Goal: Task Accomplishment & Management: Manage account settings

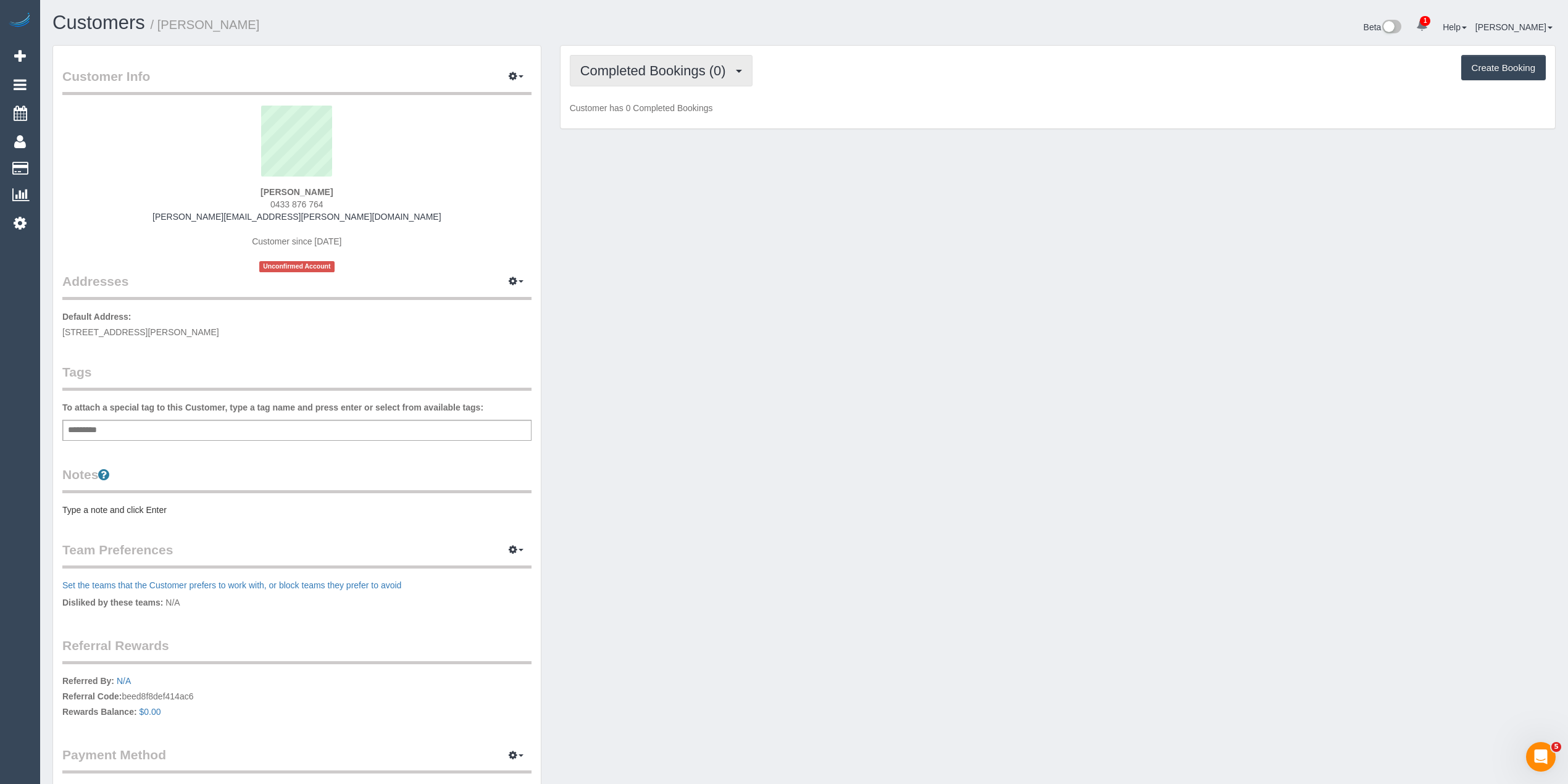
click at [648, 65] on span "Completed Bookings (0)" at bounding box center [655, 70] width 152 height 15
click at [687, 119] on link "Upcoming Bookings (1)" at bounding box center [634, 116] width 128 height 16
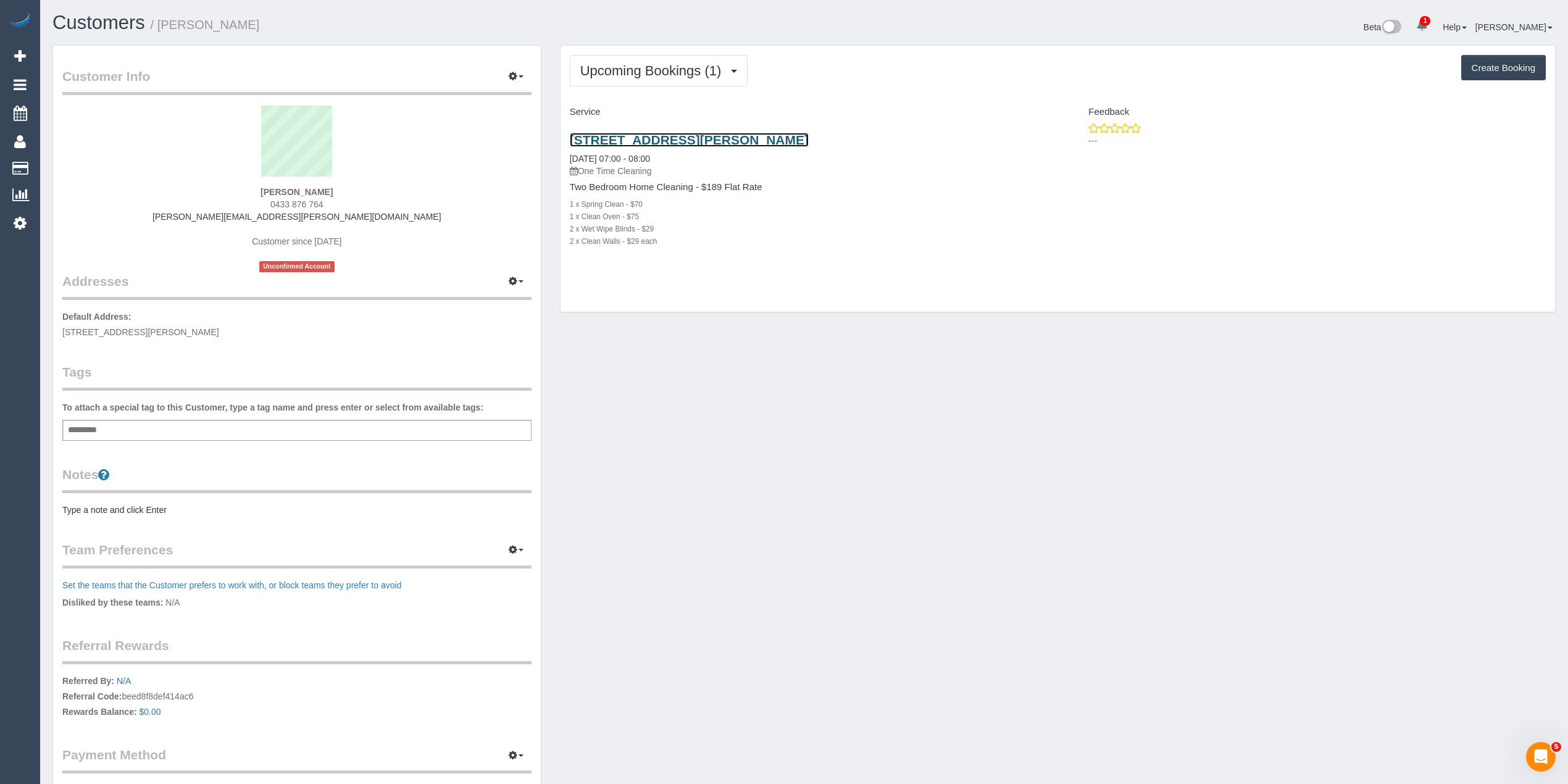
click at [708, 138] on link "8/37 Churchill Street, Doncaster East, VIC 3109" at bounding box center [689, 140] width 239 height 14
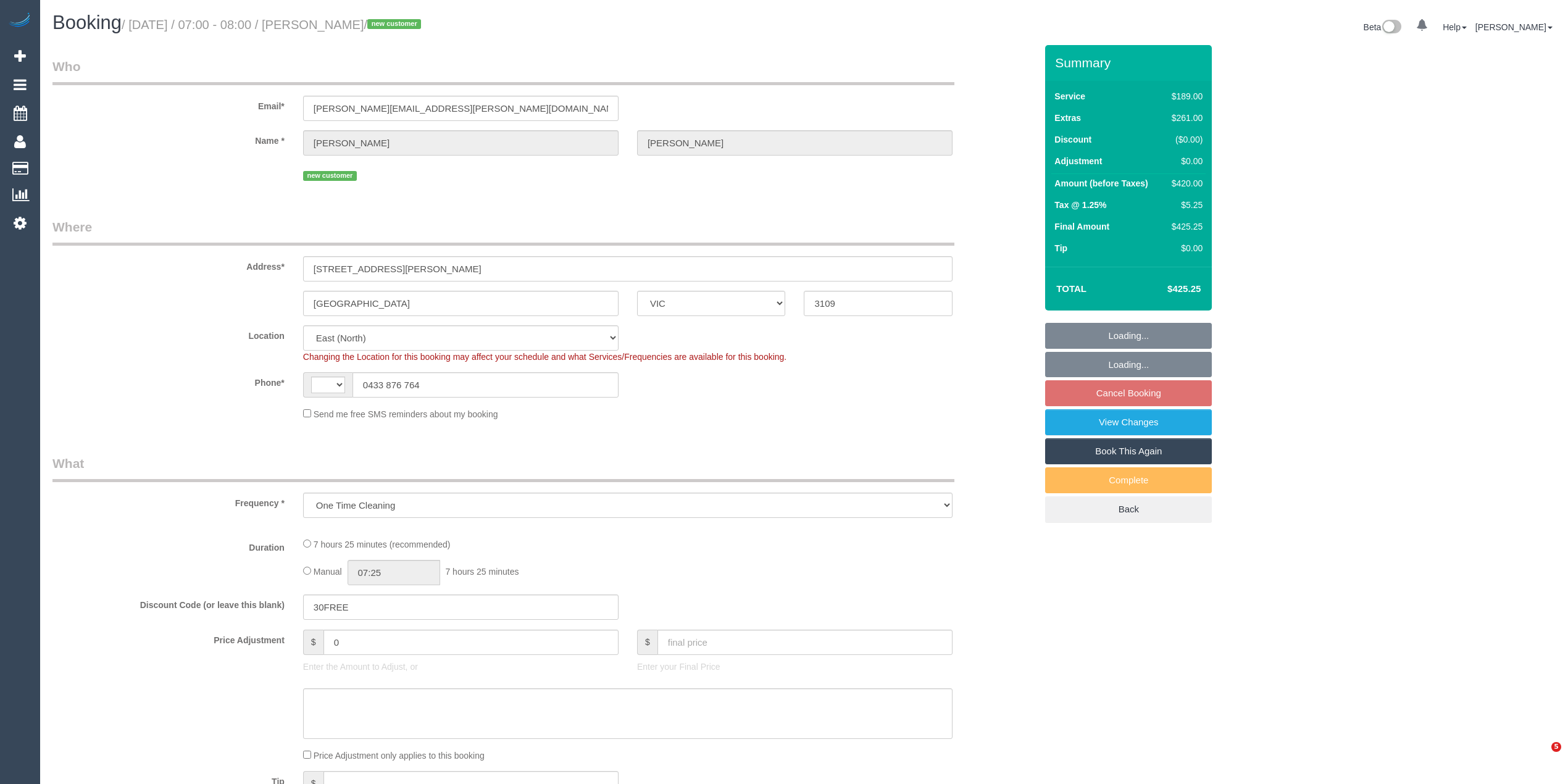
select select "VIC"
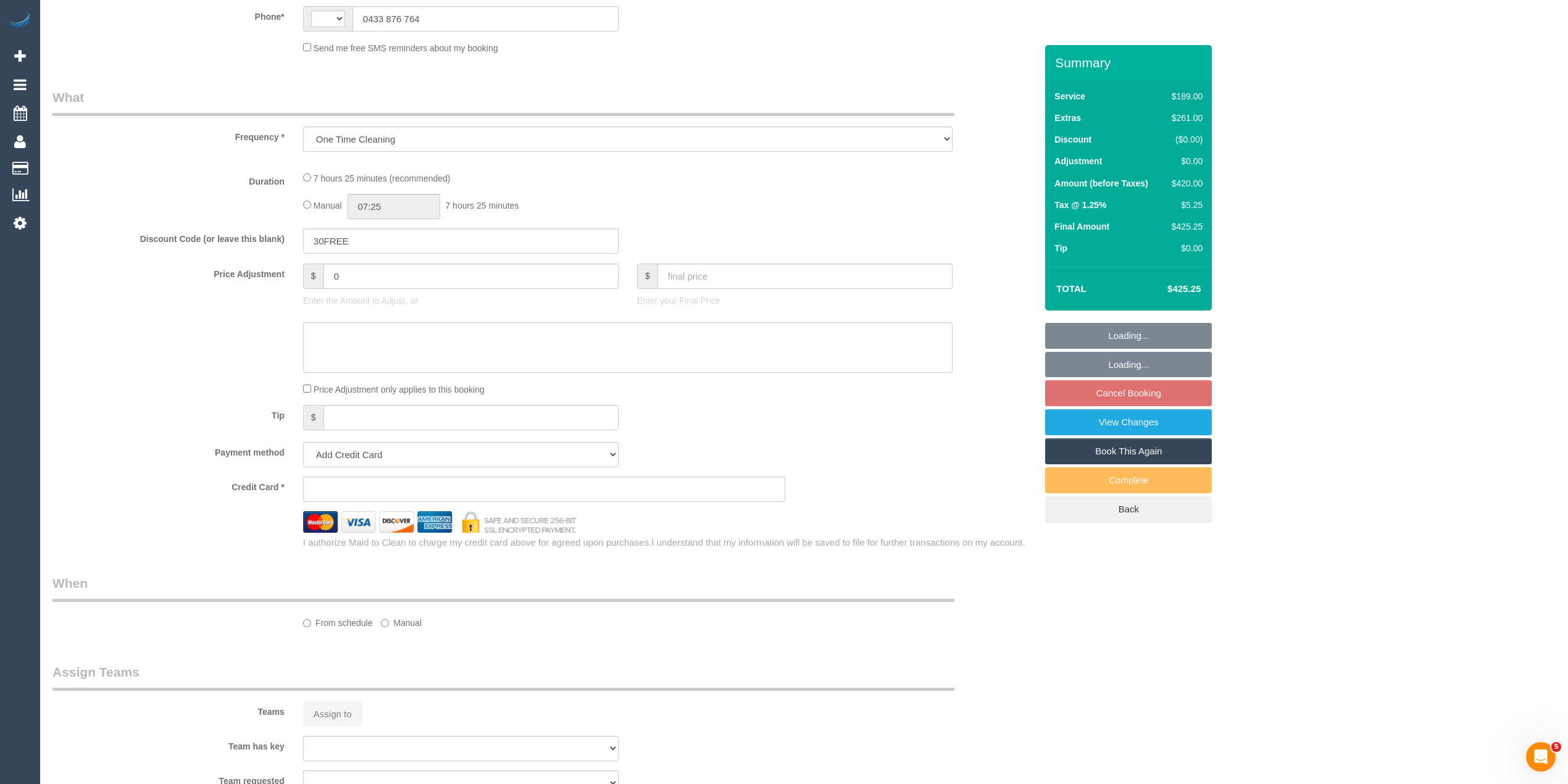
select select "object:547"
select select "string:AU"
select select "string:stripe-pm_1SG7Cn2GScqysDRVUk4bCEAI"
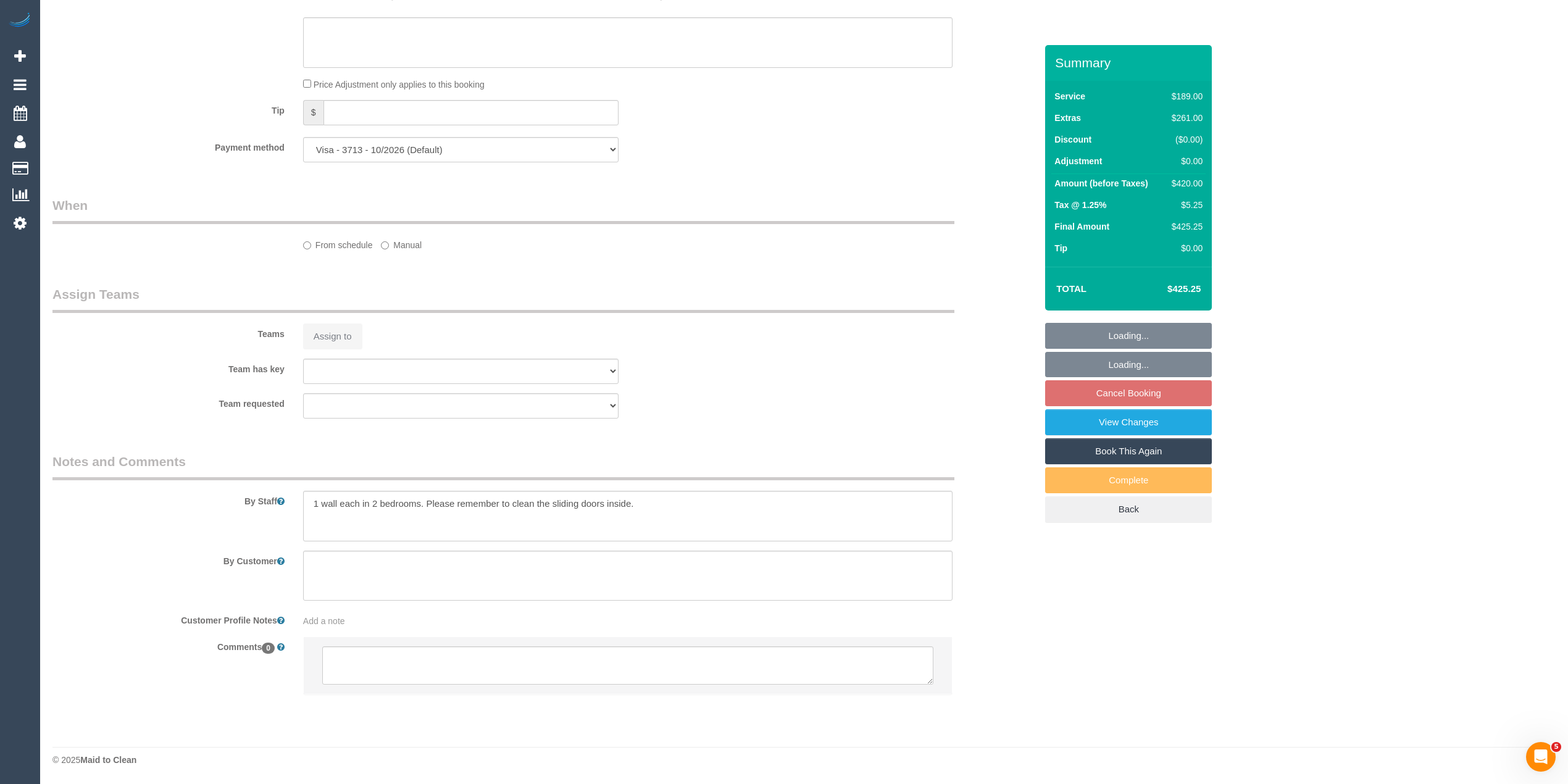
select select "number:28"
select select "number:14"
select select "number:19"
select select "number:36"
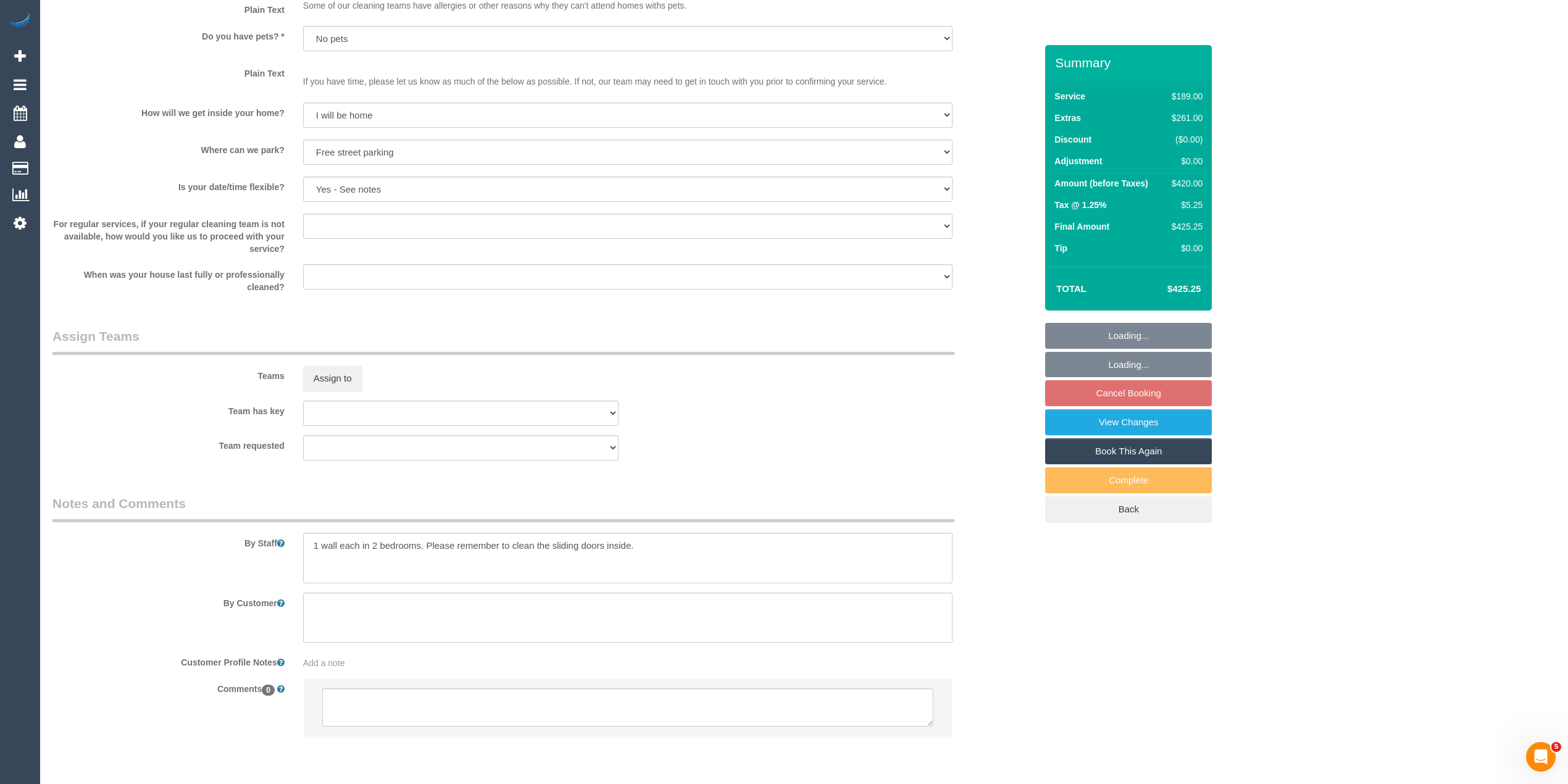
scroll to position [1596, 0]
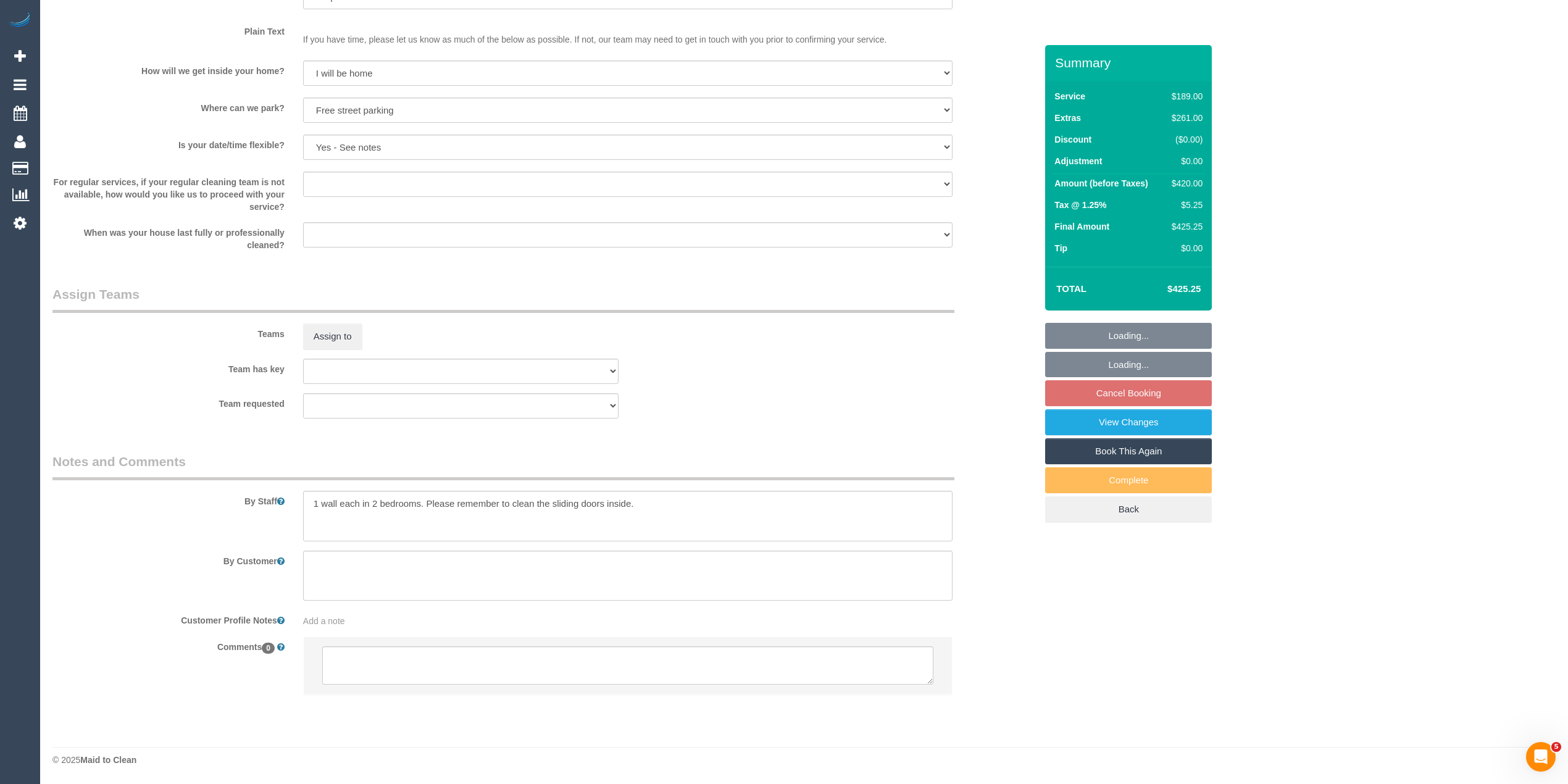
select select "spot1"
click at [475, 655] on textarea at bounding box center [627, 665] width 611 height 39
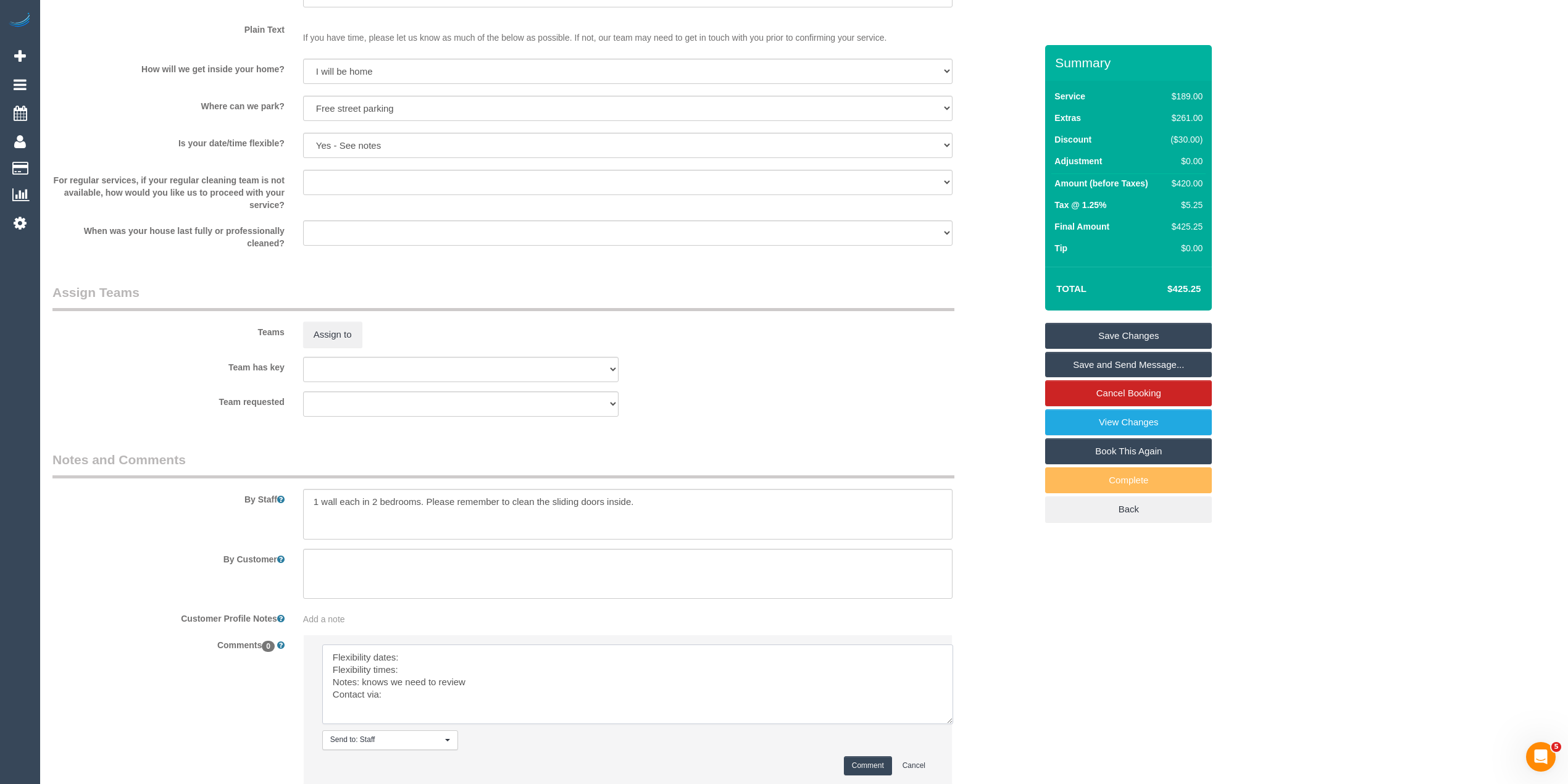
drag, startPoint x: 928, startPoint y: 677, endPoint x: 948, endPoint y: 719, distance: 46.5
click at [948, 719] on textarea at bounding box center [637, 684] width 631 height 80
click at [445, 663] on textarea at bounding box center [637, 684] width 631 height 80
click at [463, 667] on textarea at bounding box center [637, 684] width 631 height 80
click at [444, 648] on textarea at bounding box center [637, 684] width 631 height 80
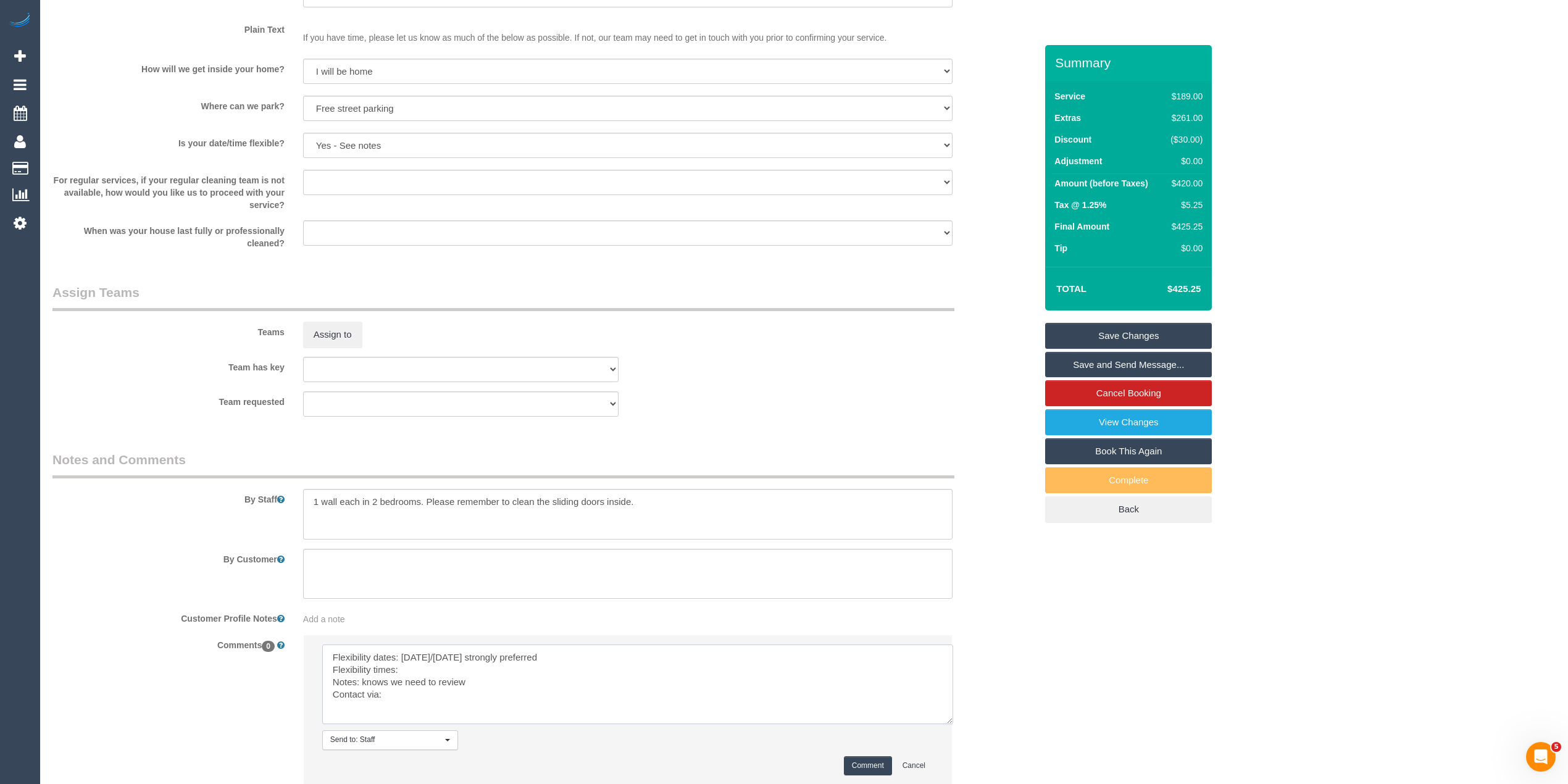
click at [442, 673] on textarea at bounding box center [637, 684] width 631 height 80
click at [445, 691] on textarea at bounding box center [637, 684] width 631 height 80
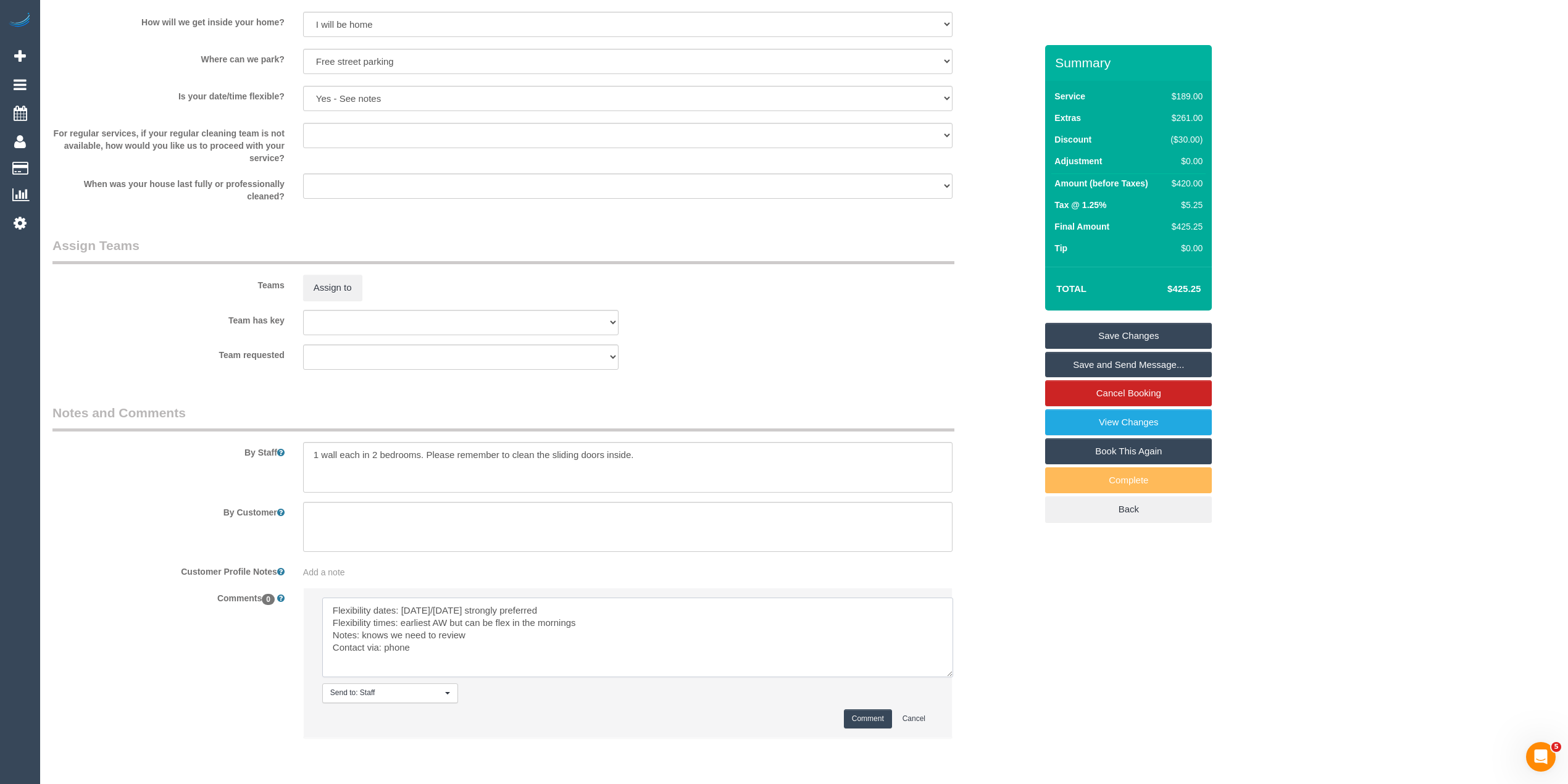
scroll to position [1688, 0]
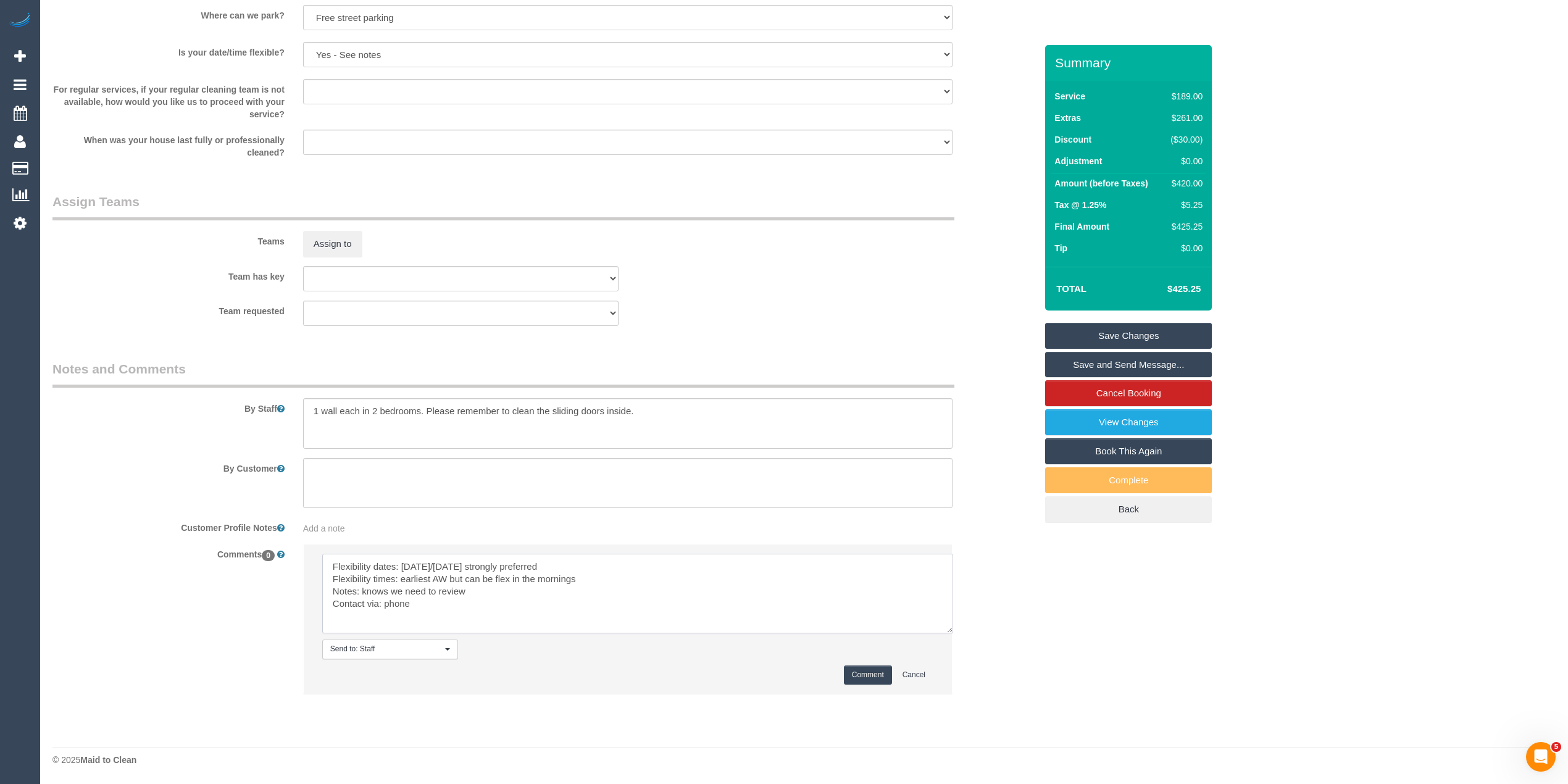
type textarea "Flexibility dates: Thursday/Friday strongly preferred Flexibility times: earlie…"
click at [872, 674] on button "Comment" at bounding box center [868, 674] width 48 height 19
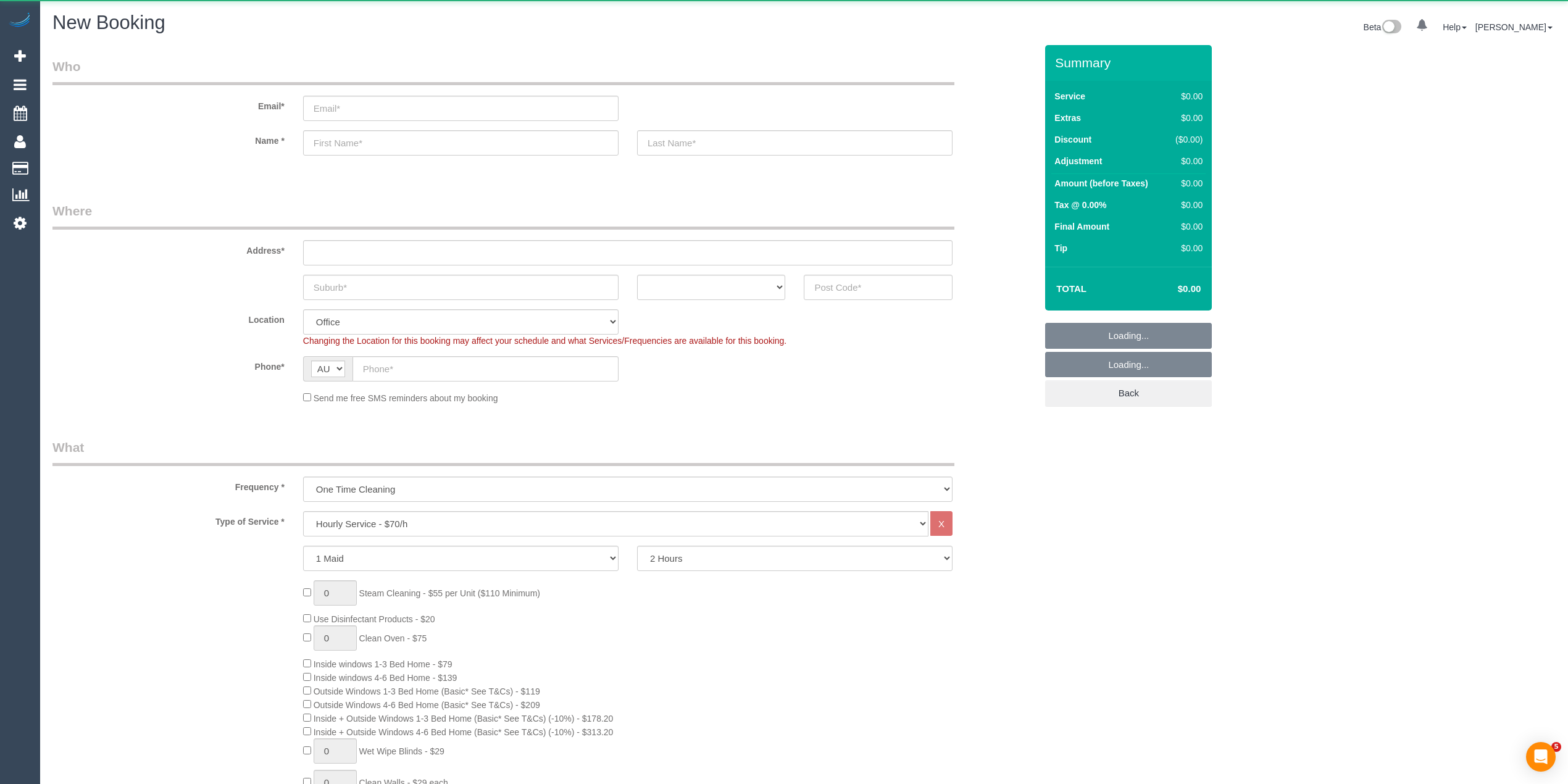
select select "object:2105"
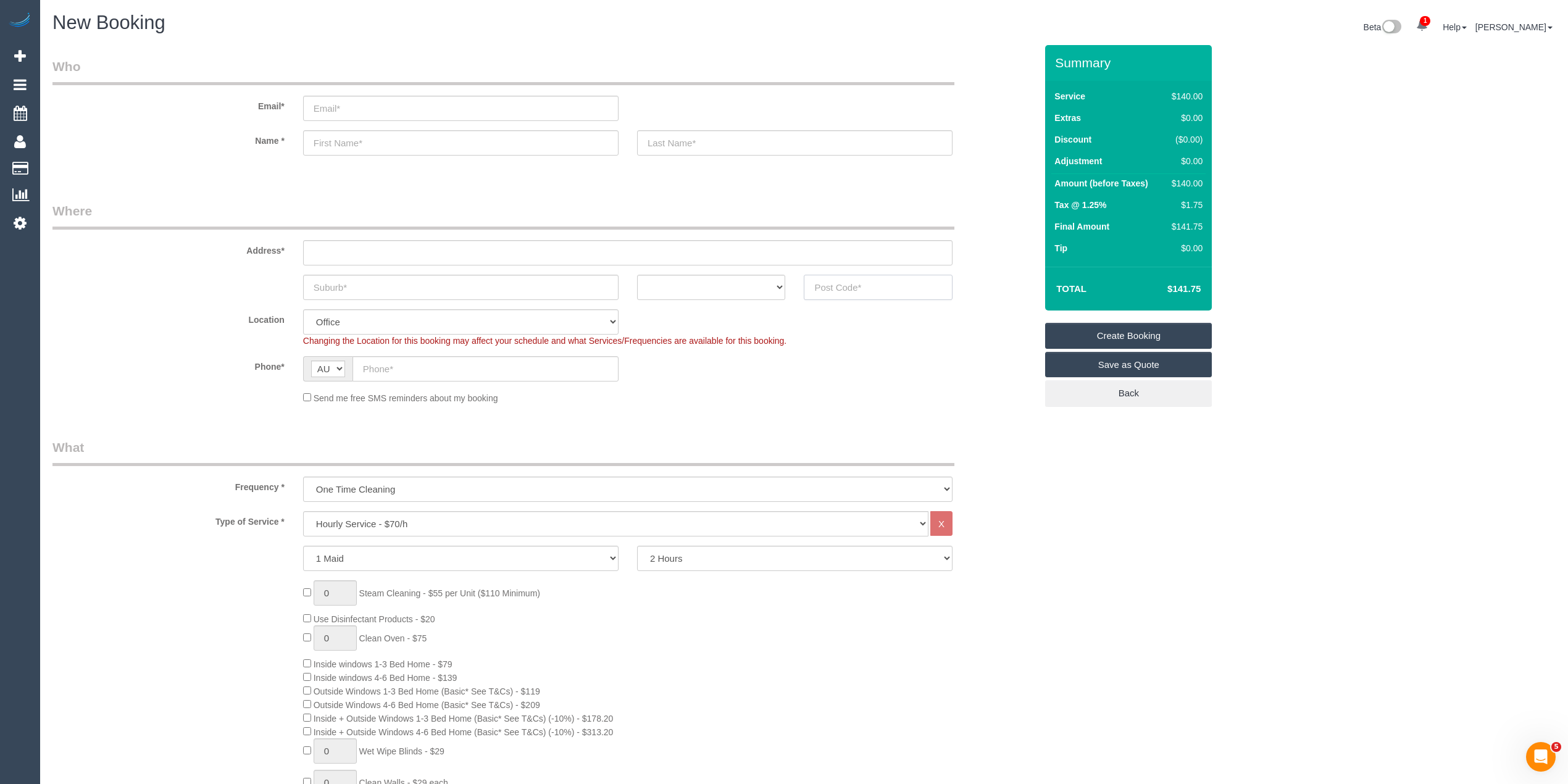
click at [845, 282] on input "text" at bounding box center [878, 287] width 149 height 25
type input "3752"
click at [373, 251] on input "text" at bounding box center [627, 253] width 649 height 25
type input "-"
click at [164, 277] on div "ACT NSW NT QLD SA TAS VIC WA 3752" at bounding box center [544, 287] width 1002 height 25
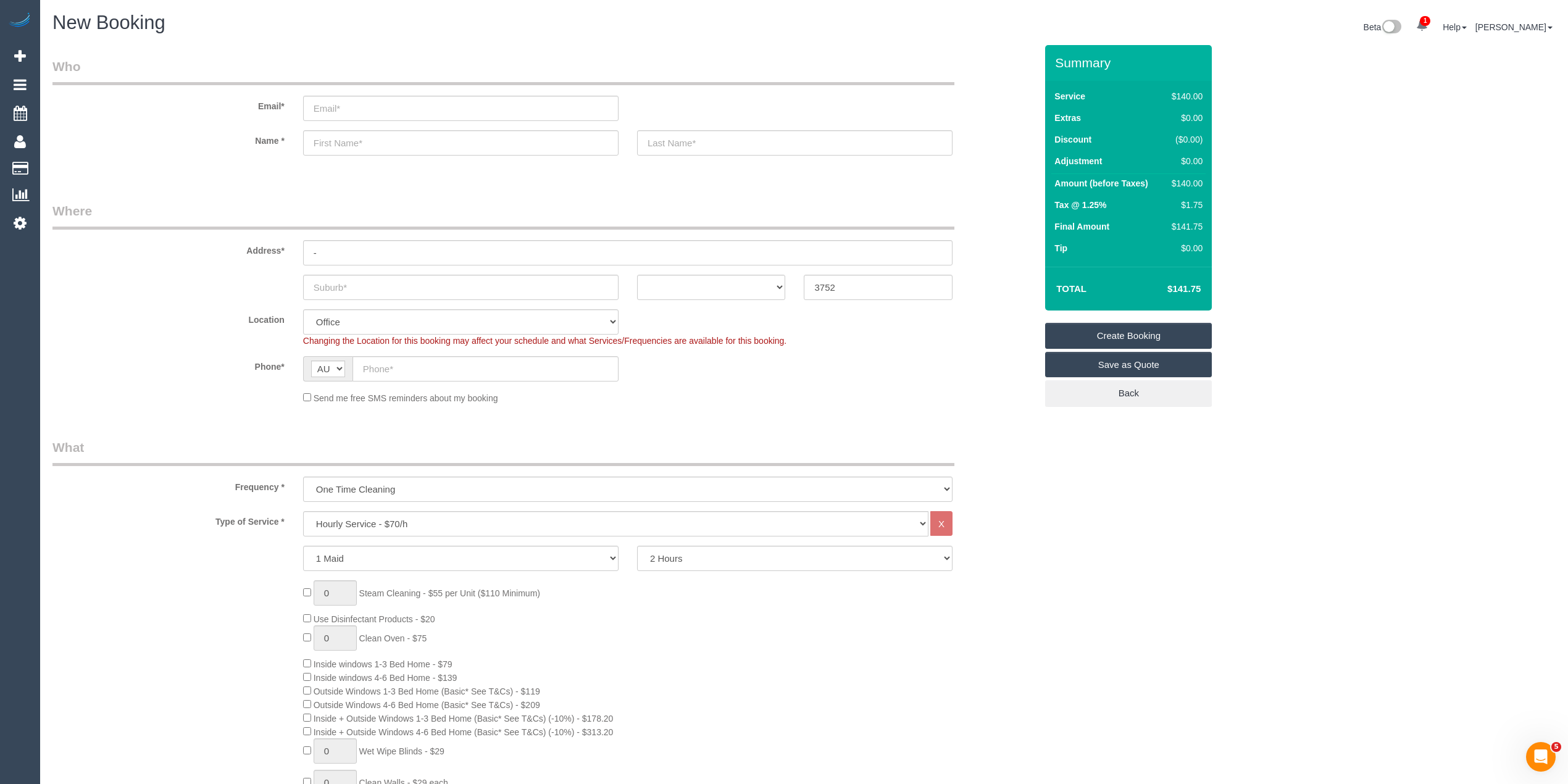
select select "51"
select select "object:2110"
click at [421, 515] on select "Hourly Service - $70/h Hourly Service - $65/h Hourly Service - $60/h Hourly Ser…" at bounding box center [616, 524] width 626 height 25
click at [303, 511] on select "Hourly Service - $70/h Hourly Service - $65/h Hourly Service - $60/h Hourly Ser…" at bounding box center [616, 524] width 626 height 25
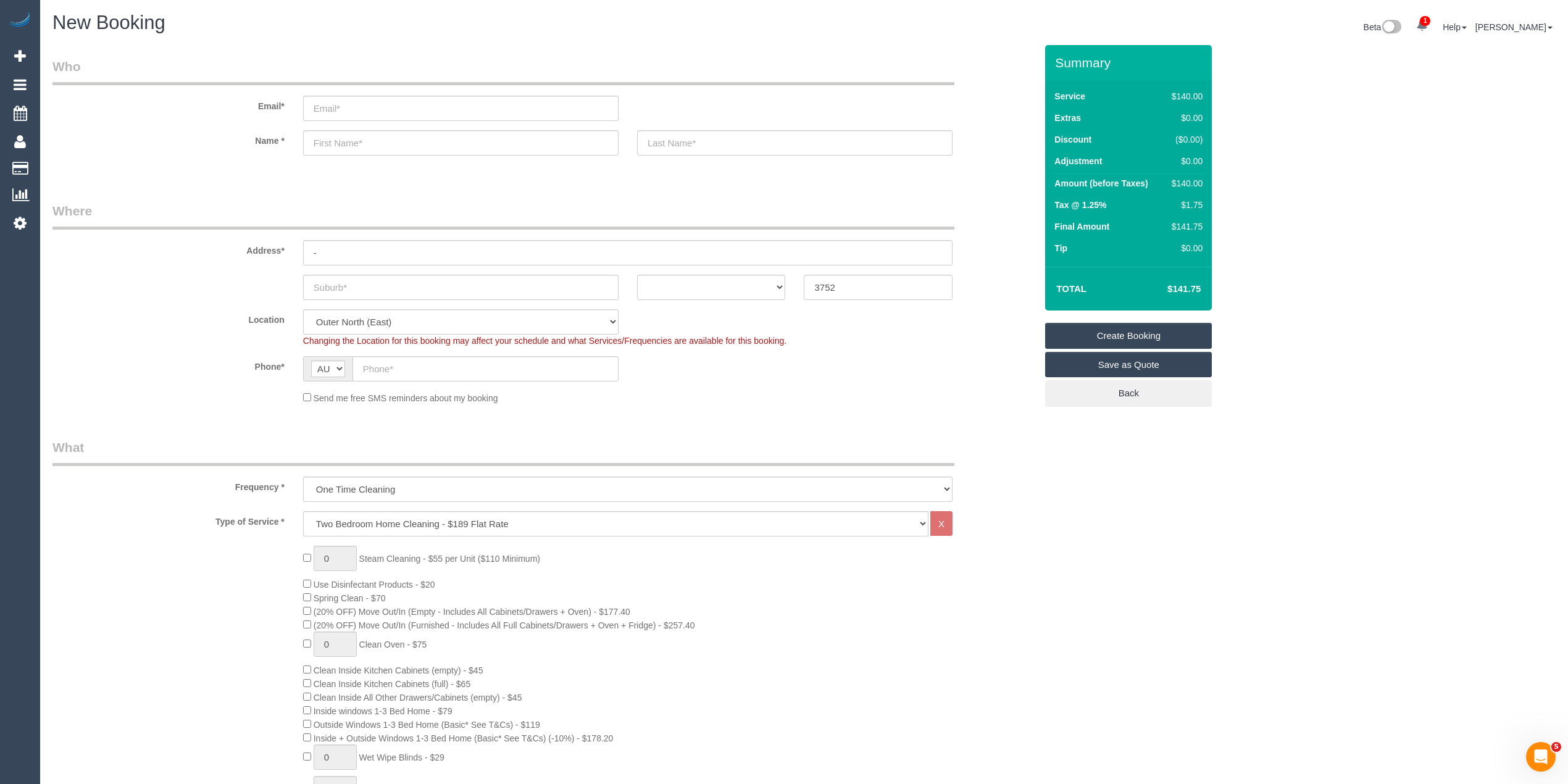
click at [183, 381] on div "Phone* AF AL DZ AD AO AI AQ AG AR AM AW AU AT AZ BS BH BD BB BY BE BZ BJ BM BT …" at bounding box center [544, 369] width 1002 height 25
click at [568, 524] on select "Hourly Service - $70/h Hourly Service - $65/h Hourly Service - $60/h Hourly Ser…" at bounding box center [616, 524] width 626 height 25
select select "209"
click at [303, 511] on select "Hourly Service - $70/h Hourly Service - $65/h Hourly Service - $60/h Hourly Ser…" at bounding box center [616, 524] width 626 height 25
select select "1"
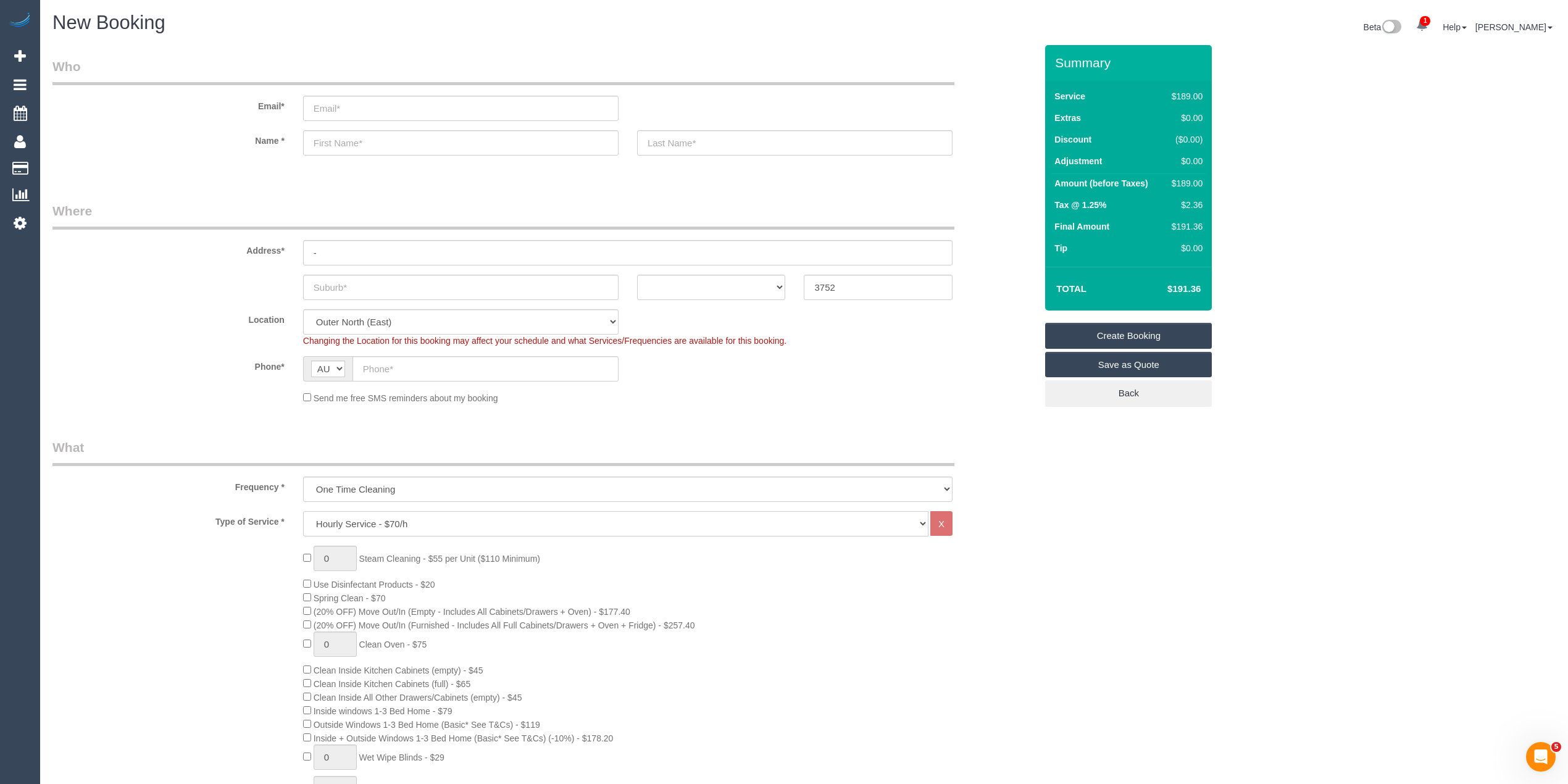
select select "120"
click at [356, 276] on input "text" at bounding box center [460, 287] width 315 height 25
paste input "South Morang"
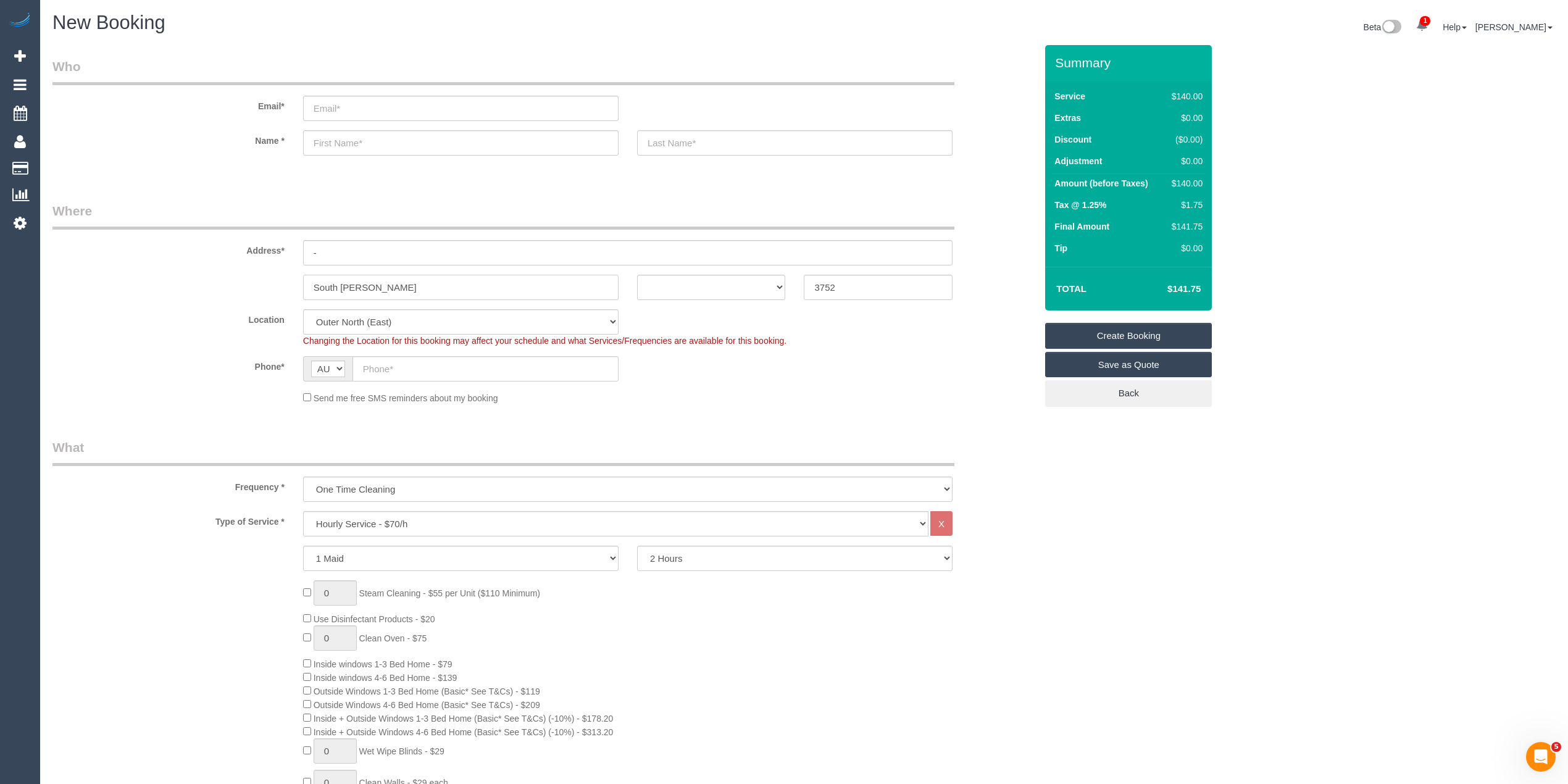
type input "South Morang"
click at [389, 357] on input "text" at bounding box center [486, 369] width 266 height 25
paste input "61 433 126 862"
drag, startPoint x: 376, startPoint y: 364, endPoint x: 338, endPoint y: 351, distance: 40.2
click at [339, 351] on sui-booking-location "Location Office City East (North) East (South) Inner East Inner North (East) In…" at bounding box center [543, 357] width 983 height 95
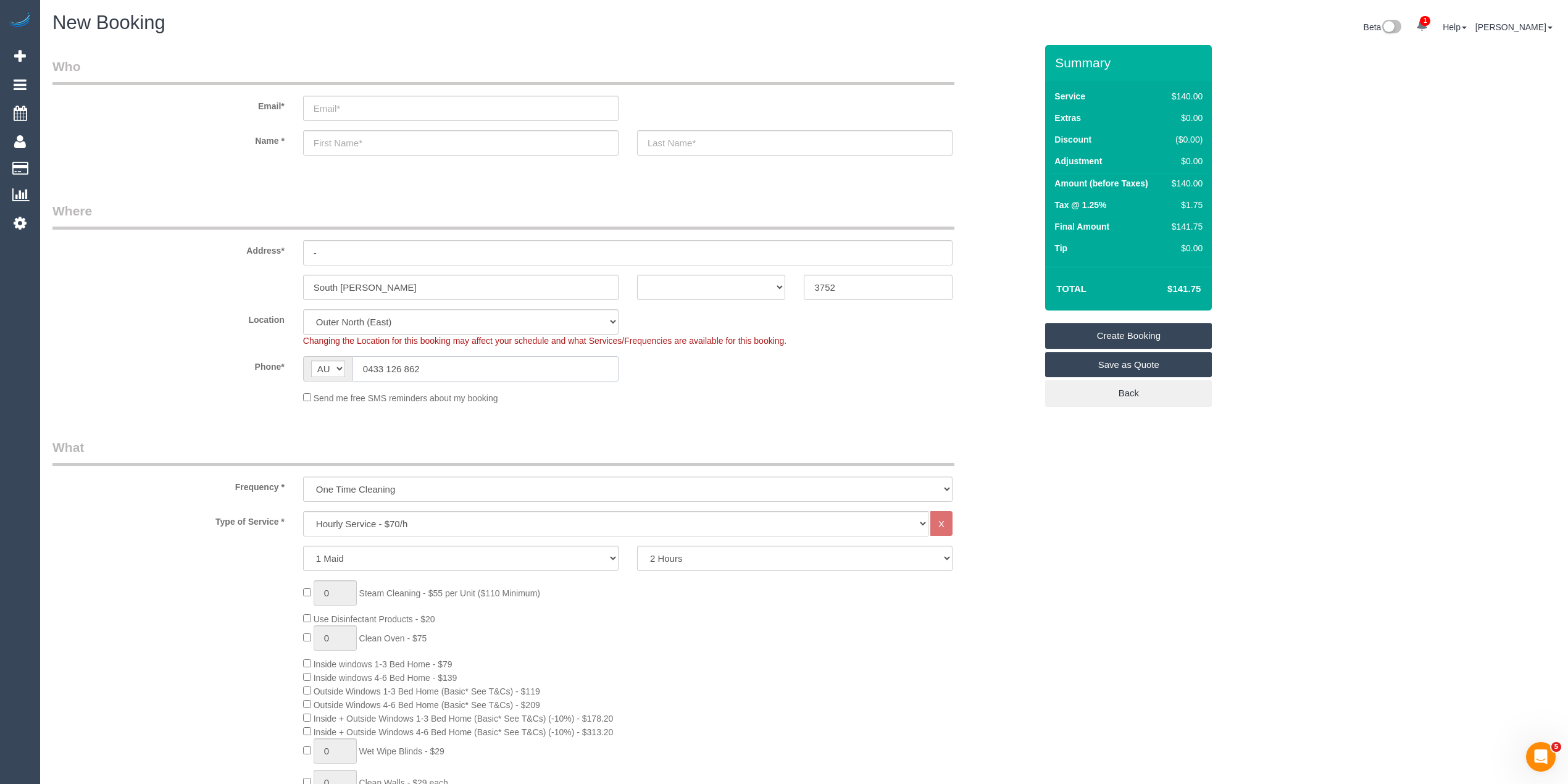
type input "0433 126 862"
click at [718, 279] on select "ACT NSW NT QLD SA TAS VIC WA" at bounding box center [712, 287] width 149 height 25
select select "VIC"
click at [637, 275] on select "ACT NSW NT QLD SA TAS VIC WA" at bounding box center [712, 287] width 149 height 25
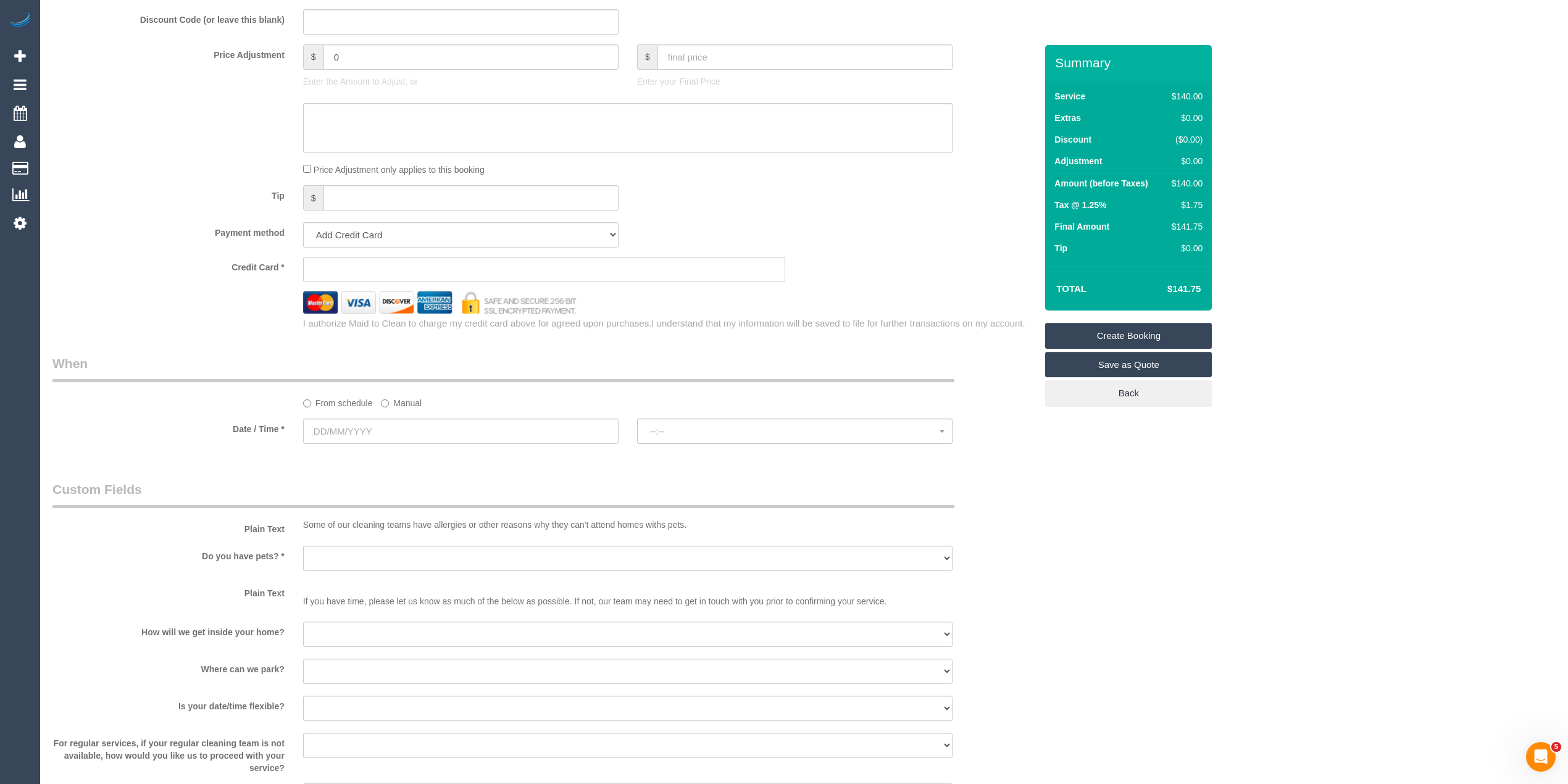
scroll to position [1152, 0]
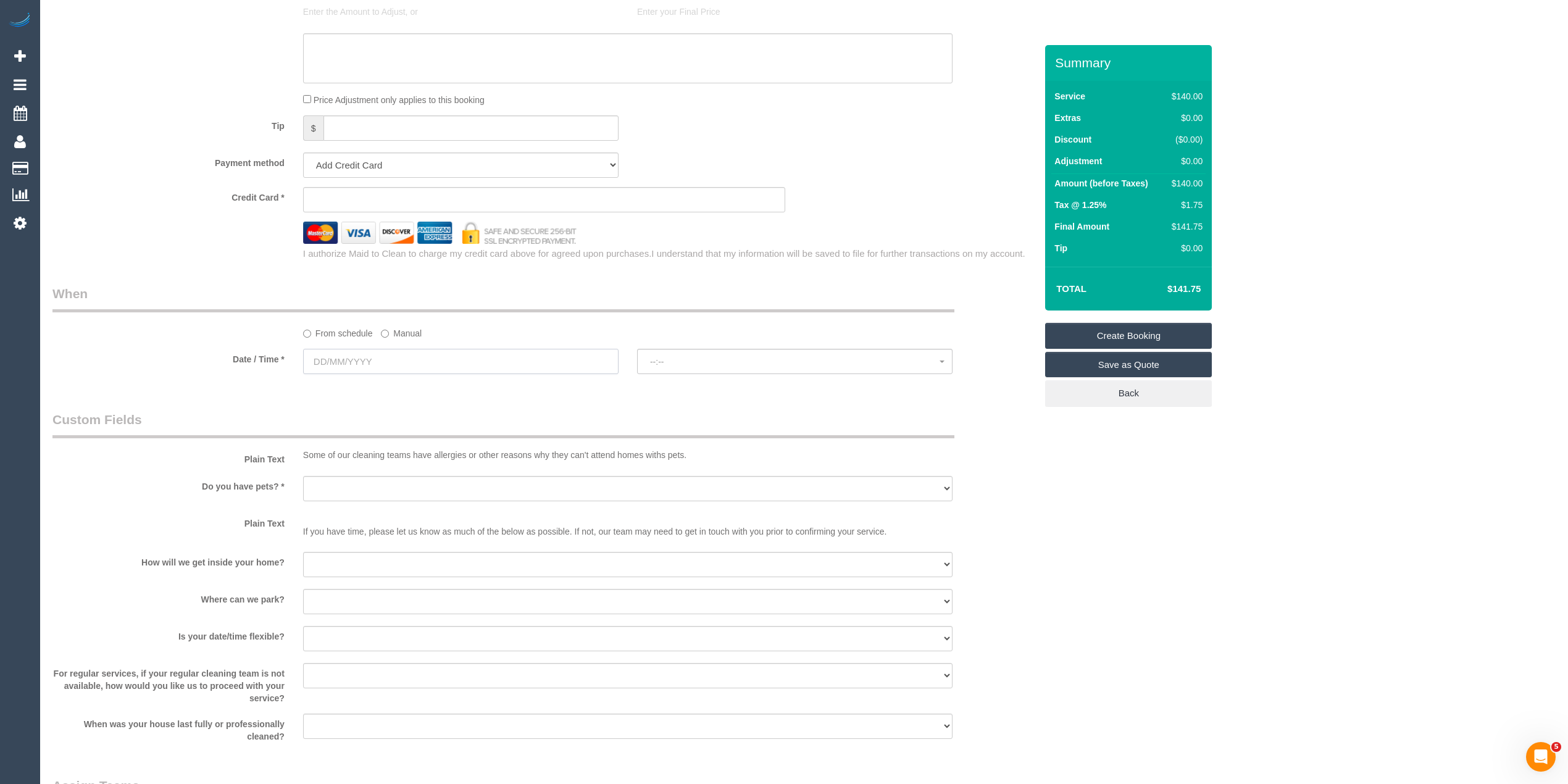
click at [346, 361] on input "text" at bounding box center [460, 362] width 315 height 25
click at [433, 470] on link "17" at bounding box center [430, 470] width 20 height 17
type input "17/10/2025"
click at [700, 346] on sui-booking-spot "From schedule Manual Date / Time * 17/10/2025 --:-- --:--" at bounding box center [543, 330] width 983 height 92
click at [723, 399] on div "Who Email* Name * Where Address* - South Morang ACT NSW NT QLD SA TAS VIC WA 37…" at bounding box center [544, 10] width 1002 height 2234
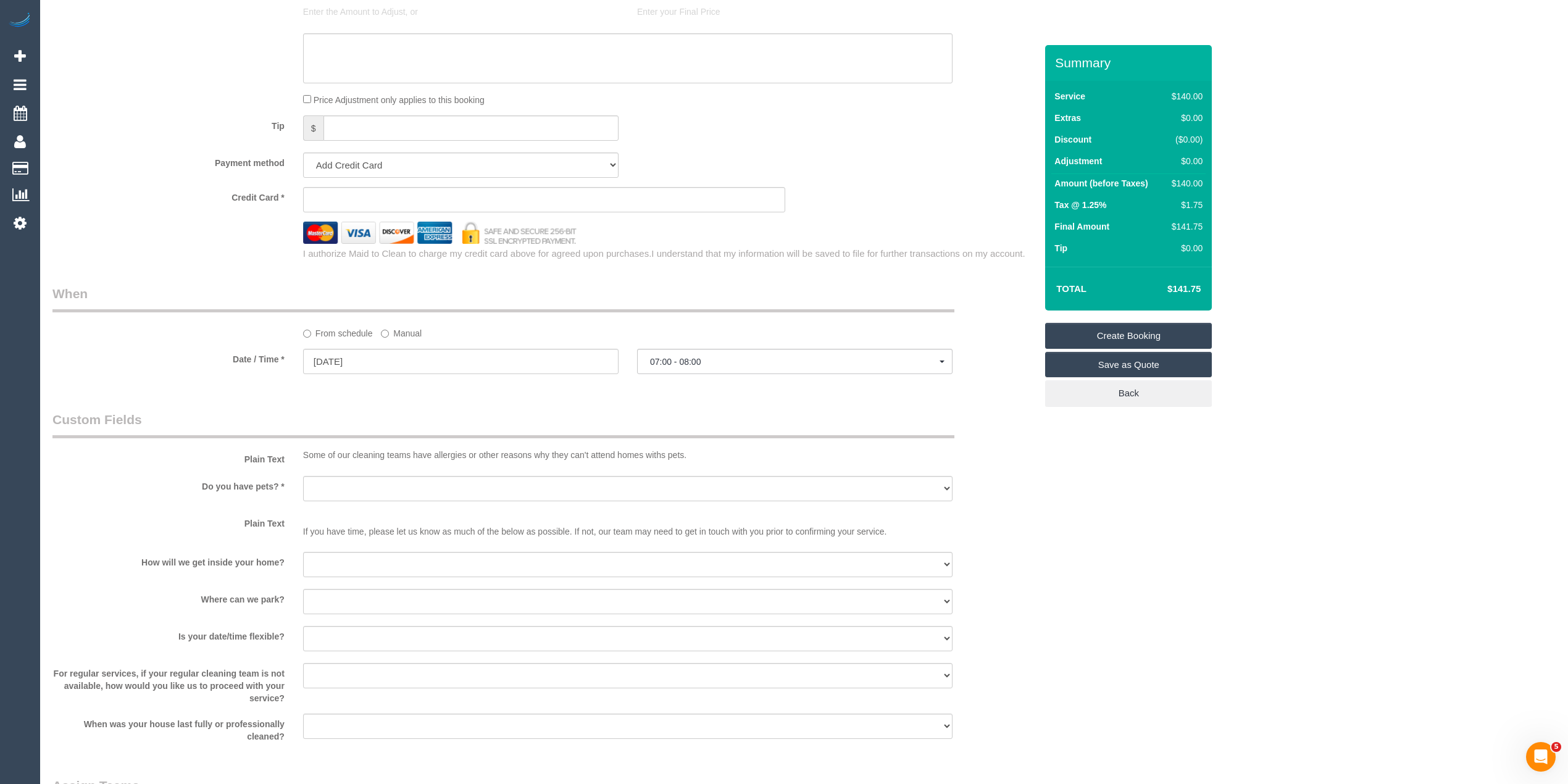
click at [698, 347] on sui-booking-spot "From schedule Manual Date / Time * 17/10/2025 07:00 - 08:00 Fri October 17th 07…" at bounding box center [543, 330] width 983 height 92
click at [708, 364] on span "07:00 - 08:00" at bounding box center [794, 361] width 290 height 10
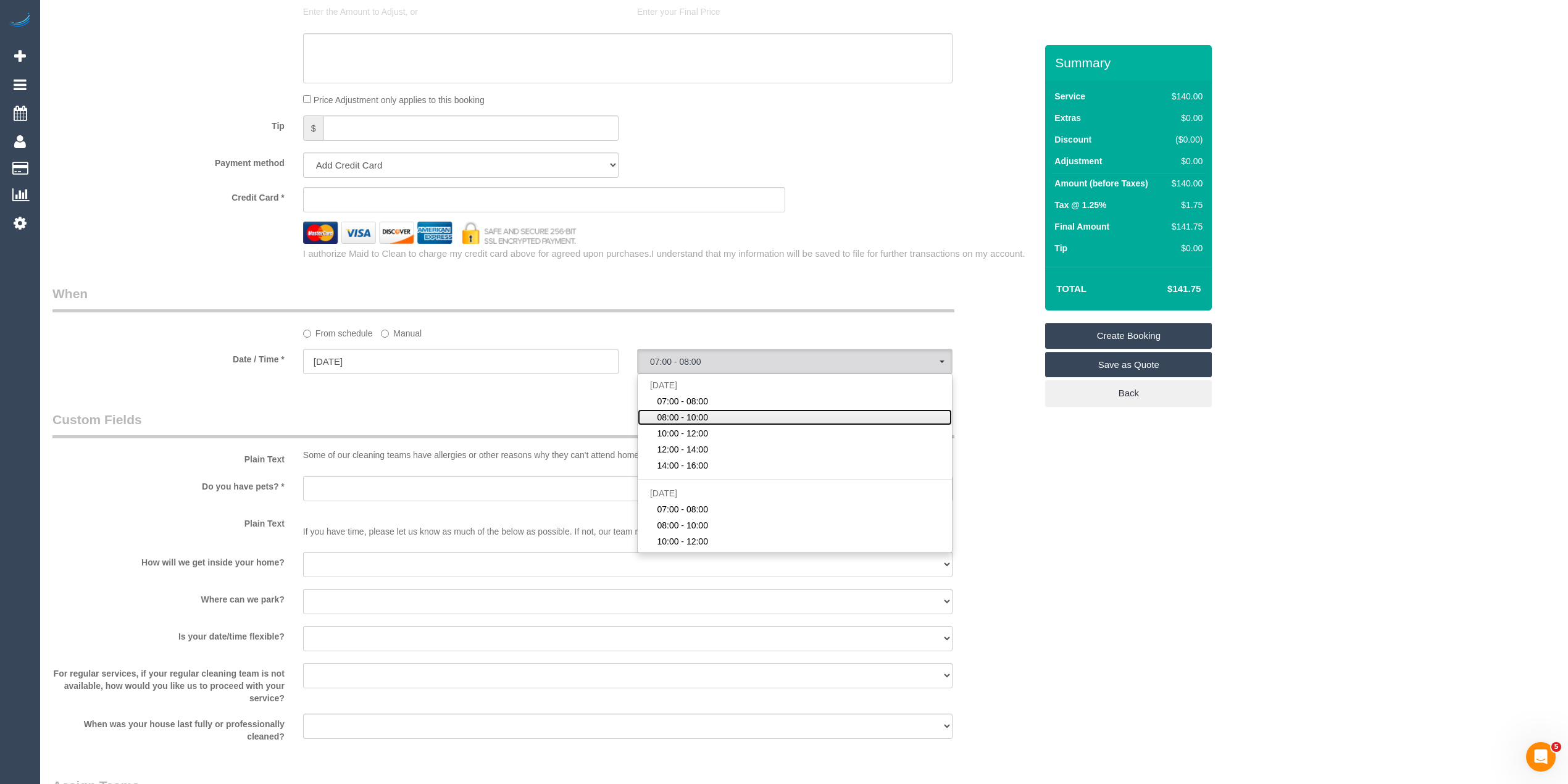
click at [748, 414] on link "08:00 - 10:00" at bounding box center [794, 418] width 314 height 16
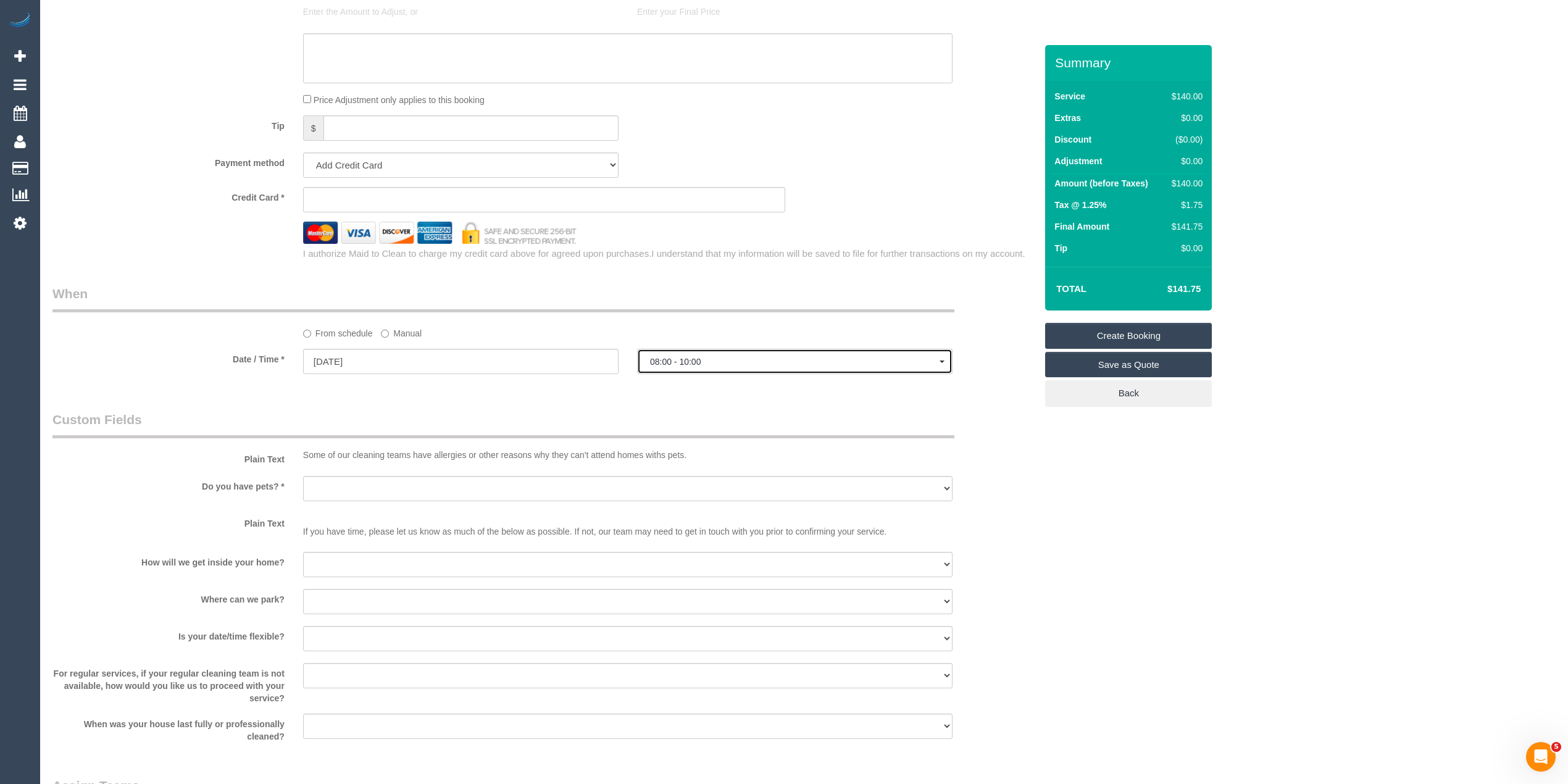
click at [717, 365] on span "08:00 - 10:00" at bounding box center [794, 361] width 290 height 10
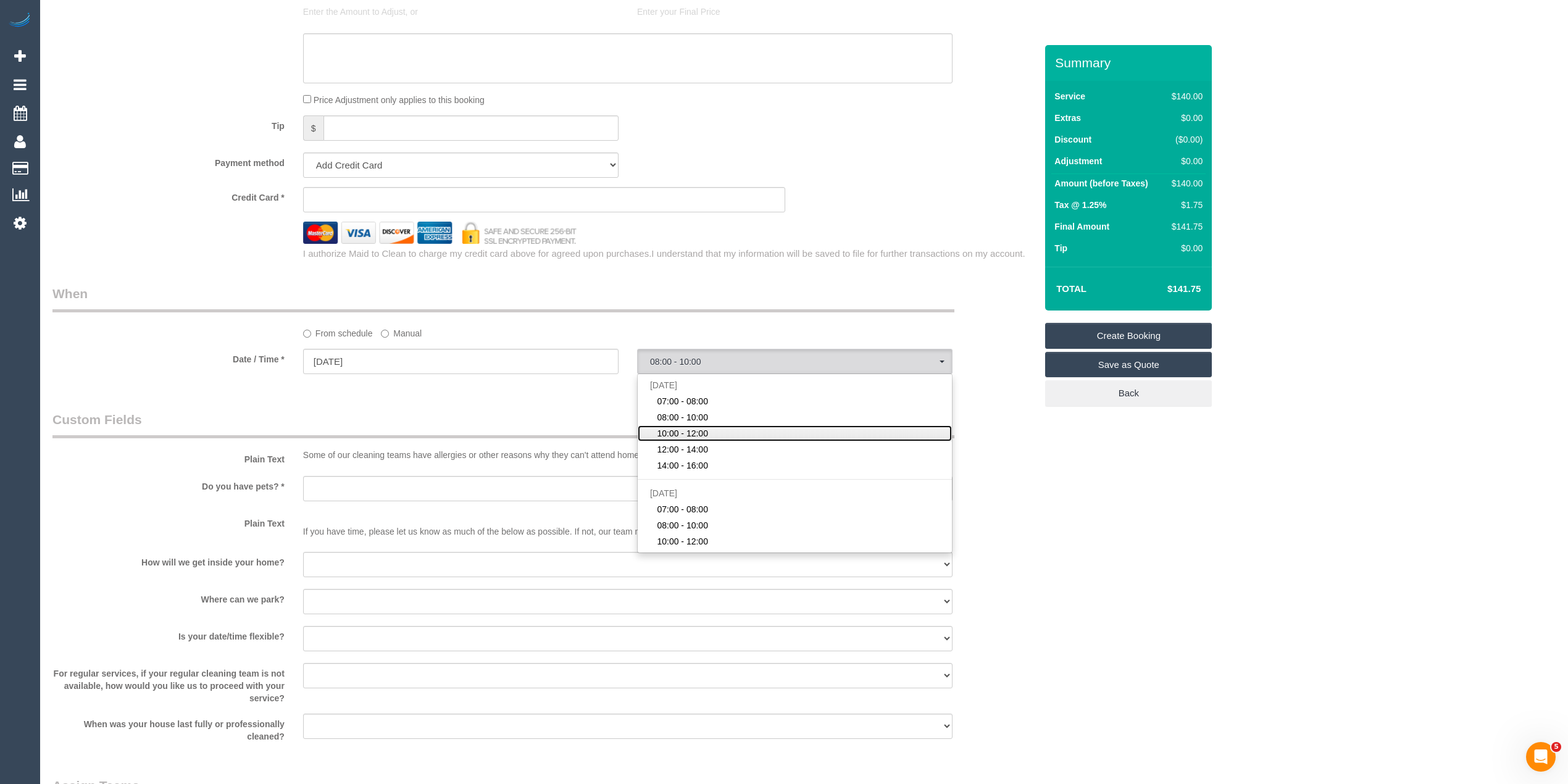
click at [740, 430] on link "10:00 - 12:00" at bounding box center [794, 434] width 314 height 16
select select "spot3"
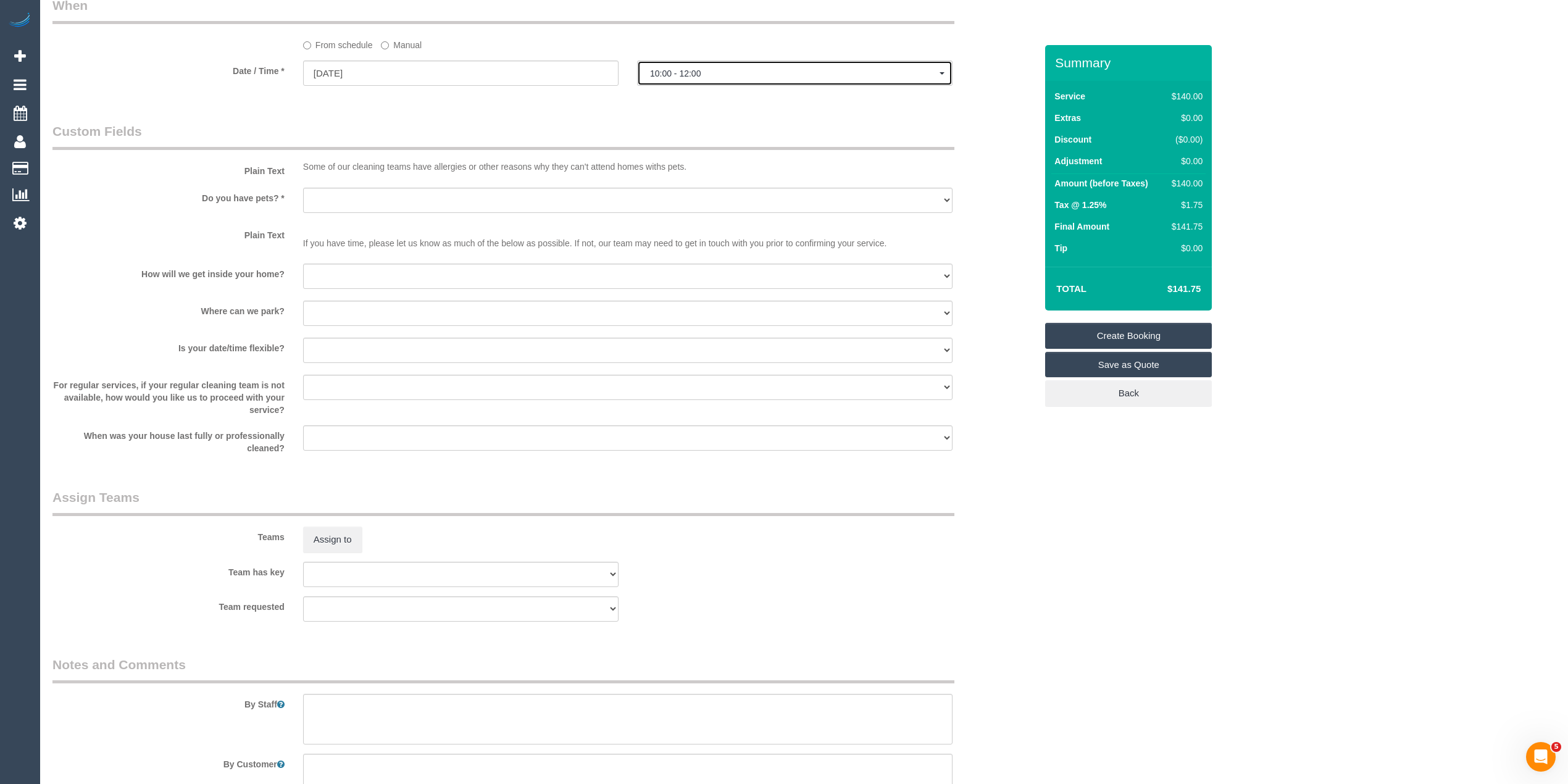
scroll to position [1537, 0]
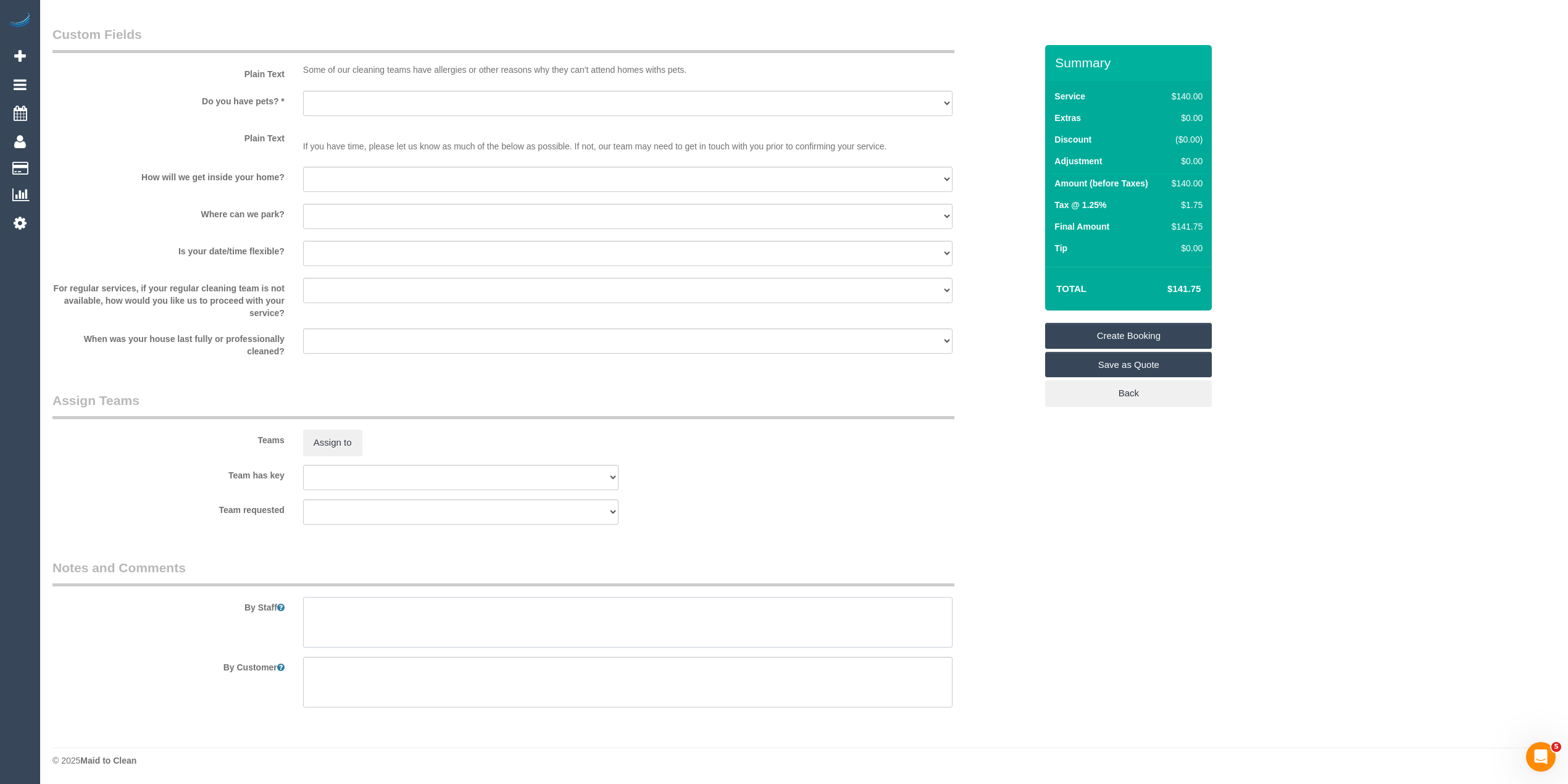
click at [521, 629] on textarea at bounding box center [627, 622] width 649 height 50
type textarea "Bathroom and kitchen cleaning."
click at [354, 100] on select "Yes - Cats Yes - Dogs No pets Yes - Dogs and Cats Yes - Other" at bounding box center [627, 103] width 649 height 25
select select "number:28"
click at [303, 91] on select "Yes - Cats Yes - Dogs No pets Yes - Dogs and Cats Yes - Other" at bounding box center [627, 103] width 649 height 25
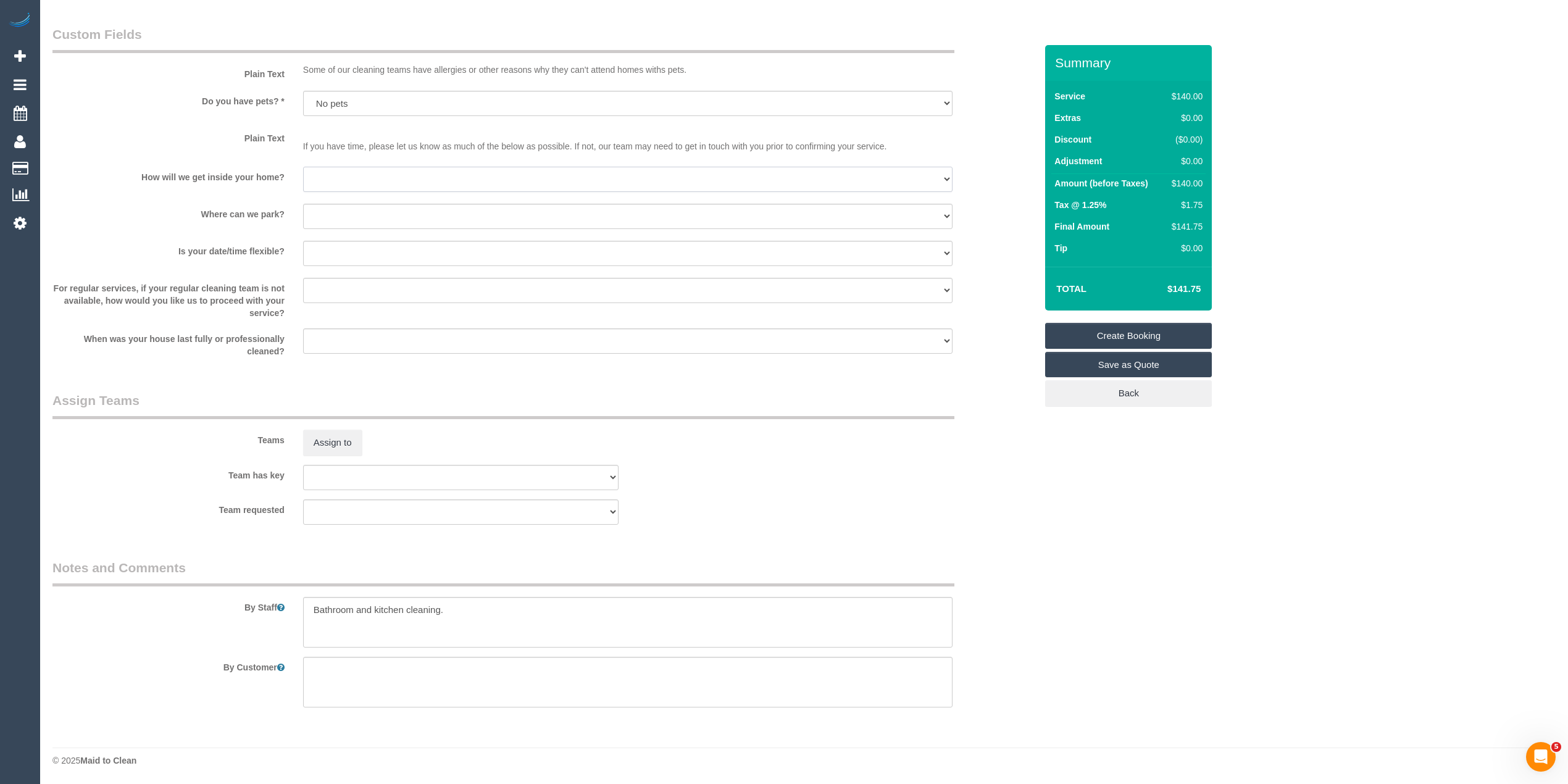
click at [392, 181] on select "I will be home Key will be left (please provide details below) Lock box/Access …" at bounding box center [627, 180] width 649 height 25
select select "number:14"
click at [303, 167] on select "I will be home Key will be left (please provide details below) Lock box/Access …" at bounding box center [627, 180] width 649 height 25
click at [390, 207] on select "I will provide parking on-site Free street parking Paid street parking (cost wi…" at bounding box center [627, 216] width 649 height 25
select select "number:19"
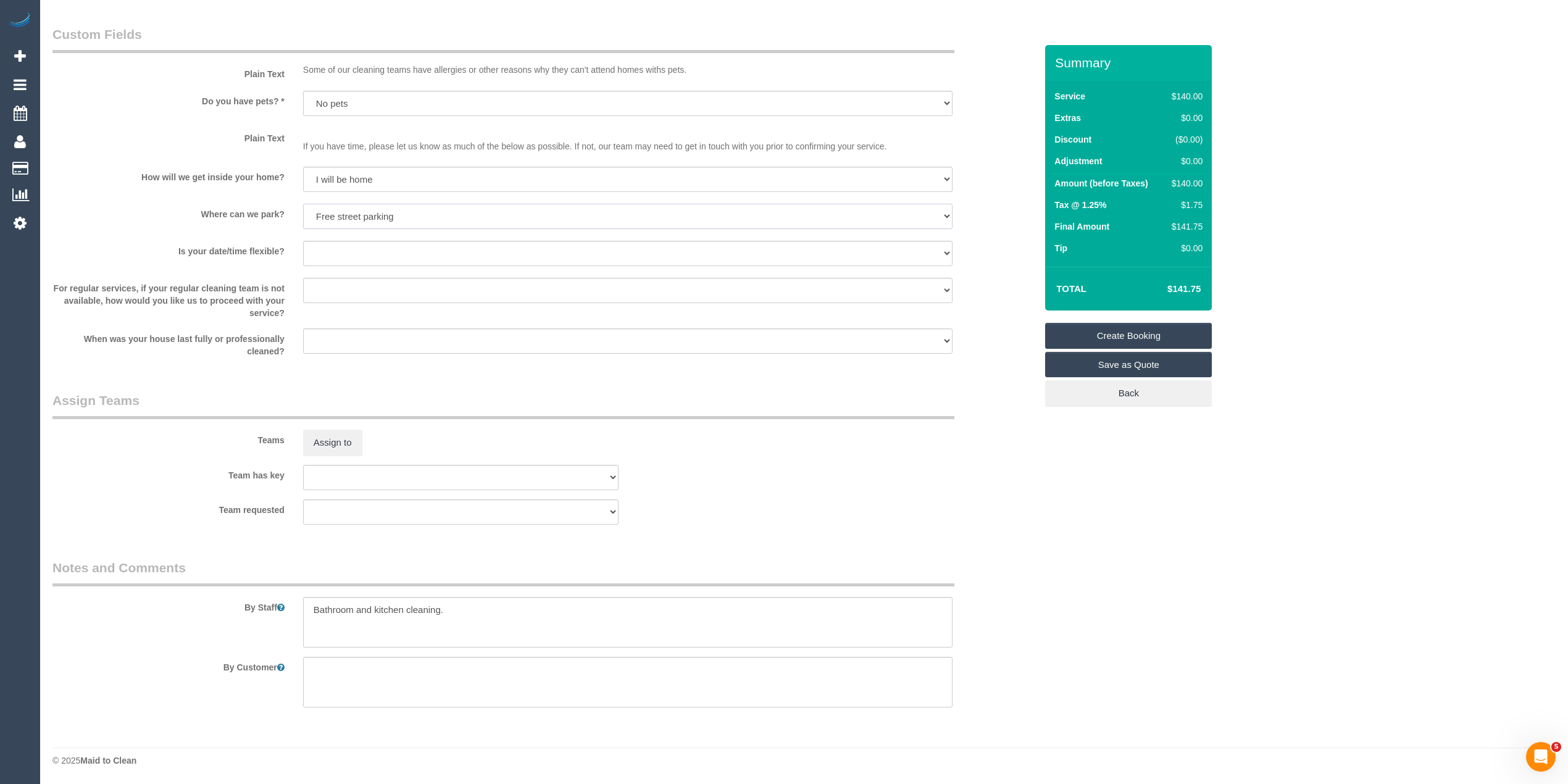
click at [303, 204] on select "I will provide parking on-site Free street parking Paid street parking (cost wi…" at bounding box center [627, 216] width 649 height 25
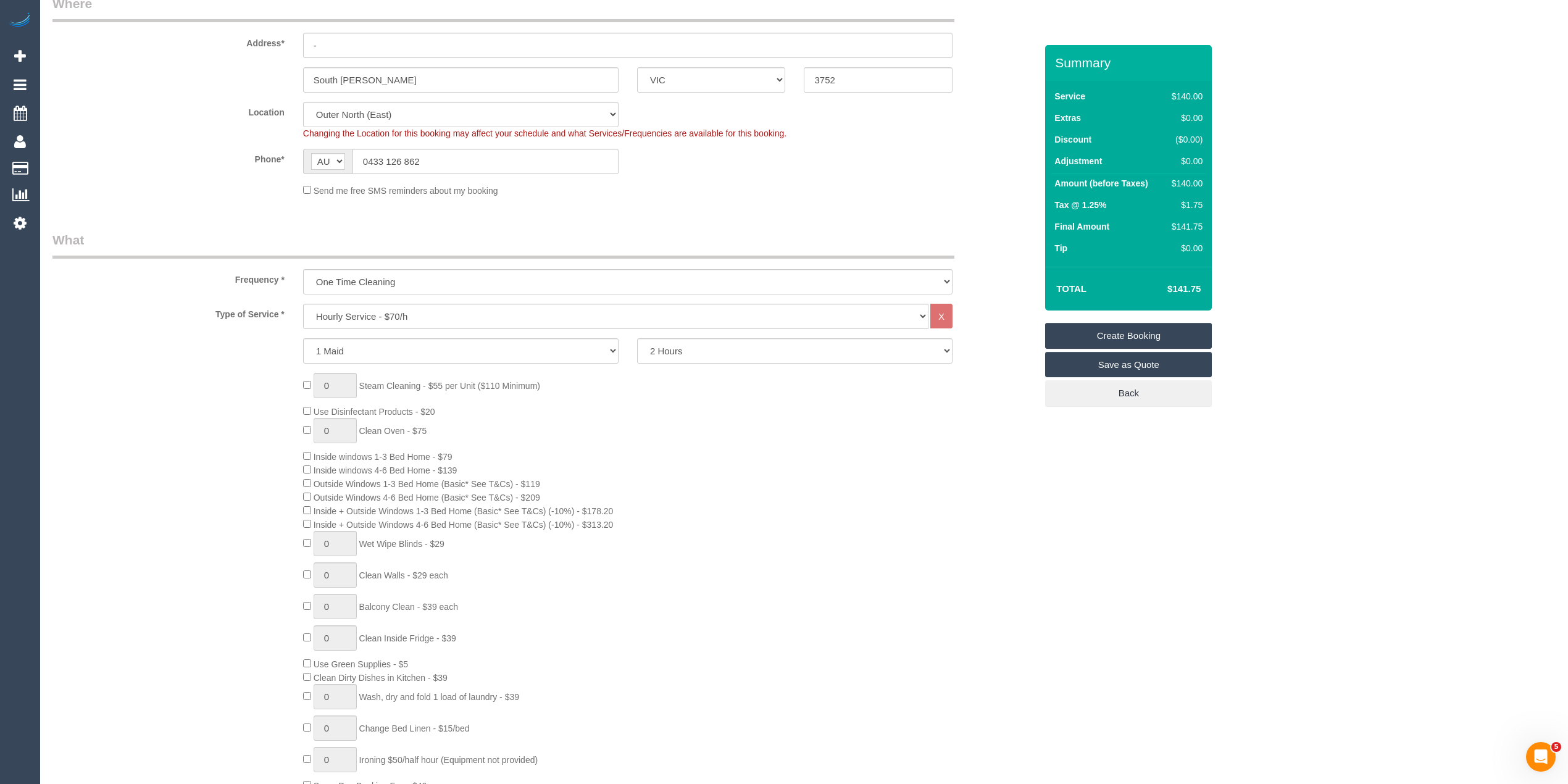
scroll to position [0, 0]
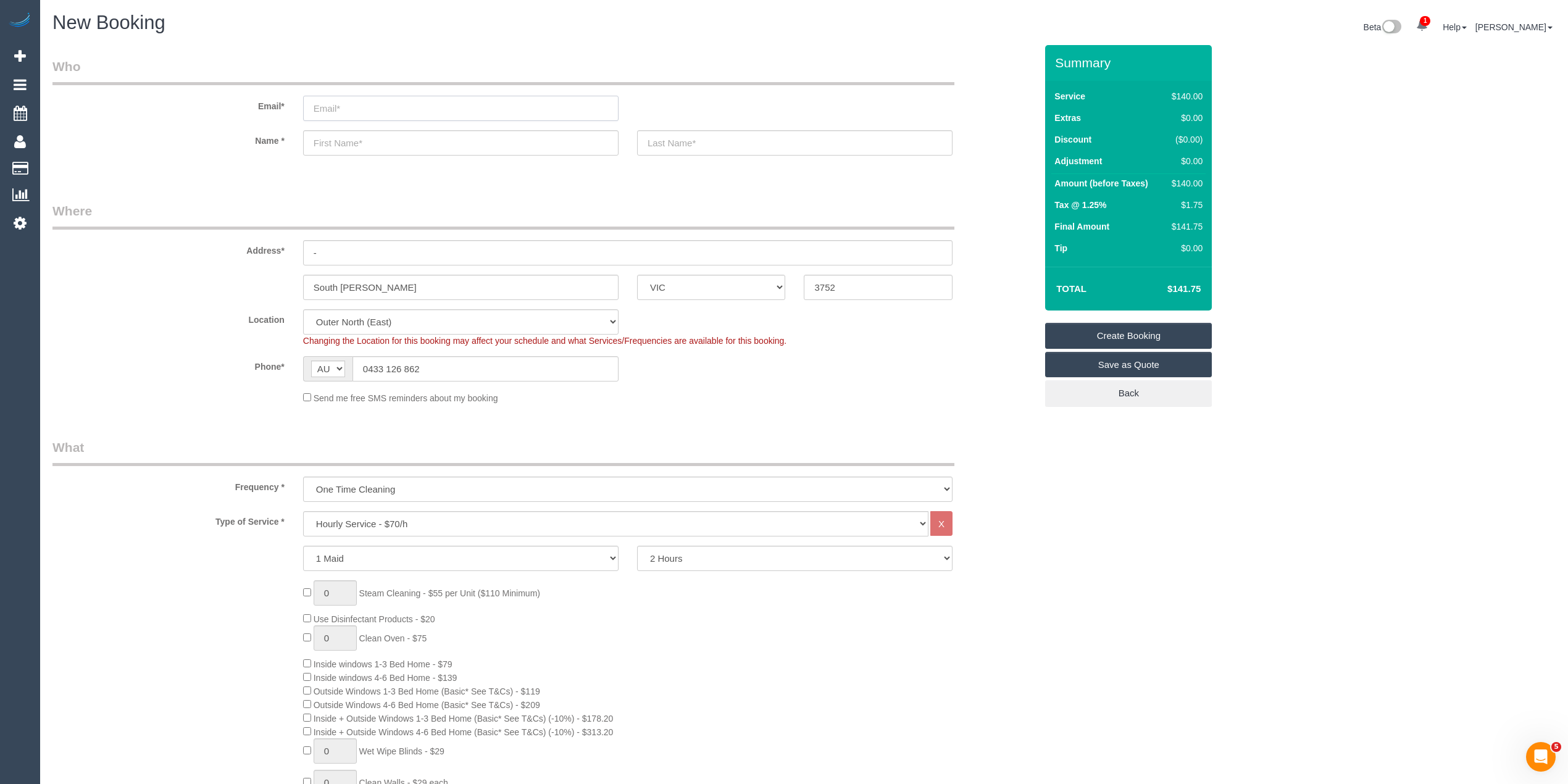
click at [339, 101] on input "email" at bounding box center [460, 109] width 315 height 25
click at [381, 107] on input "email" at bounding box center [460, 109] width 315 height 25
click at [353, 104] on input "email" at bounding box center [460, 109] width 315 height 25
click at [358, 104] on input "email" at bounding box center [460, 109] width 315 height 25
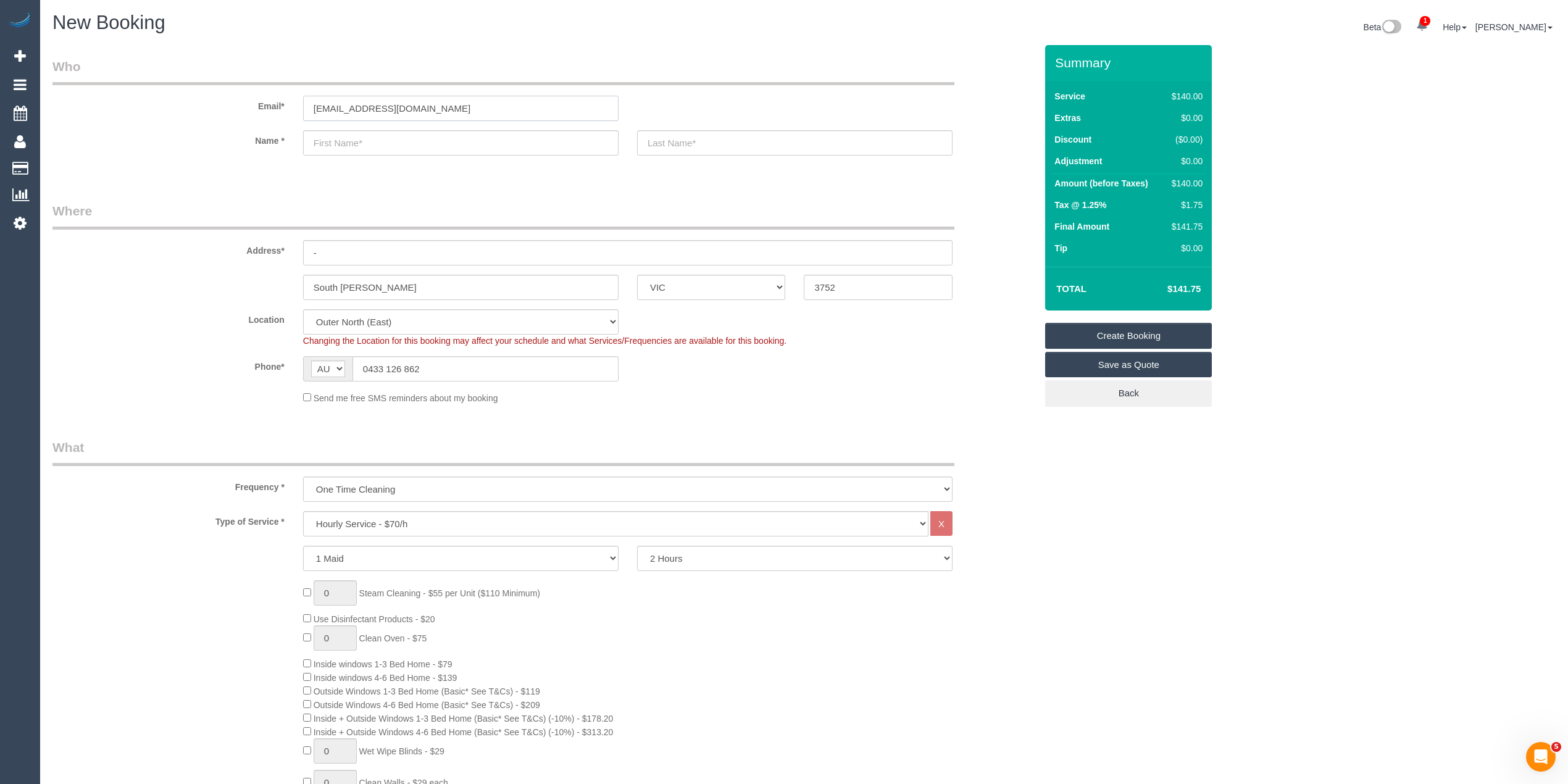
type input "reenapadda@gmail.com"
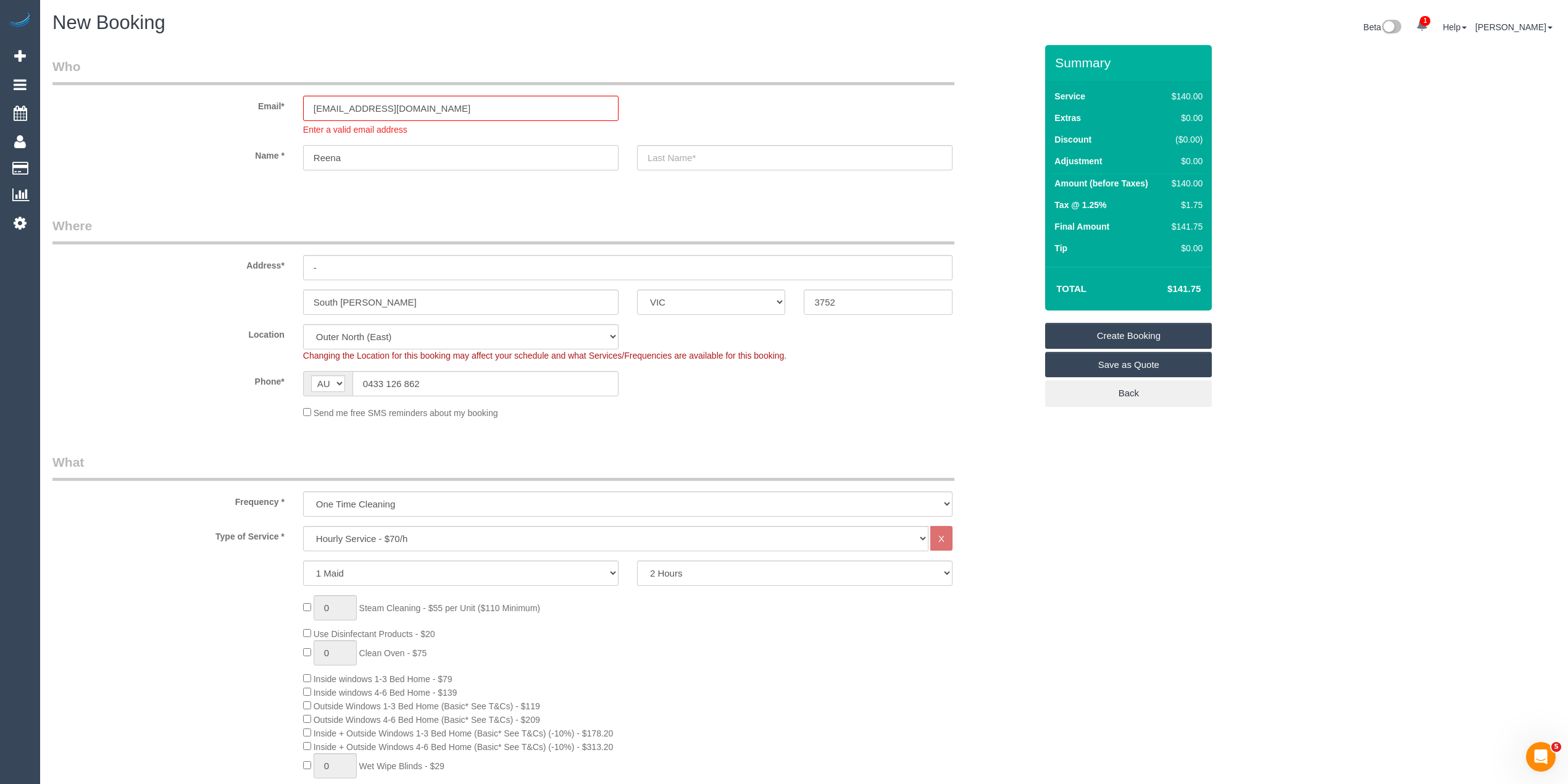
type input "Reena"
type input "Padda"
drag, startPoint x: 362, startPoint y: 270, endPoint x: 248, endPoint y: 257, distance: 114.7
click at [248, 257] on div "Address* -" at bounding box center [544, 248] width 1002 height 64
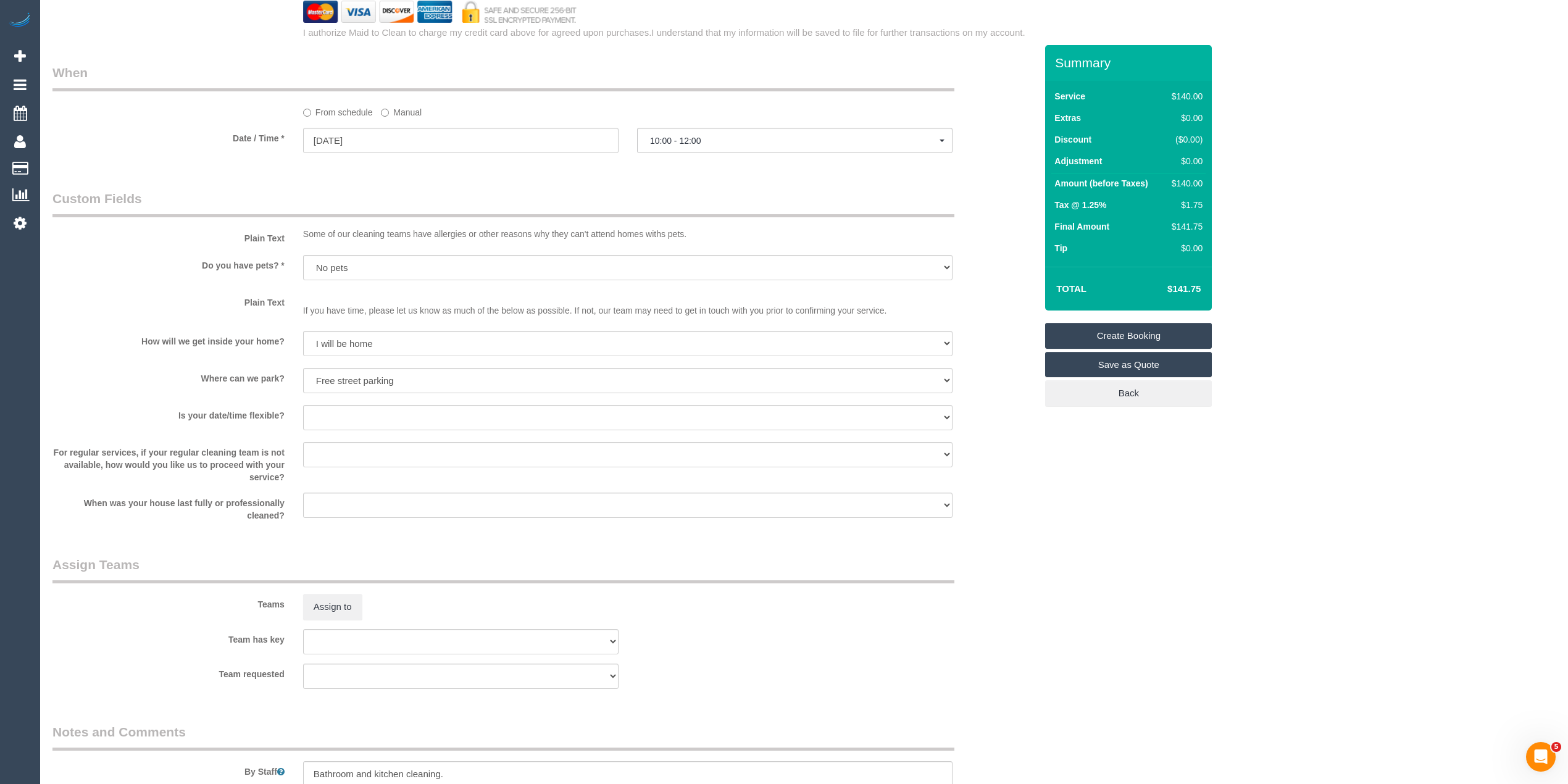
scroll to position [1059, 0]
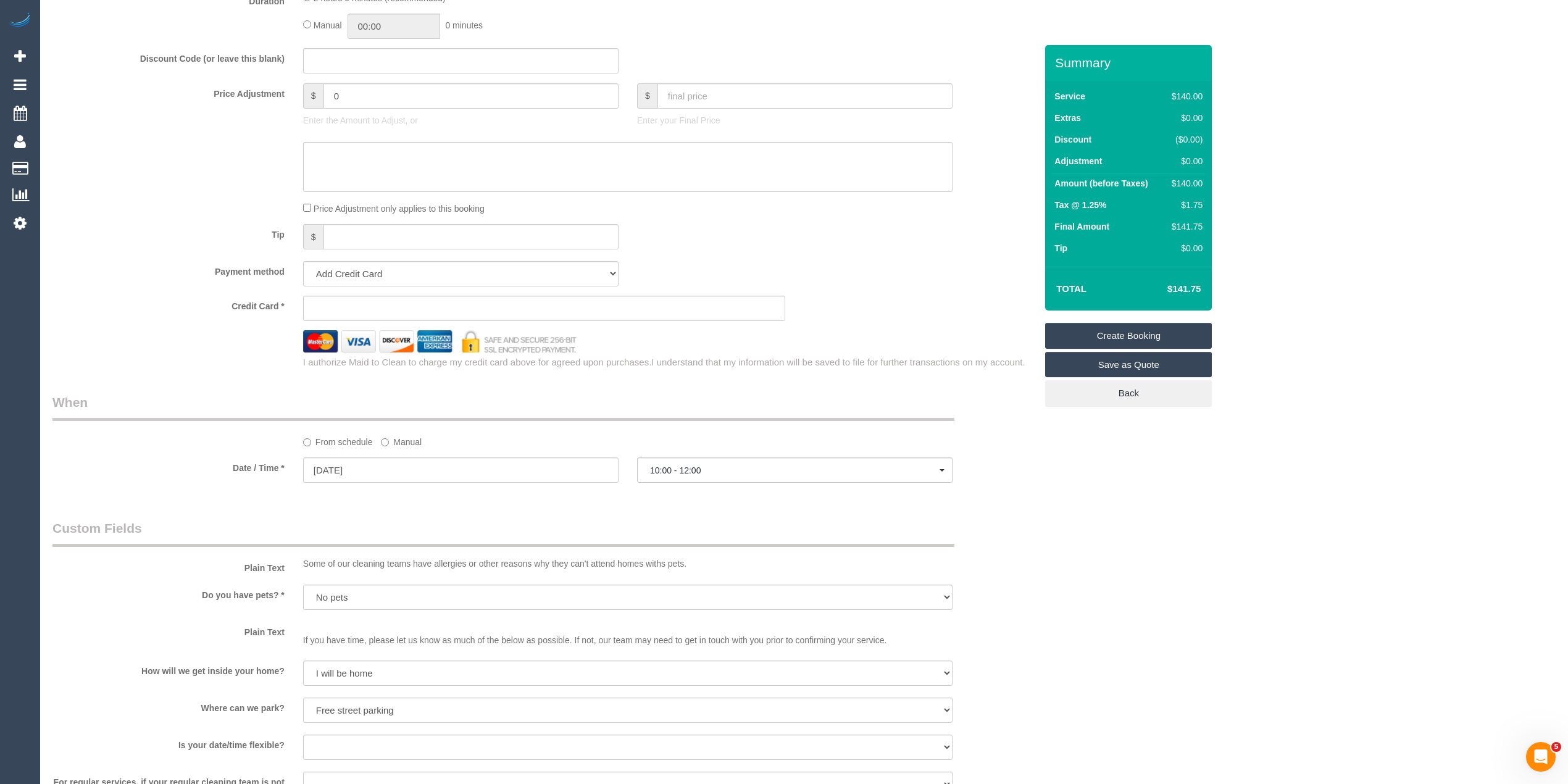
type input "8 Thermal Loop"
click at [384, 302] on sui-stripe-card at bounding box center [545, 308] width 483 height 25
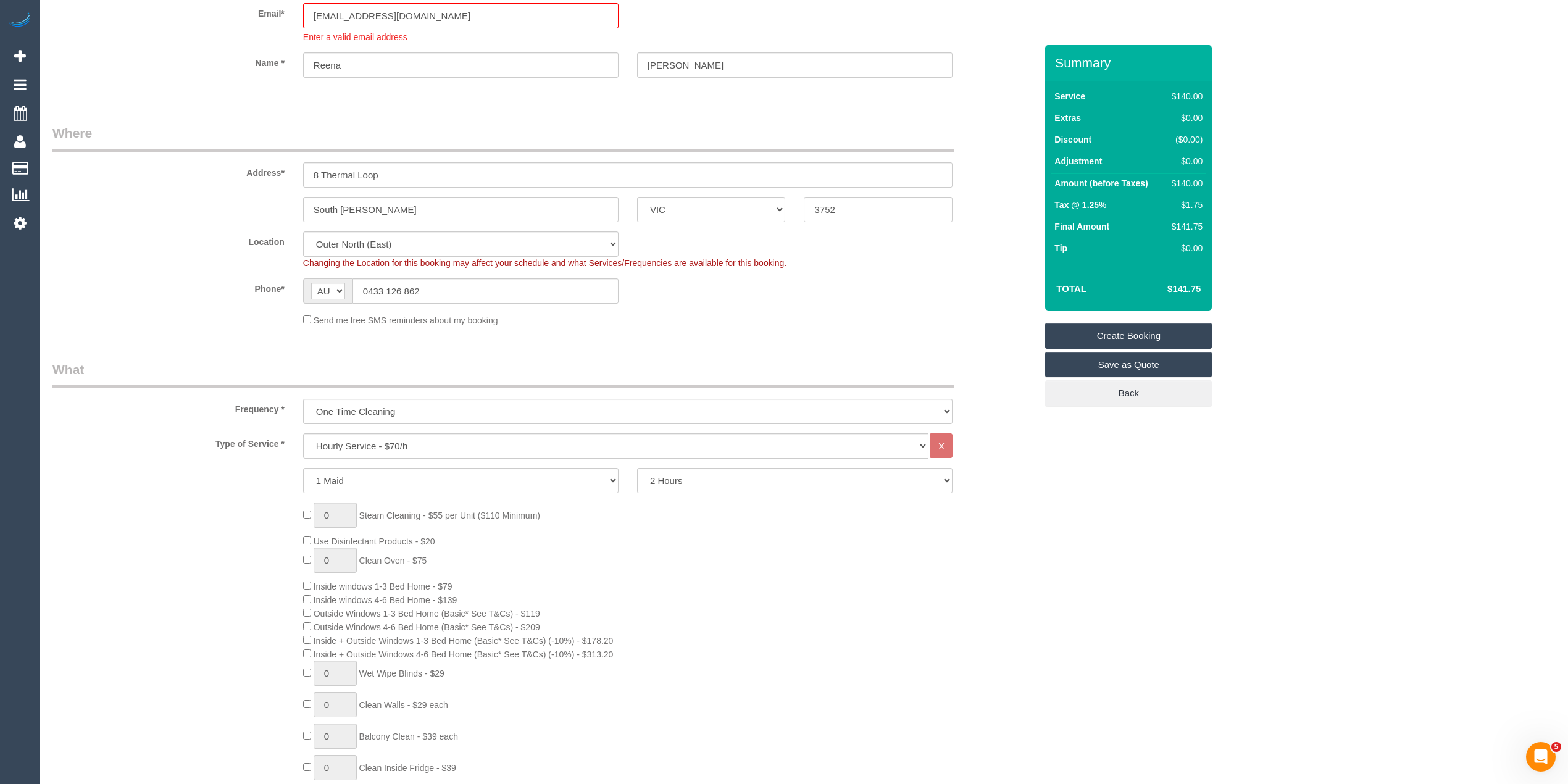
scroll to position [0, 0]
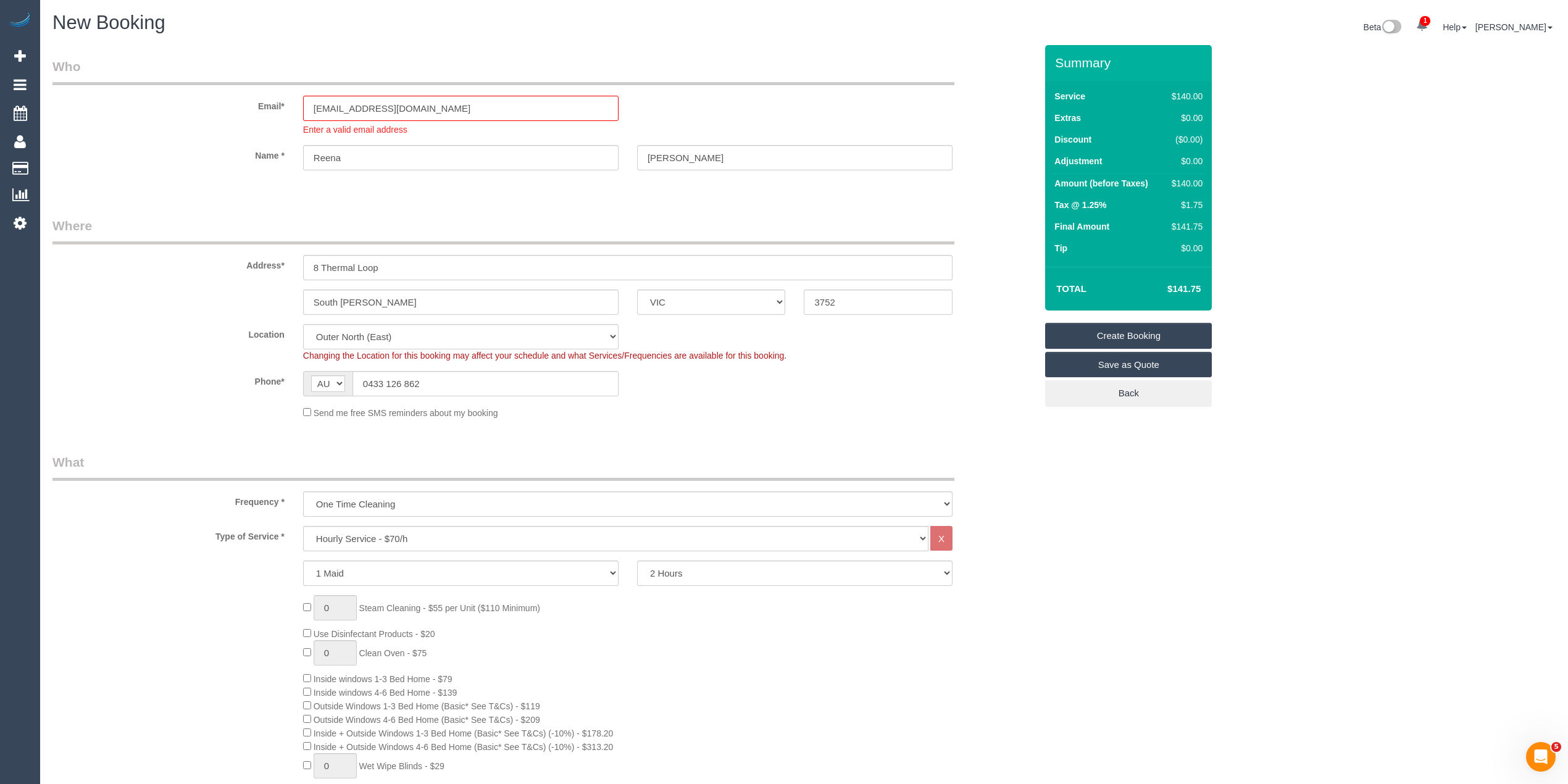
click at [1169, 363] on link "Save as Quote" at bounding box center [1128, 365] width 167 height 26
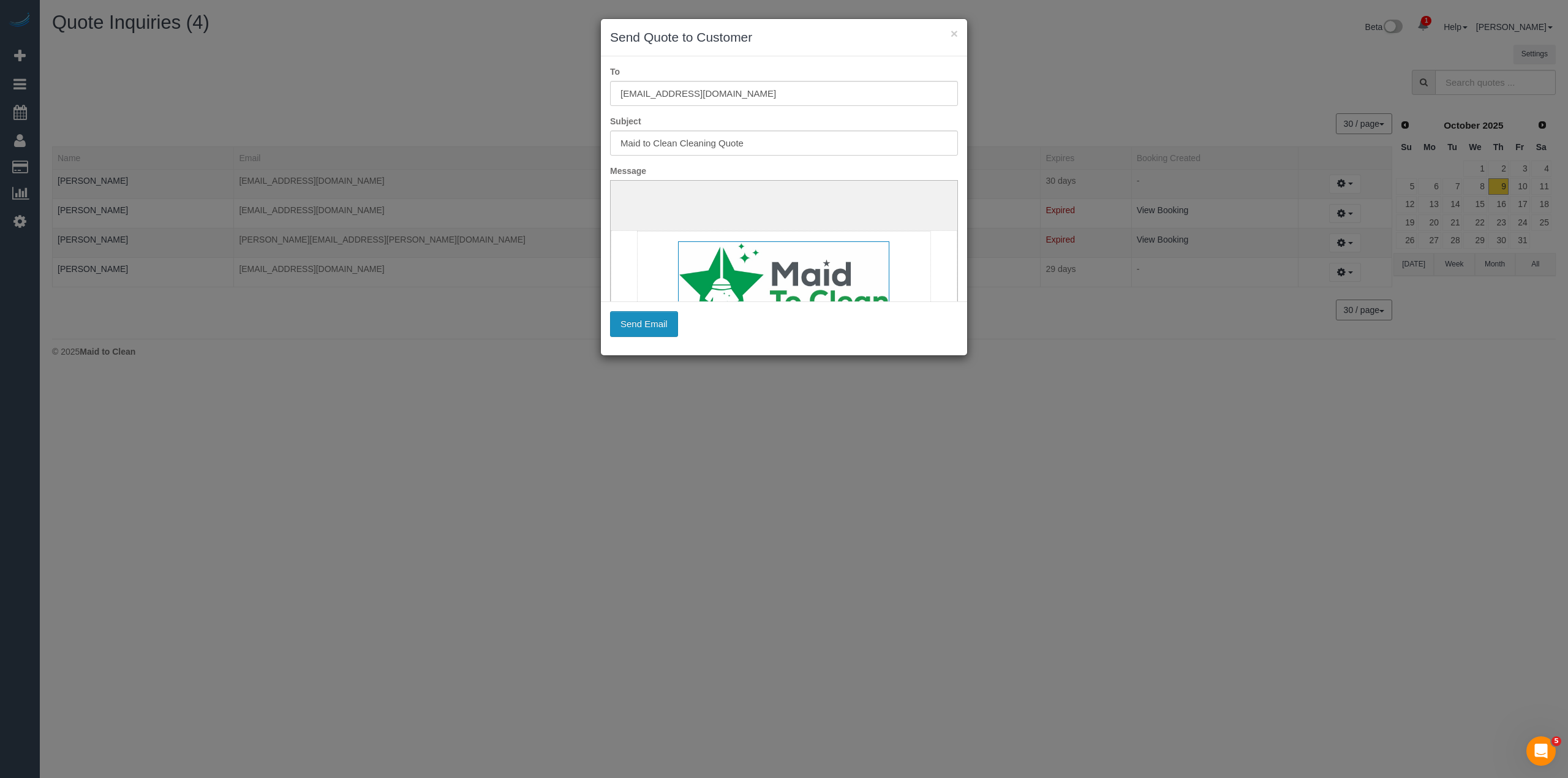
click at [633, 324] on button "Send Email" at bounding box center [644, 323] width 68 height 26
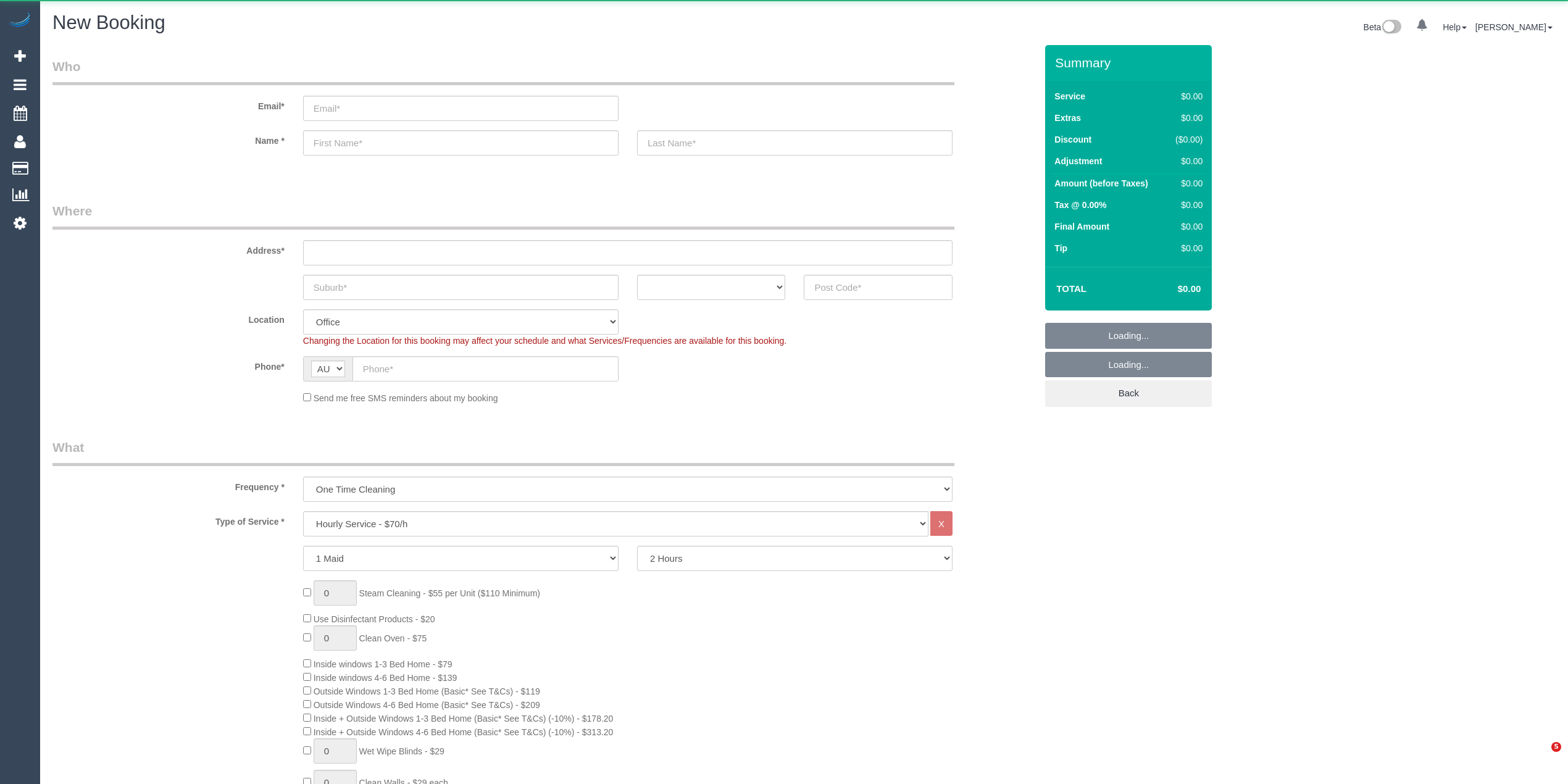
select select "object:2105"
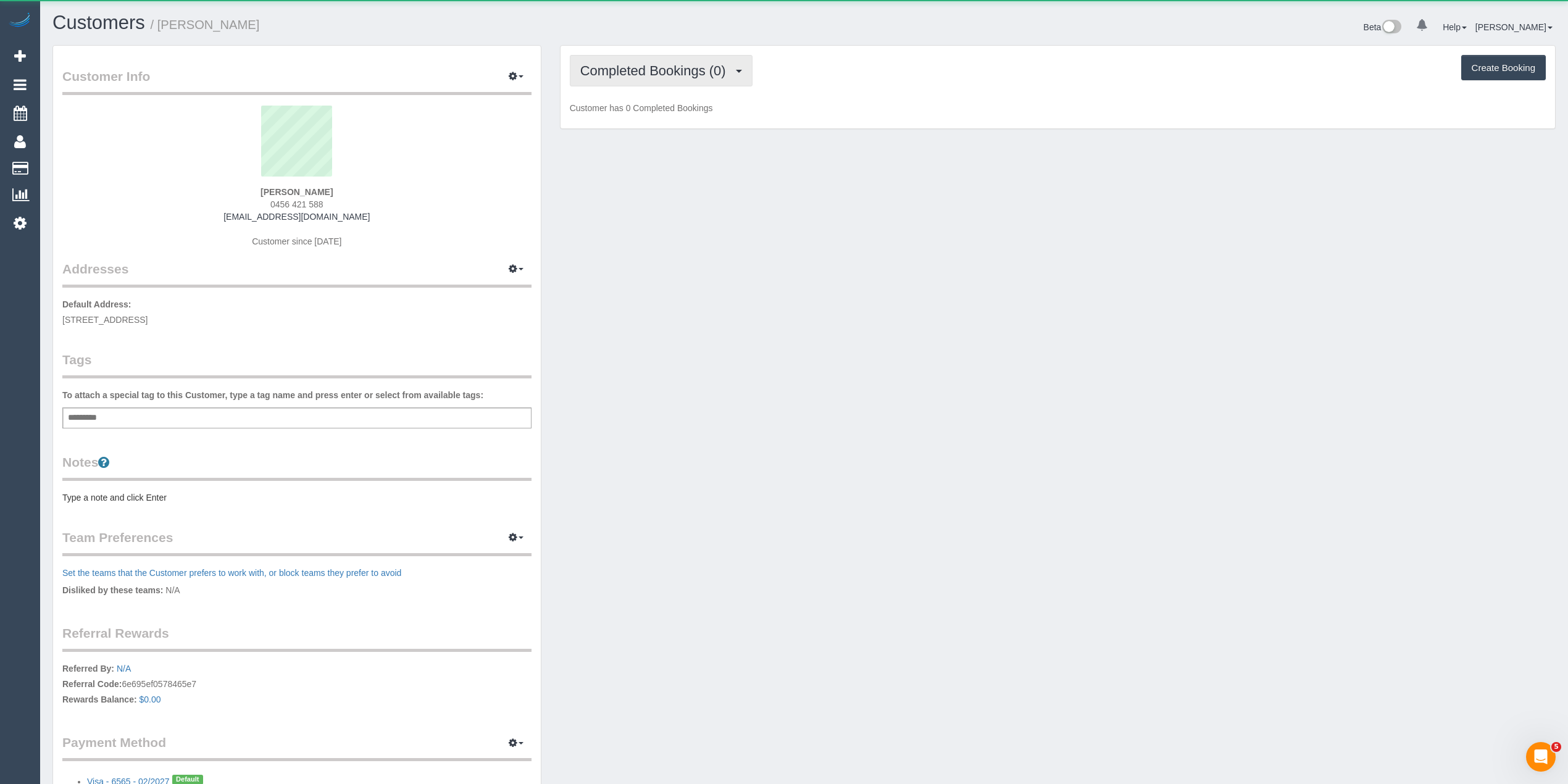
click at [623, 68] on span "Completed Bookings (0)" at bounding box center [655, 70] width 152 height 15
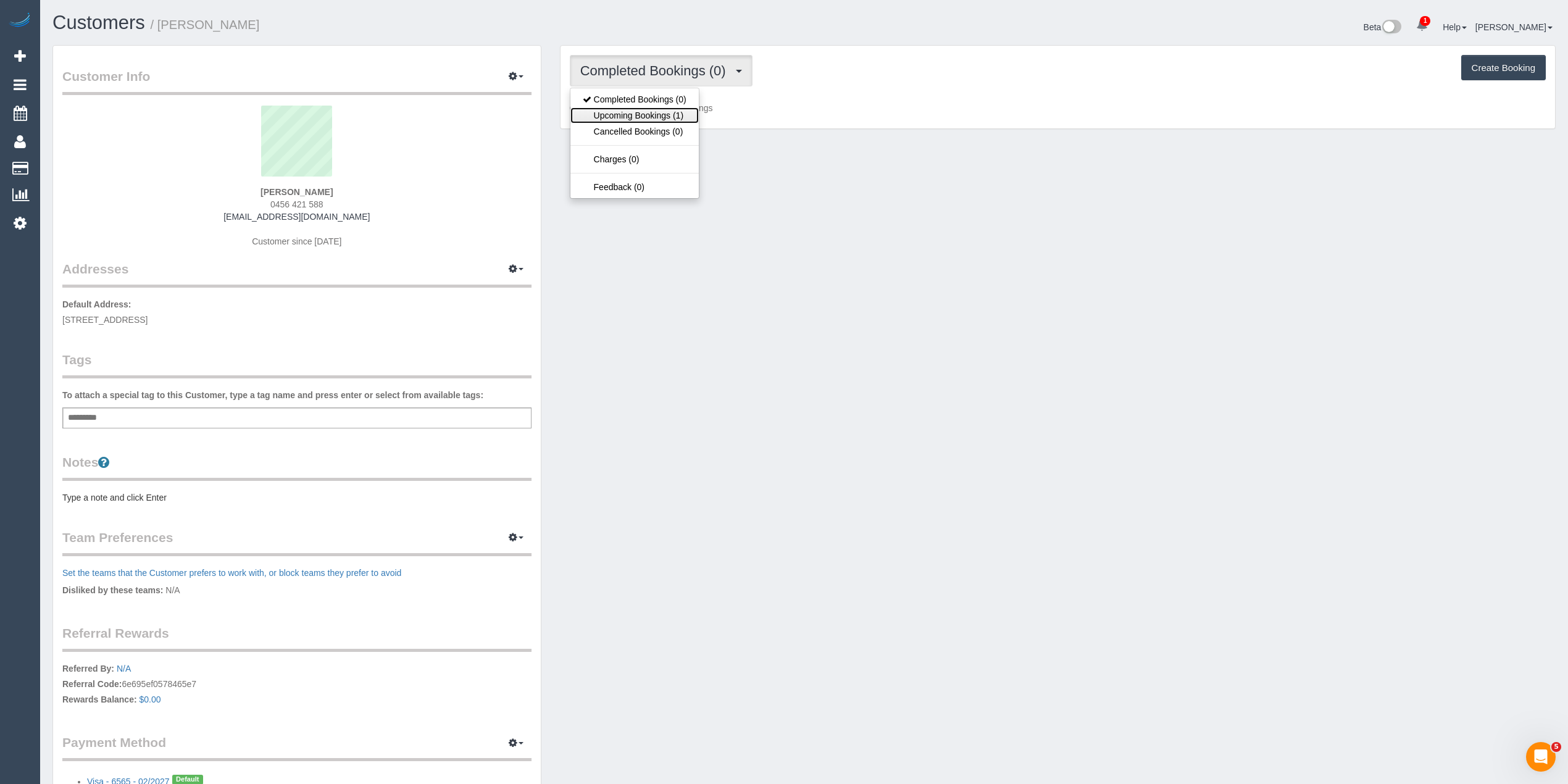
click at [652, 112] on link "Upcoming Bookings (1)" at bounding box center [634, 116] width 128 height 16
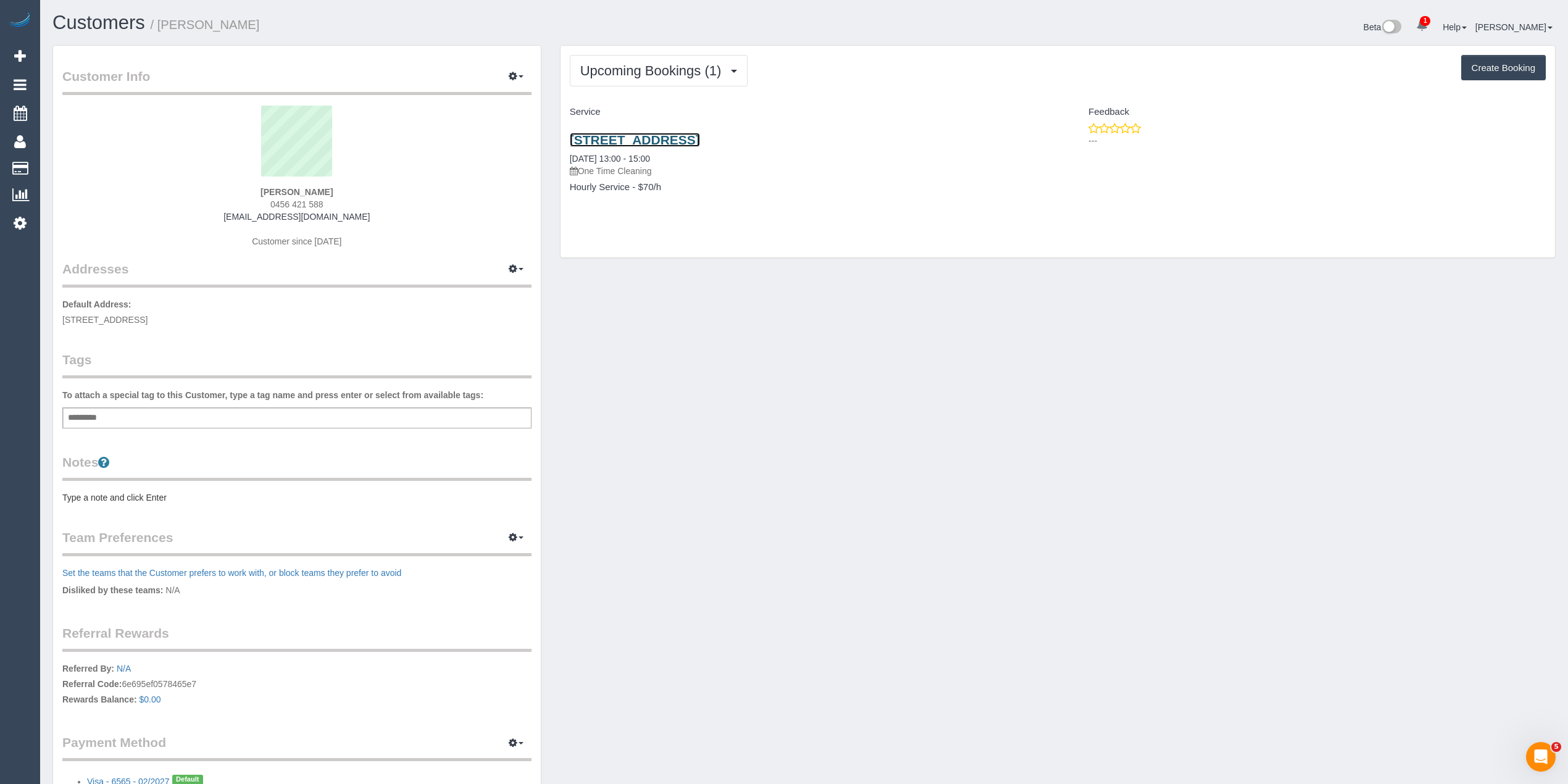
click at [700, 139] on link "246 Brunswick Road, Brunswick, VIC 3056" at bounding box center [635, 140] width 130 height 14
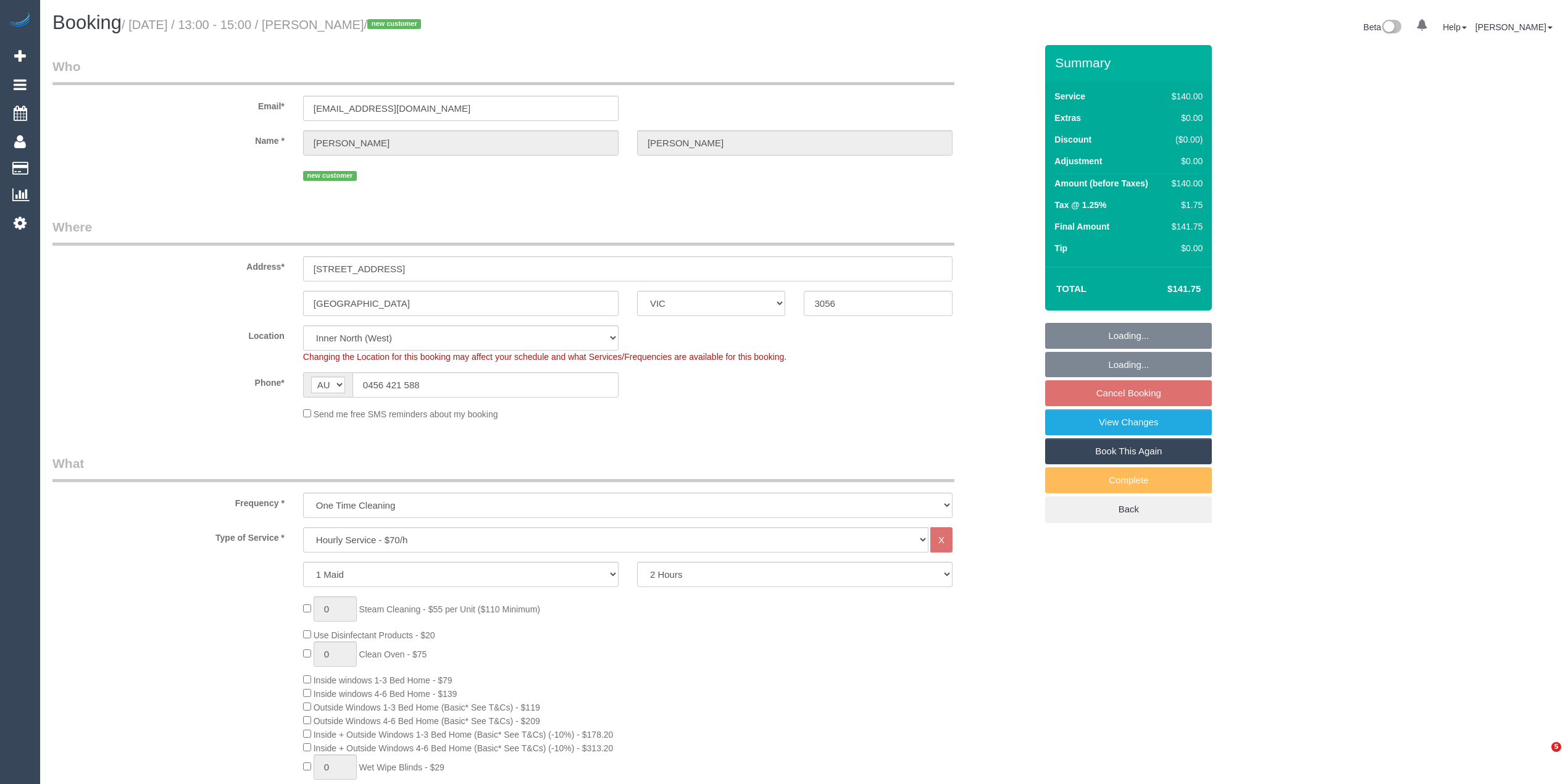
select select "VIC"
select select "number:28"
select select "number:14"
select select "number:19"
select select "number:25"
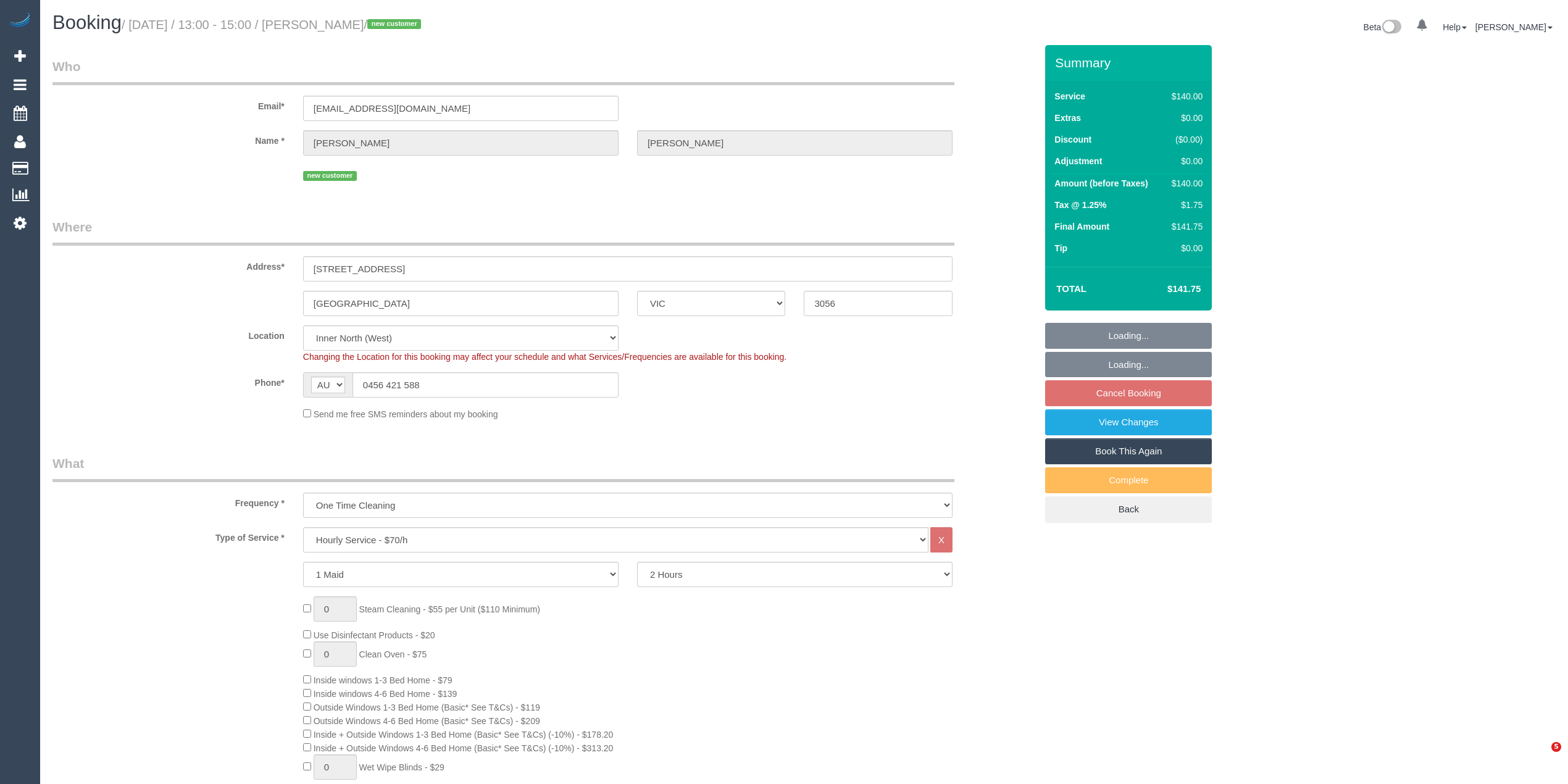
select select "spot7"
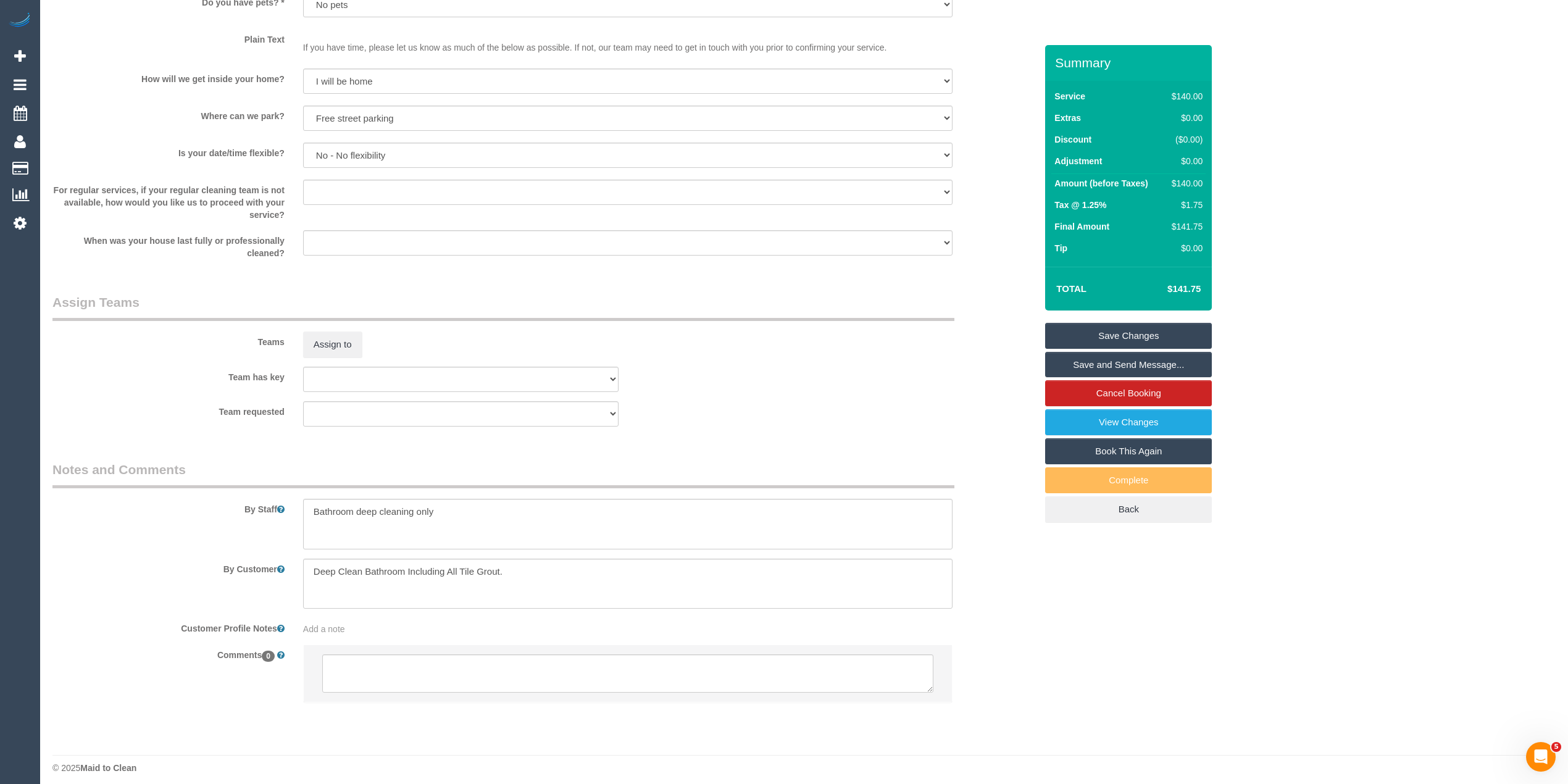
scroll to position [1589, 0]
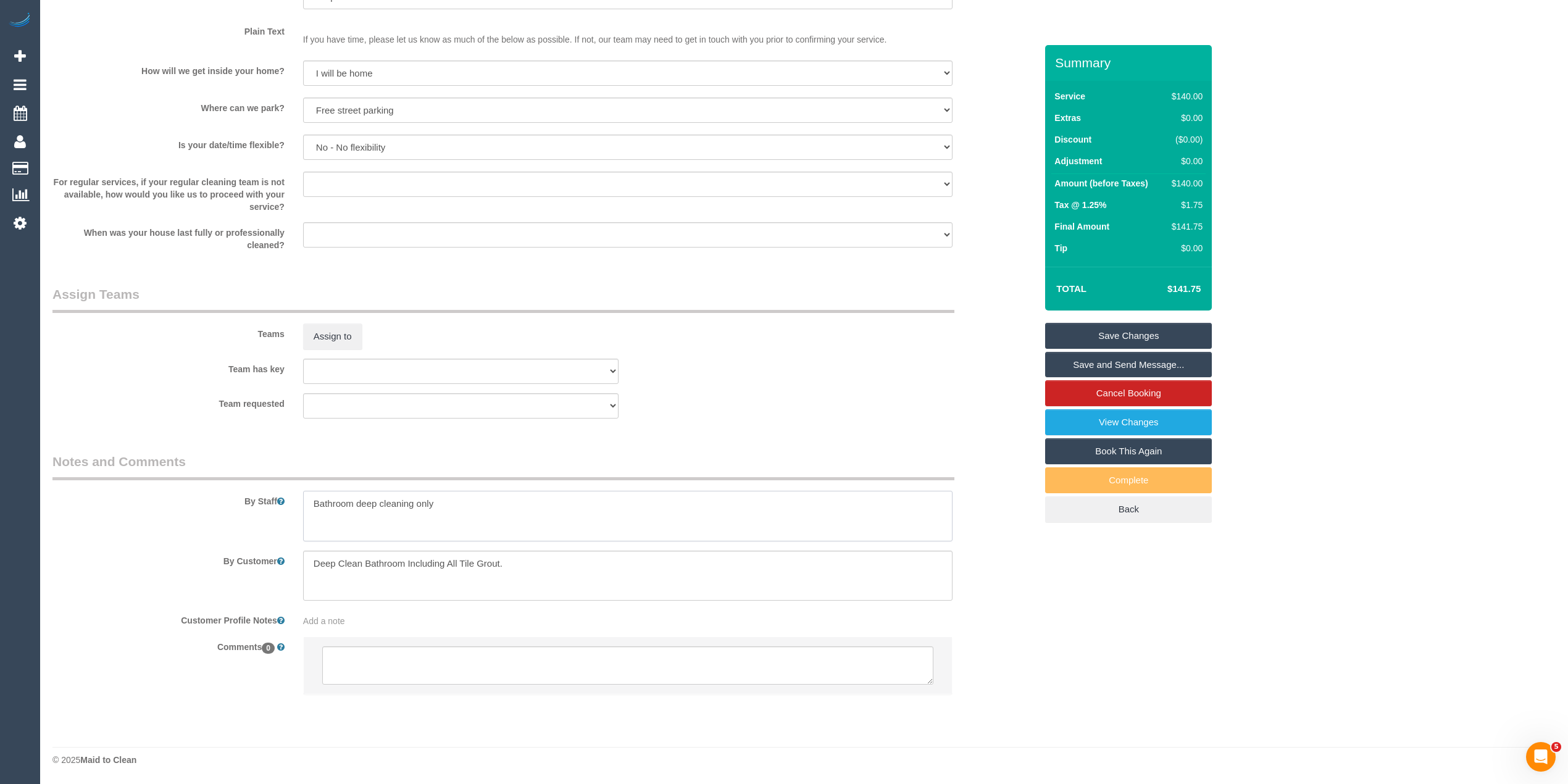
click at [505, 498] on textarea at bounding box center [627, 516] width 649 height 50
click at [501, 500] on textarea at bounding box center [627, 516] width 649 height 50
click at [447, 505] on textarea at bounding box center [627, 516] width 649 height 50
click at [445, 498] on textarea at bounding box center [627, 516] width 649 height 50
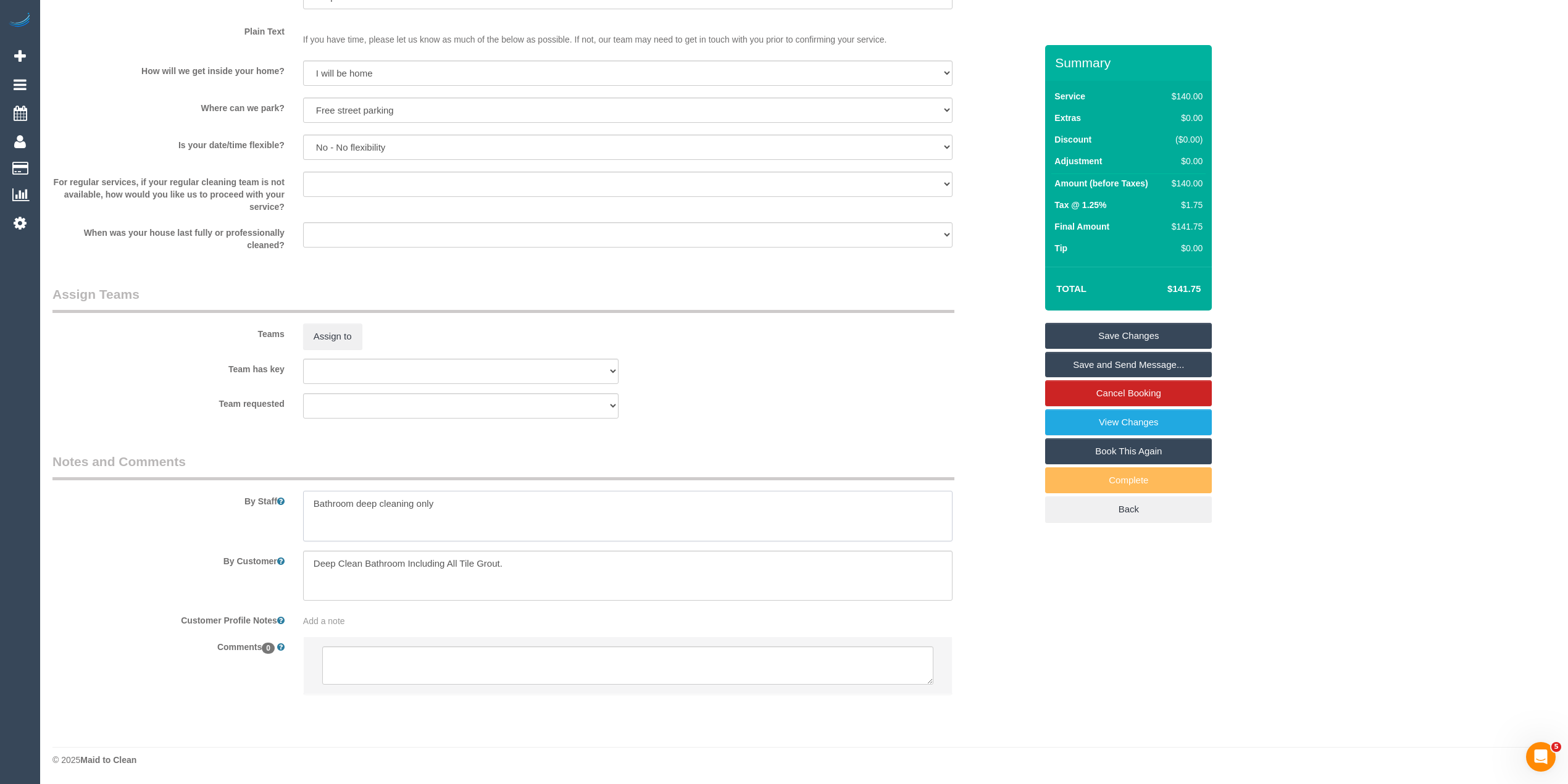
click at [445, 498] on textarea at bounding box center [627, 516] width 649 height 50
click at [460, 498] on textarea at bounding box center [627, 516] width 649 height 50
click at [592, 499] on textarea at bounding box center [627, 516] width 649 height 50
type textarea "Bathroom deep cleaning only - please give the shower including the shower grout…"
click at [1139, 331] on link "Save Changes" at bounding box center [1128, 336] width 167 height 26
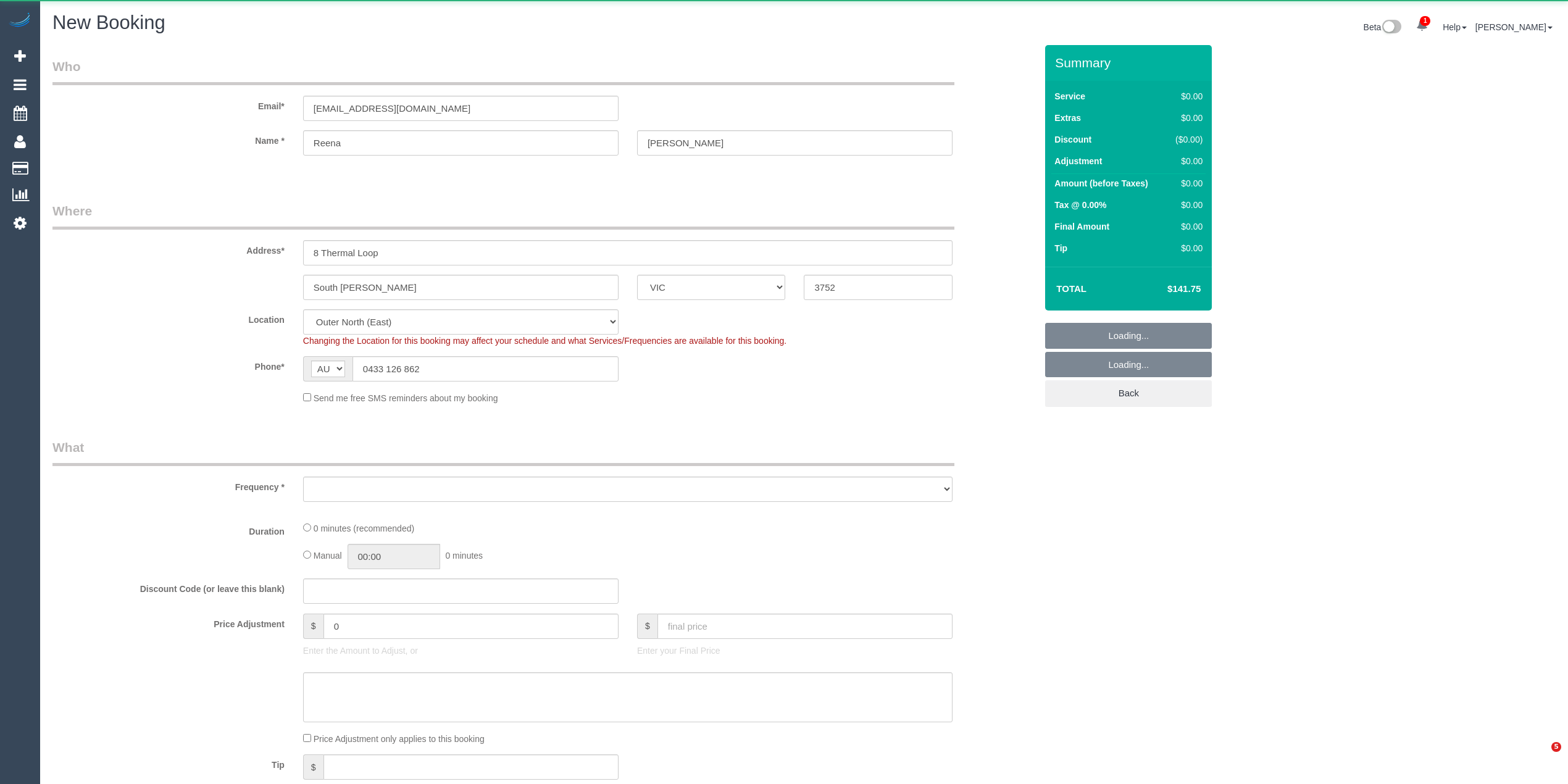
select select "VIC"
select select "number:28"
select select "number:14"
select select "number:19"
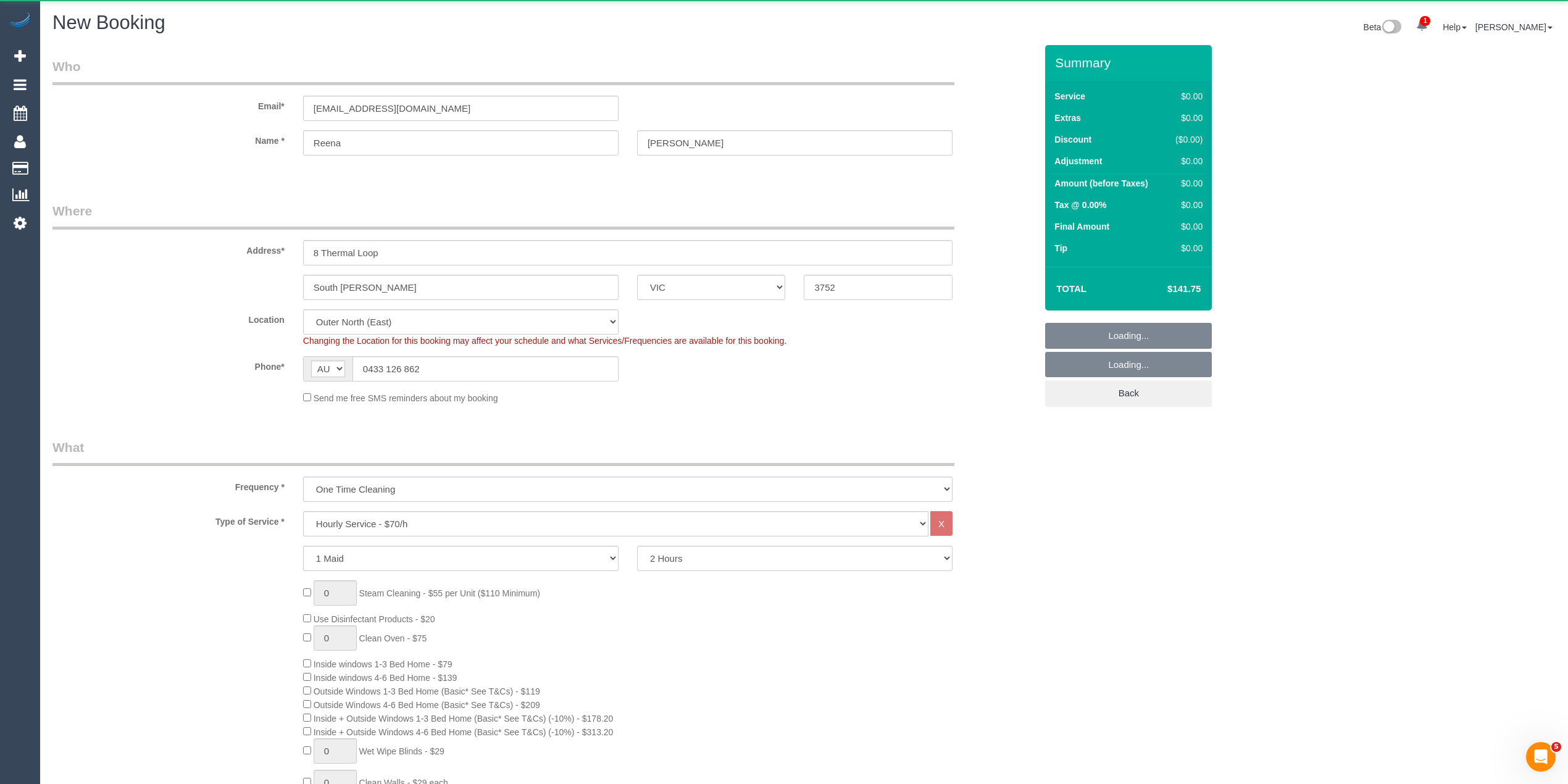
select select "object:1673"
select select "spot3"
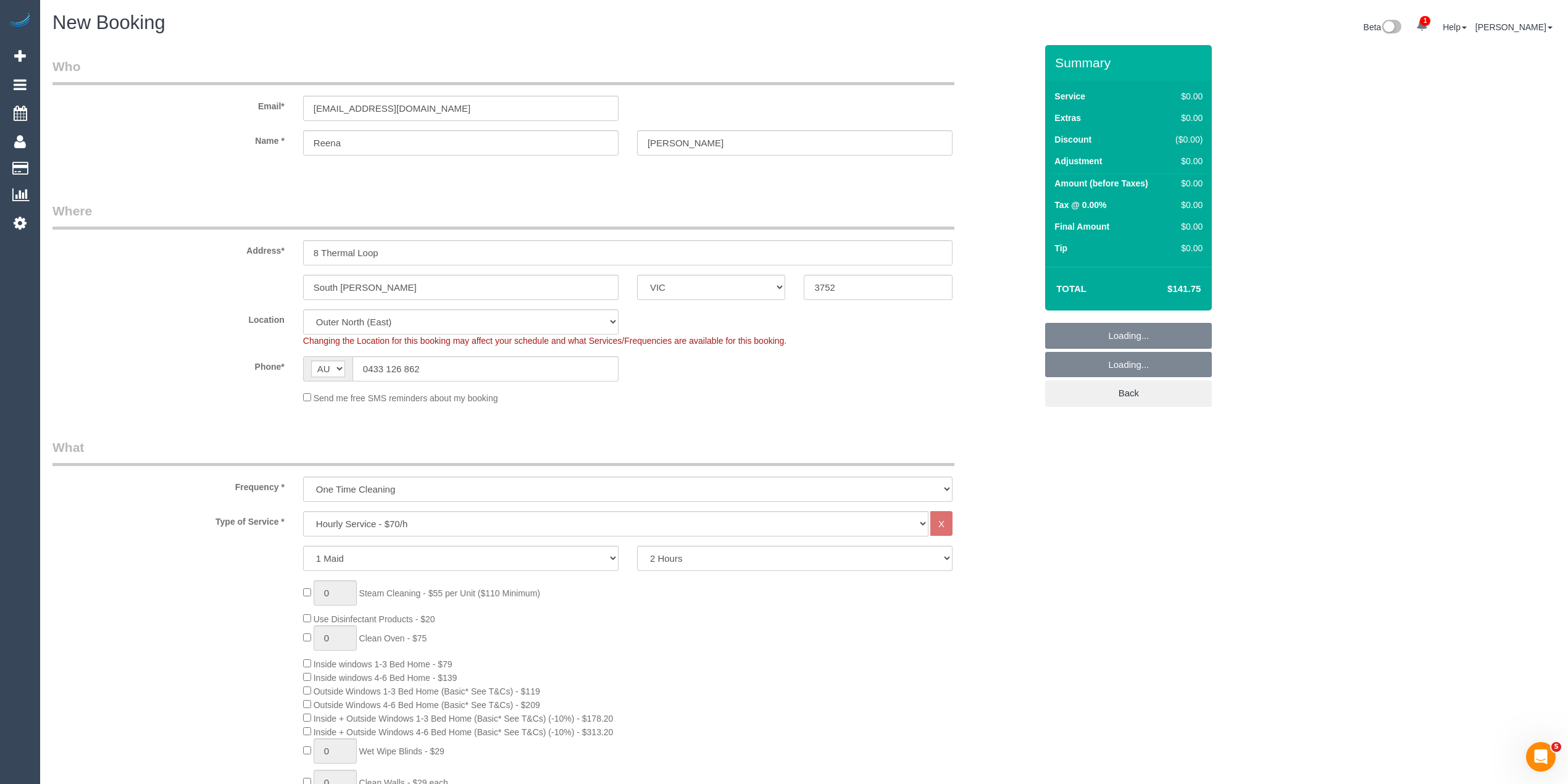
select select "object:1683"
select select "spot24"
select select "spot45"
click at [996, 339] on div "Location Office City East (North) East (South) Inner East Inner North (East) In…" at bounding box center [544, 329] width 1002 height 38
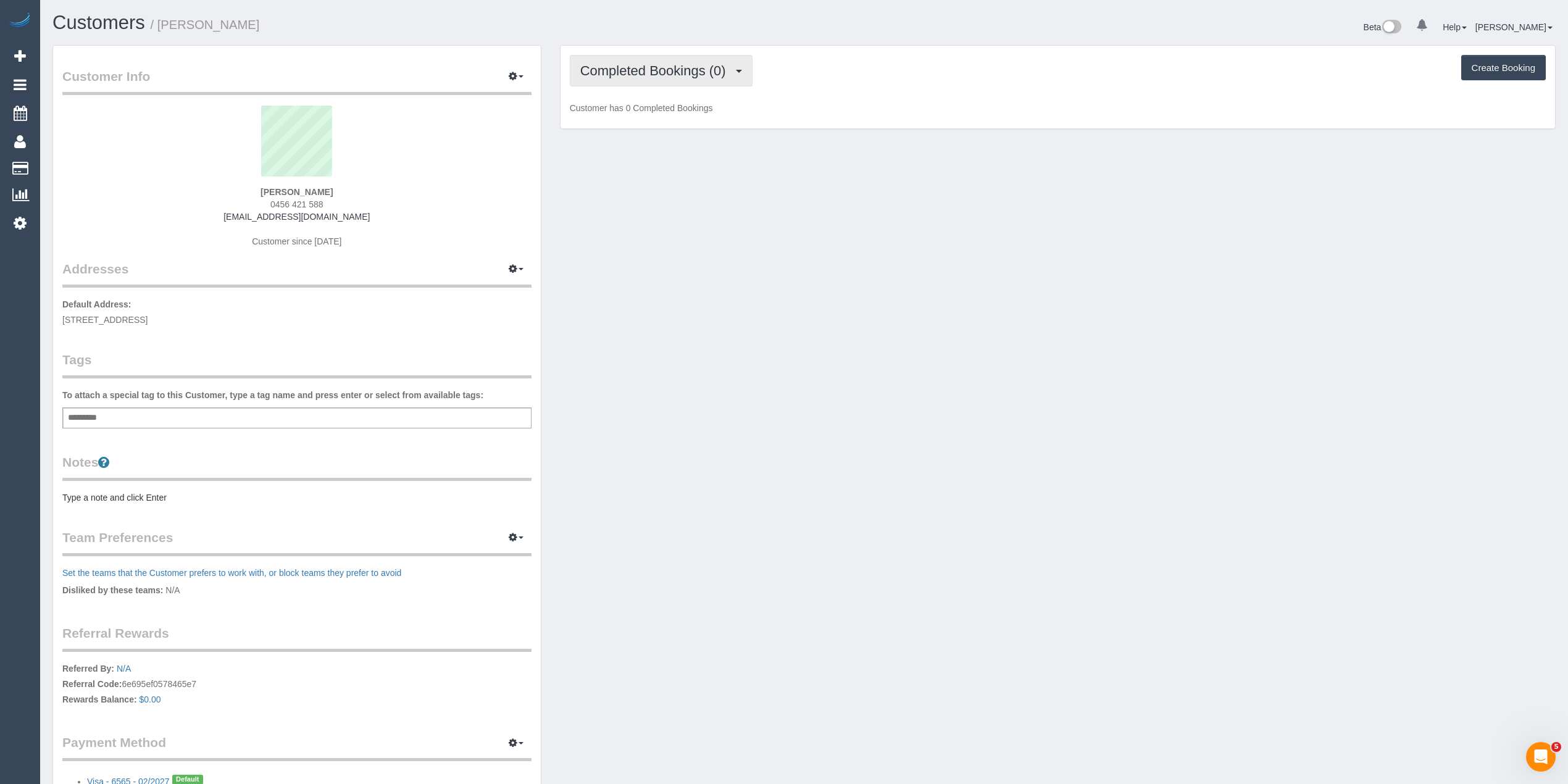
click at [659, 65] on span "Completed Bookings (0)" at bounding box center [655, 70] width 152 height 15
click at [679, 114] on link "Upcoming Bookings (1)" at bounding box center [634, 116] width 128 height 16
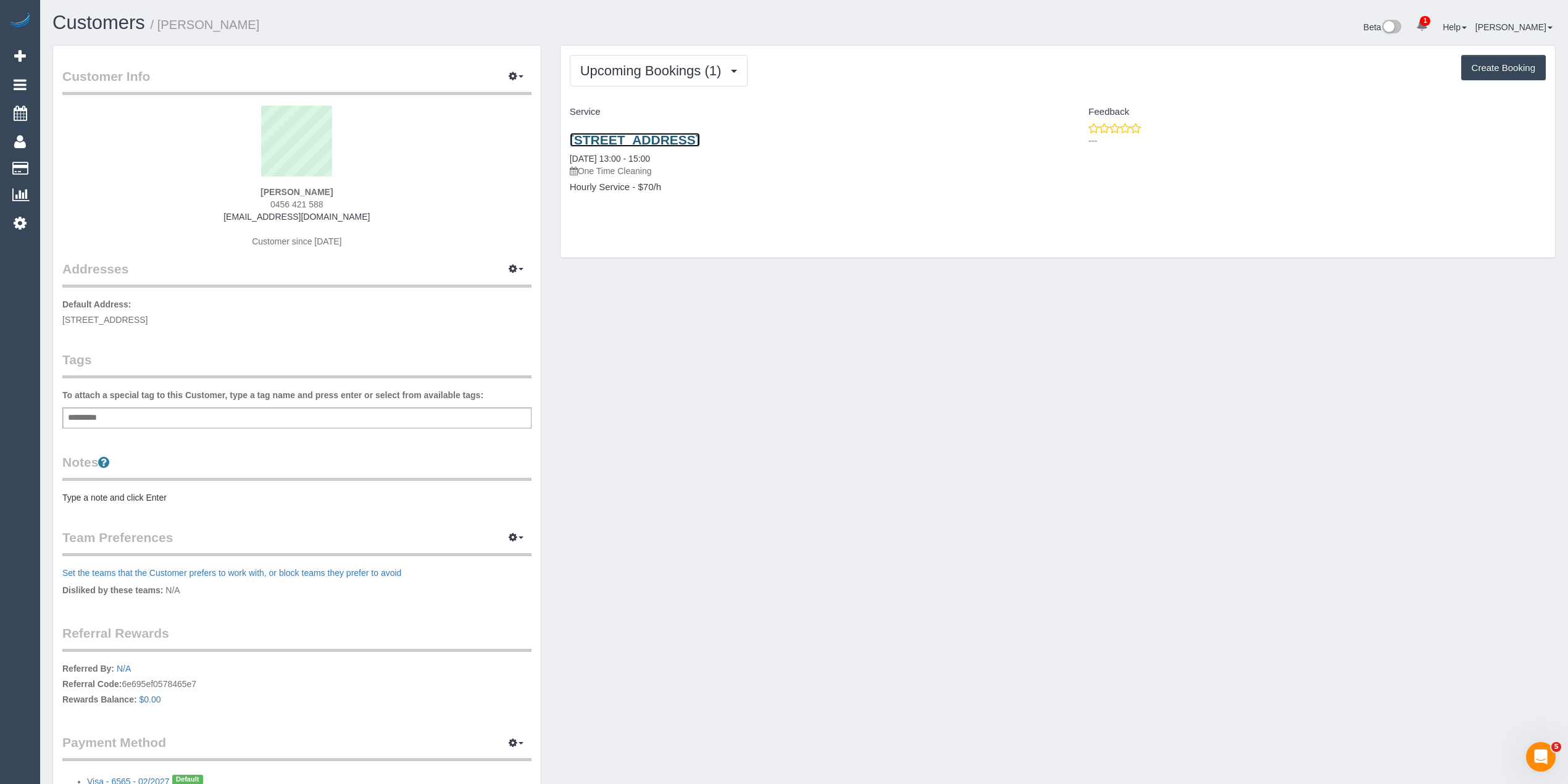
click at [700, 138] on link "[STREET_ADDRESS]" at bounding box center [635, 140] width 130 height 14
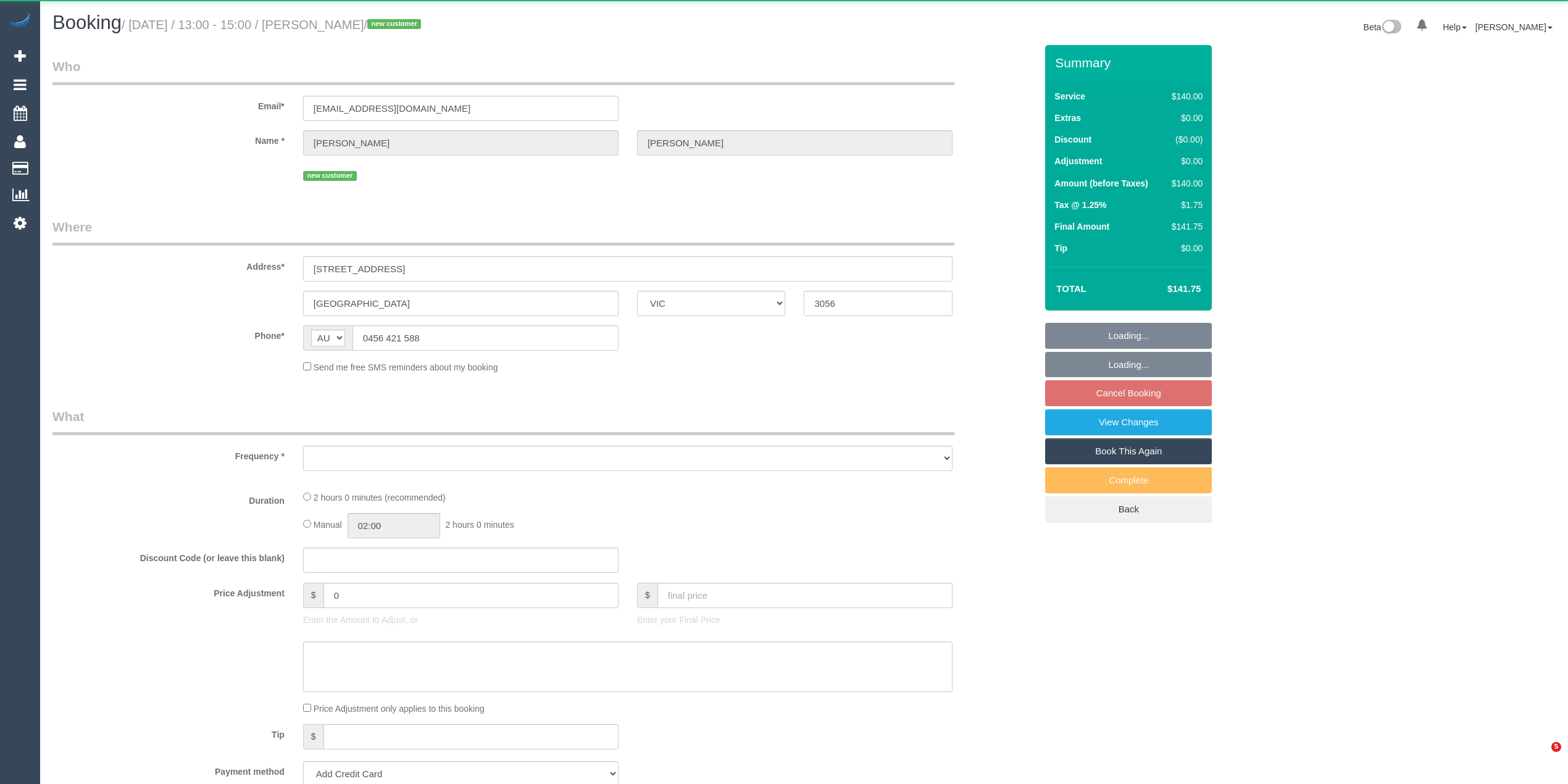
select select "VIC"
select select "object:540"
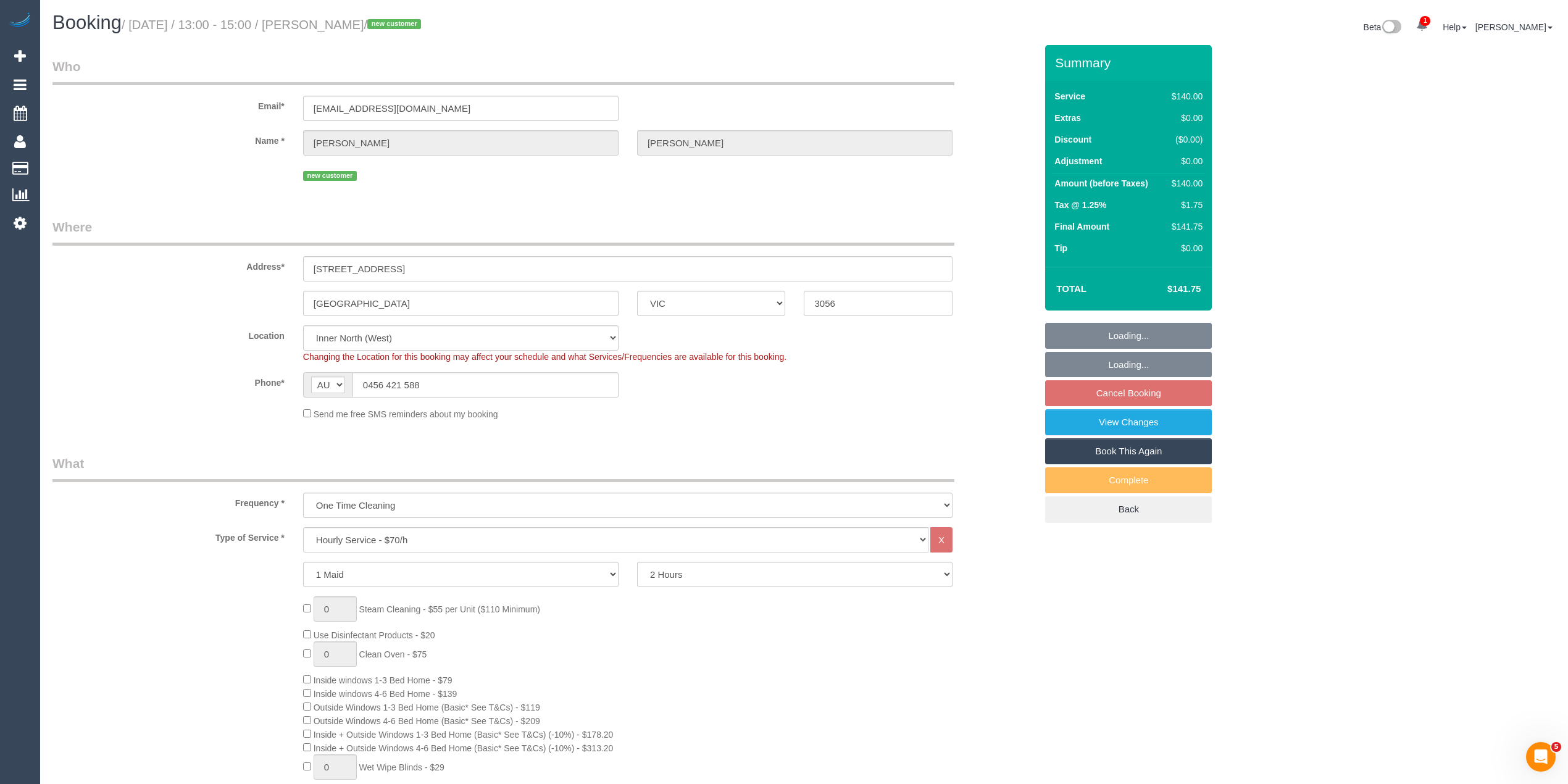
select select "string:stripe-pm_1SG7la2GScqysDRVZJVFUkVY"
select select "number:28"
select select "number:14"
select select "number:19"
select select "number:25"
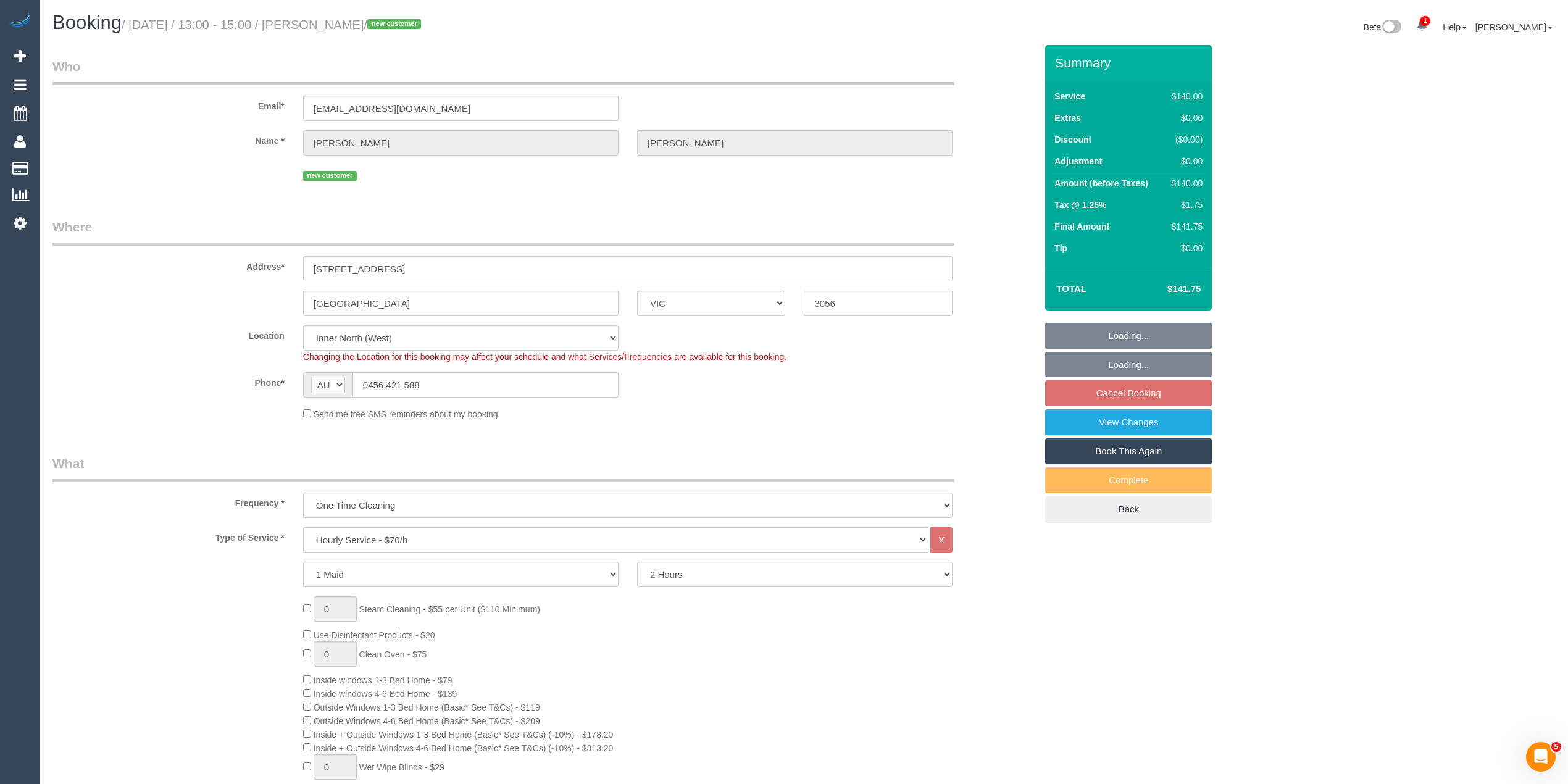
select select "object:869"
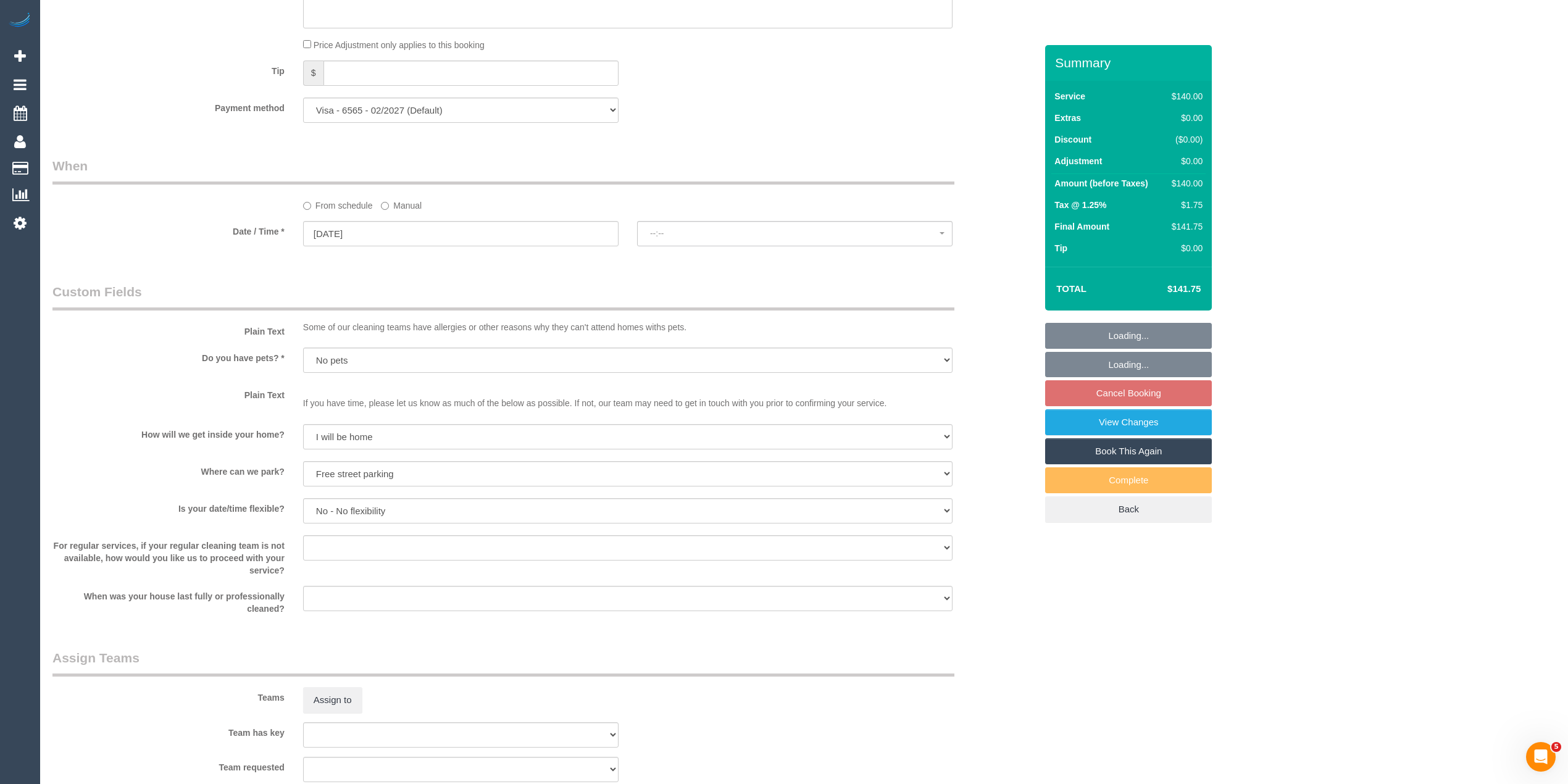
select select "spot7"
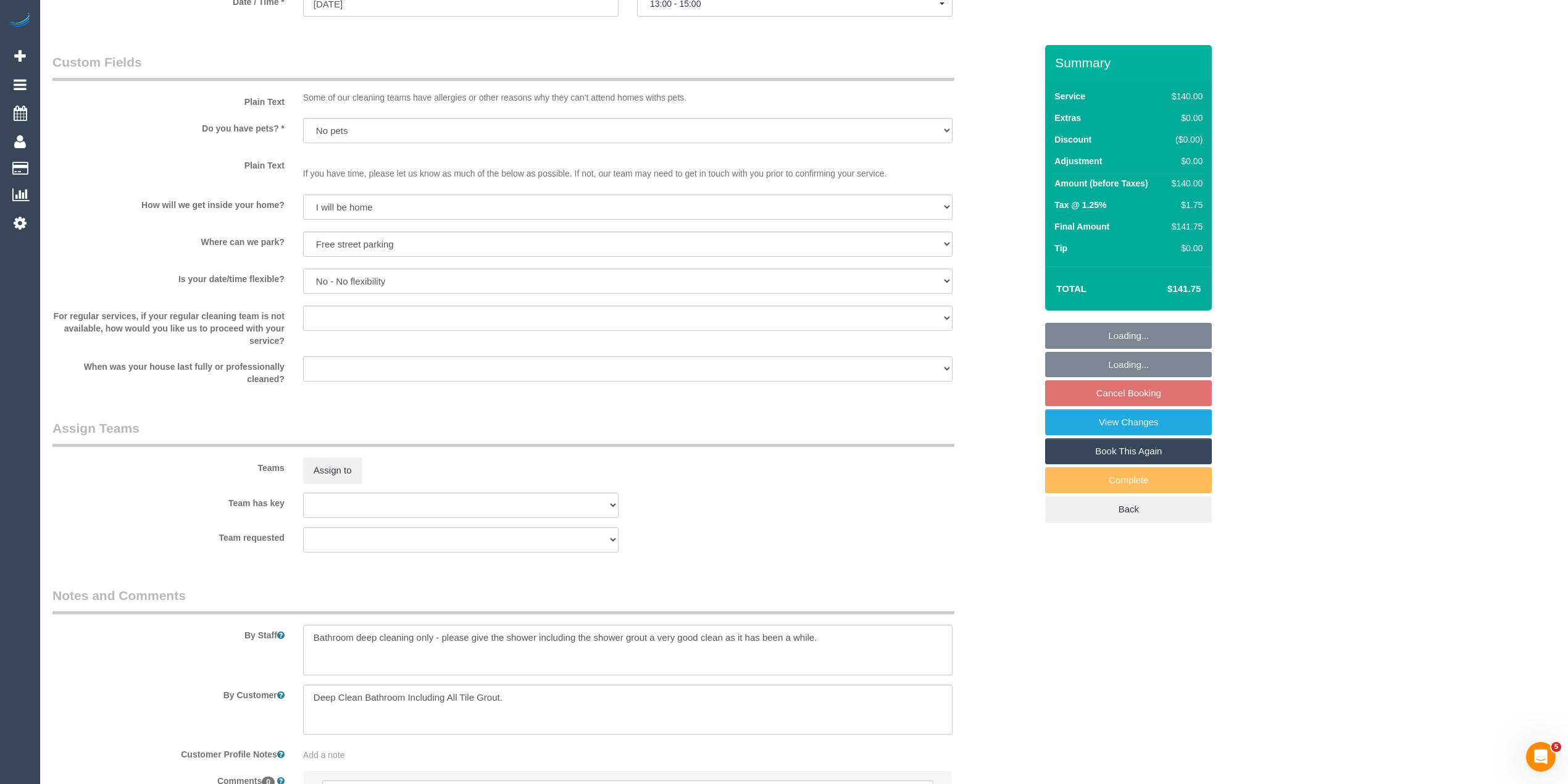
scroll to position [1589, 0]
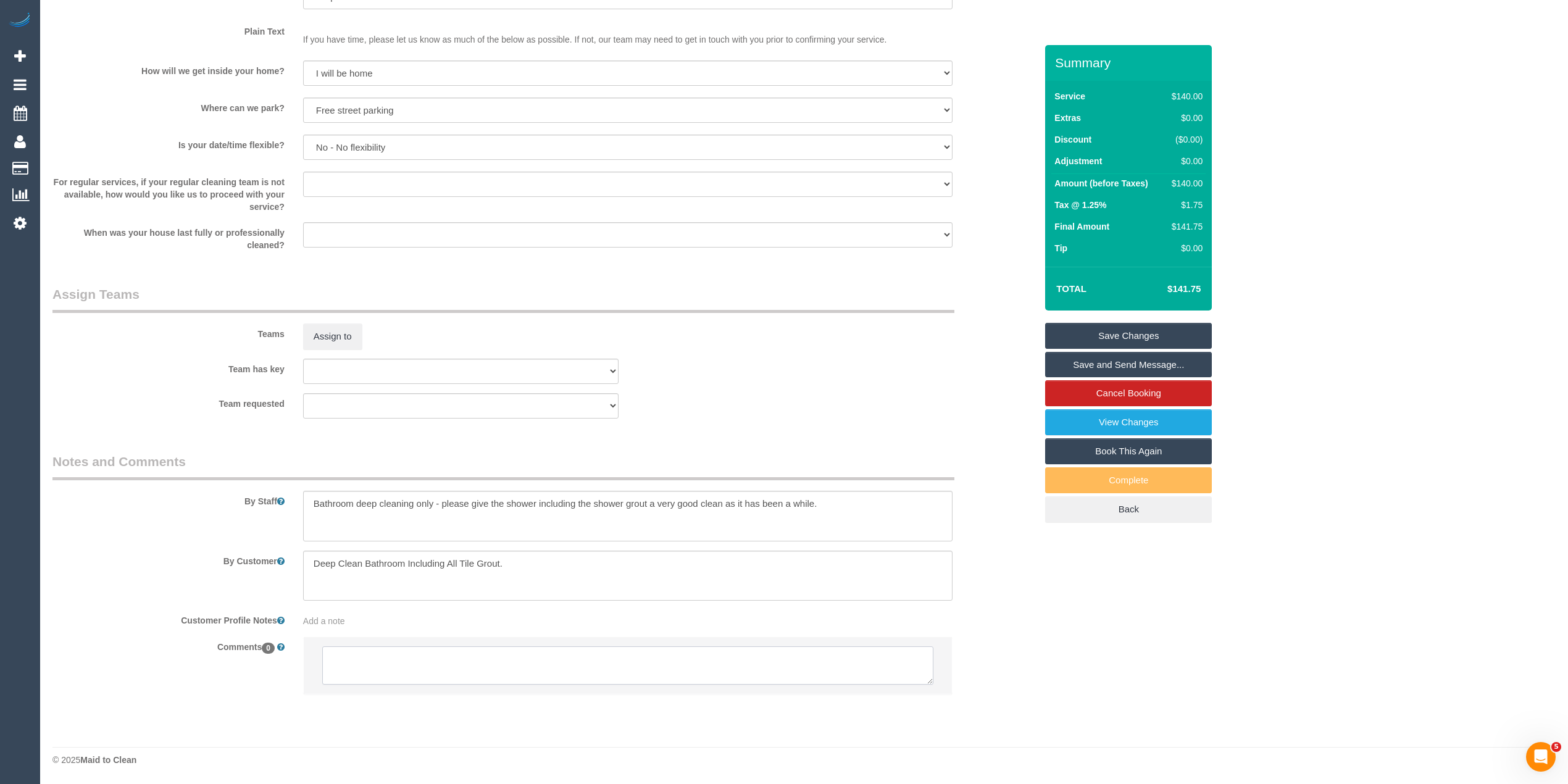
click at [416, 677] on textarea at bounding box center [627, 665] width 611 height 39
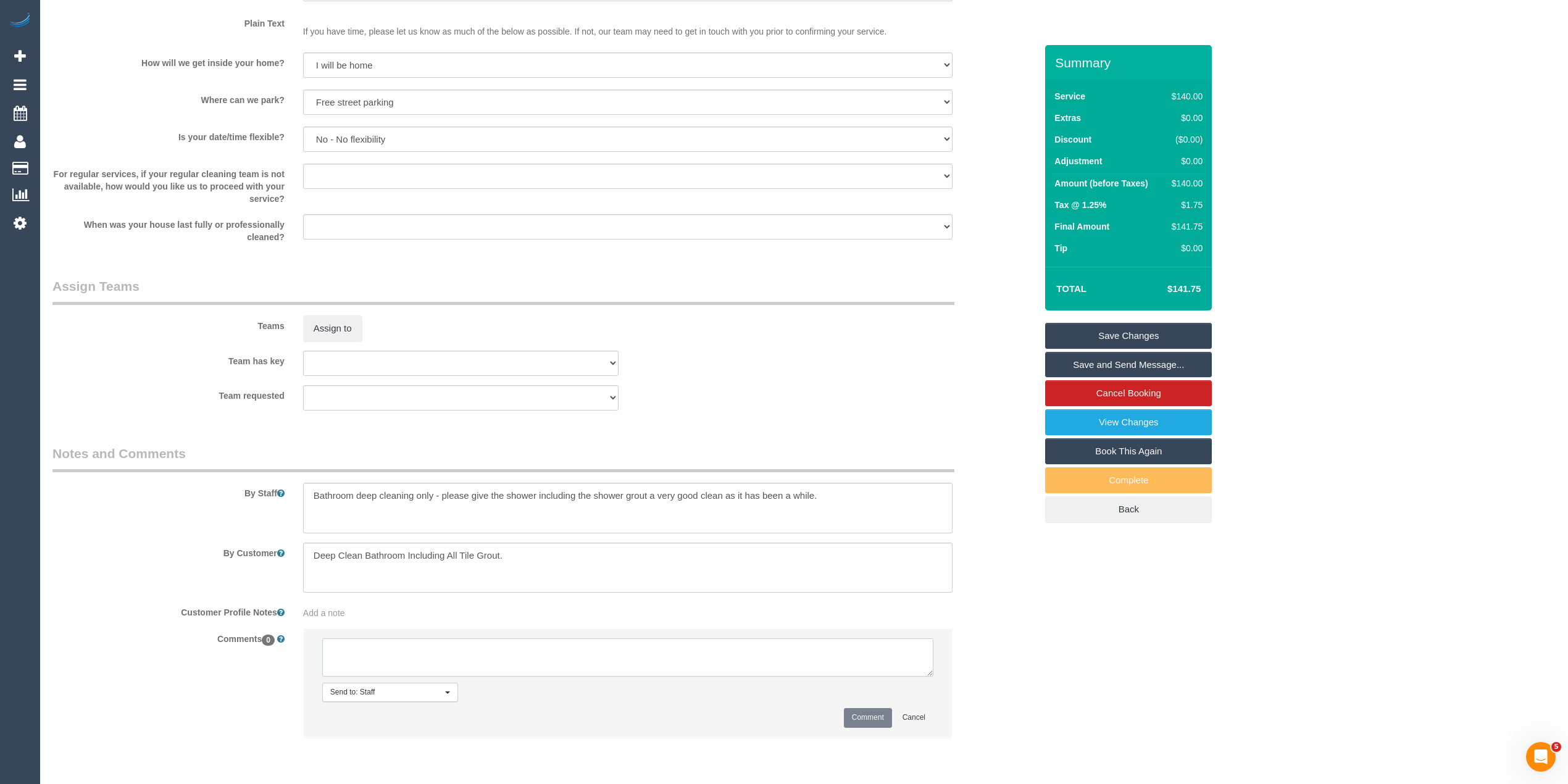
scroll to position [1641, 0]
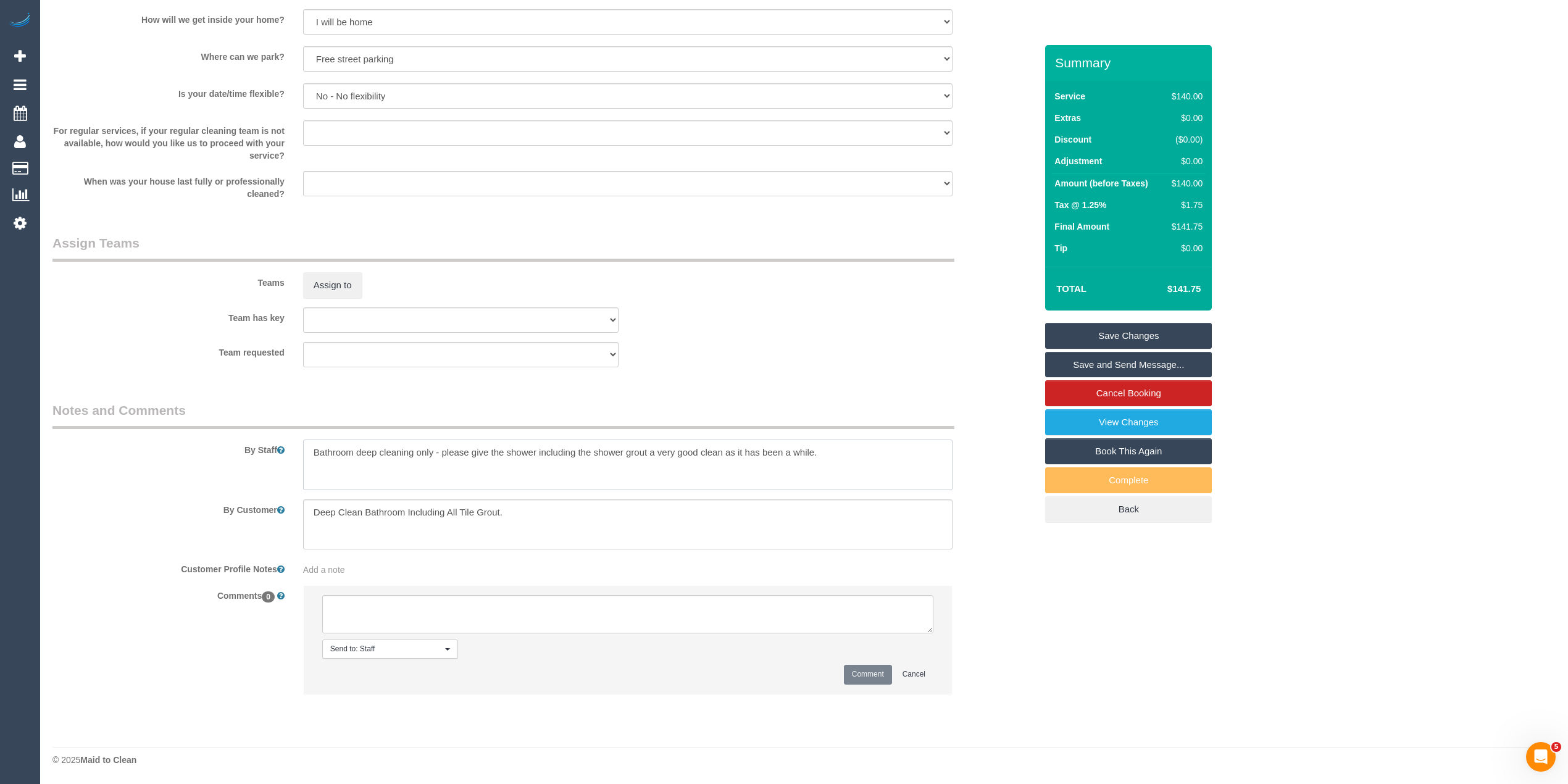
click at [848, 448] on textarea at bounding box center [627, 465] width 649 height 50
type textarea "Bathroom deep cleaning only - please give the shower including the shower grout…"
click at [438, 614] on textarea at bounding box center [627, 614] width 611 height 39
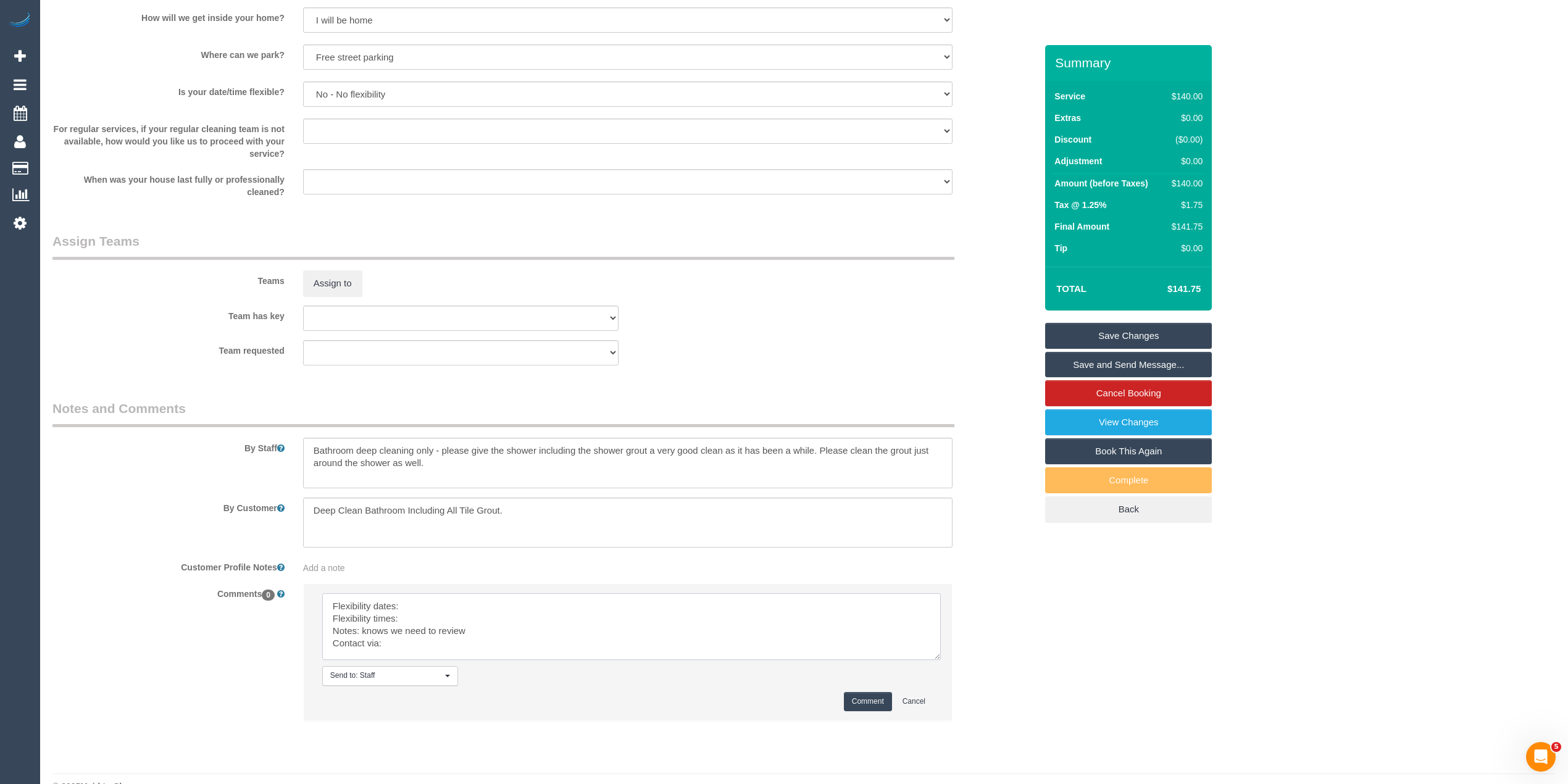
drag, startPoint x: 930, startPoint y: 628, endPoint x: 950, endPoint y: 700, distance: 74.7
click at [941, 660] on textarea at bounding box center [631, 627] width 618 height 66
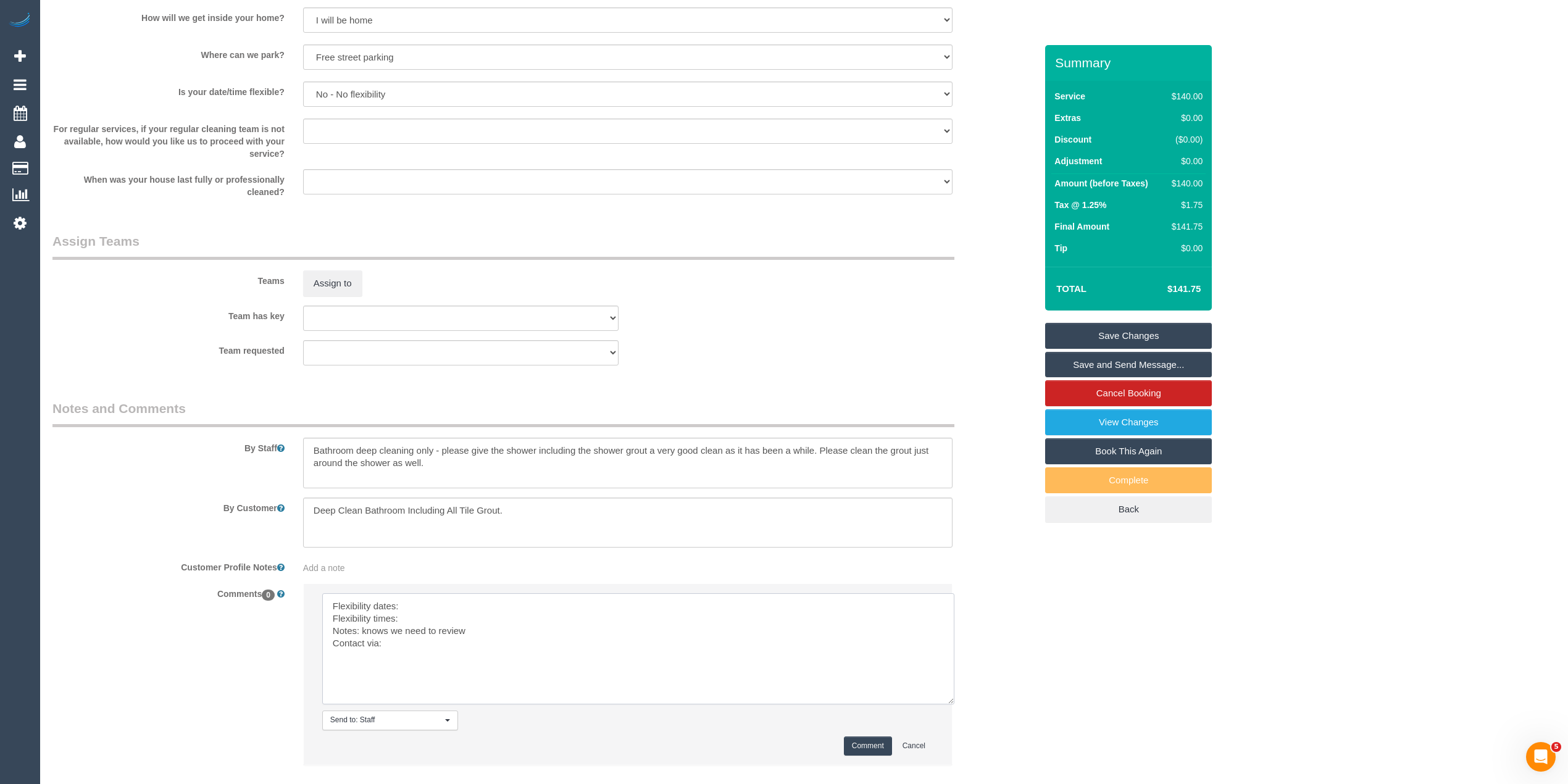
click at [467, 616] on textarea at bounding box center [638, 649] width 632 height 111
click at [425, 605] on textarea at bounding box center [638, 649] width 632 height 111
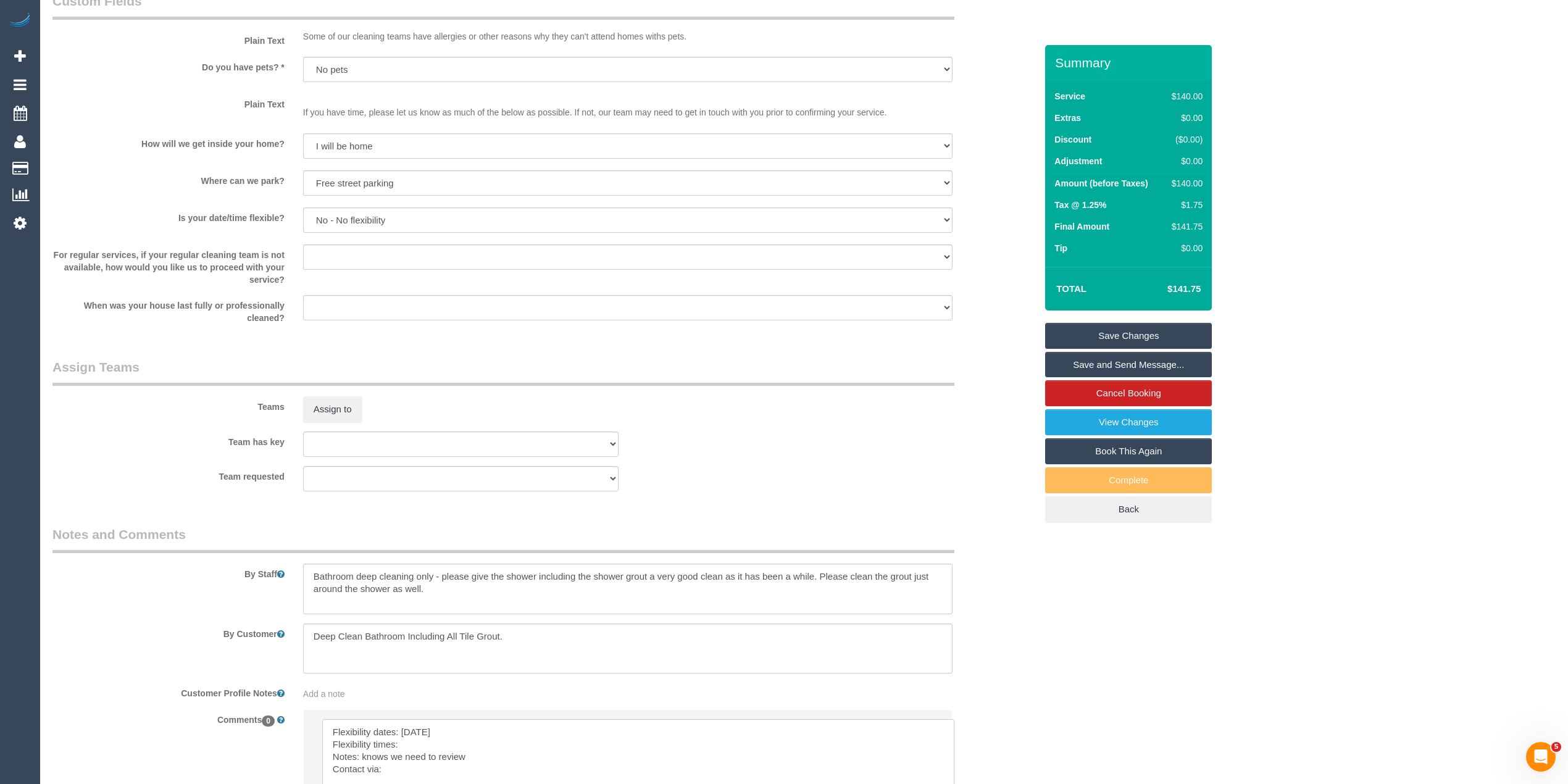
scroll to position [1713, 0]
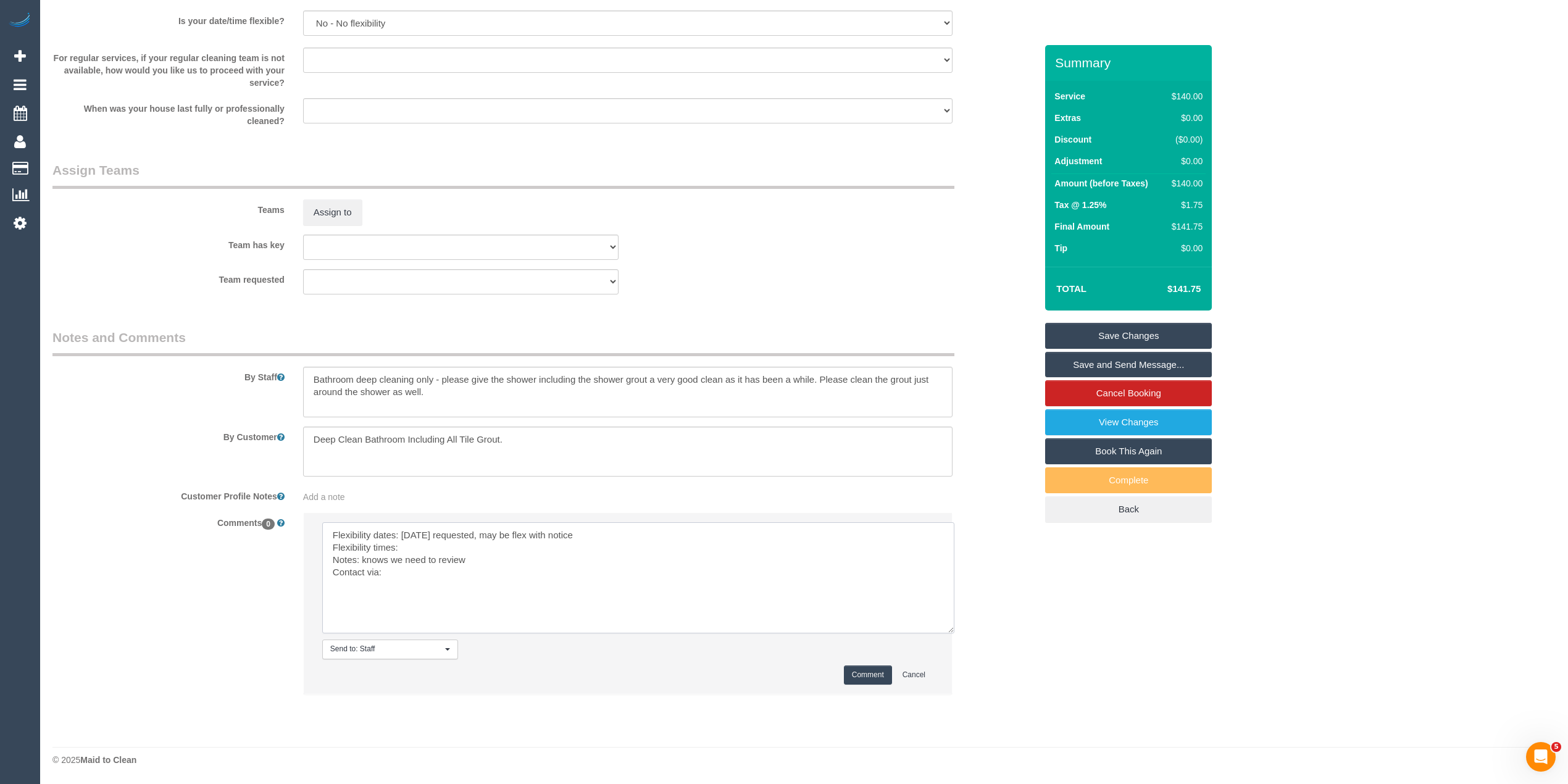
click at [425, 547] on textarea at bounding box center [638, 578] width 632 height 111
drag, startPoint x: 462, startPoint y: 551, endPoint x: 441, endPoint y: 551, distance: 21.0
click at [441, 551] on textarea at bounding box center [638, 578] width 632 height 111
click at [443, 585] on textarea at bounding box center [638, 578] width 632 height 111
type textarea "Flexibility dates: Friday requested, may be flex with notice Flexibility times:…"
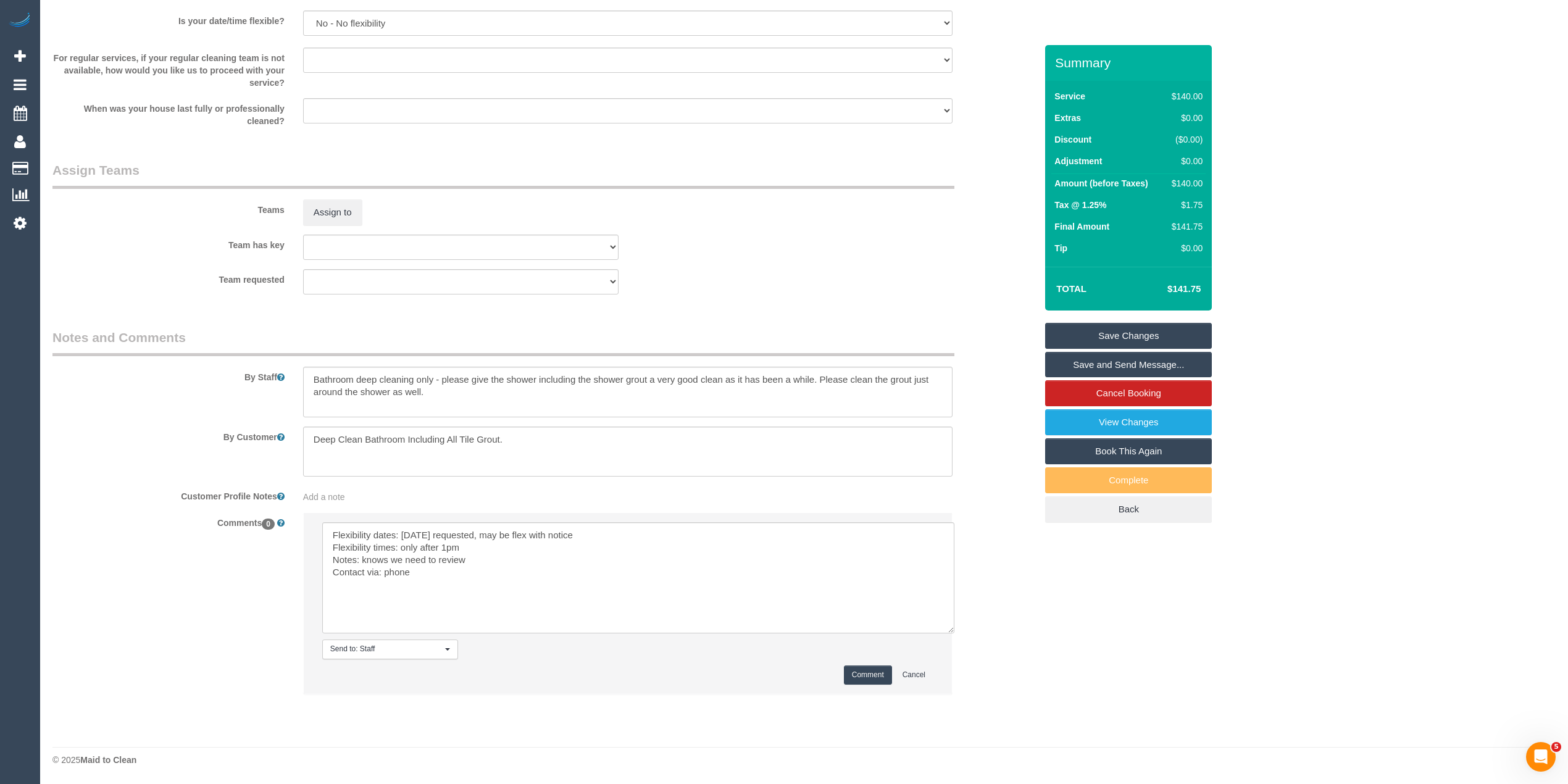
click at [879, 672] on button "Comment" at bounding box center [868, 674] width 48 height 19
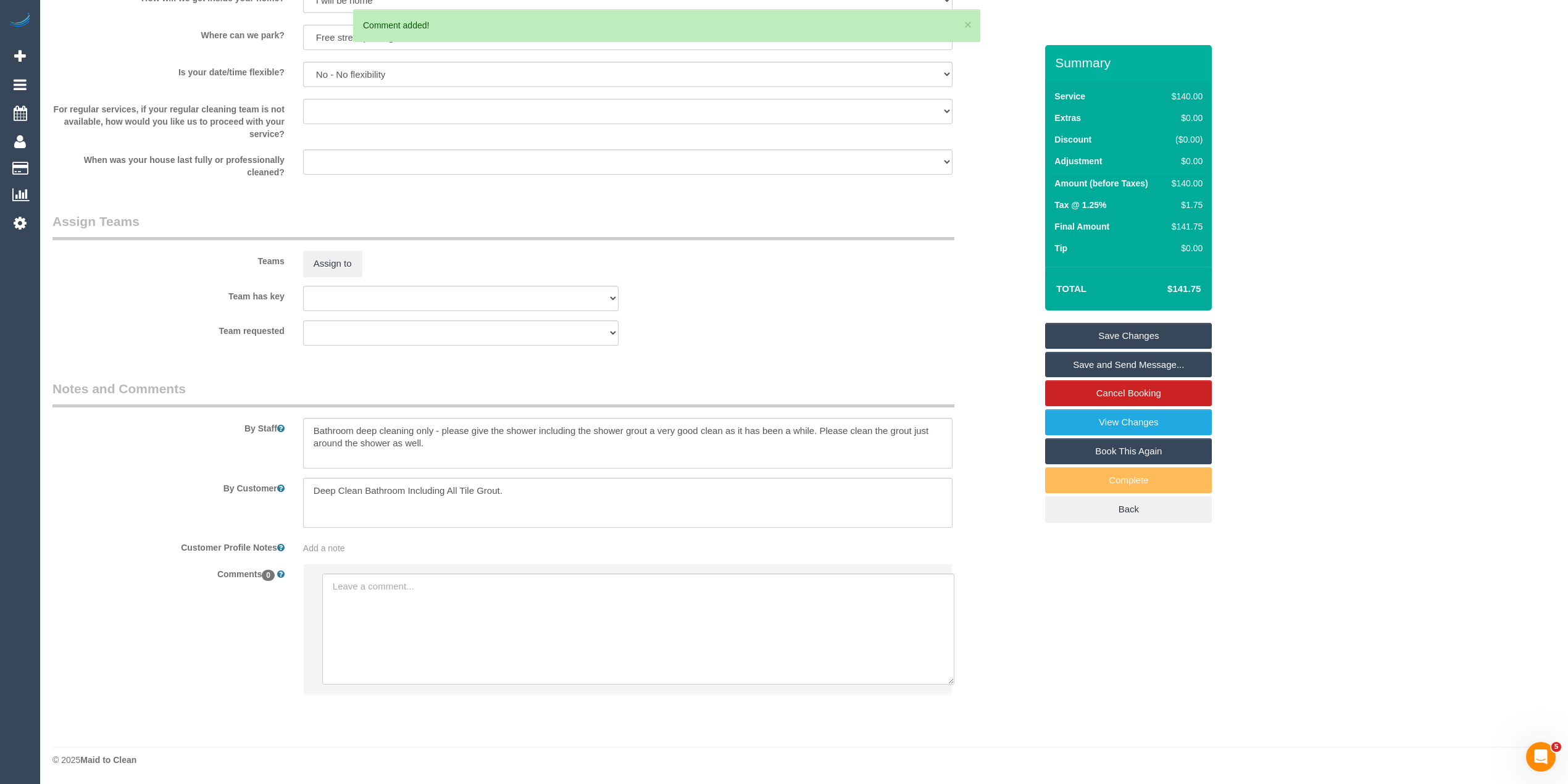
scroll to position [1661, 0]
click at [1196, 331] on link "Save Changes" at bounding box center [1128, 336] width 167 height 26
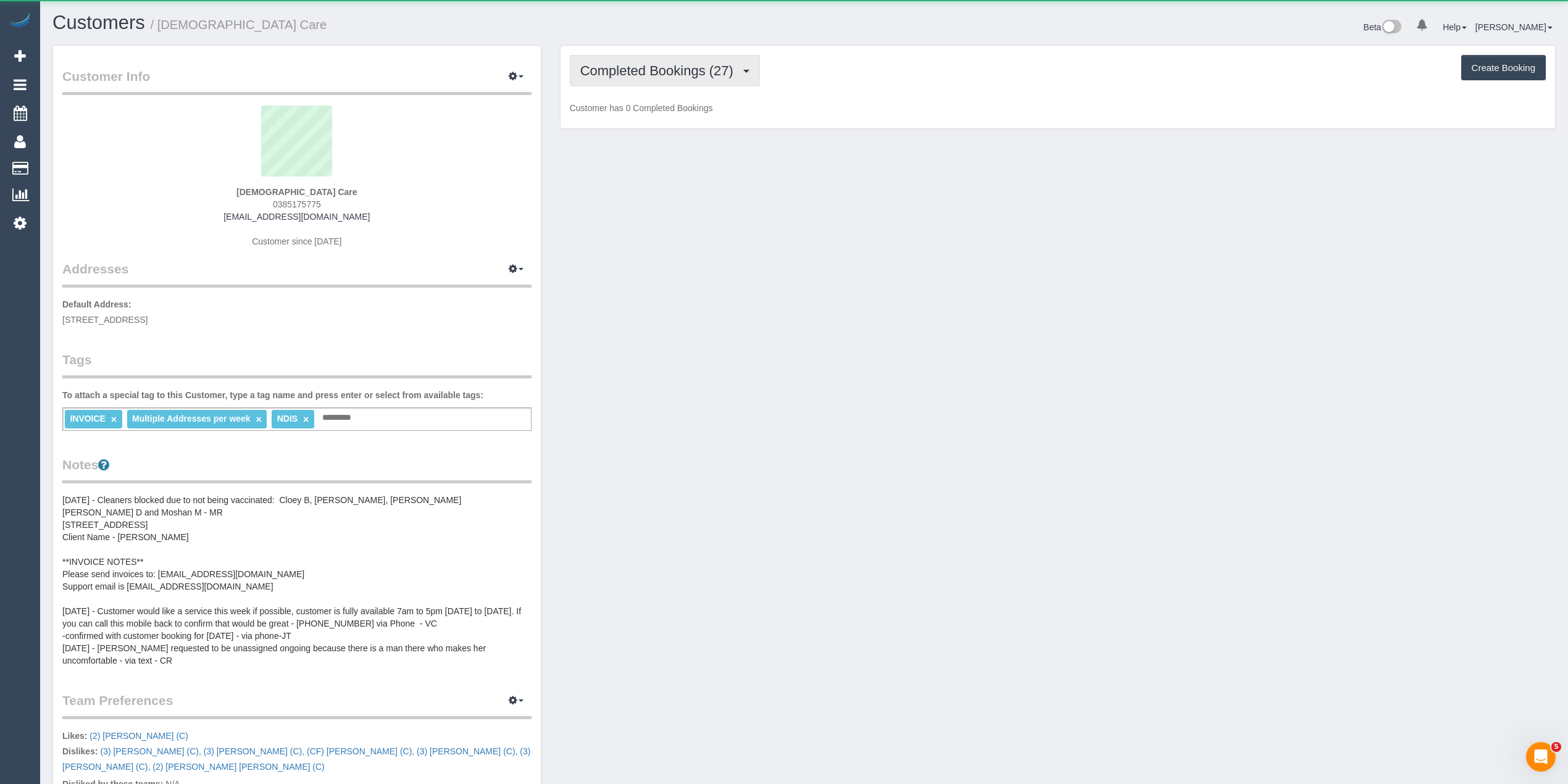
click at [677, 70] on span "Completed Bookings (27)" at bounding box center [659, 70] width 159 height 15
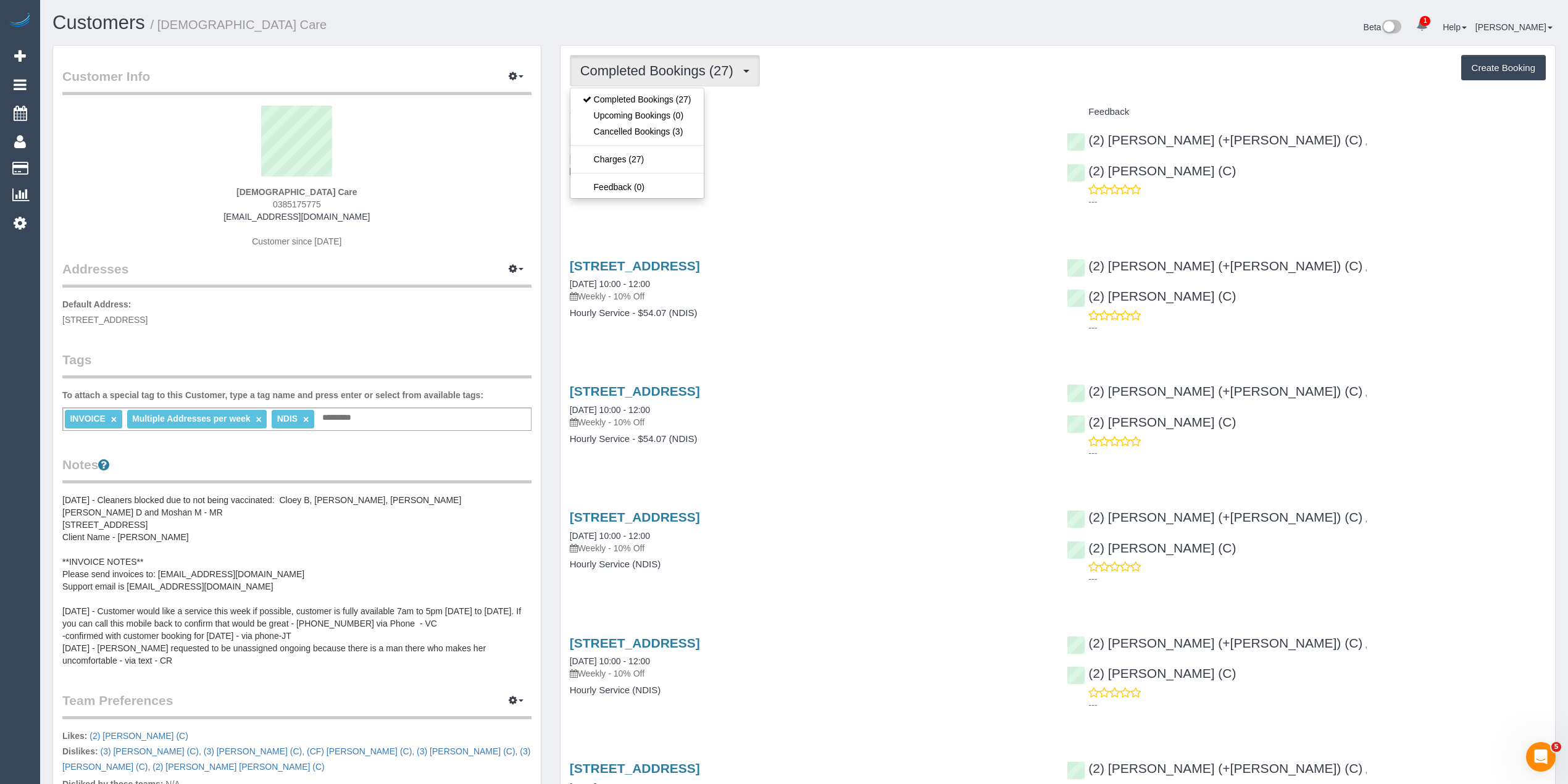
click at [964, 62] on div "Completed Bookings (27) Completed Bookings (27) Upcoming Bookings (0) Cancelled…" at bounding box center [1057, 70] width 976 height 31
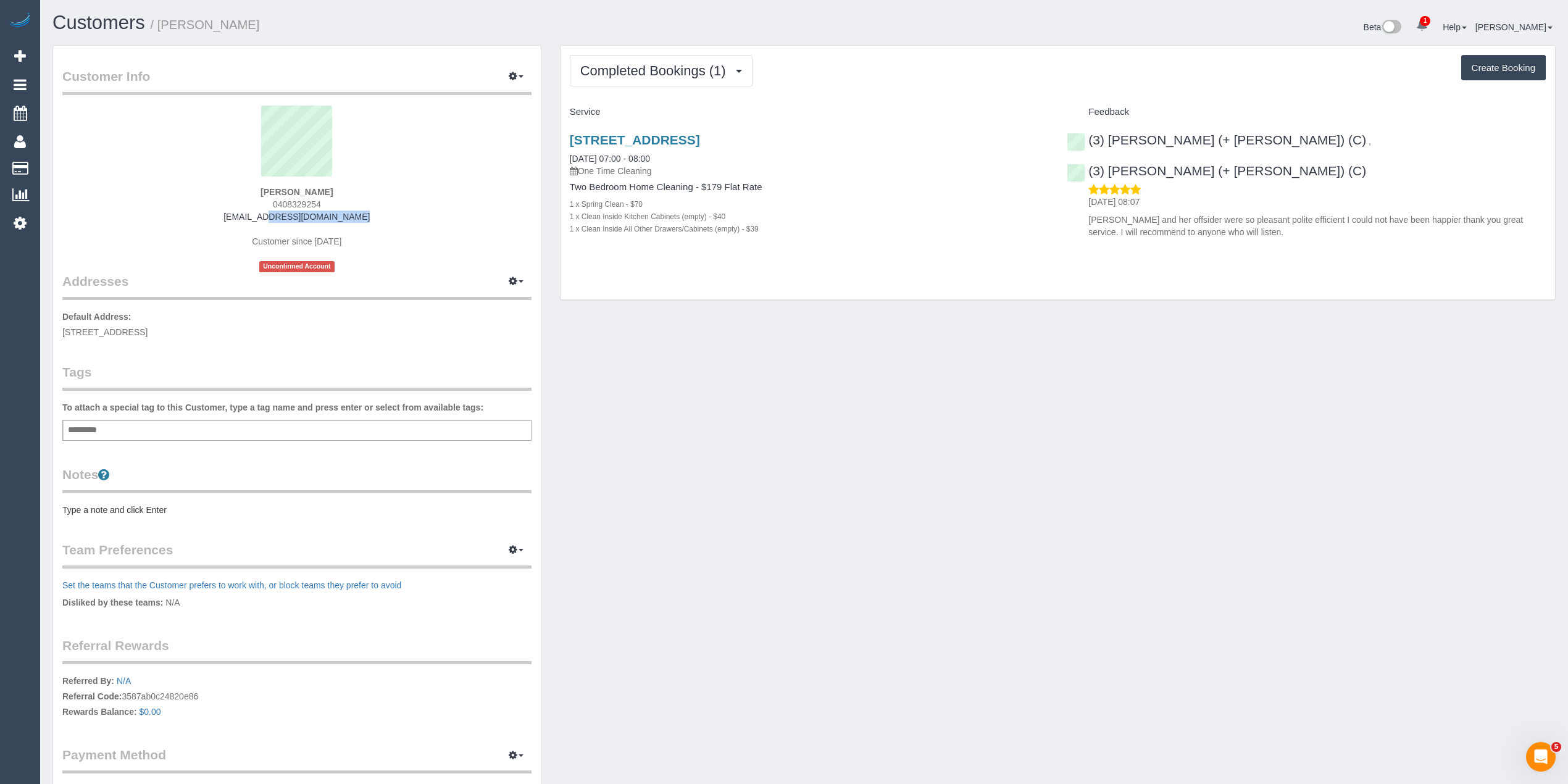
drag, startPoint x: 361, startPoint y: 217, endPoint x: 248, endPoint y: 218, distance: 113.0
click at [248, 218] on div "[PERSON_NAME] 0408329254 [EMAIL_ADDRESS][DOMAIN_NAME] Customer since [DATE] Unc…" at bounding box center [296, 189] width 469 height 167
copy link "[EMAIL_ADDRESS][DOMAIN_NAME]"
copy link "drm@drmaresh.com.au"
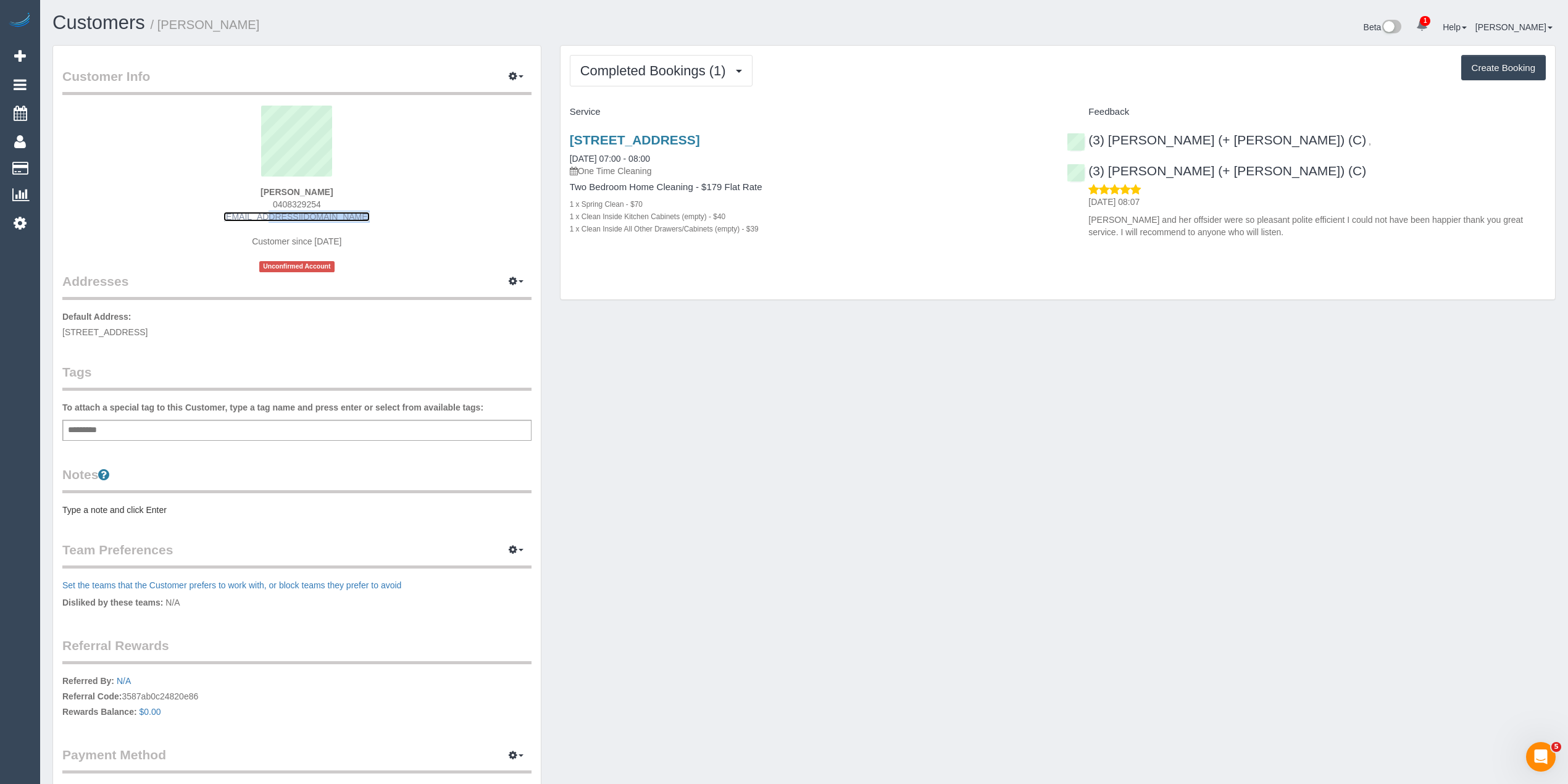
copy link "drm@drmaresh.com.au"
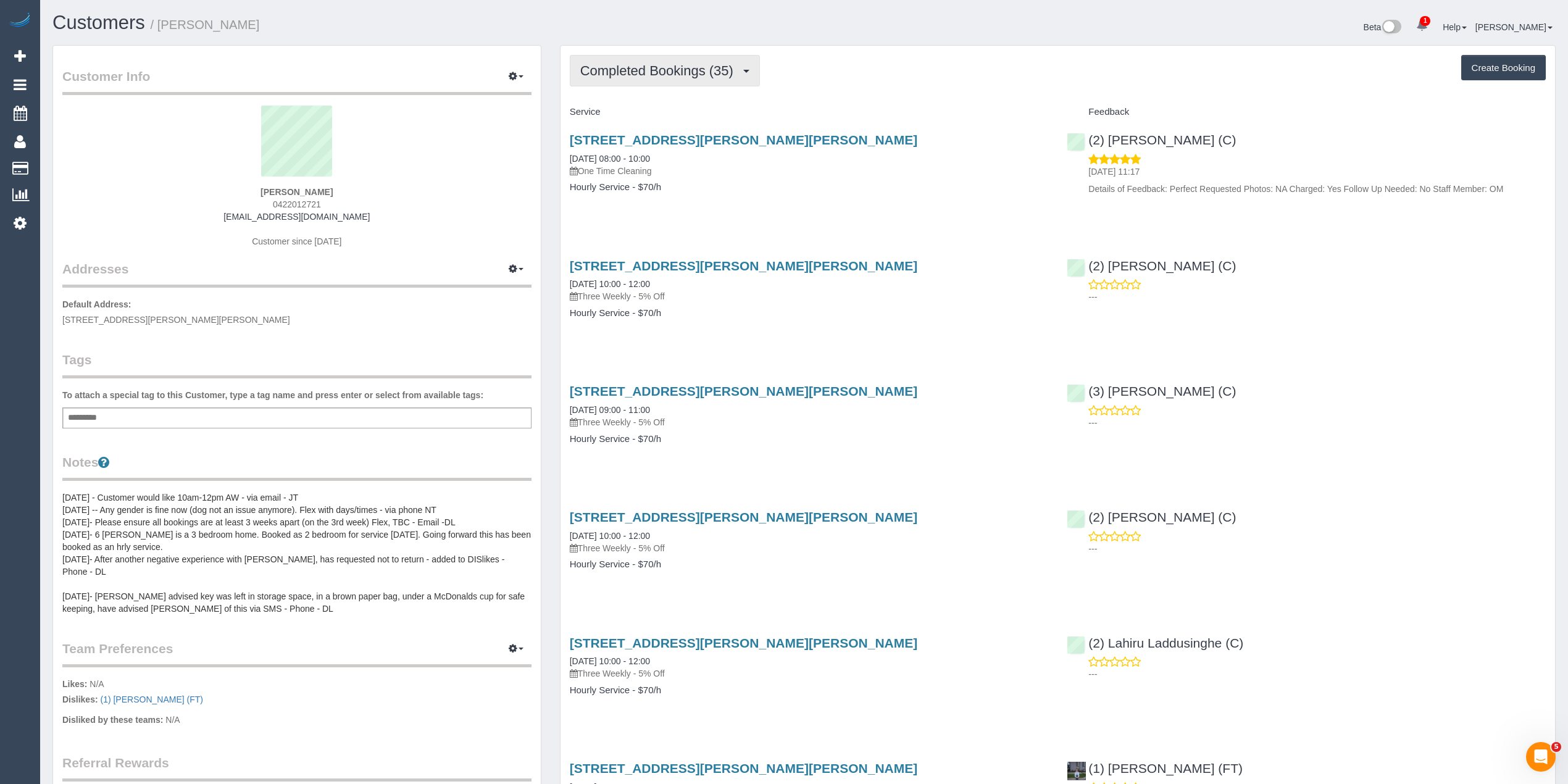
click at [620, 75] on span "Completed Bookings (35)" at bounding box center [659, 70] width 159 height 15
click at [631, 117] on link "Upcoming Bookings (12)" at bounding box center [636, 116] width 134 height 16
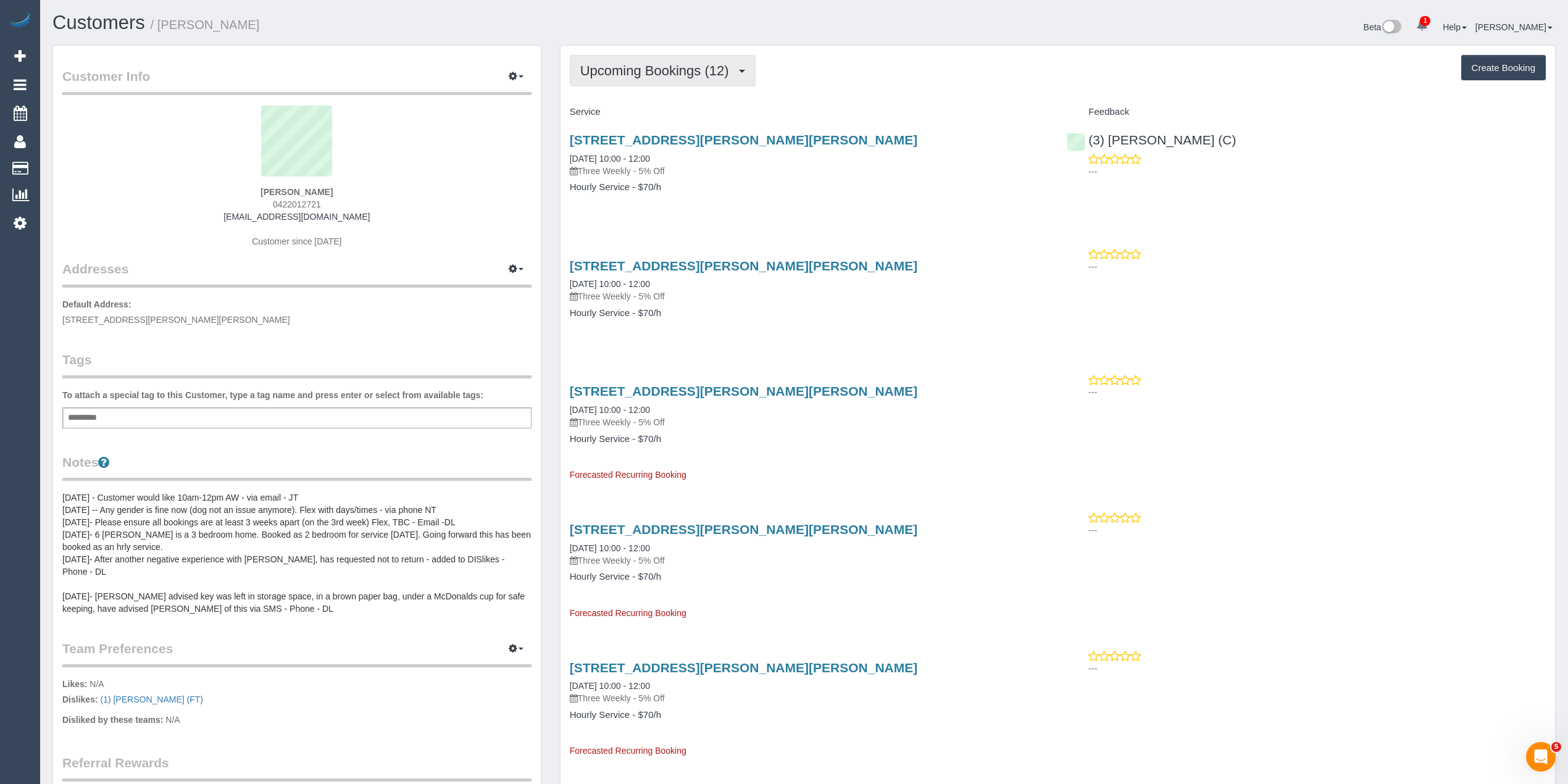
click at [667, 78] on button "Upcoming Bookings (12)" at bounding box center [662, 70] width 186 height 31
click at [664, 104] on link "Completed Bookings (35)" at bounding box center [636, 100] width 134 height 16
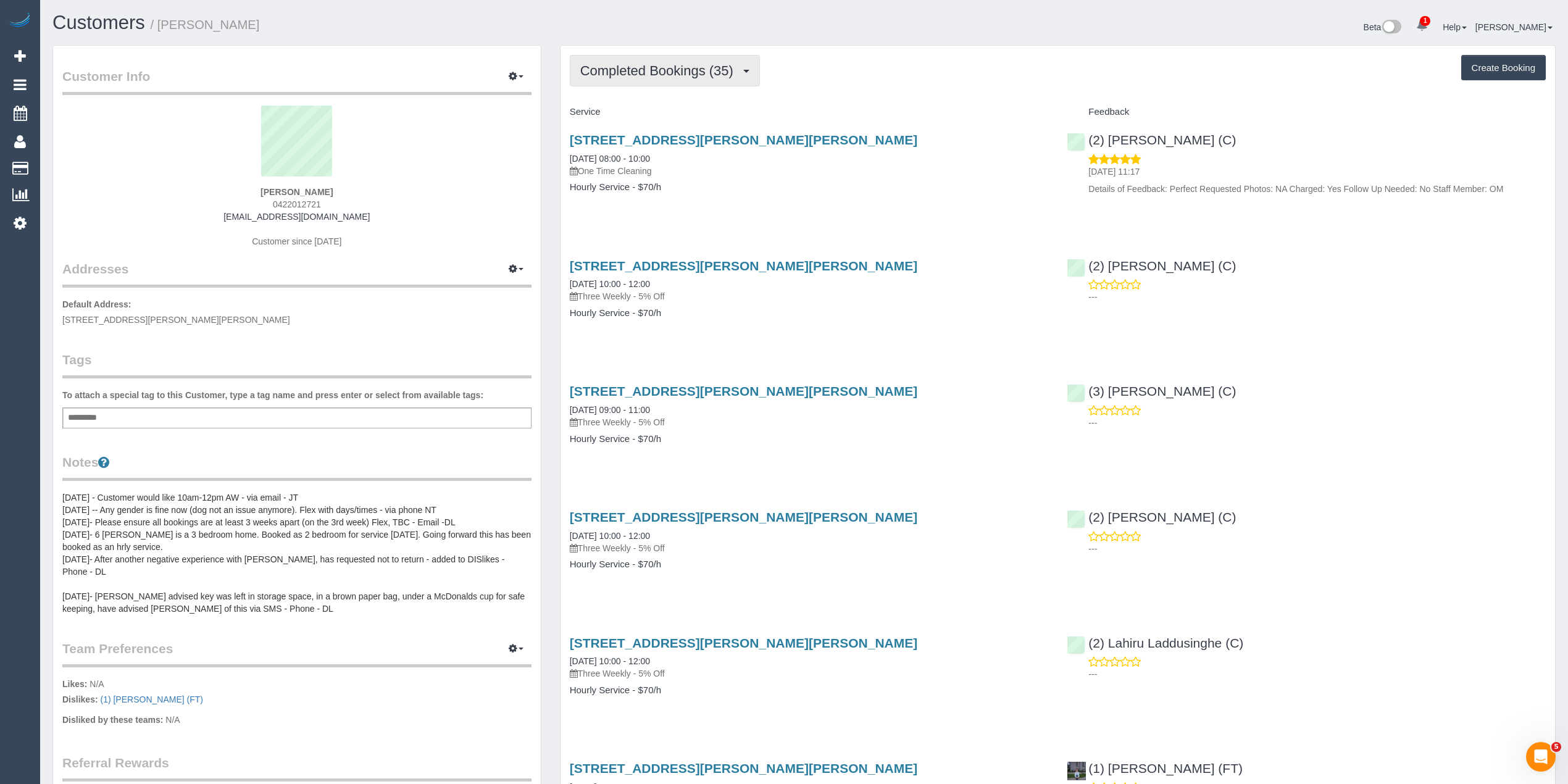
click at [615, 67] on span "Completed Bookings (35)" at bounding box center [659, 70] width 159 height 15
click at [634, 117] on link "Upcoming Bookings (12)" at bounding box center [636, 116] width 134 height 16
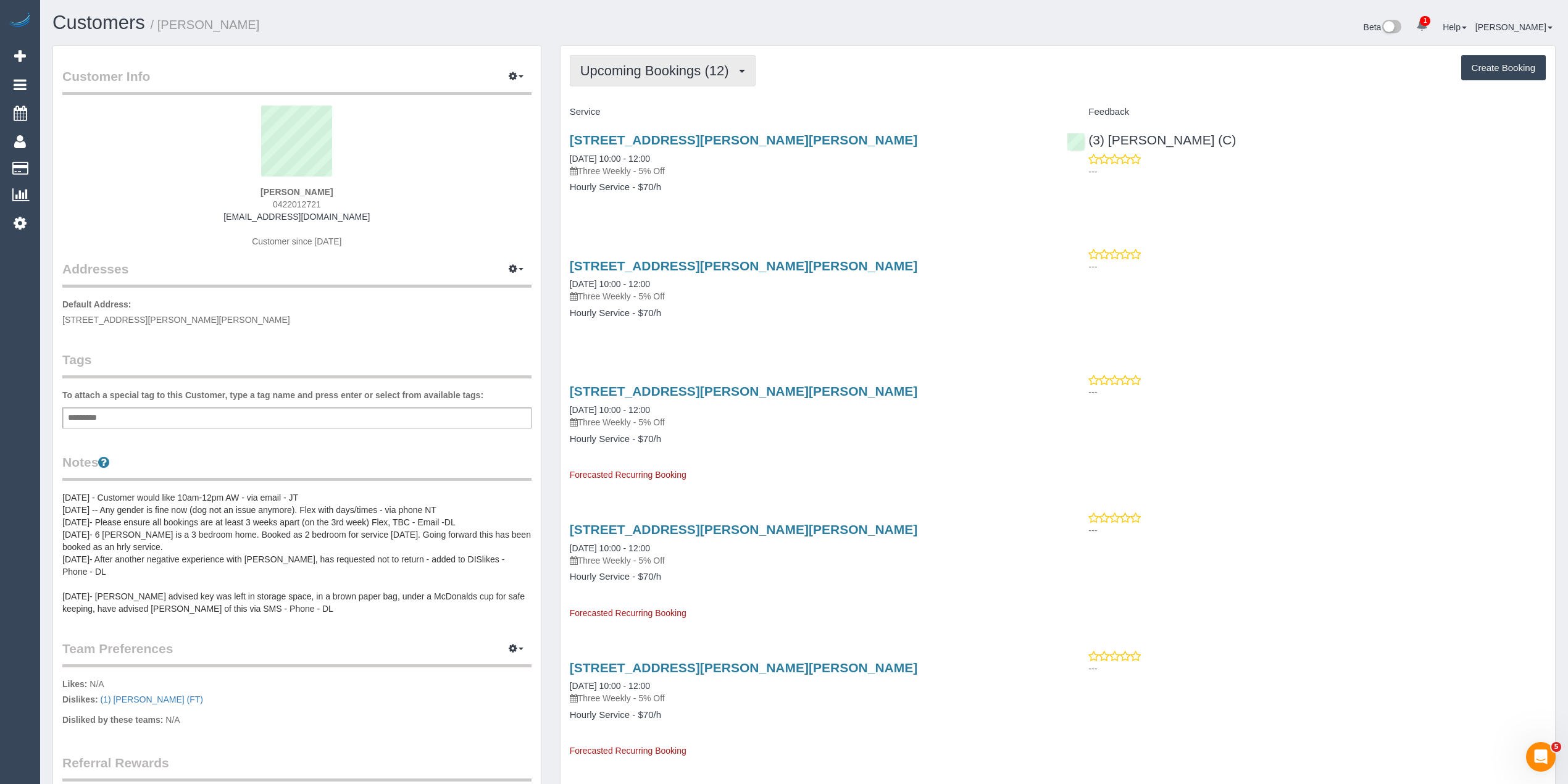
click at [615, 75] on span "Upcoming Bookings (12)" at bounding box center [657, 70] width 155 height 15
click at [628, 100] on link "Completed Bookings (35)" at bounding box center [636, 100] width 134 height 16
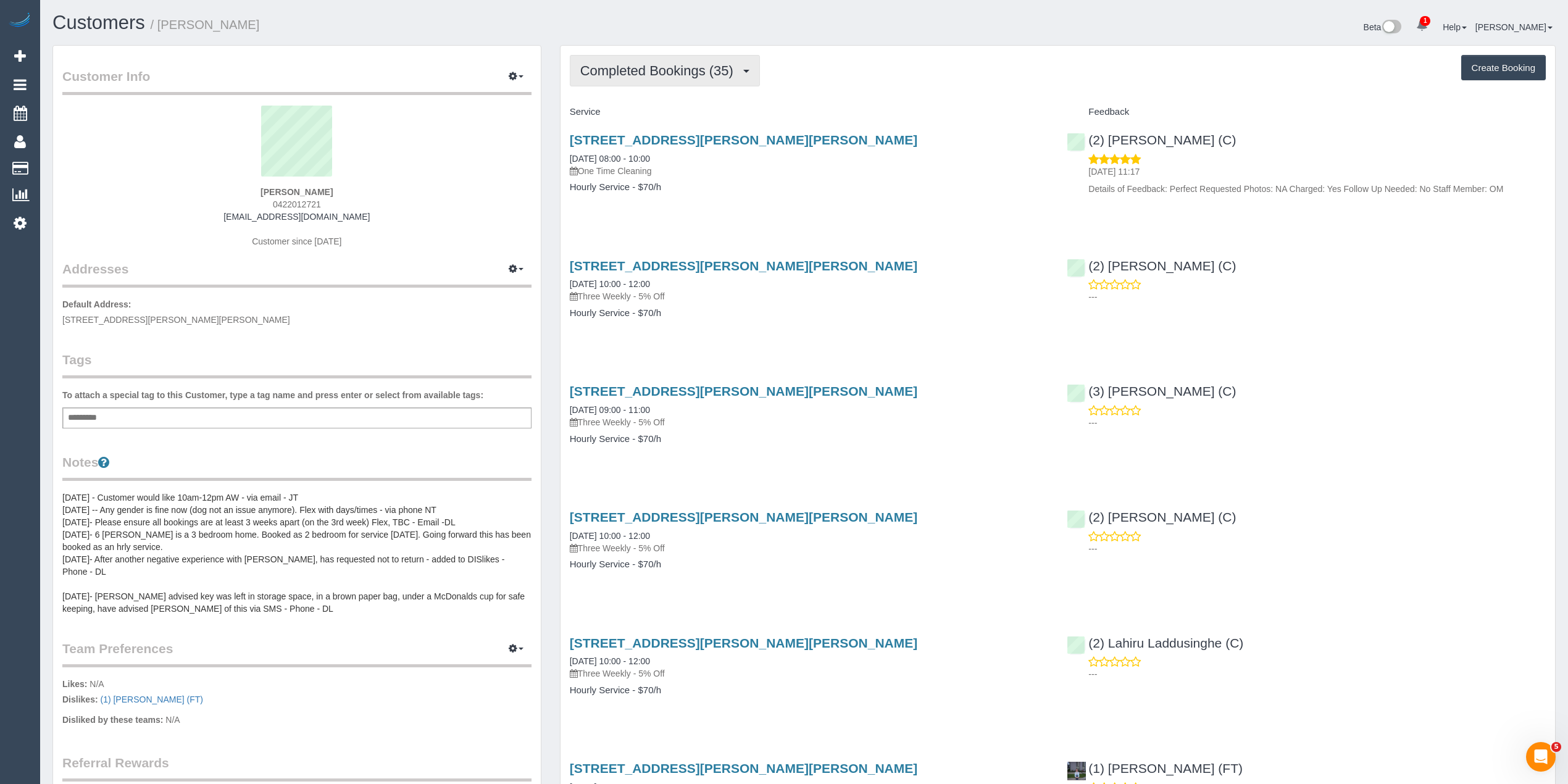
click at [609, 66] on span "Completed Bookings (35)" at bounding box center [659, 70] width 159 height 15
click at [633, 115] on link "Upcoming Bookings (12)" at bounding box center [636, 116] width 134 height 16
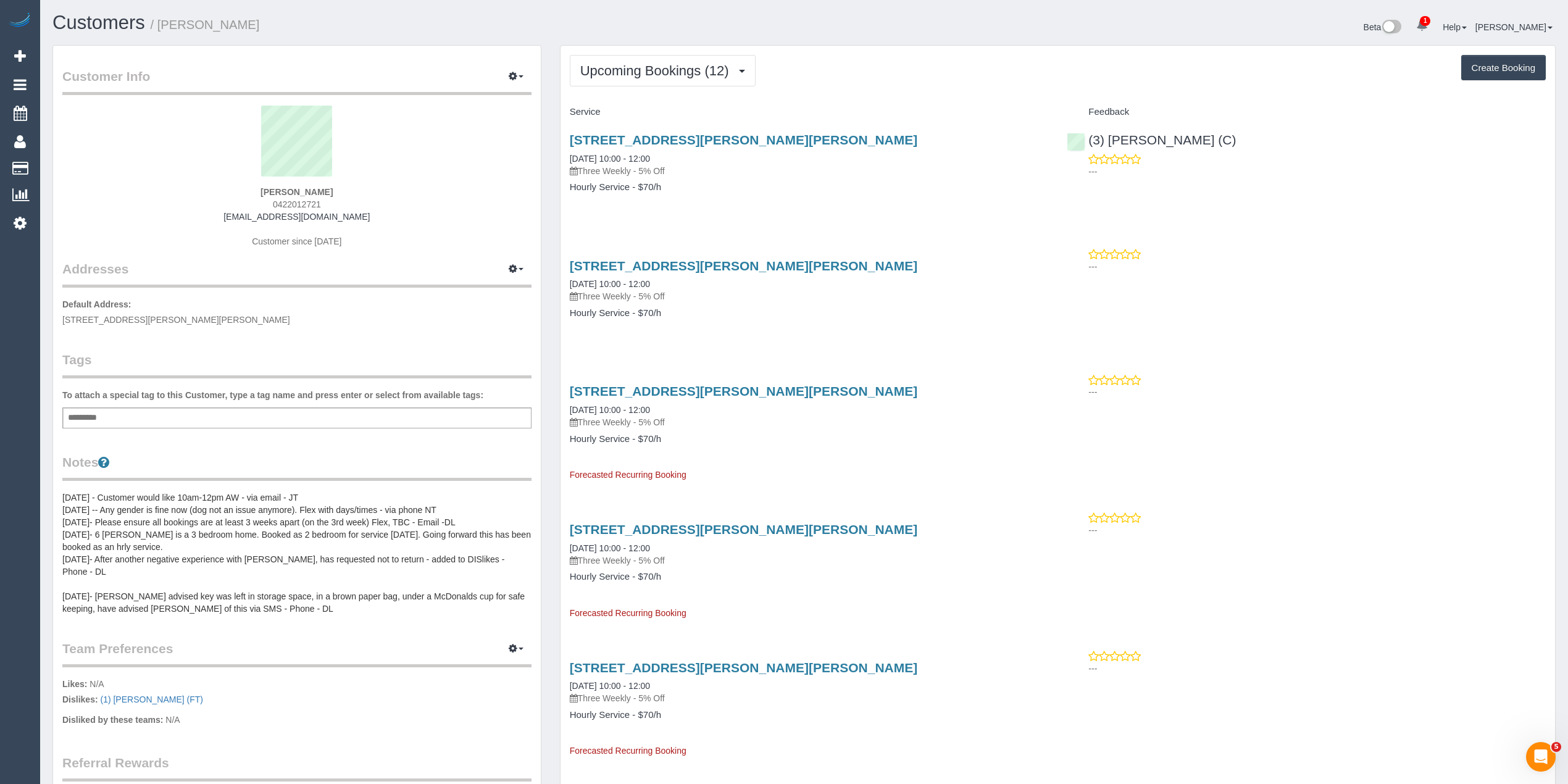
click at [877, 66] on div "Upcoming Bookings (12) Completed Bookings (35) Upcoming Bookings (12) Cancelled…" at bounding box center [1057, 70] width 976 height 31
click at [128, 491] on pre "31/03/25 - Customer would like 10am-12pm AW - via email - JT 10/10/24 -- Any ge…" at bounding box center [296, 553] width 469 height 124
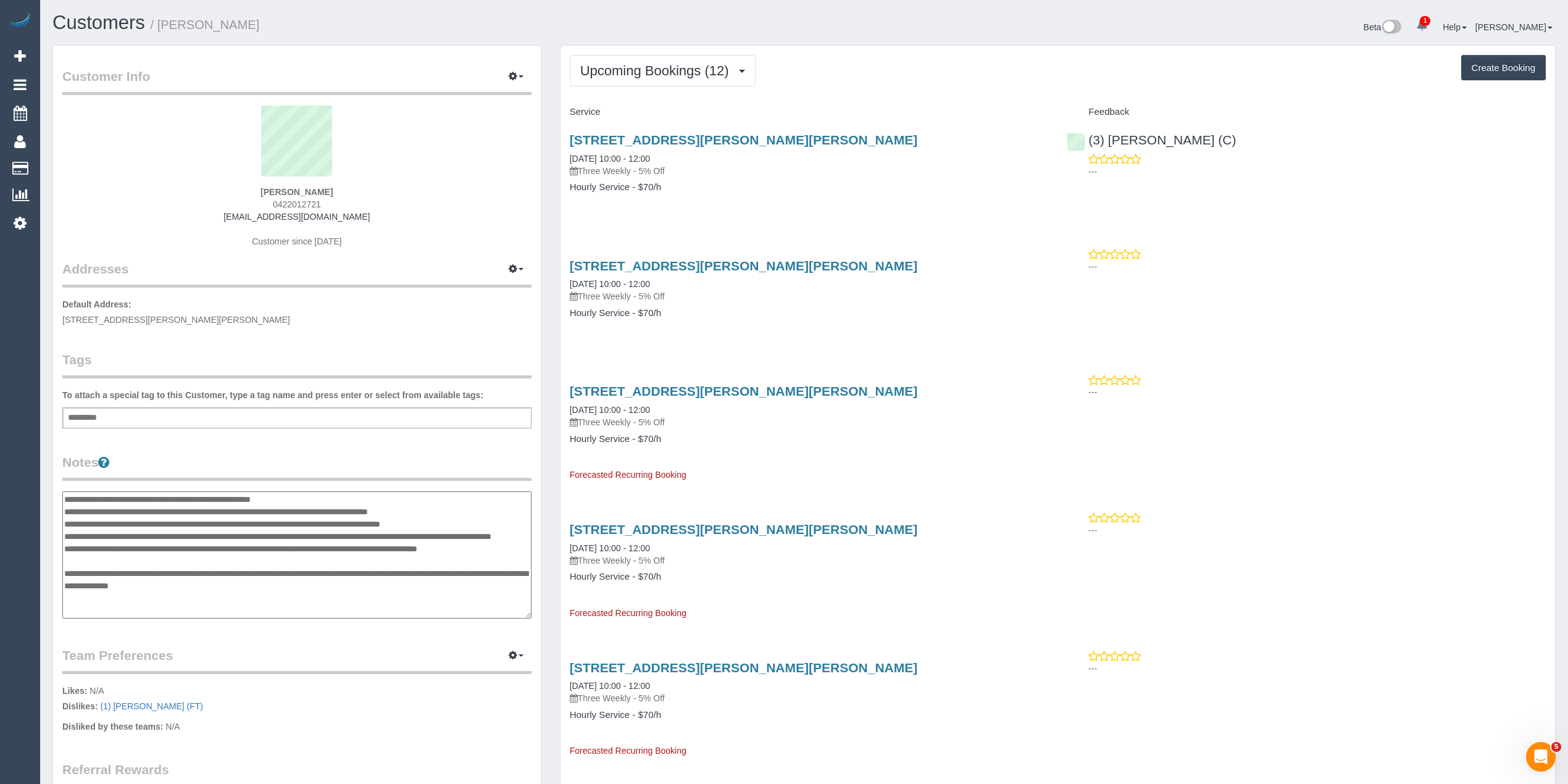
click at [65, 493] on textarea "**********" at bounding box center [296, 555] width 469 height 128
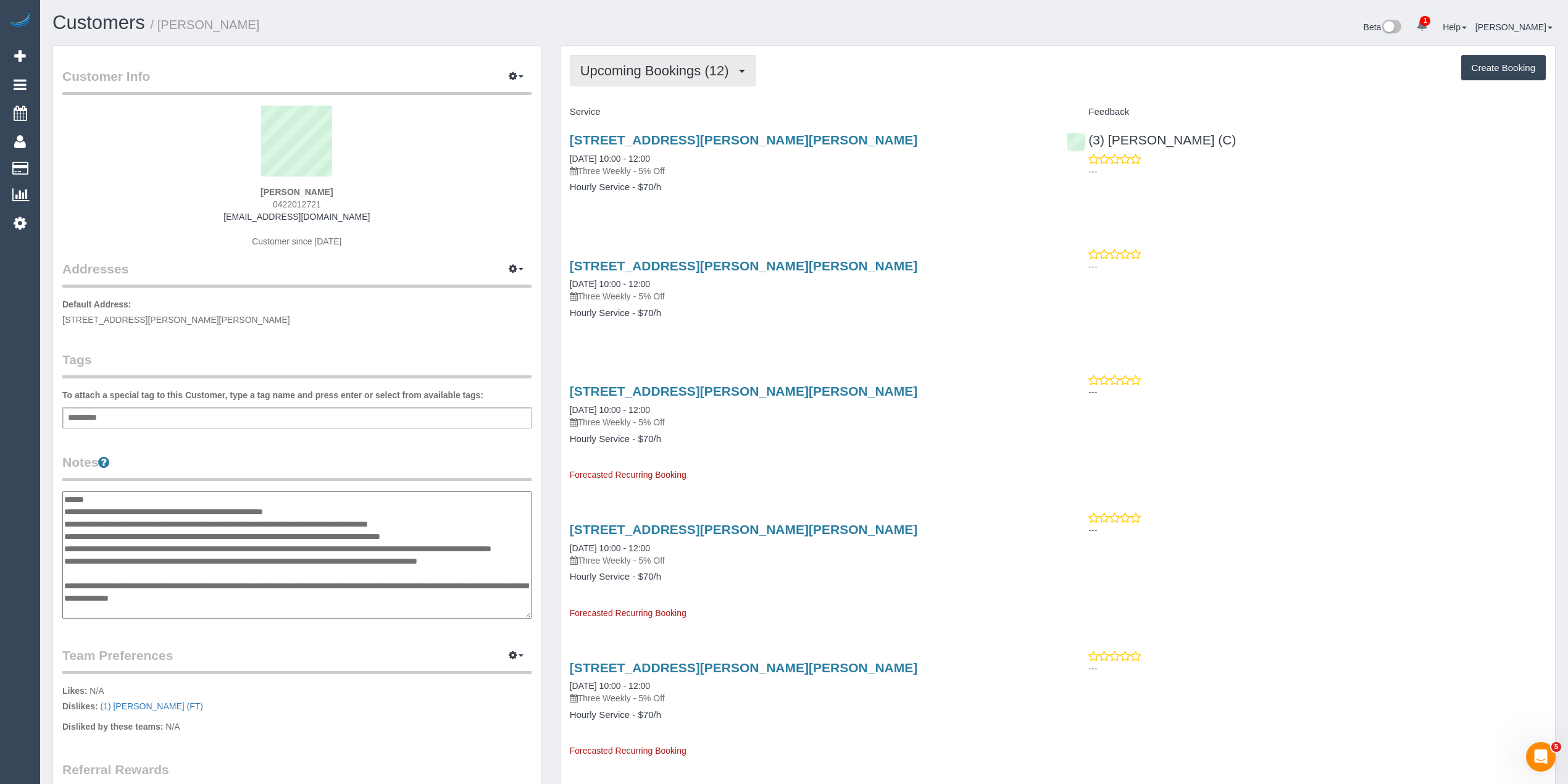
type textarea "**********"
click at [653, 63] on span "Upcoming Bookings (12)" at bounding box center [657, 70] width 155 height 15
click at [688, 110] on link "Upcoming Bookings (12)" at bounding box center [636, 116] width 134 height 16
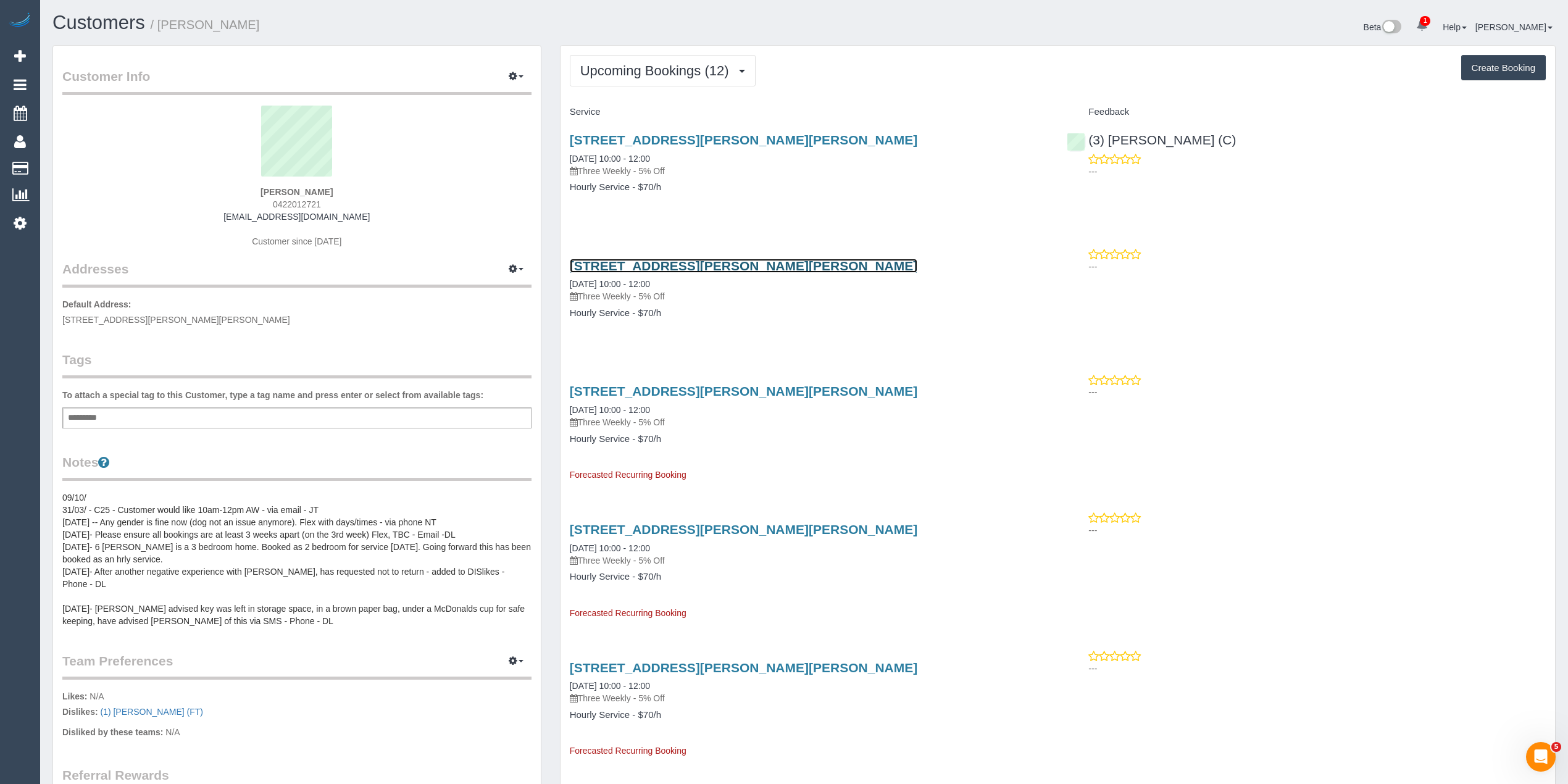
click at [723, 263] on link "6 Hilary Grove, Bentleigh East, VIC 3165" at bounding box center [744, 266] width 348 height 14
click at [878, 76] on div "Upcoming Bookings (12) Completed Bookings (35) Upcoming Bookings (12) Cancelled…" at bounding box center [1057, 70] width 976 height 31
click at [148, 497] on pre "09/10/ 31/03/ - C25 - Customer would like 10am-12pm AW - via email - JT 10/10/2…" at bounding box center [296, 559] width 469 height 136
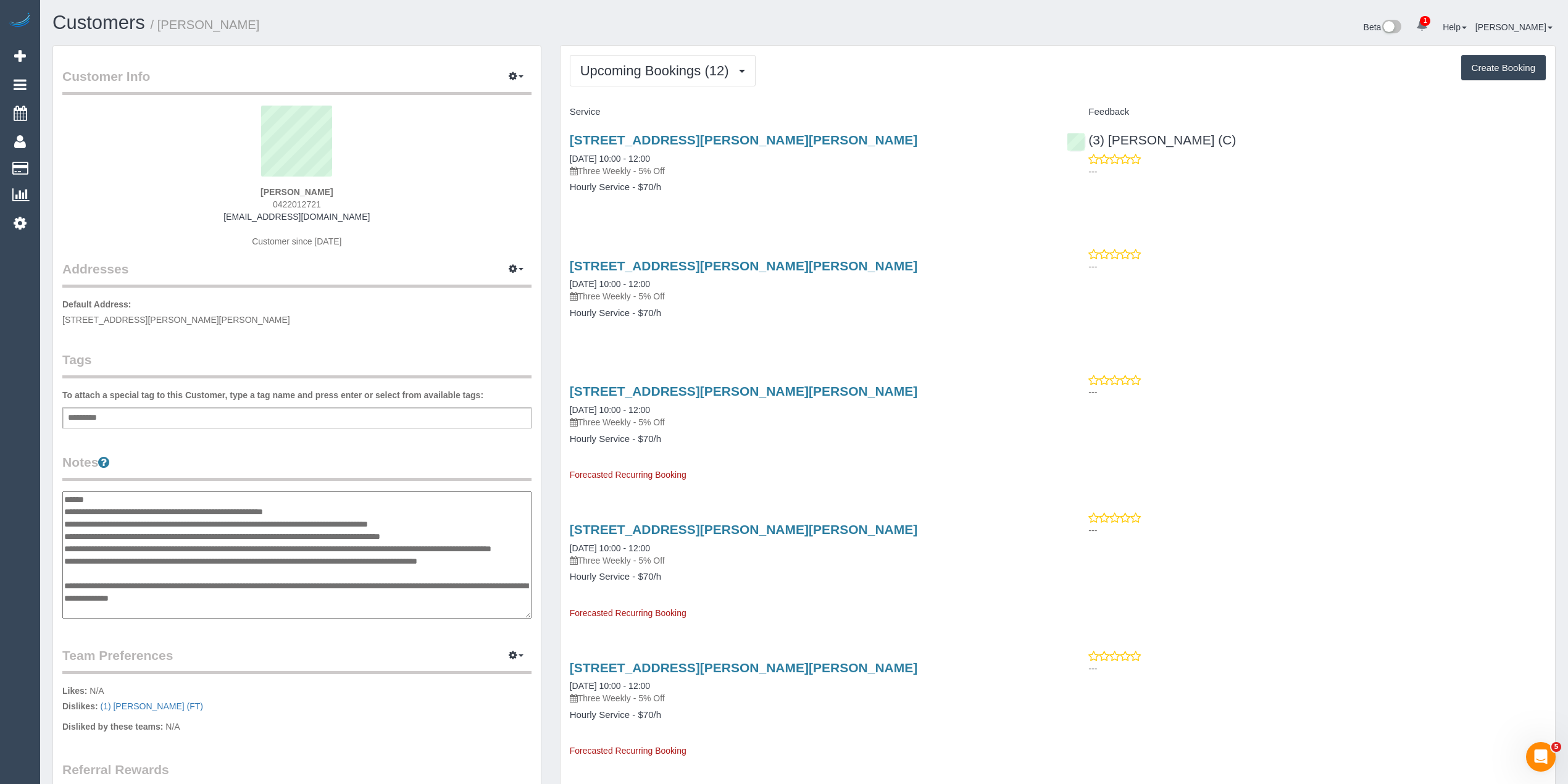
drag, startPoint x: 105, startPoint y: 494, endPoint x: 66, endPoint y: 491, distance: 39.1
click at [66, 491] on textarea "**********" at bounding box center [296, 555] width 469 height 128
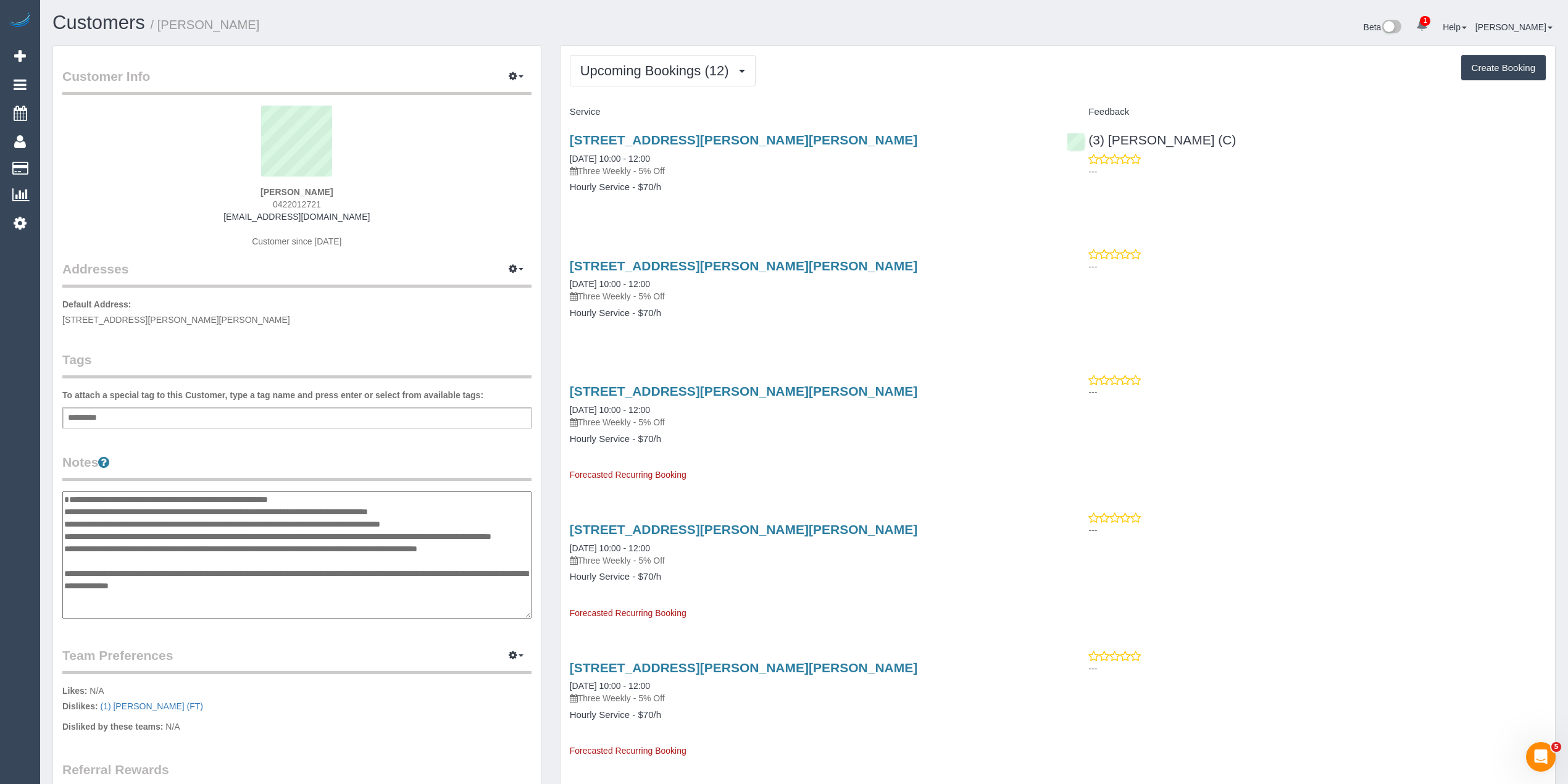
type textarea "**********"
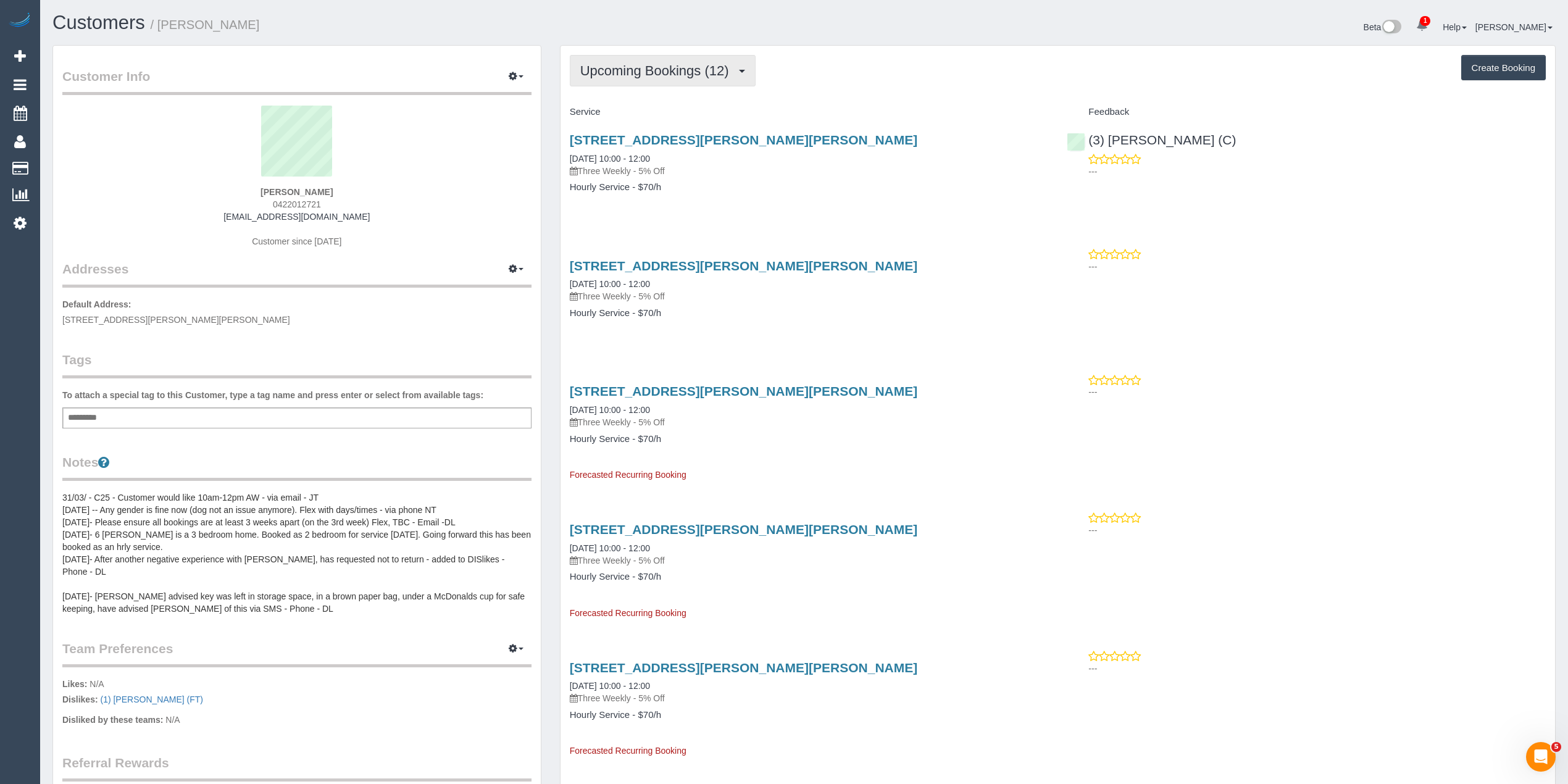
click at [588, 72] on span "Upcoming Bookings (12)" at bounding box center [657, 70] width 155 height 15
click at [632, 114] on link "Upcoming Bookings (12)" at bounding box center [636, 116] width 134 height 16
click at [718, 267] on link "6 Hilary Grove, Bentleigh East, VIC 3165" at bounding box center [744, 266] width 348 height 14
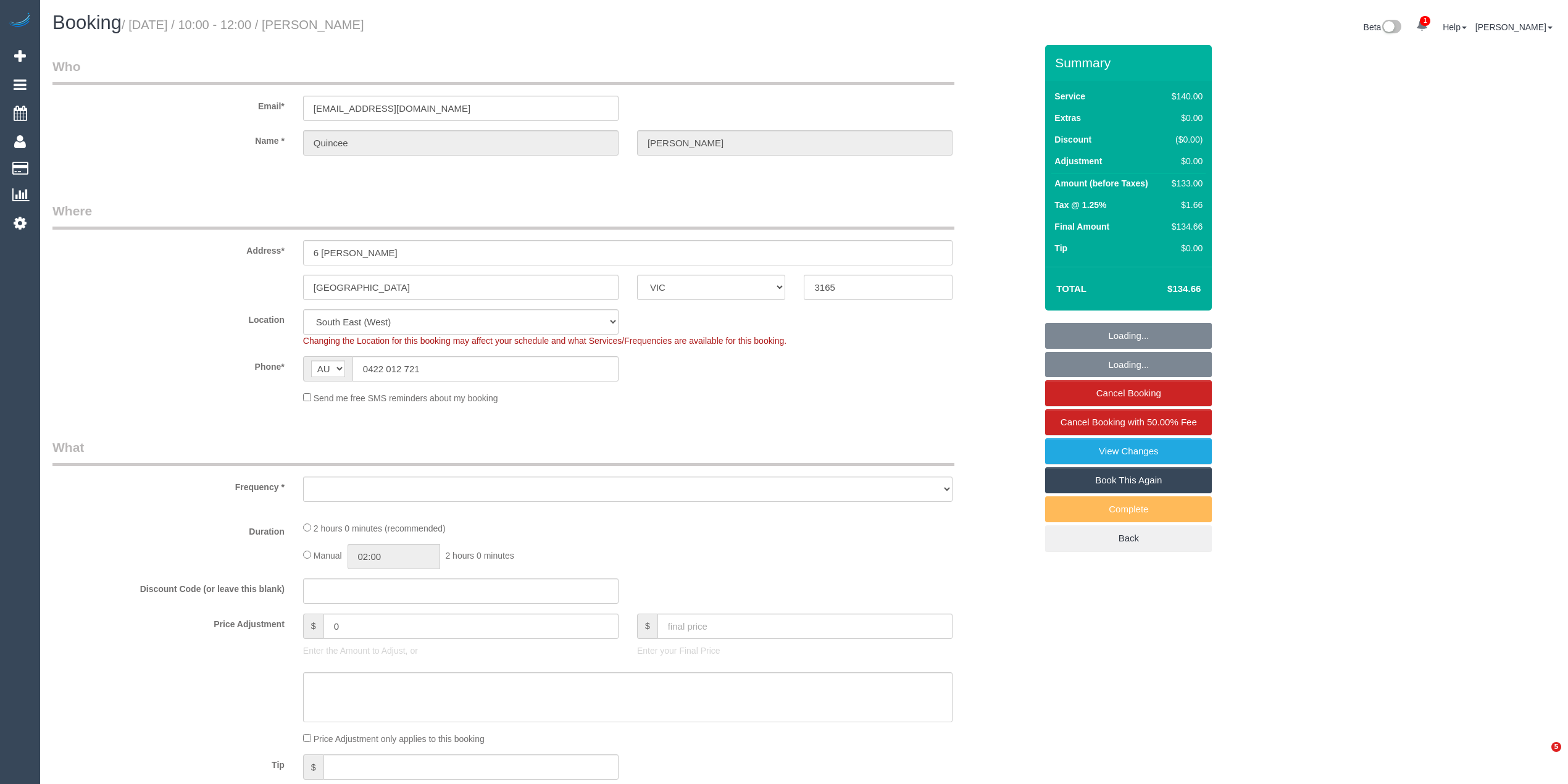
select select "VIC"
select select "string:stripe-pm_1NqRdR2GScqysDRVbrKYVmdd"
select select "number:28"
select select "number:14"
select select "number:18"
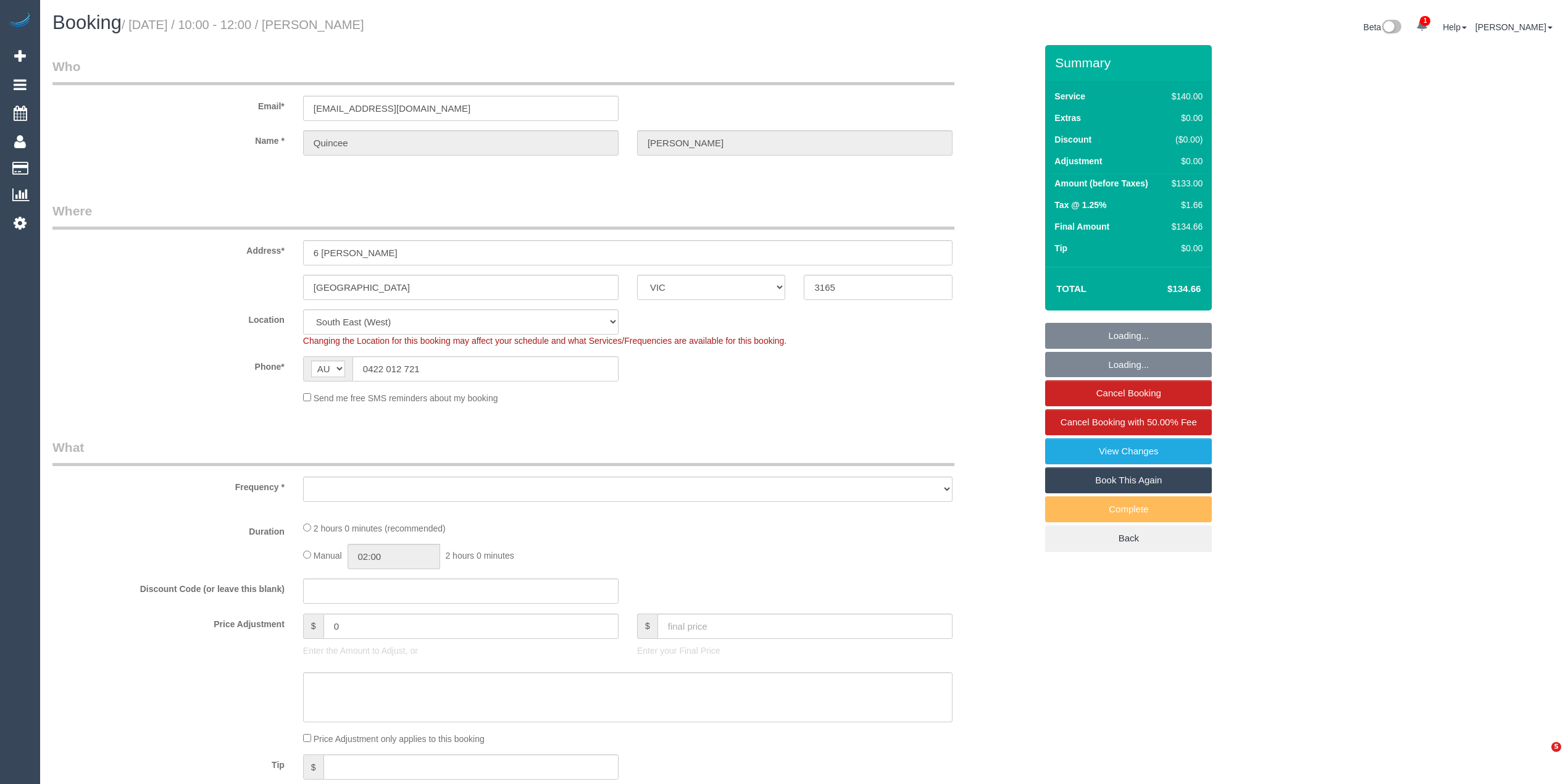
select select "number:22"
select select "number:34"
select select "number:12"
select select "object:1260"
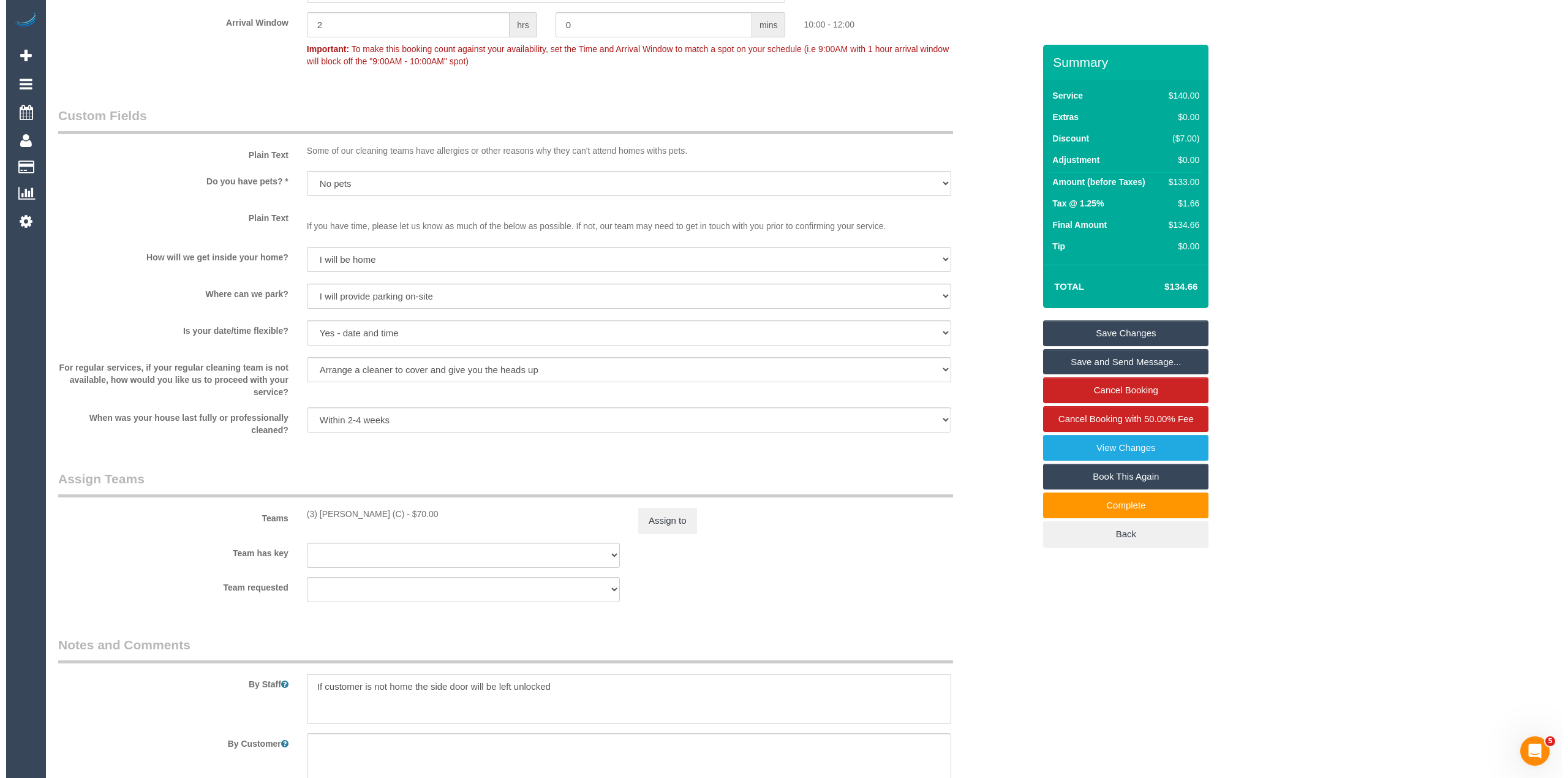
scroll to position [1456, 0]
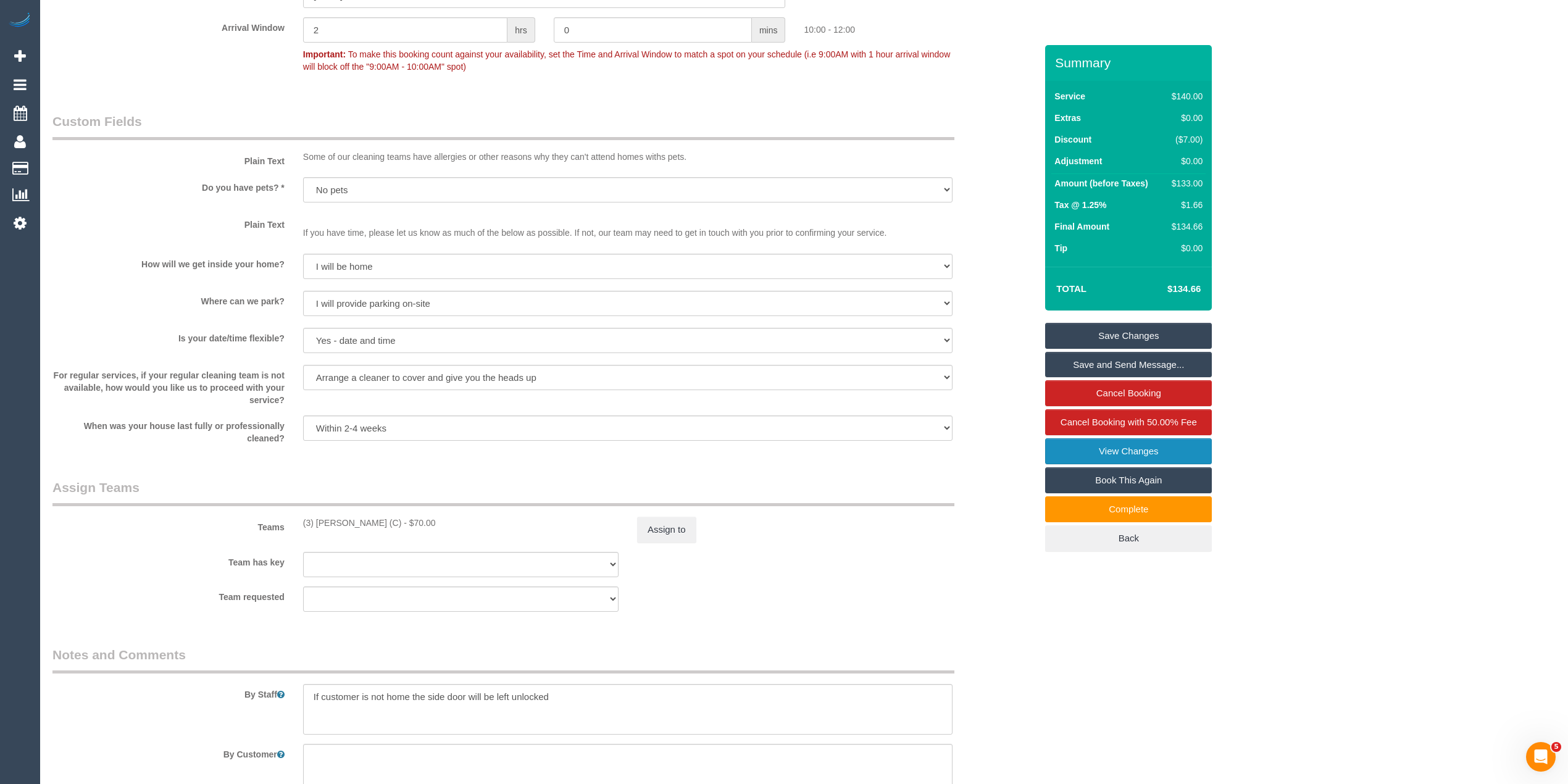
click at [1187, 443] on link "View Changes" at bounding box center [1128, 451] width 167 height 26
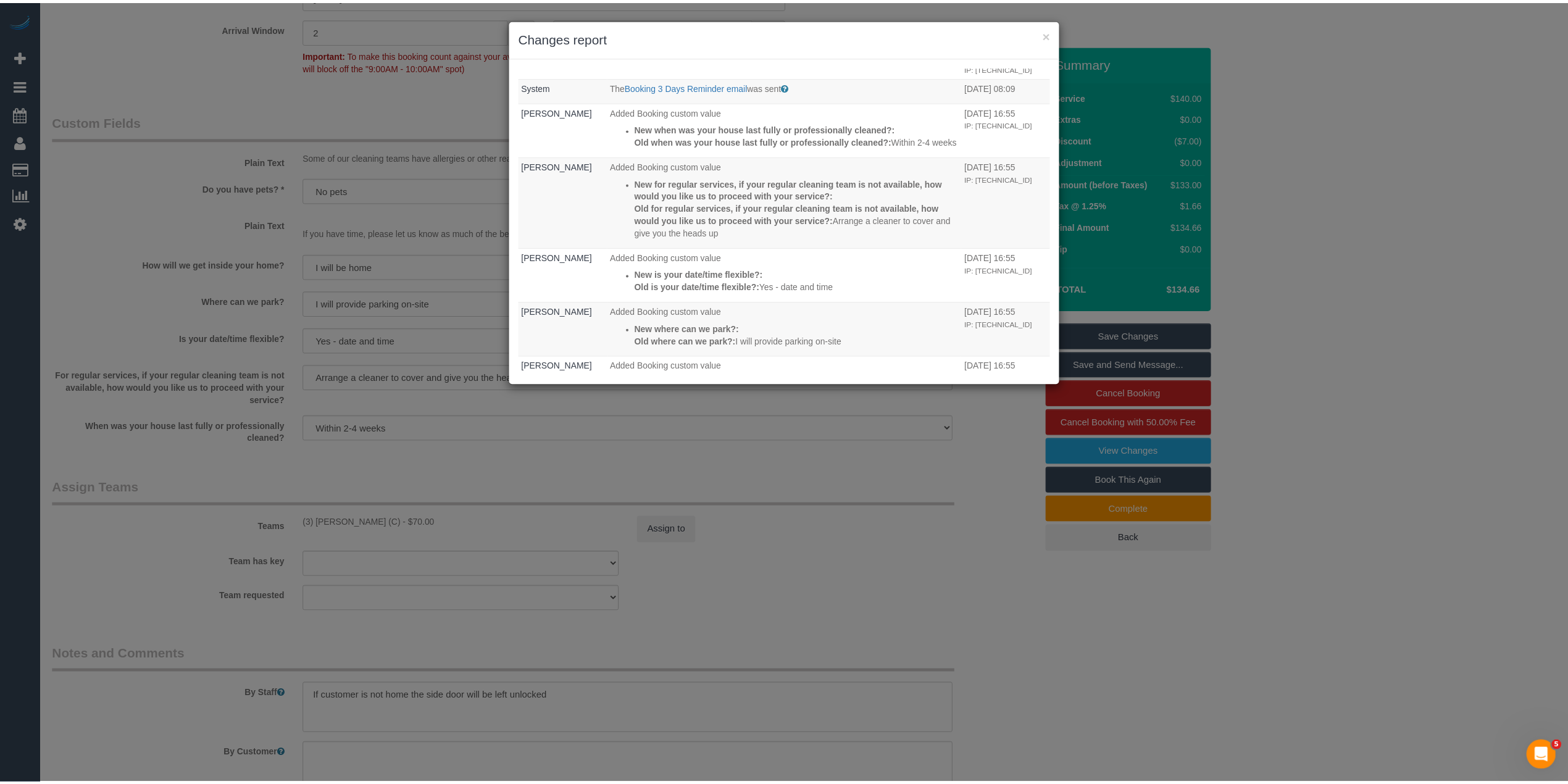
scroll to position [499, 0]
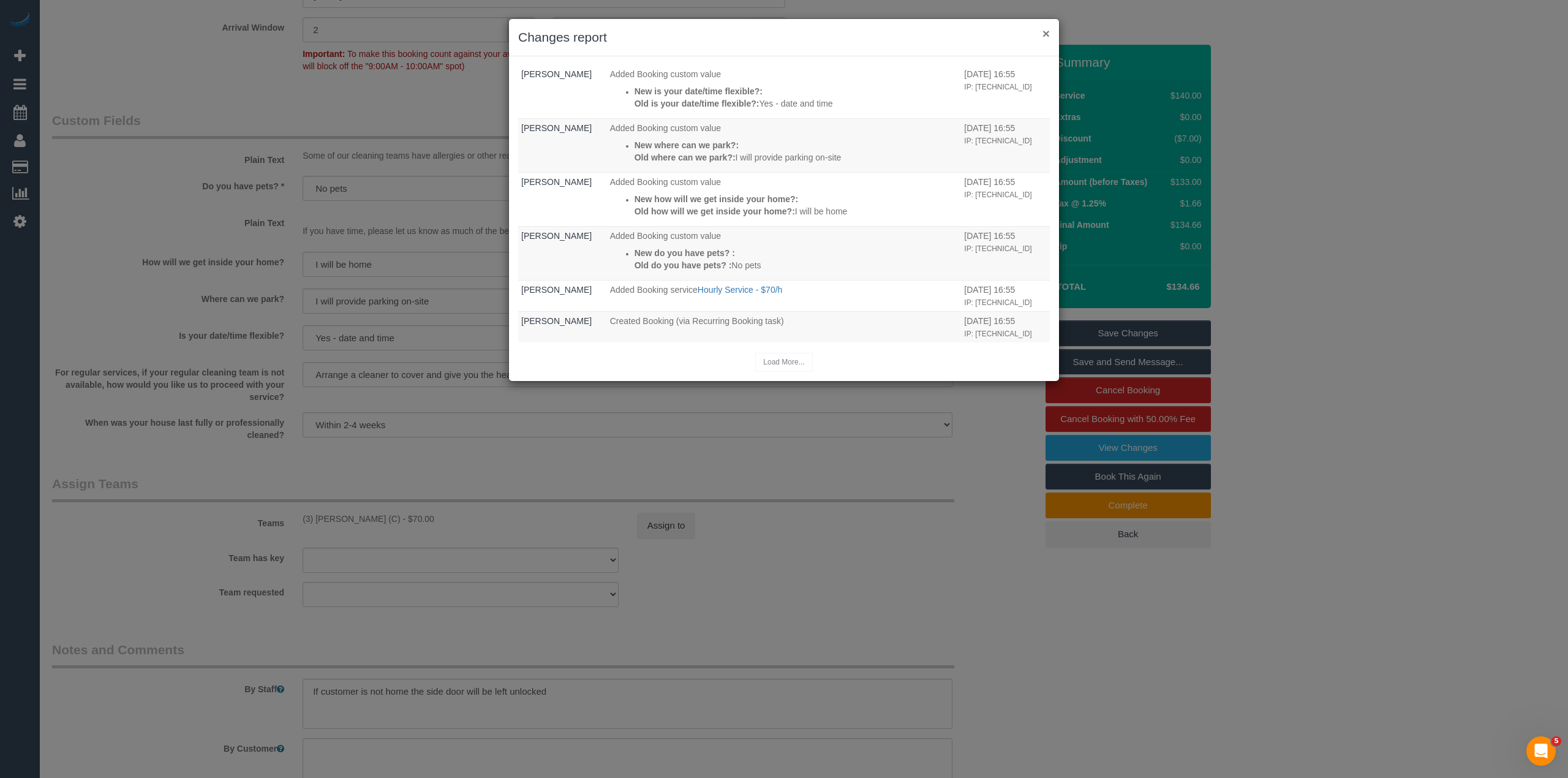
click at [1044, 28] on button "×" at bounding box center [1046, 33] width 7 height 12
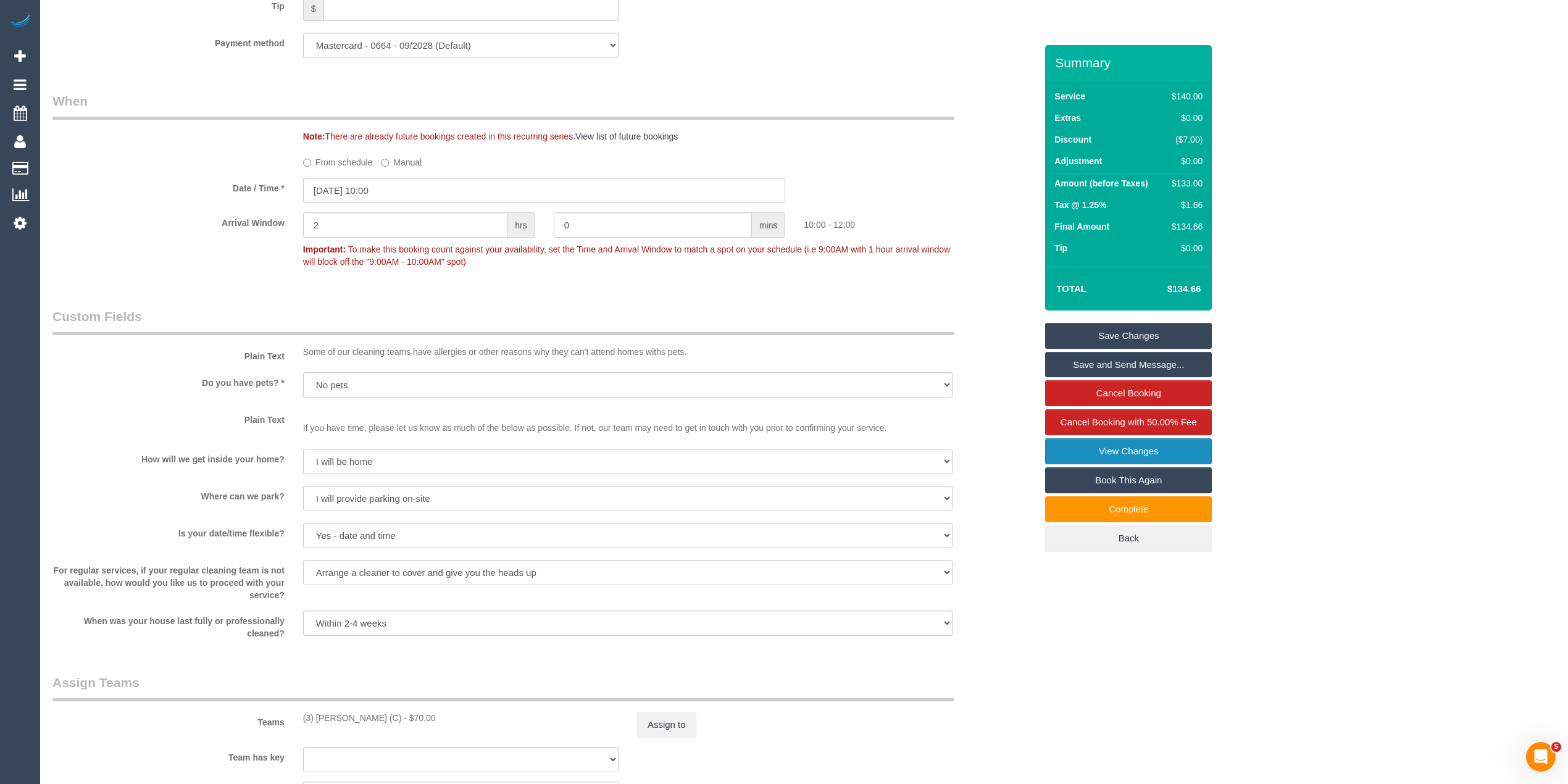
scroll to position [1055, 0]
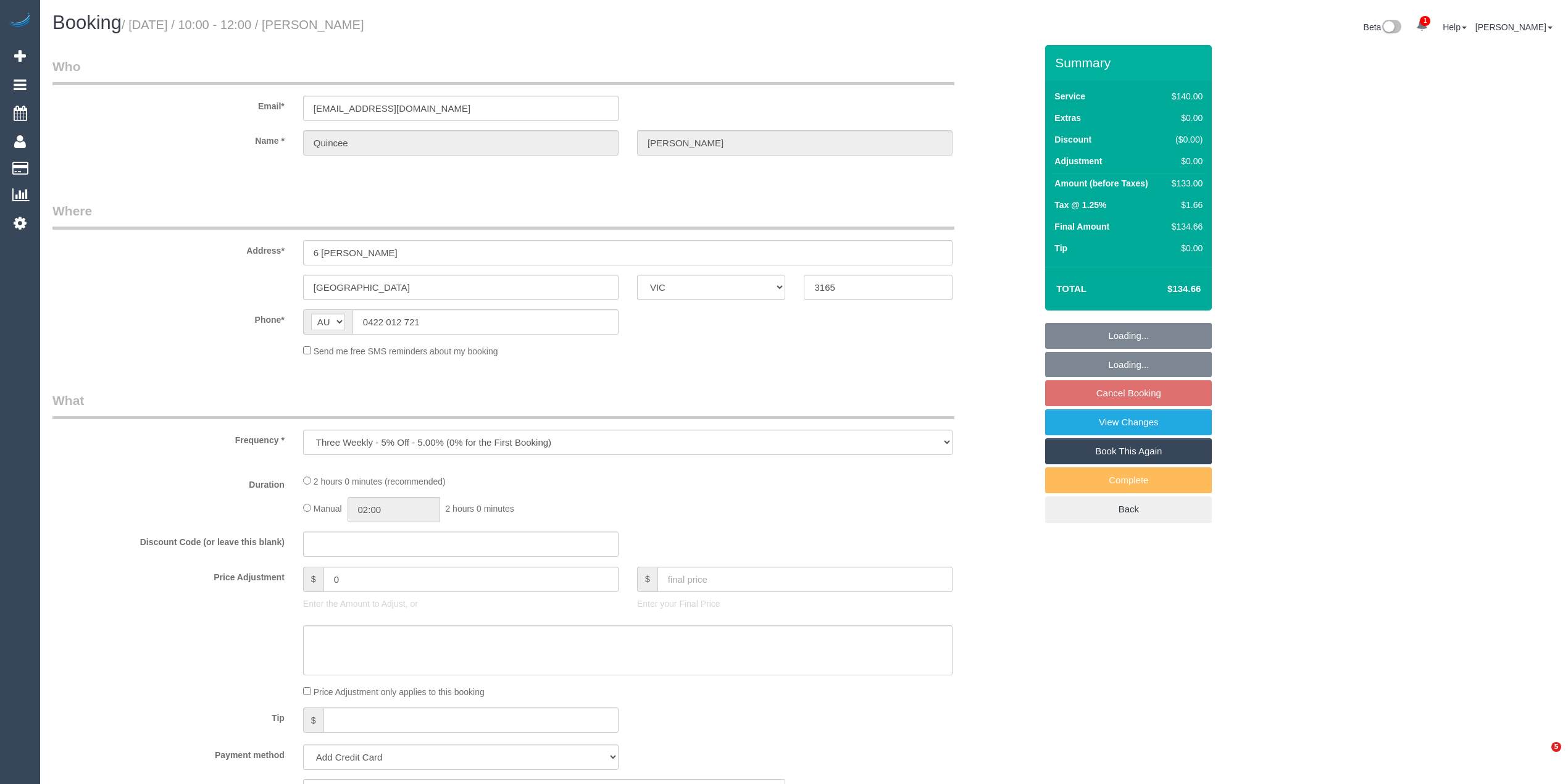
select select "VIC"
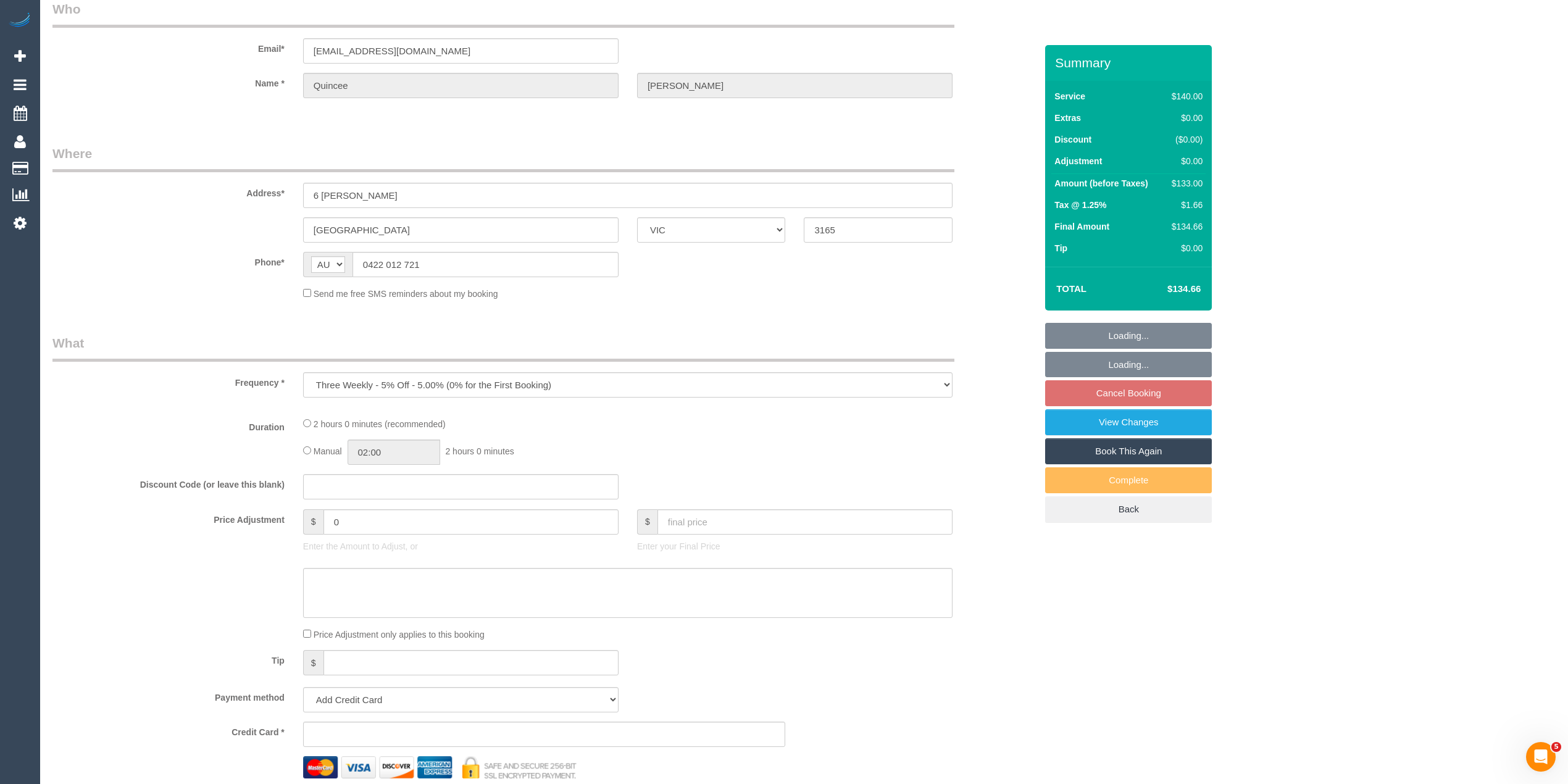
select select "string:stripe-pm_1NqRdR2GScqysDRVbrKYVmdd"
select select "number:28"
select select "number:14"
select select "number:18"
select select "number:22"
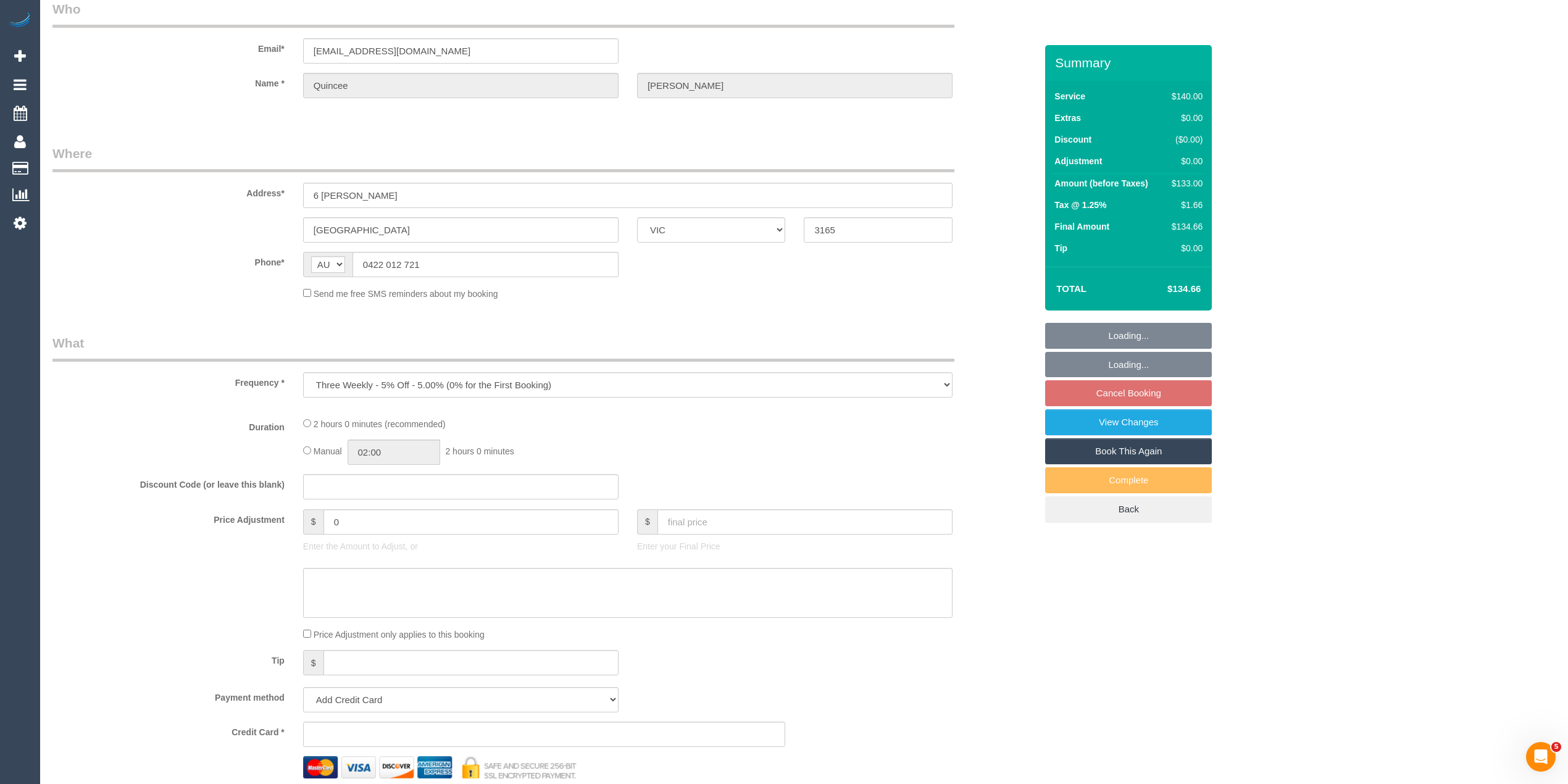
select select "number:34"
select select "number:12"
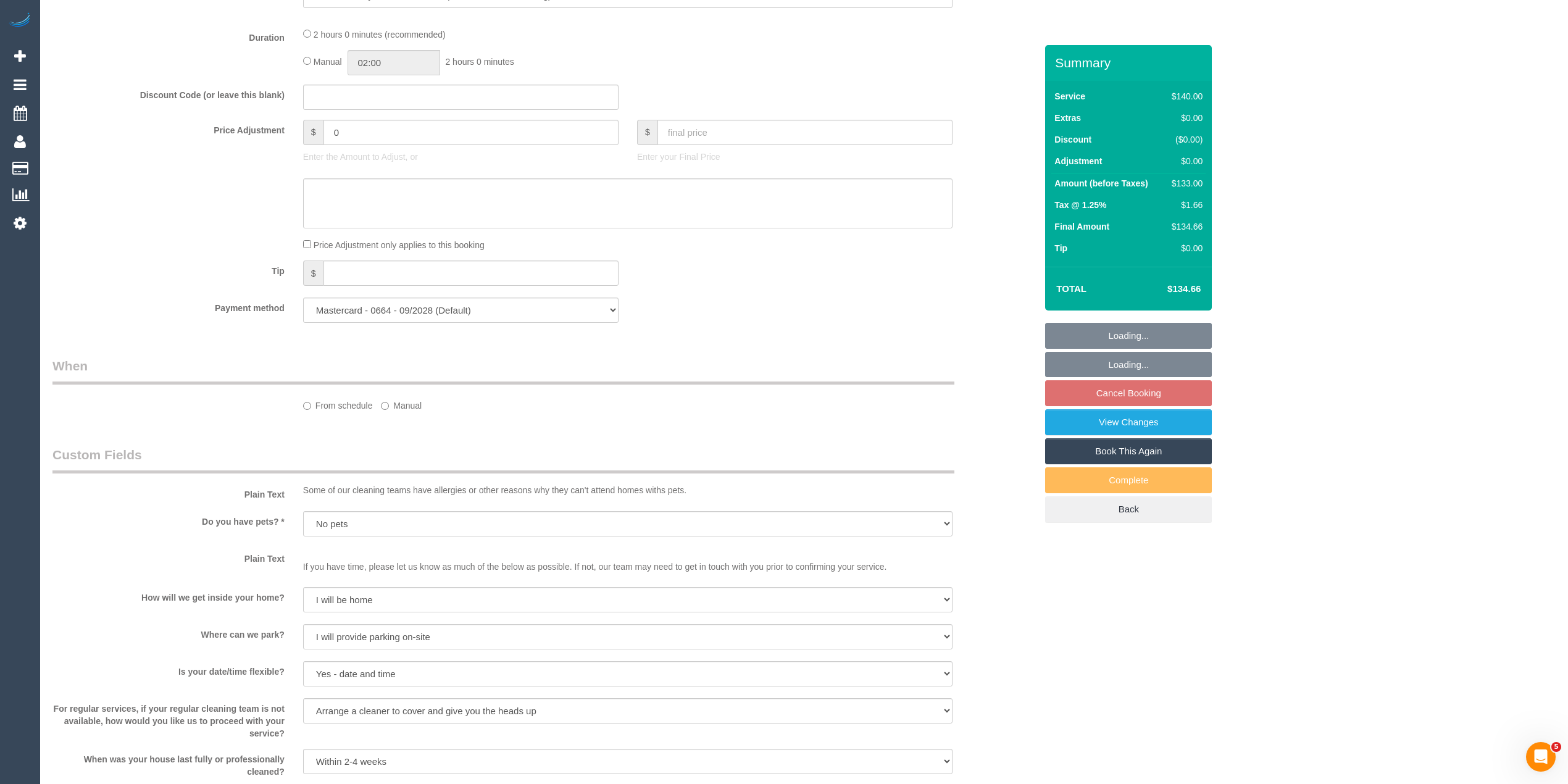
select select "object:684"
select select "spot3"
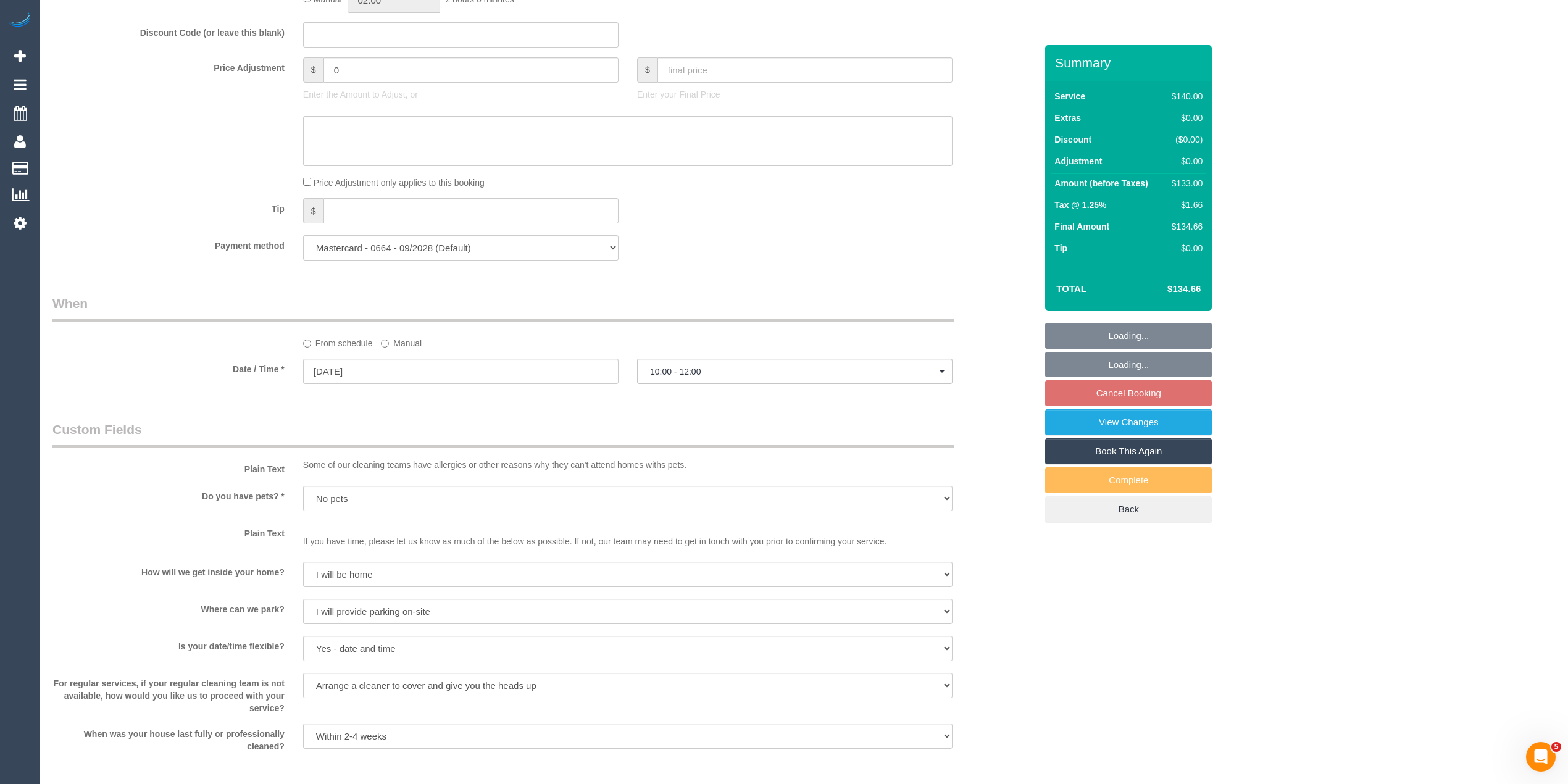
scroll to position [1070, 0]
click at [355, 483] on sui-booking-custom-fields "Plain Text Some of our cleaning teams have allergies or other reasons why they …" at bounding box center [543, 586] width 983 height 332
click at [362, 503] on select "Yes - Cats Yes - Dogs No pets Yes - Dogs and Cats Yes - Other" at bounding box center [627, 498] width 649 height 25
select select "number:27"
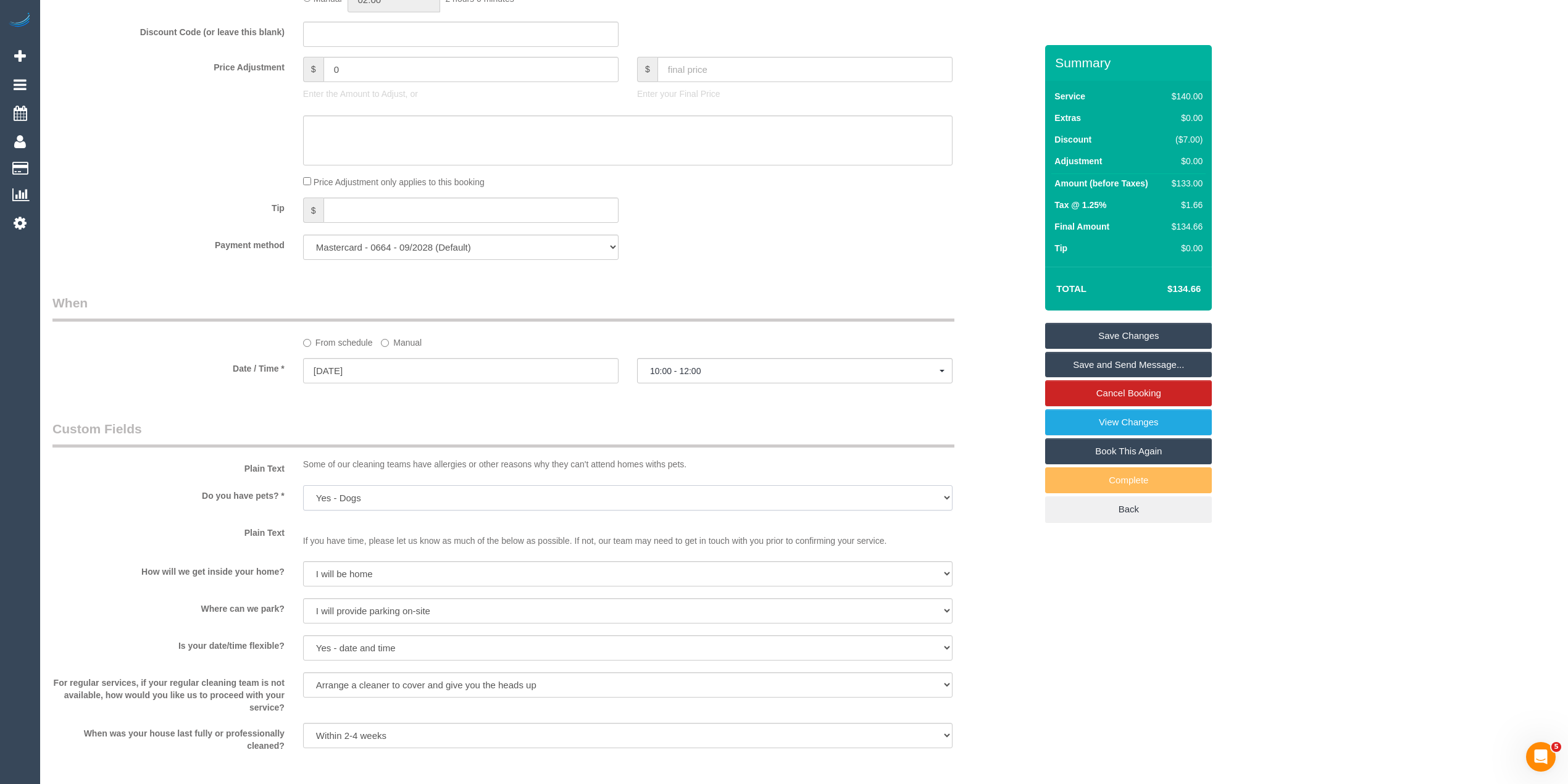
click at [303, 486] on select "Yes - Cats Yes - Dogs No pets Yes - Dogs and Cats Yes - Other" at bounding box center [627, 498] width 649 height 25
click at [1148, 329] on link "Save Changes" at bounding box center [1128, 336] width 167 height 26
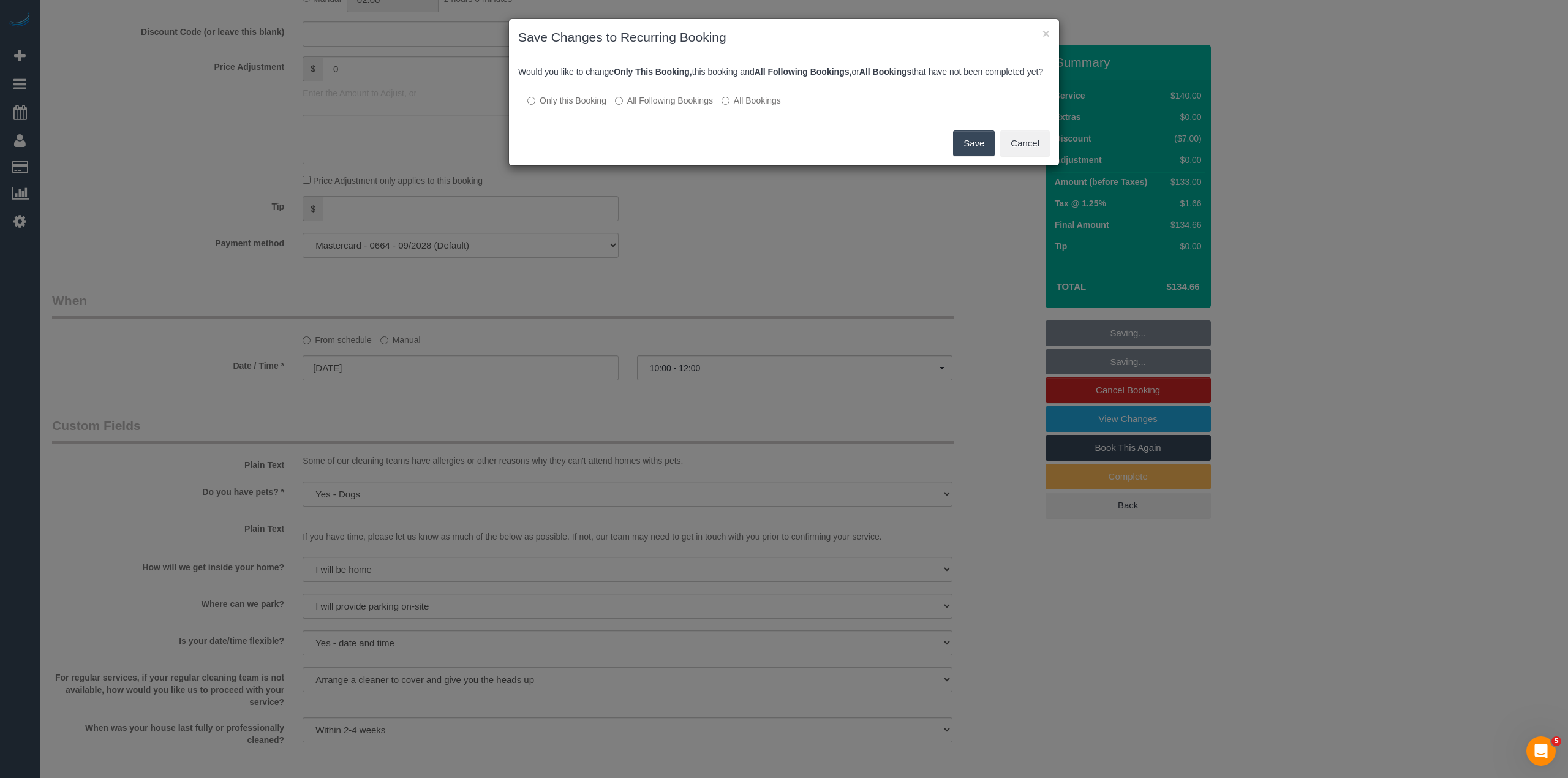
click at [635, 107] on label "All Following Bookings" at bounding box center [664, 101] width 98 height 12
click at [972, 153] on button "Save" at bounding box center [974, 143] width 42 height 26
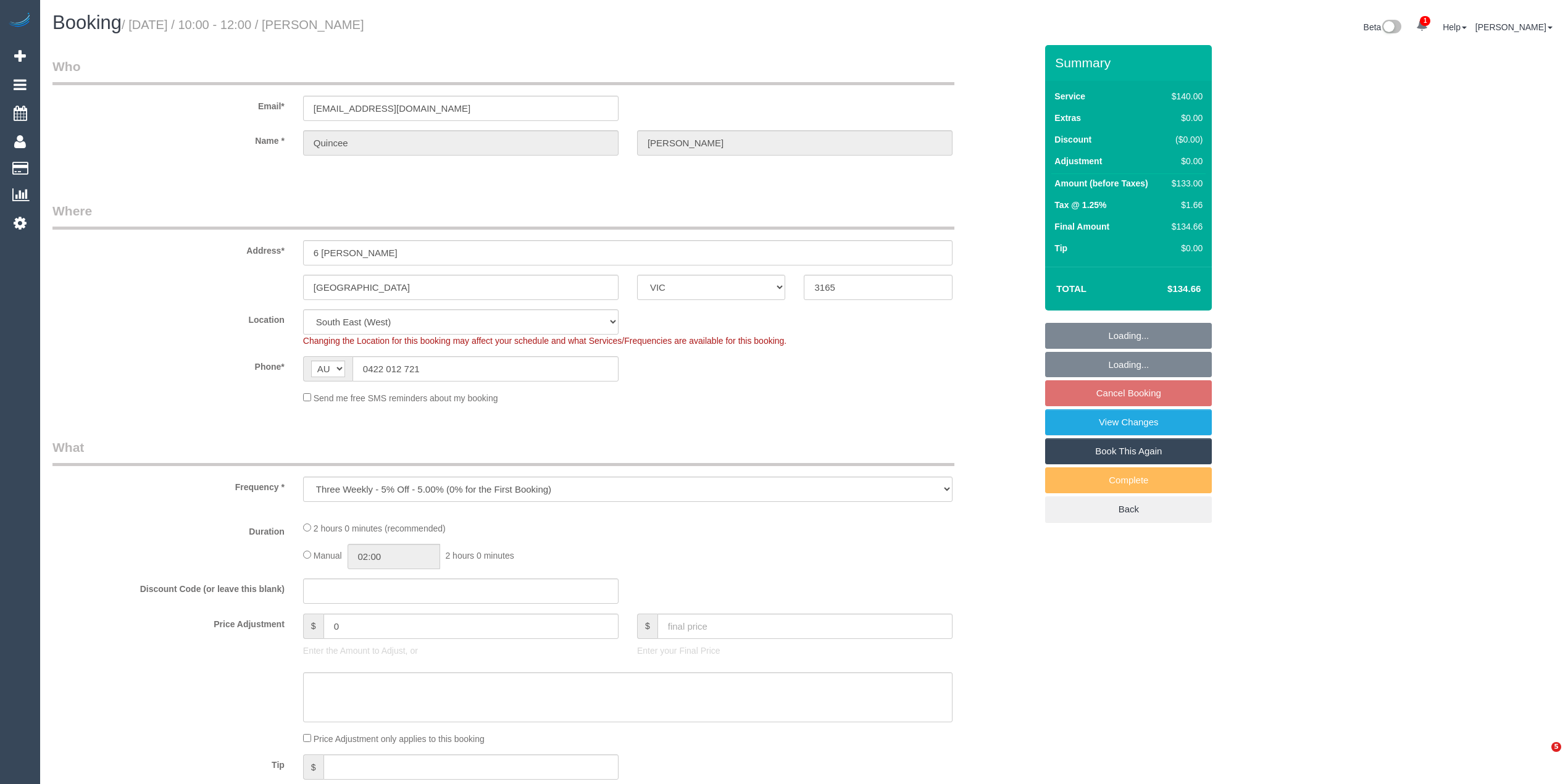
select select "VIC"
select select "object:860"
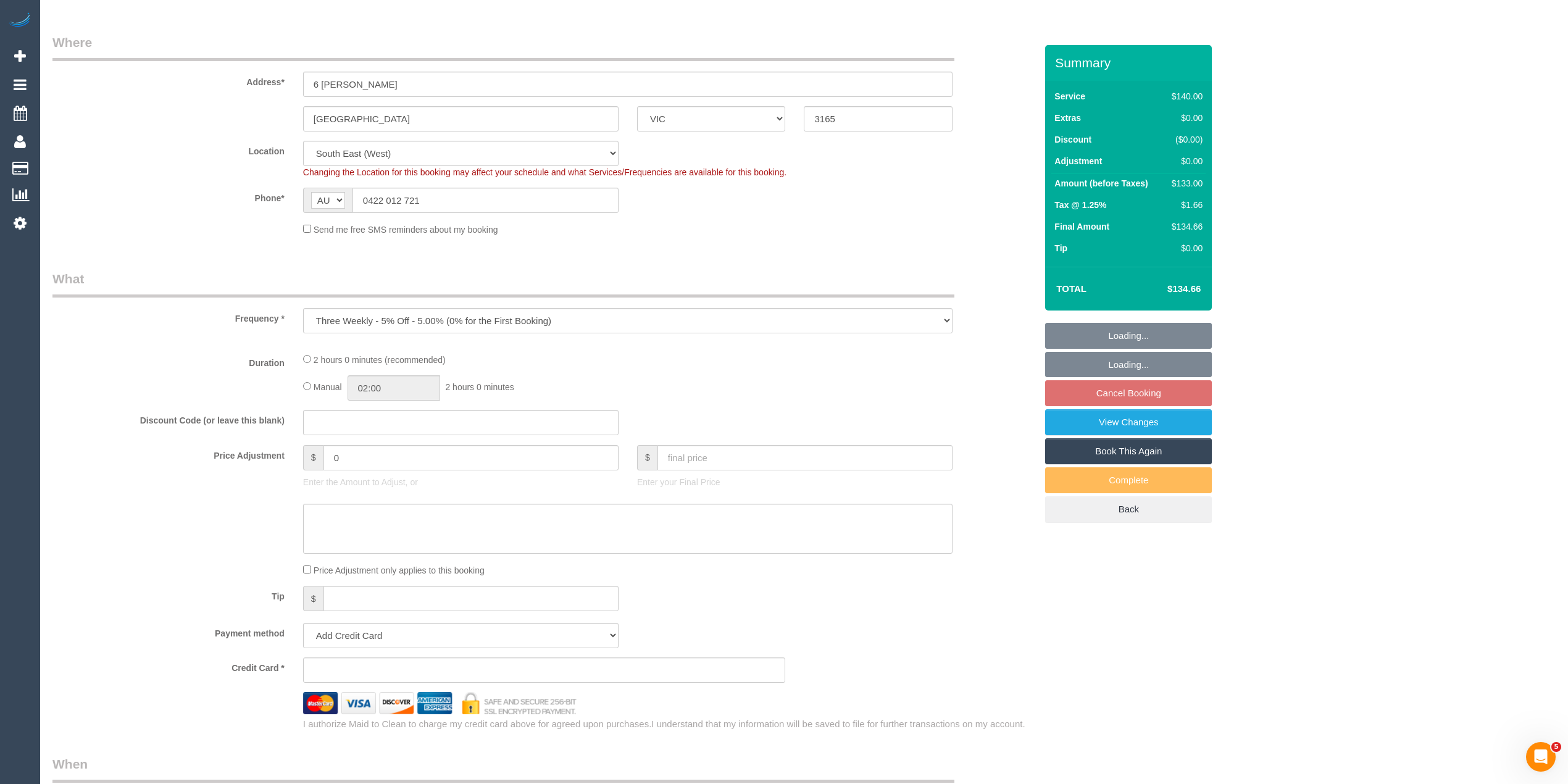
select select "string:stripe-pm_1NqRdR2GScqysDRVbrKYVmdd"
select select "number:27"
select select "number:14"
select select "number:18"
select select "number:22"
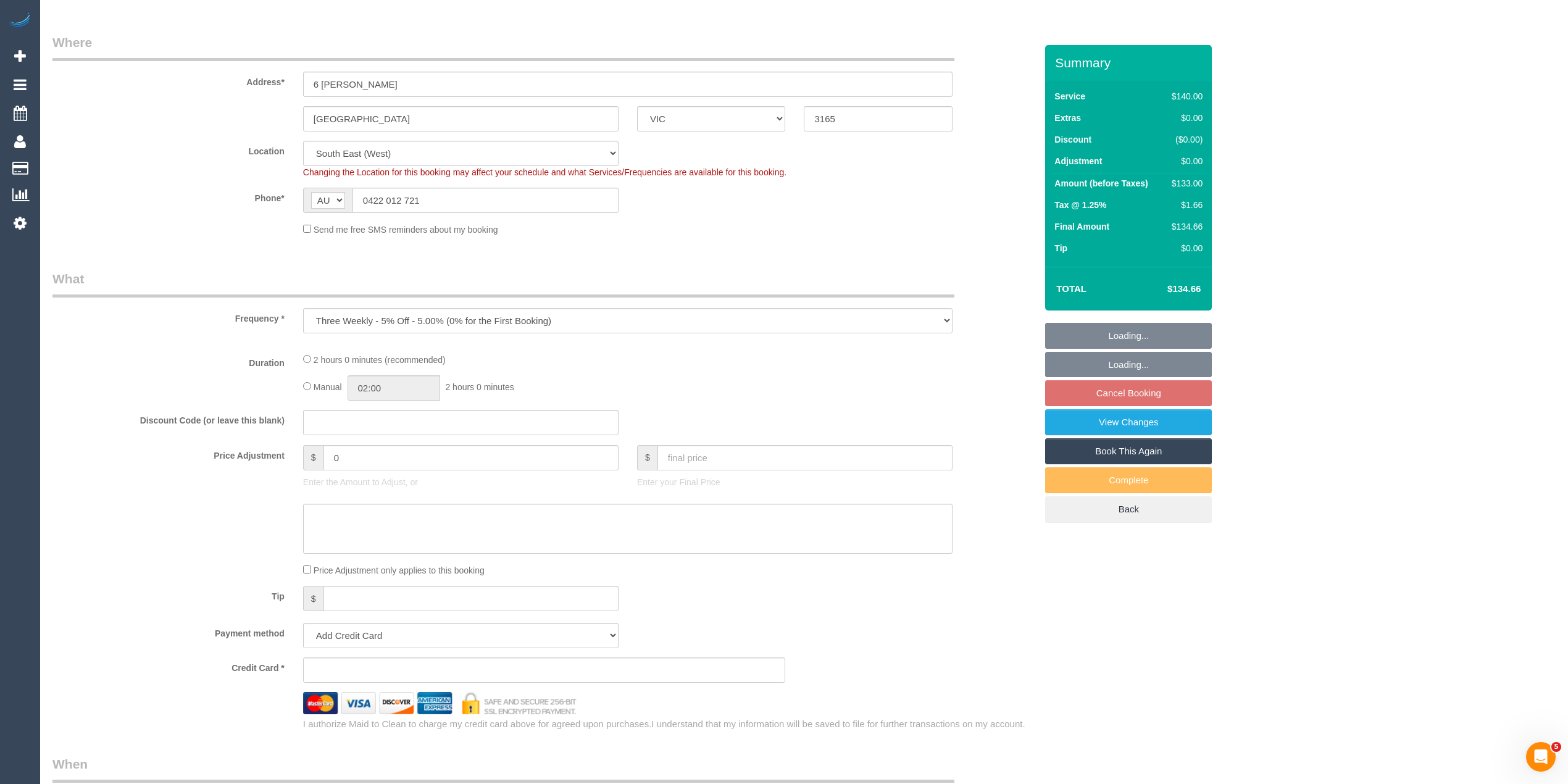
select select "number:34"
select select "number:12"
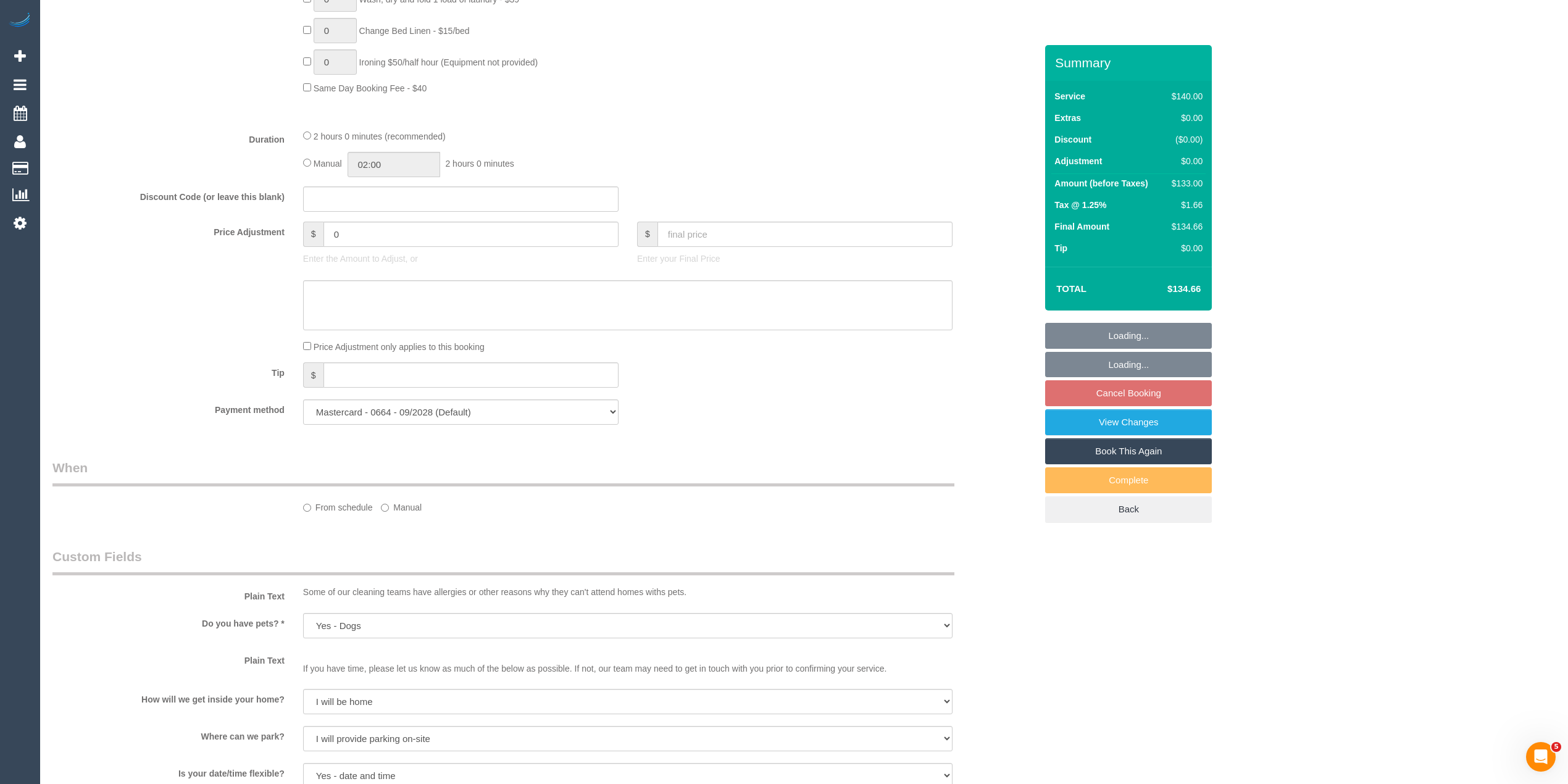
select select "spot3"
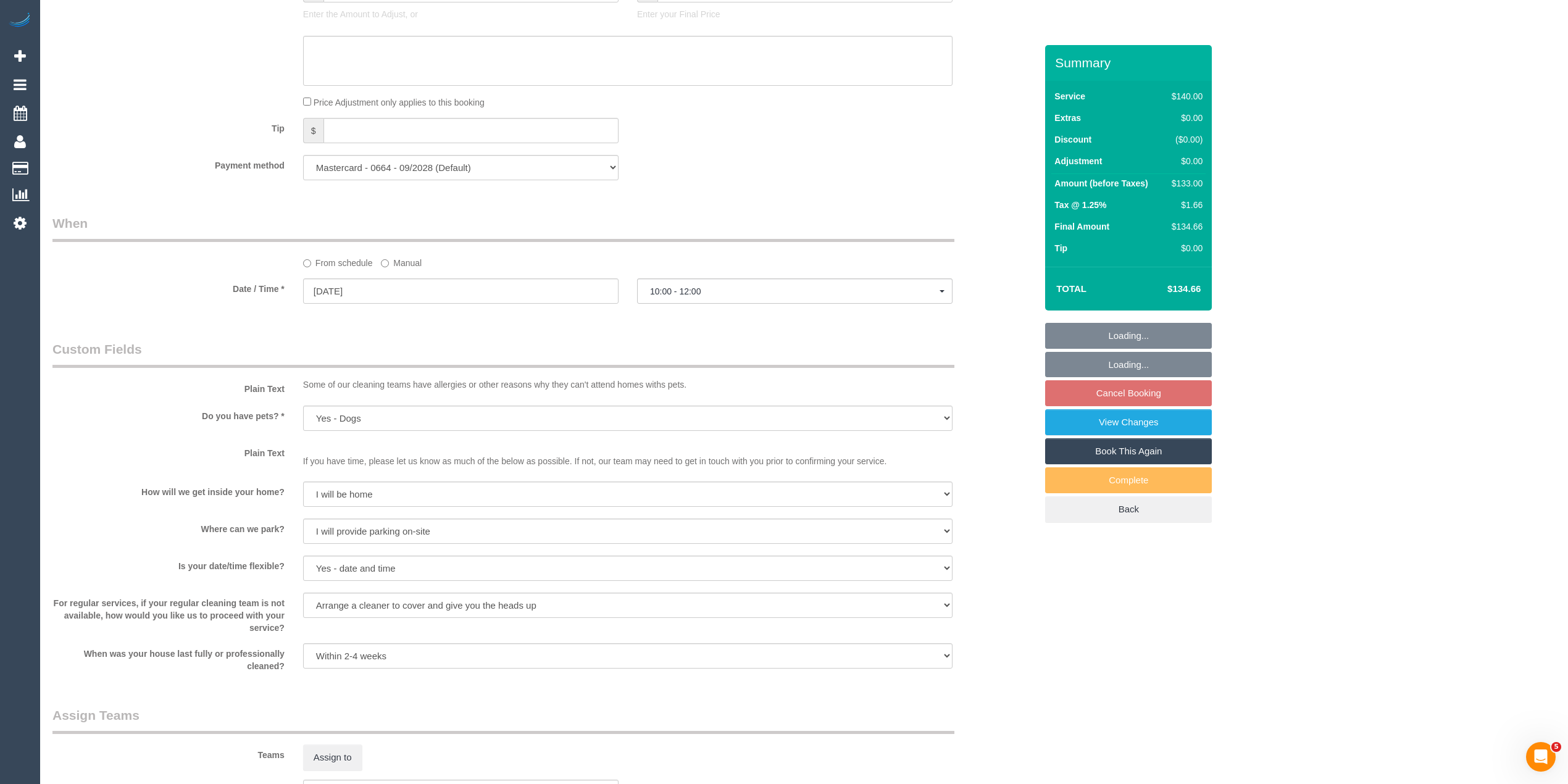
scroll to position [1152, 0]
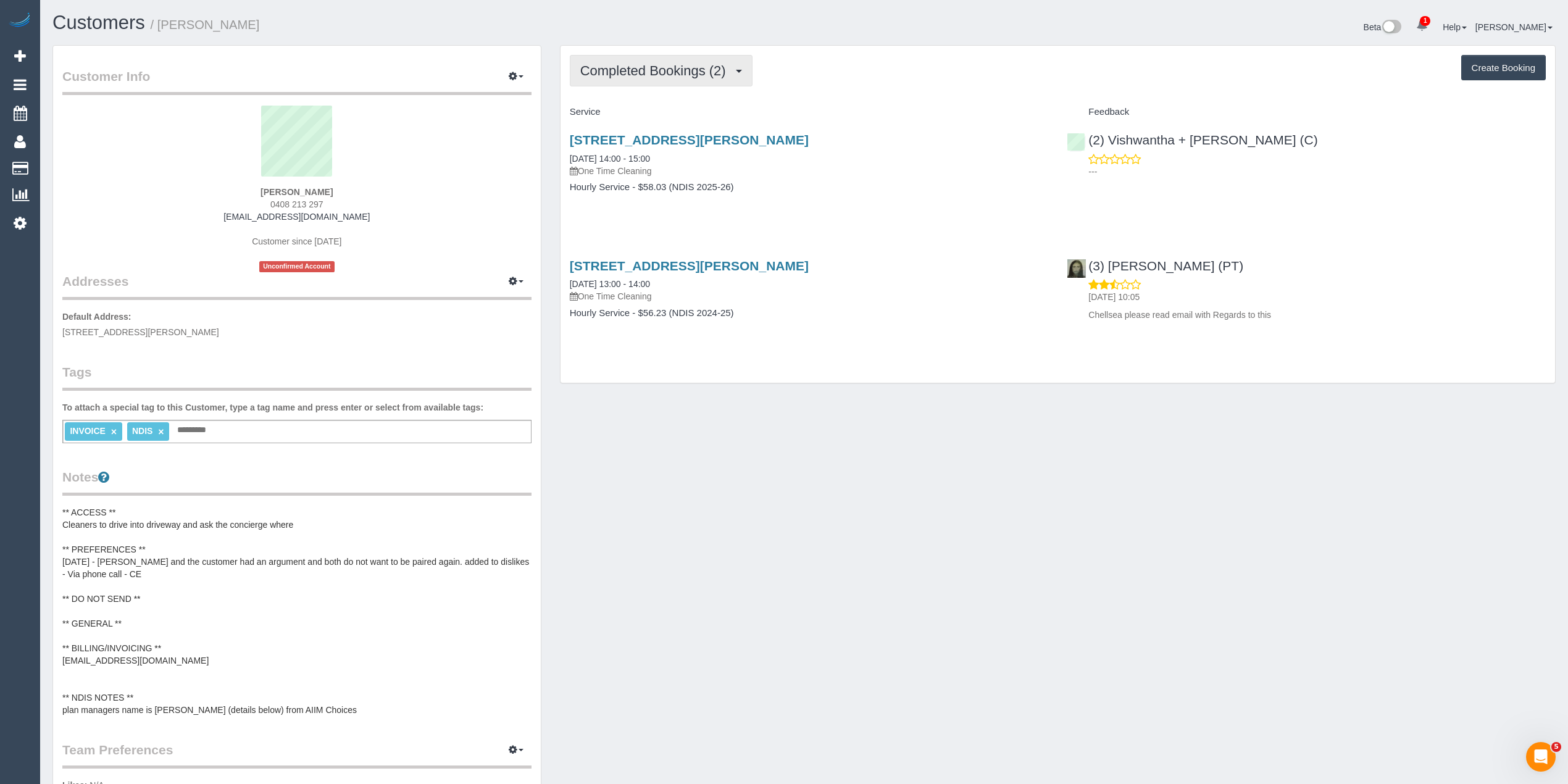
click at [606, 72] on span "Completed Bookings (2)" at bounding box center [655, 70] width 152 height 15
click at [608, 114] on link "Upcoming Bookings (1)" at bounding box center [634, 116] width 128 height 16
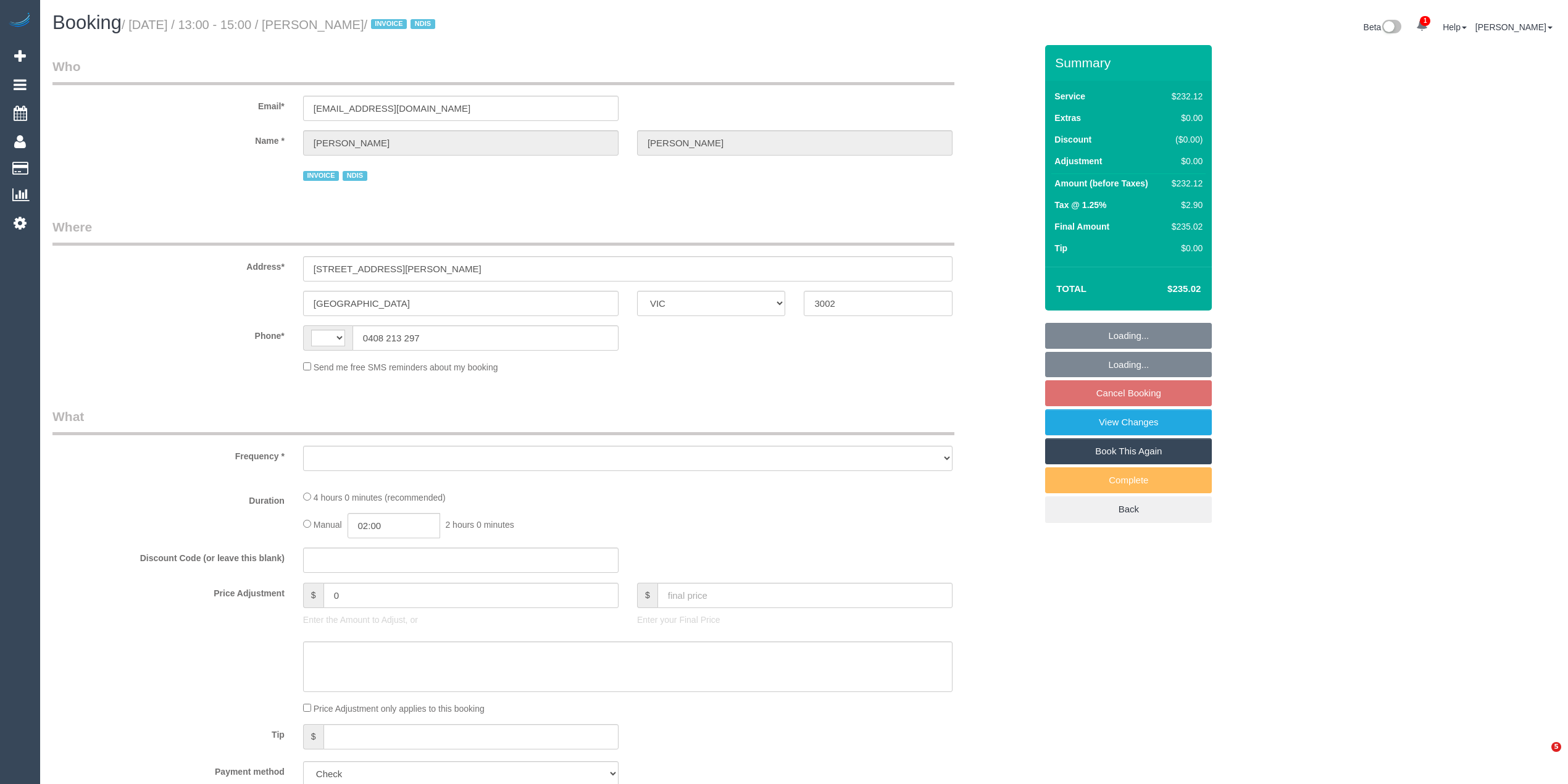
select select "VIC"
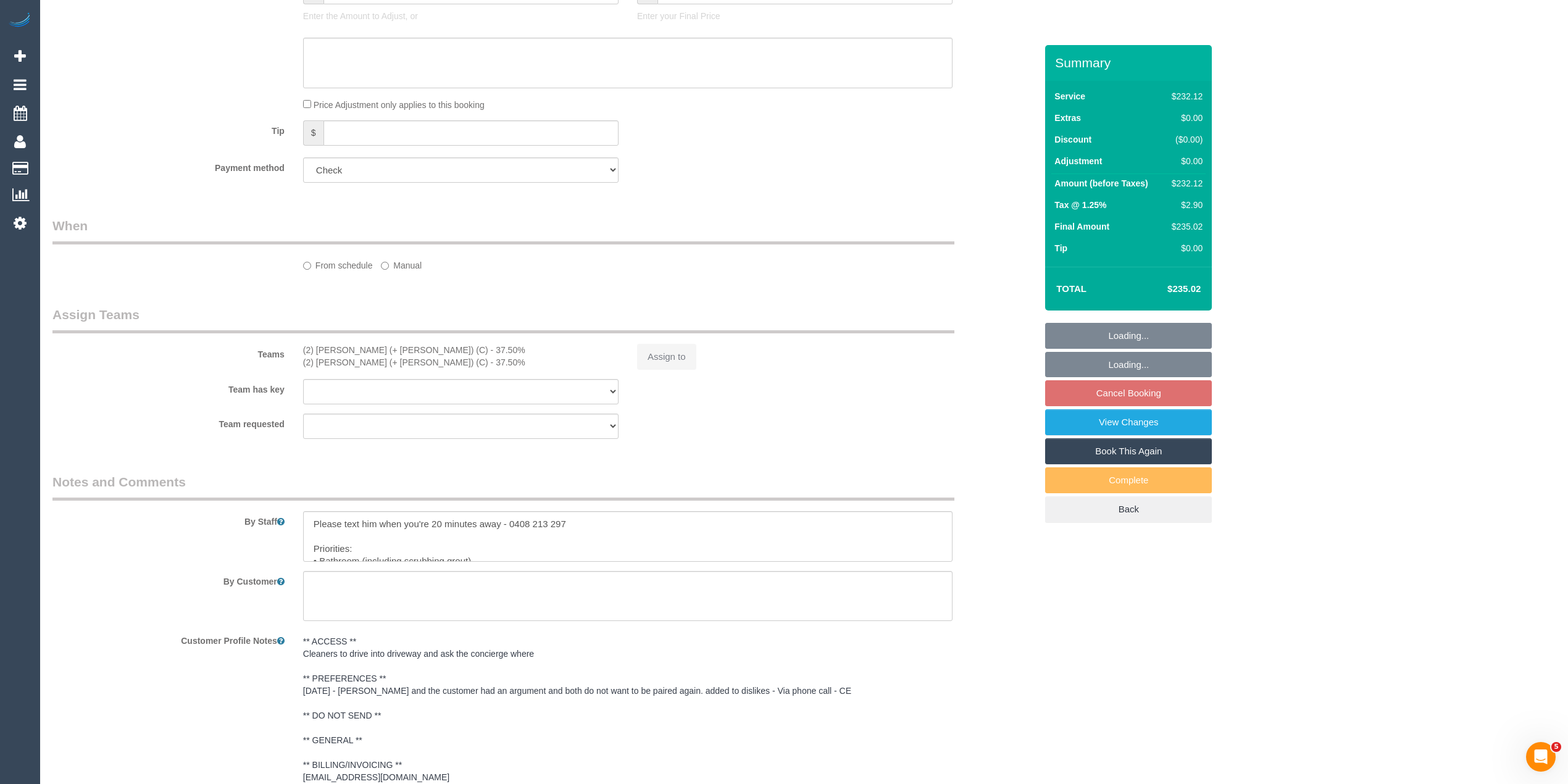
select select "240"
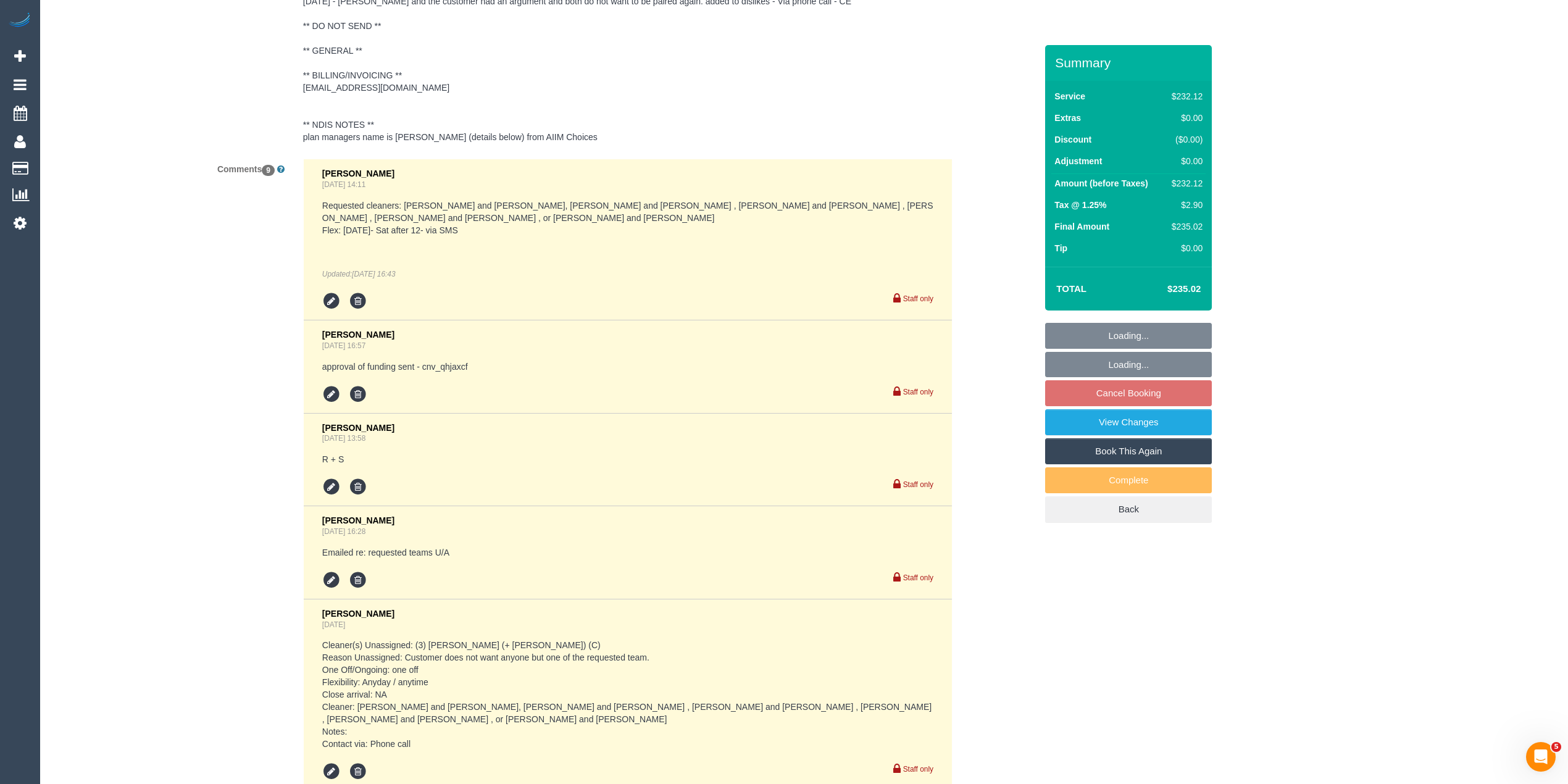
select select "string:AU"
select select "object:765"
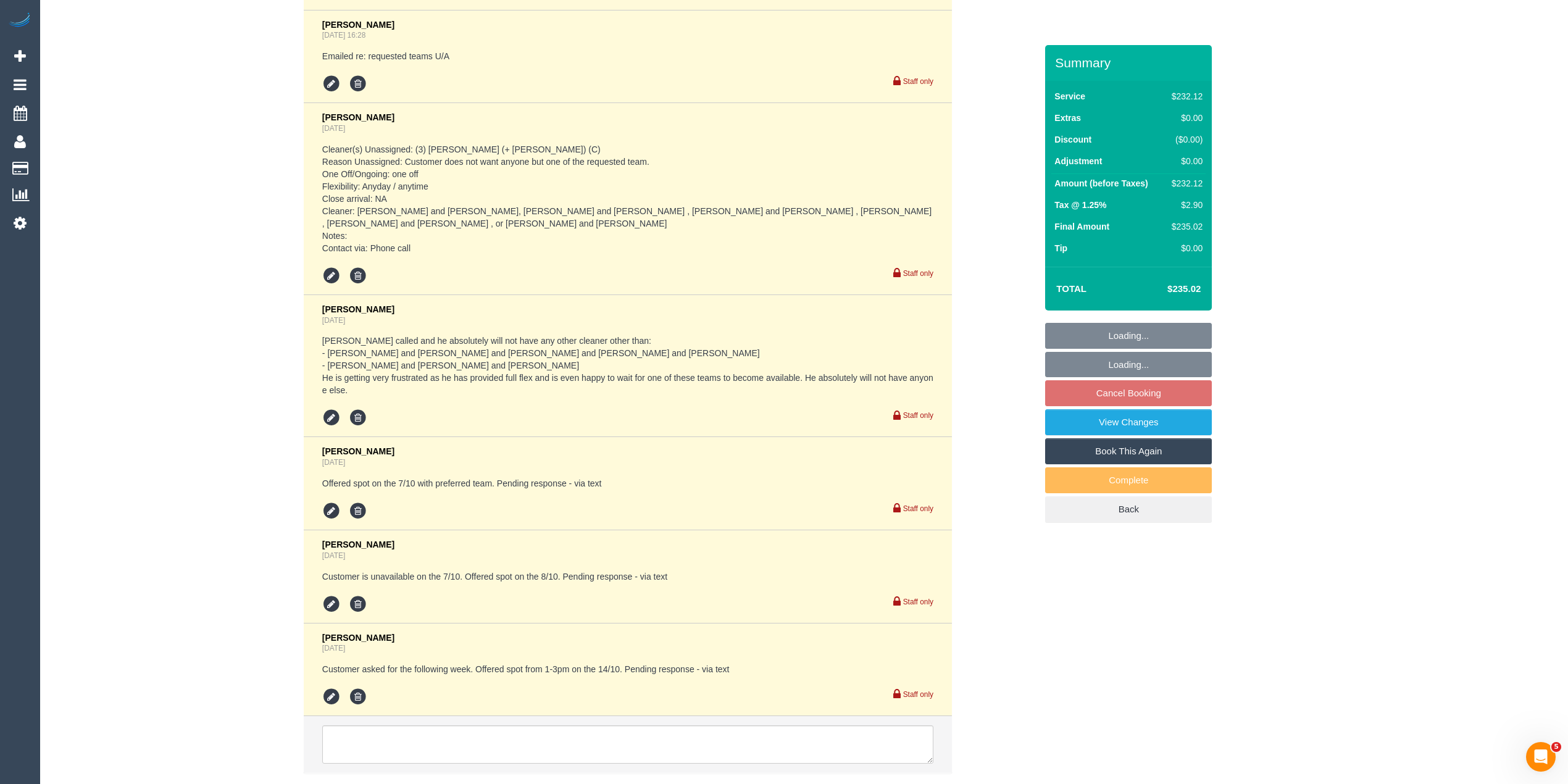
select select "number:28"
select select "number:14"
select select "number:19"
select select "number:23"
select select "number:35"
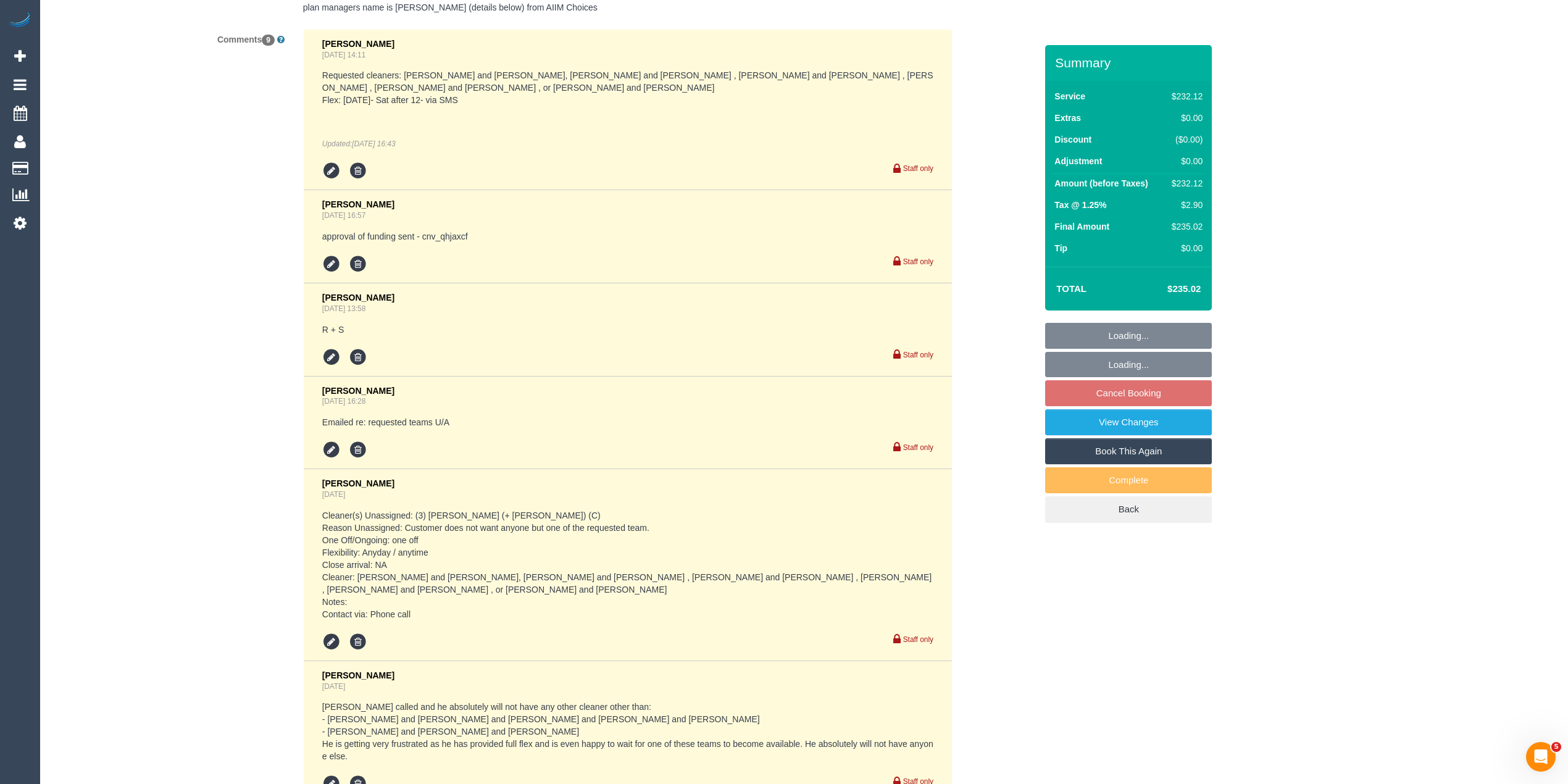
select select "object:1562"
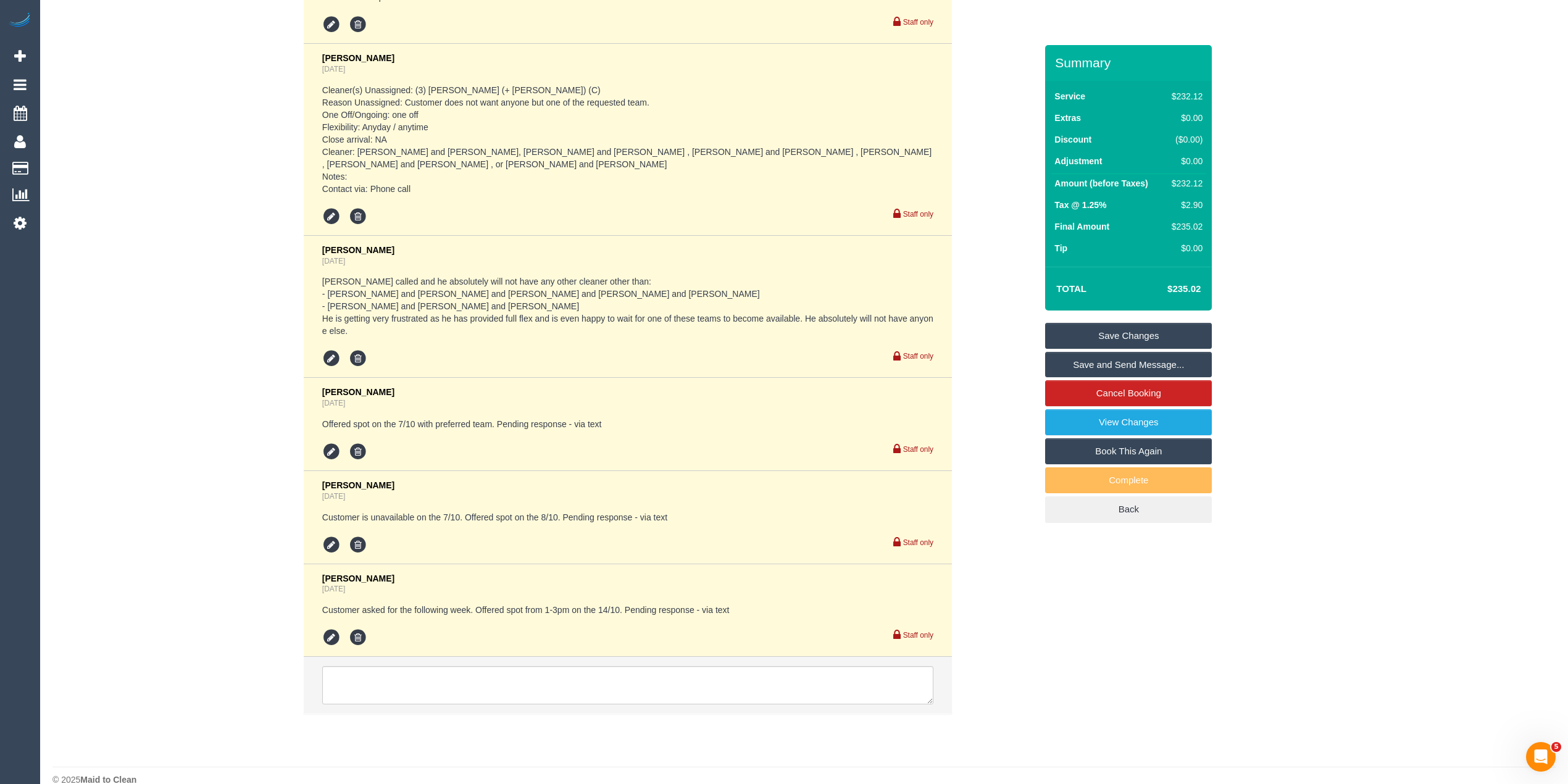
scroll to position [2521, 0]
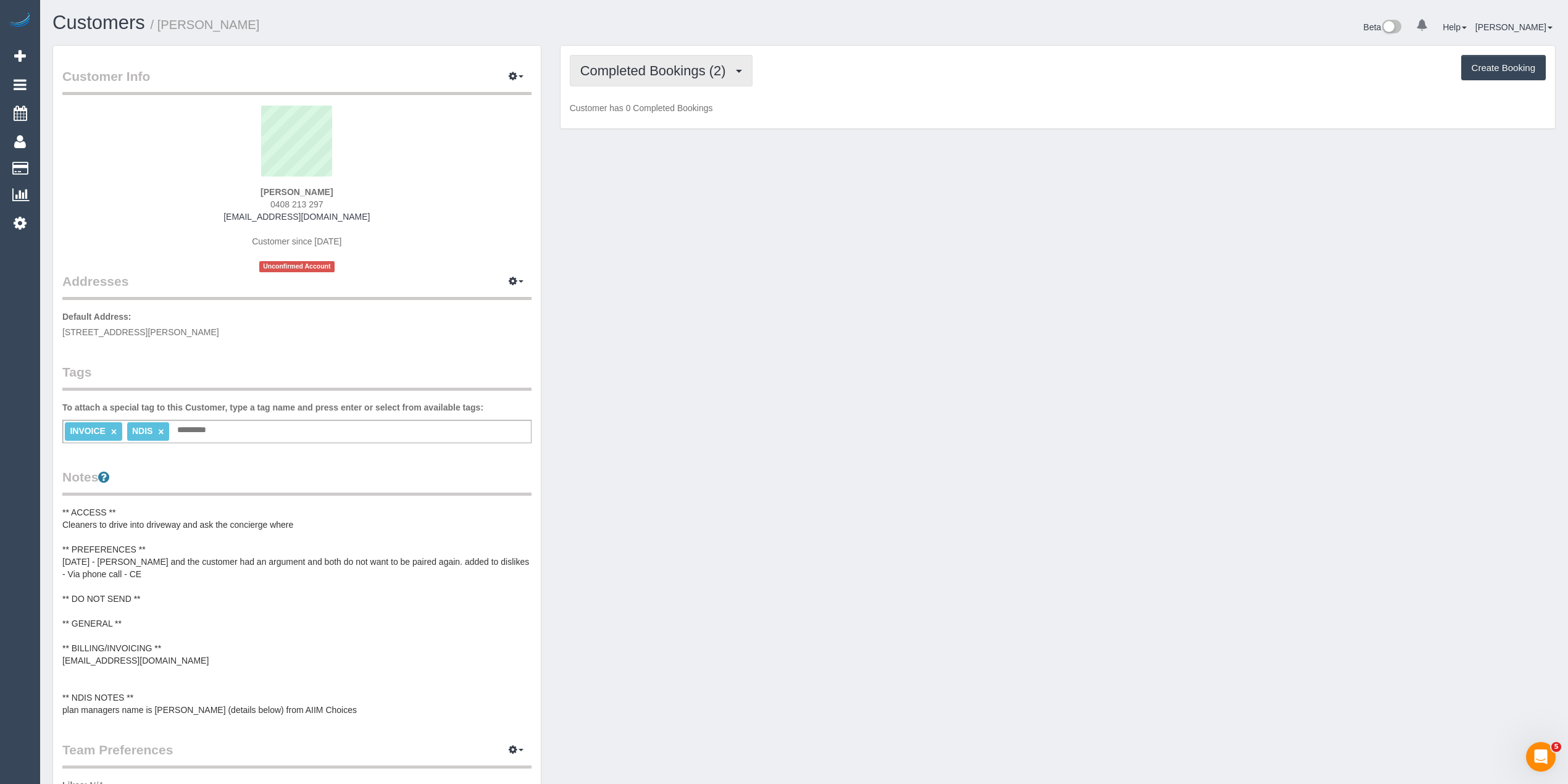
click at [660, 69] on span "Completed Bookings (2)" at bounding box center [655, 70] width 152 height 15
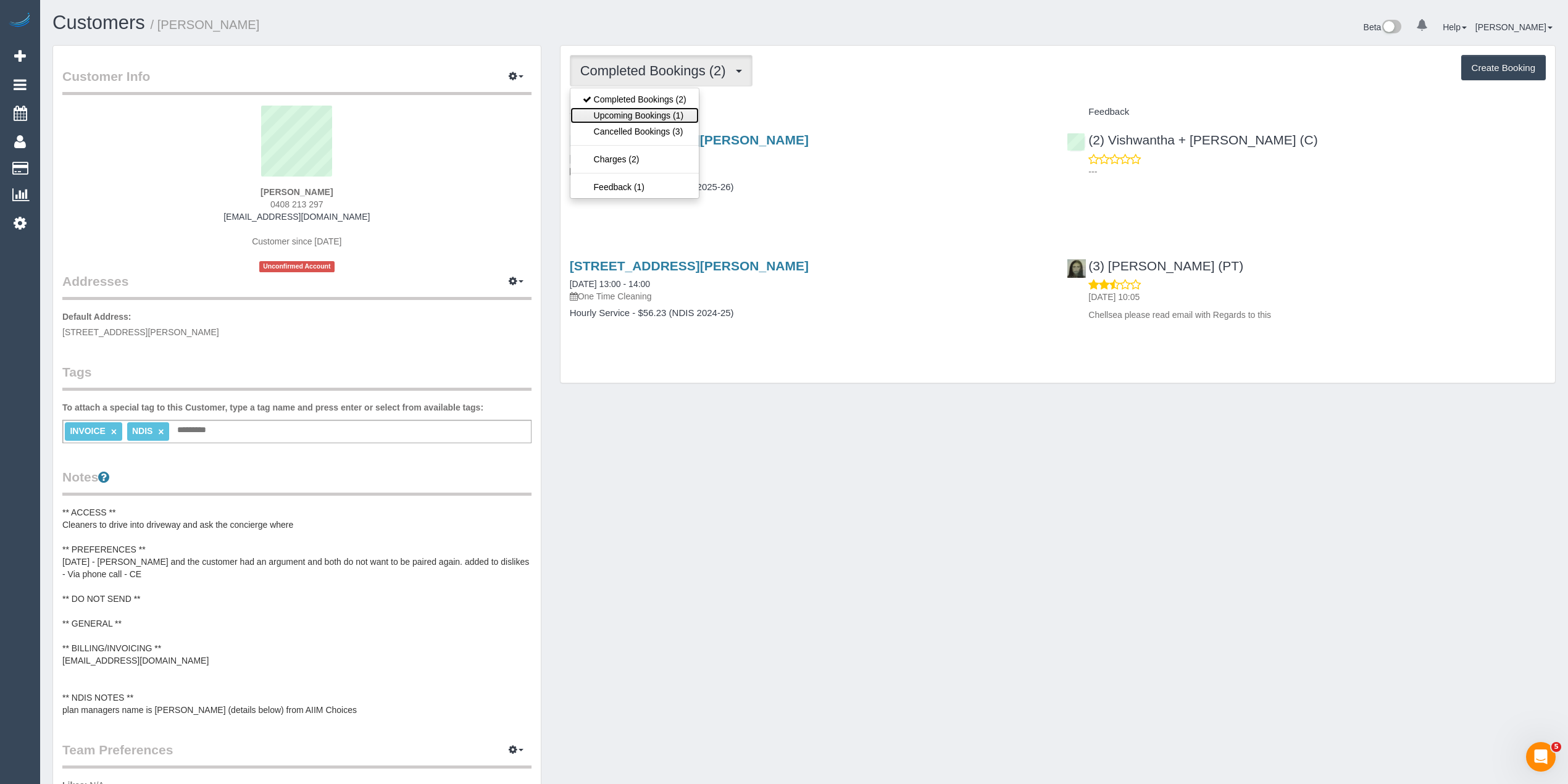
click at [670, 114] on link "Upcoming Bookings (1)" at bounding box center [634, 116] width 128 height 16
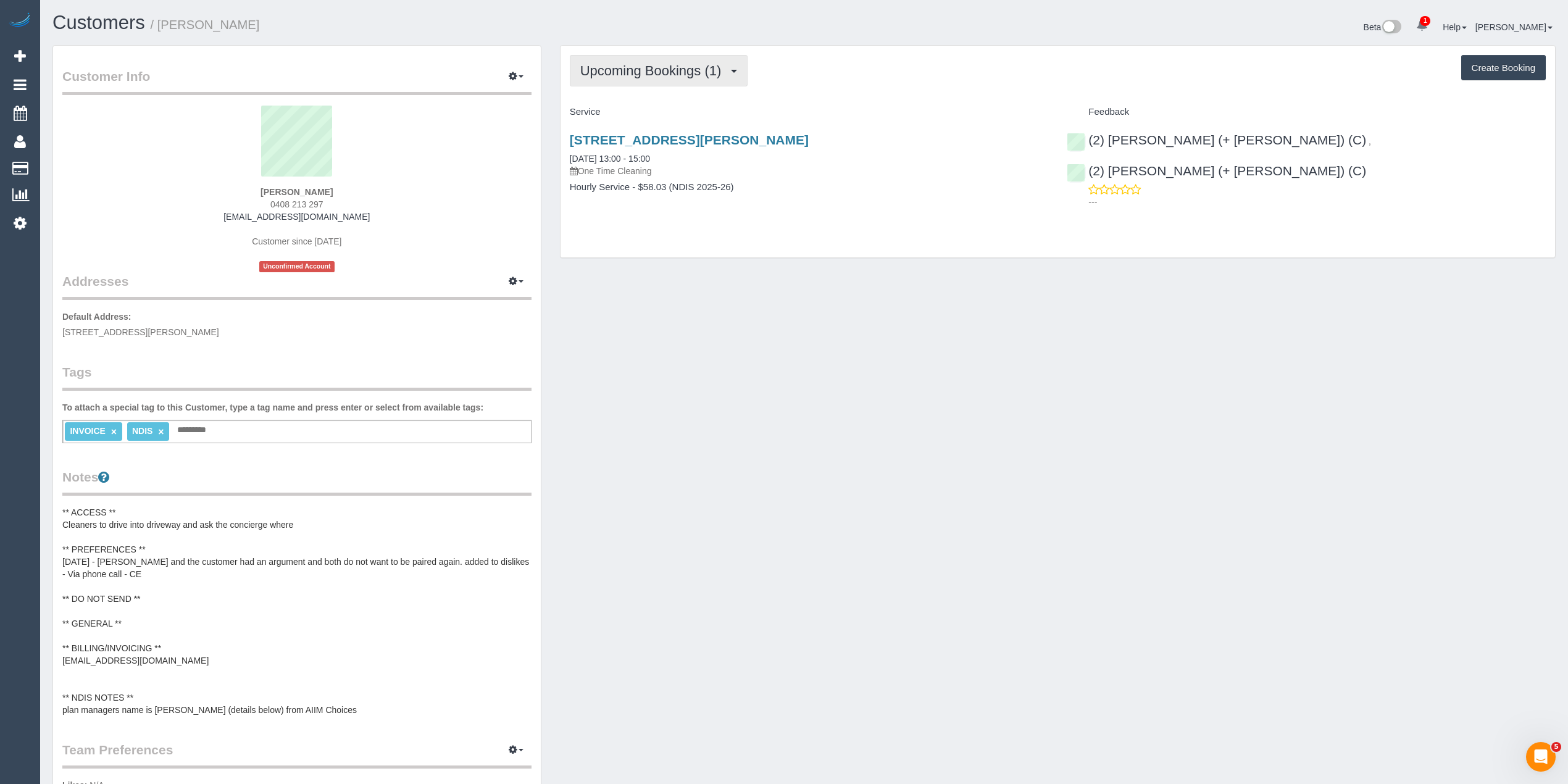
click at [599, 70] on span "Upcoming Bookings (1)" at bounding box center [653, 70] width 147 height 15
click at [611, 92] on link "Completed Bookings (2)" at bounding box center [634, 100] width 128 height 16
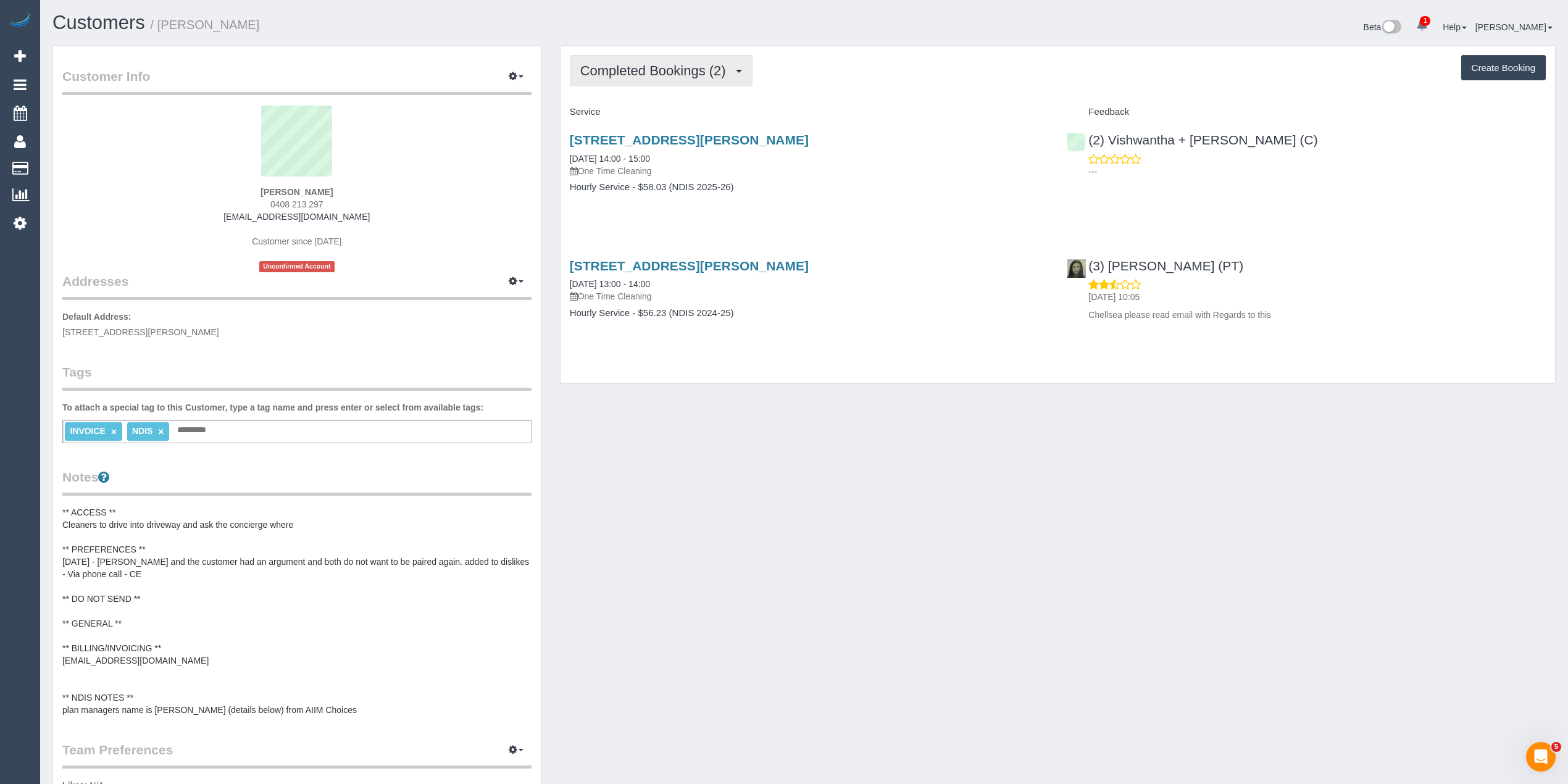
click at [639, 70] on span "Completed Bookings (2)" at bounding box center [655, 70] width 152 height 15
click at [662, 118] on link "Upcoming Bookings (1)" at bounding box center [634, 116] width 128 height 16
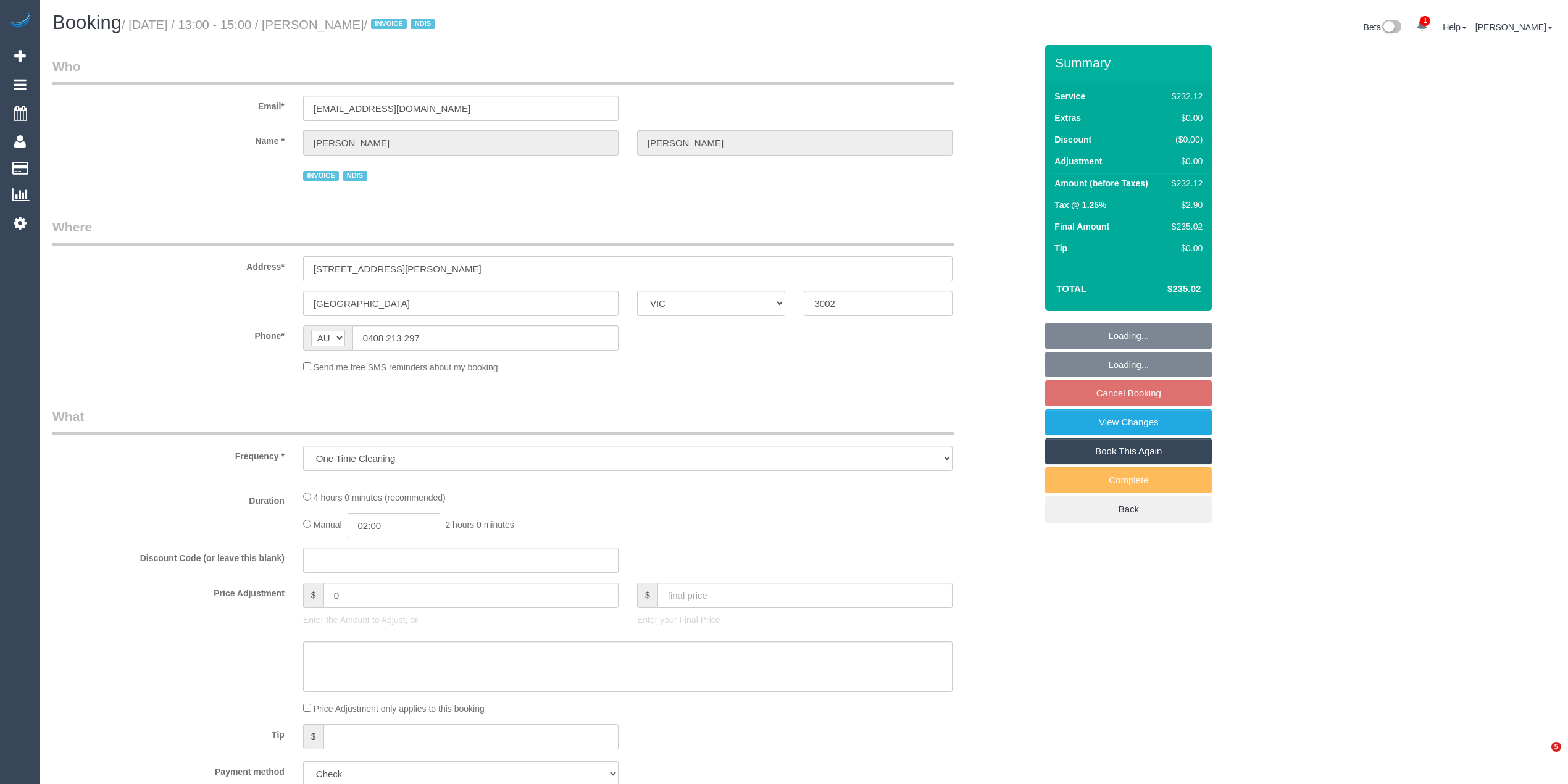
select select "VIC"
select select "240"
select select "number:28"
select select "number:14"
select select "number:19"
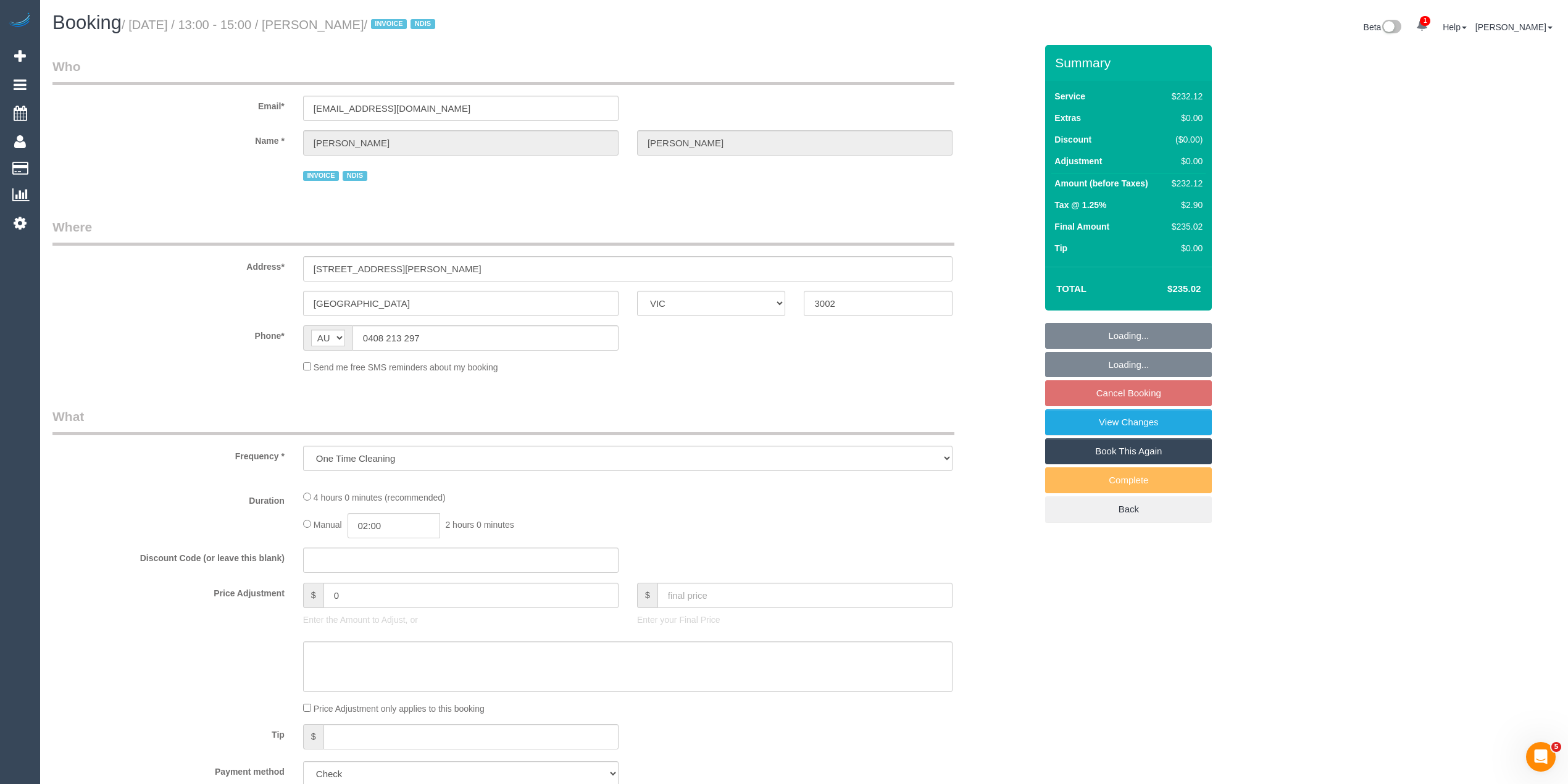
select select "number:23"
select select "number:35"
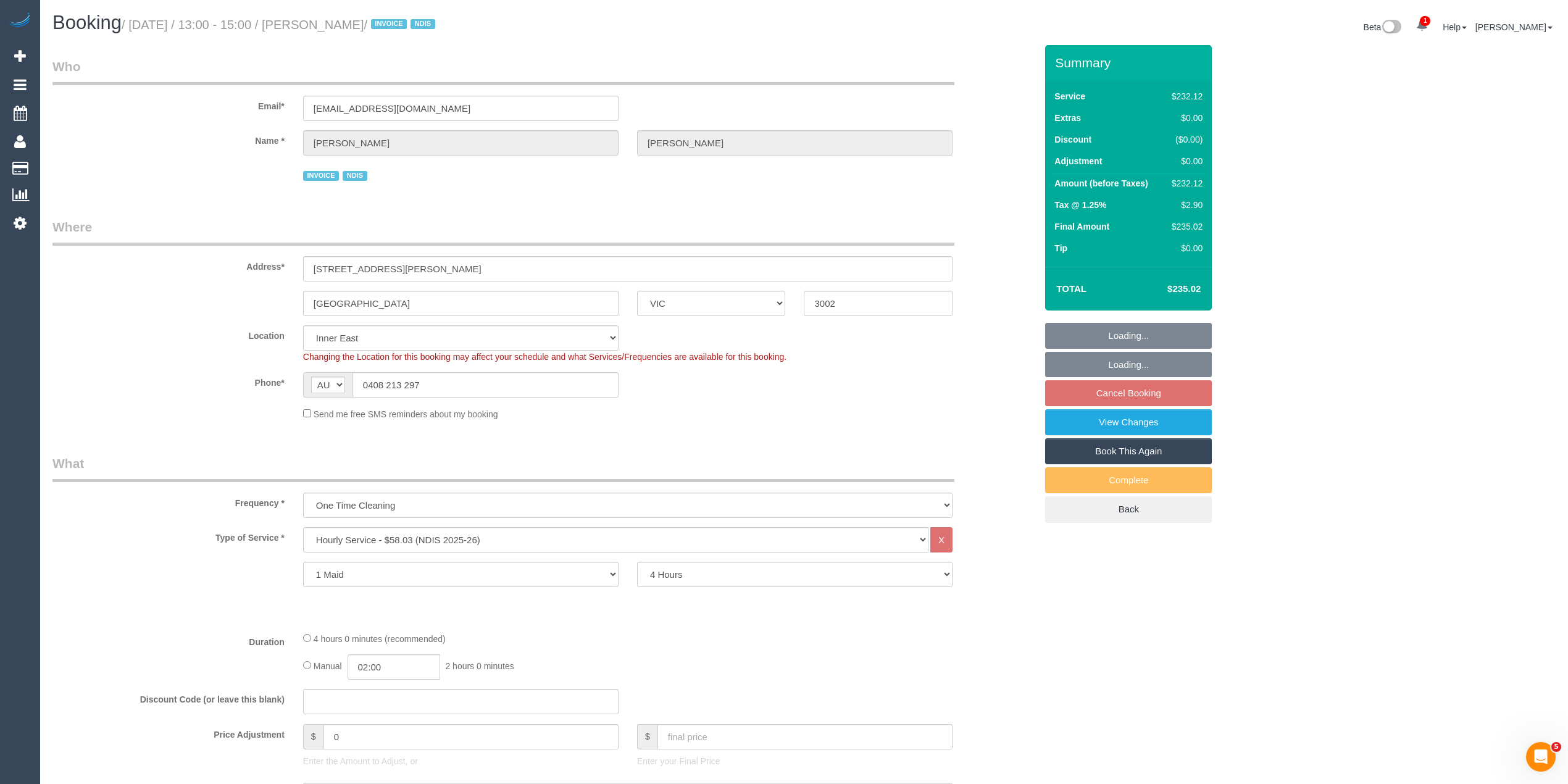
select select "object:918"
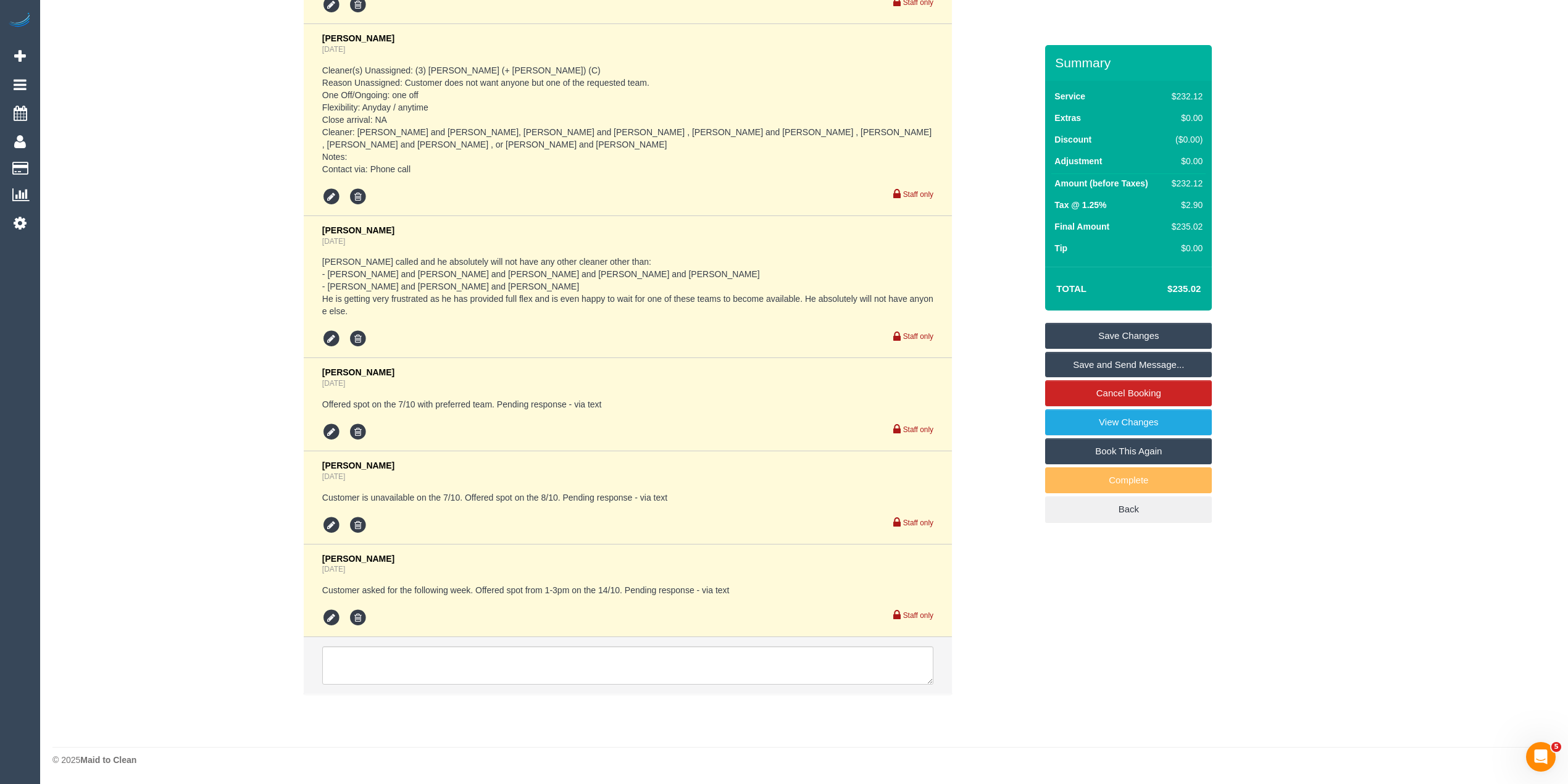
scroll to position [2521, 0]
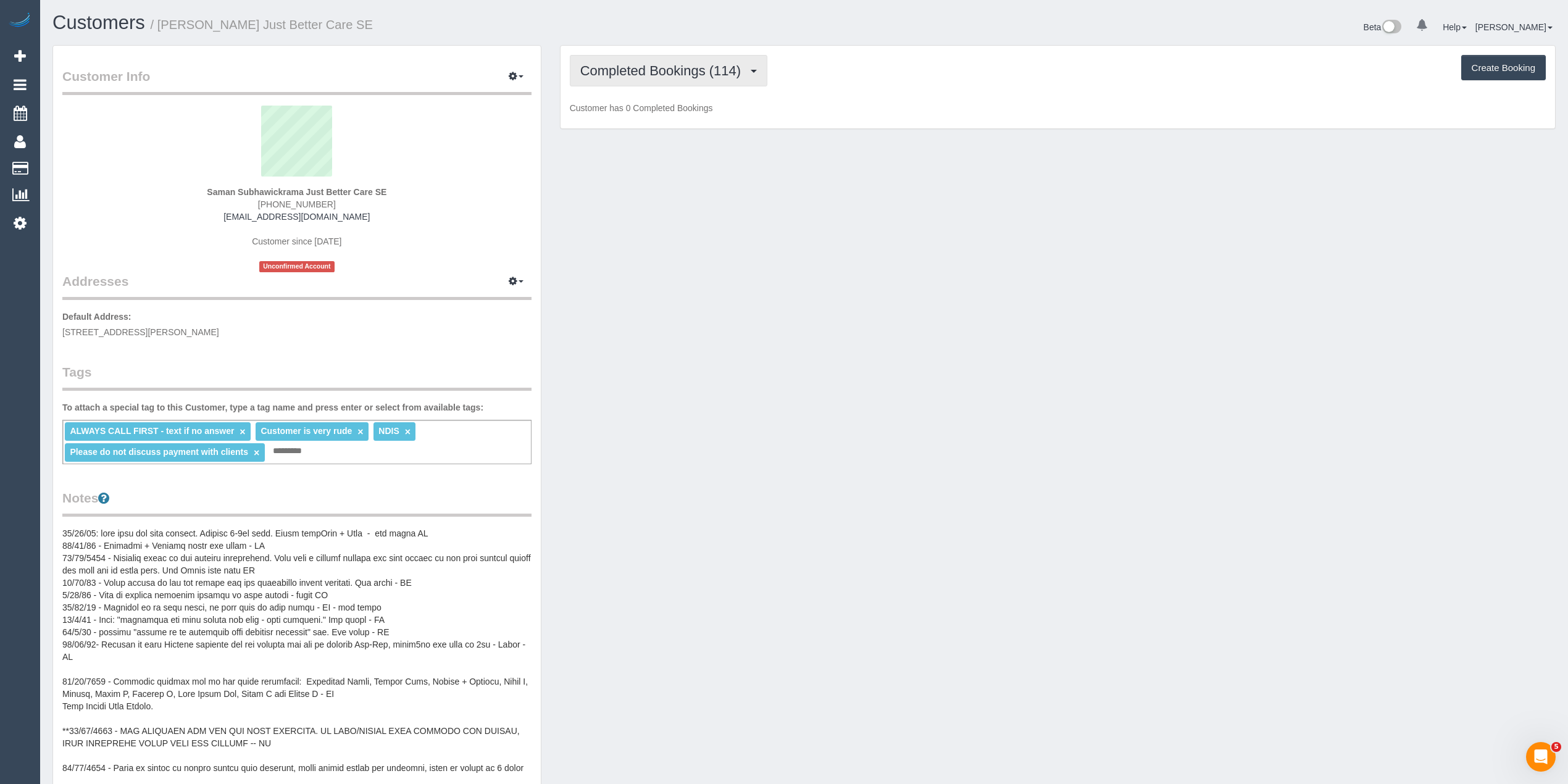
click at [611, 68] on span "Completed Bookings (114)" at bounding box center [663, 70] width 167 height 15
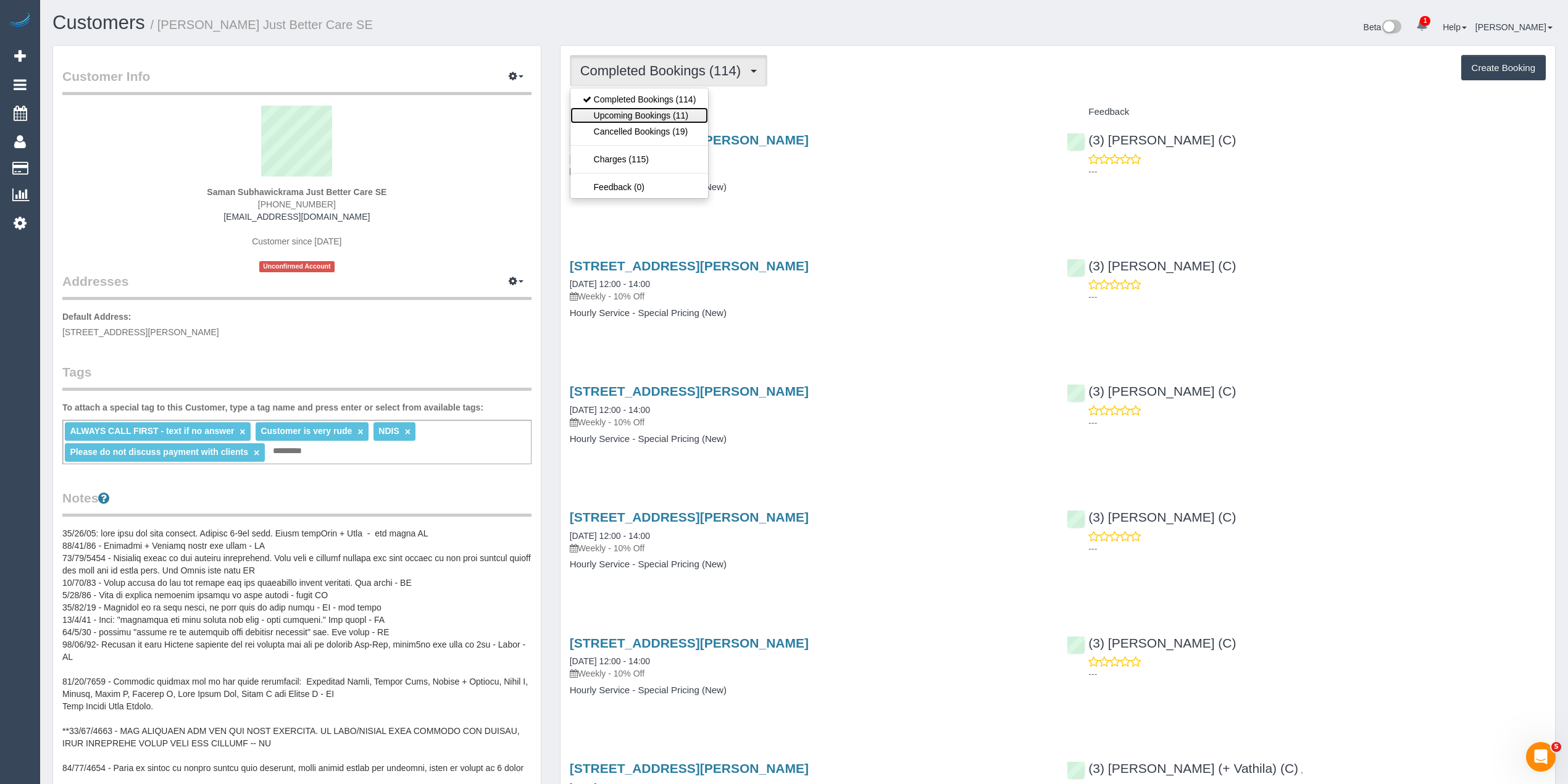
click at [634, 112] on link "Upcoming Bookings (11)" at bounding box center [639, 116] width 138 height 16
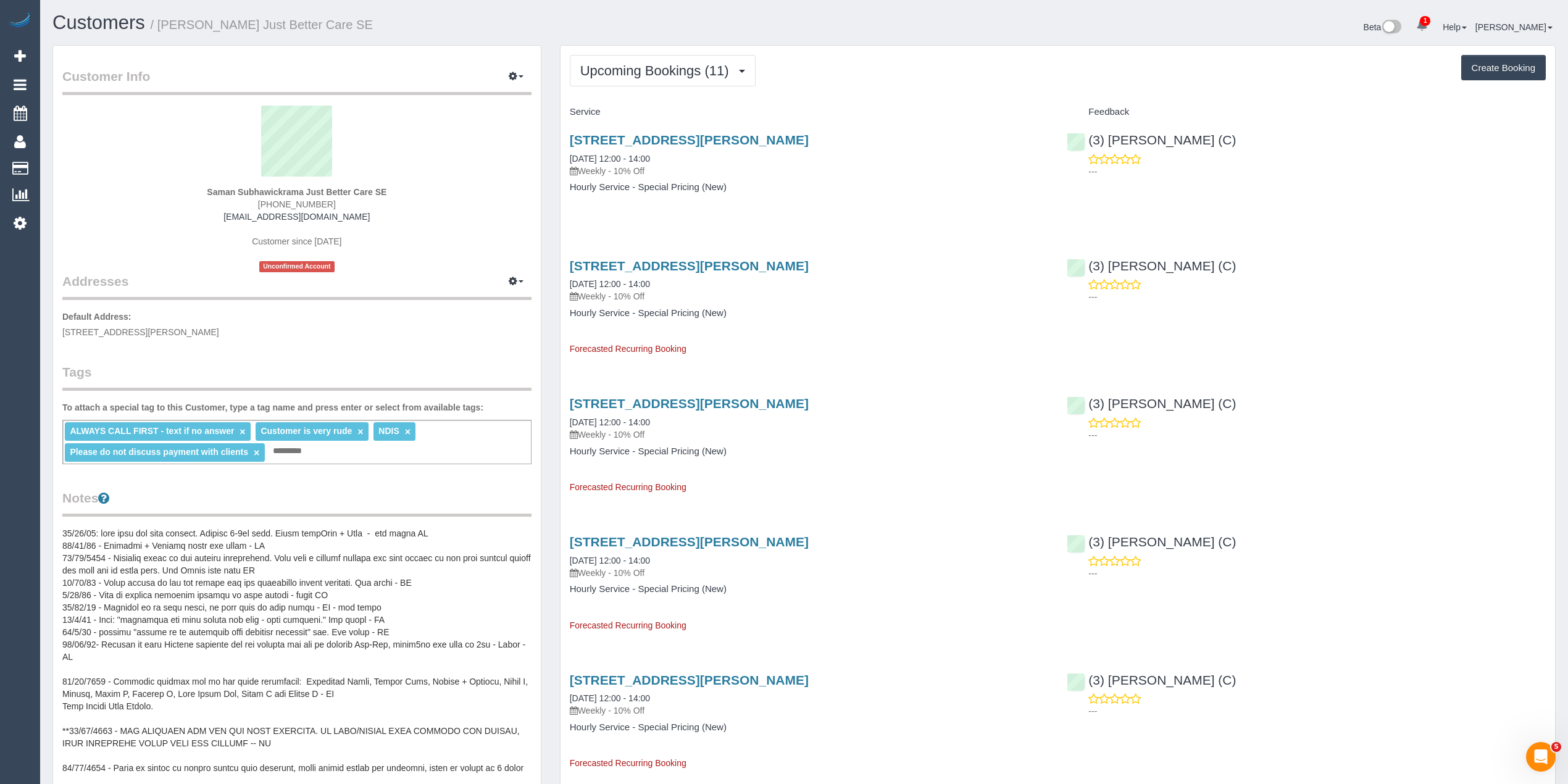
click at [611, 59] on button "Upcoming Bookings (11)" at bounding box center [662, 70] width 186 height 31
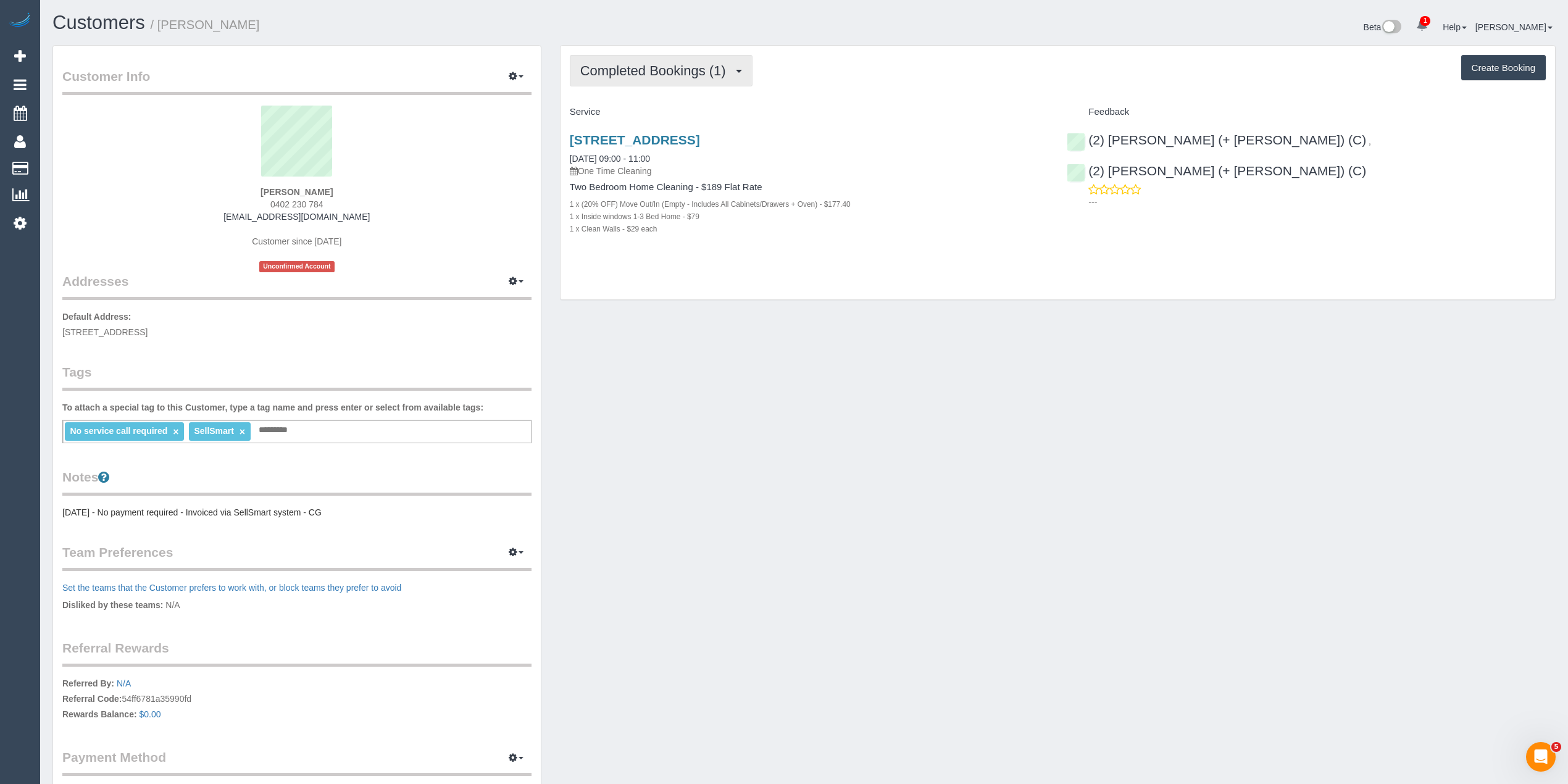
click at [630, 62] on button "Completed Bookings (1)" at bounding box center [661, 70] width 183 height 31
click at [658, 116] on link "Upcoming Bookings (1)" at bounding box center [634, 116] width 128 height 16
click at [700, 137] on link "Unit 2 673 Geelong Rd, Brooklyn, VIC 3012" at bounding box center [635, 140] width 130 height 14
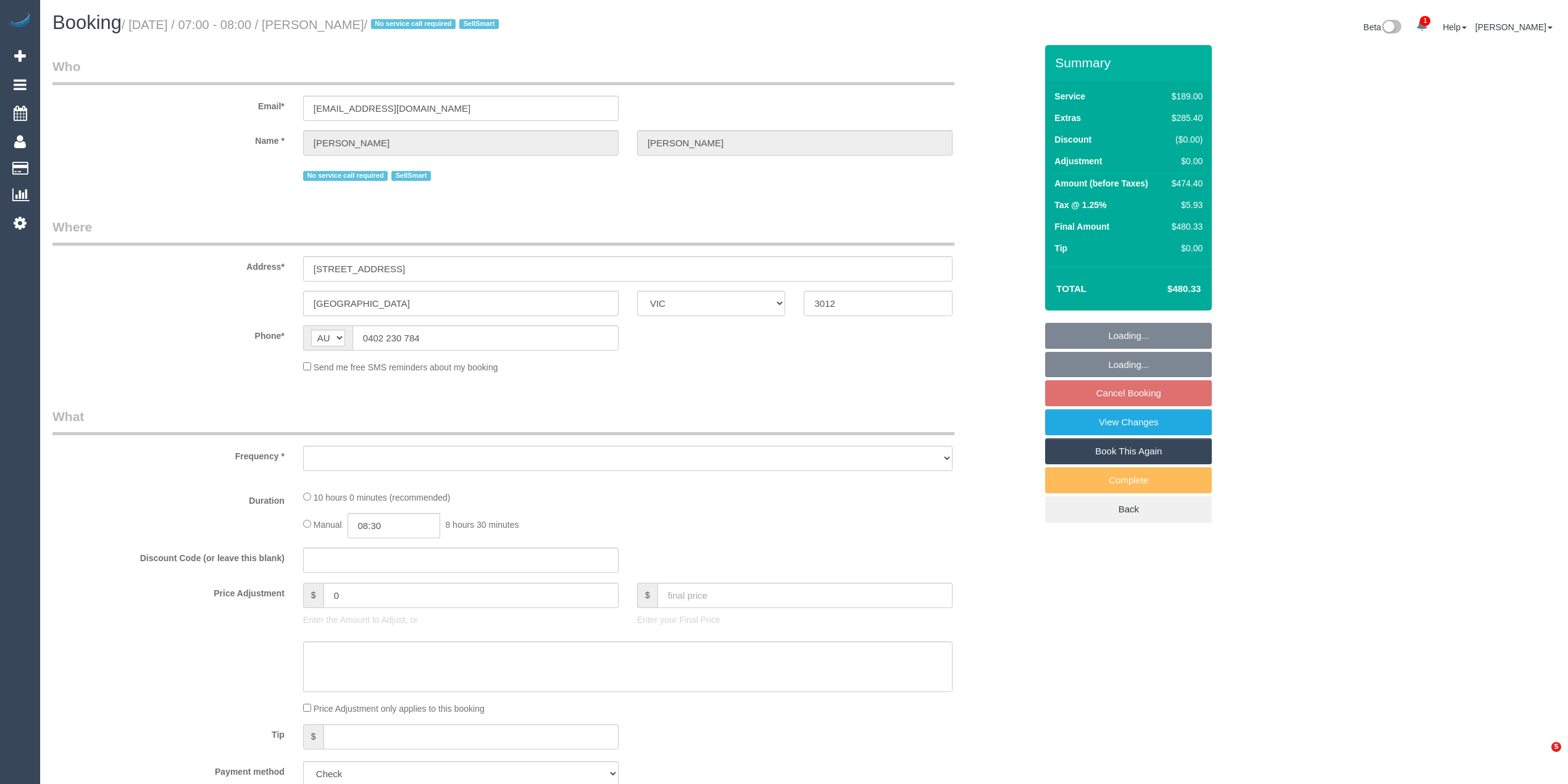
select select "VIC"
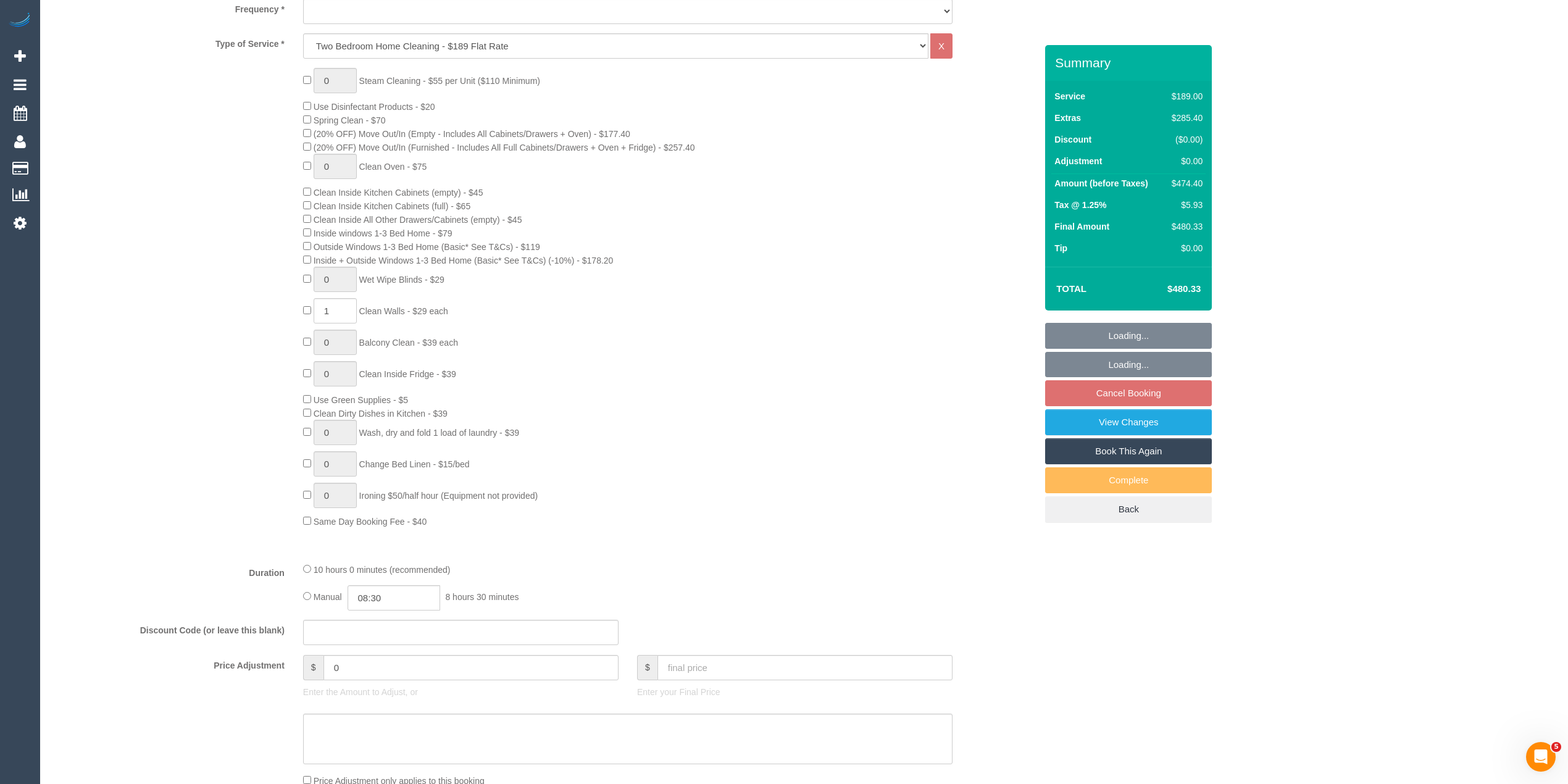
select select "object:823"
select select "number:28"
select select "number:14"
select select "number:19"
select select "number:36"
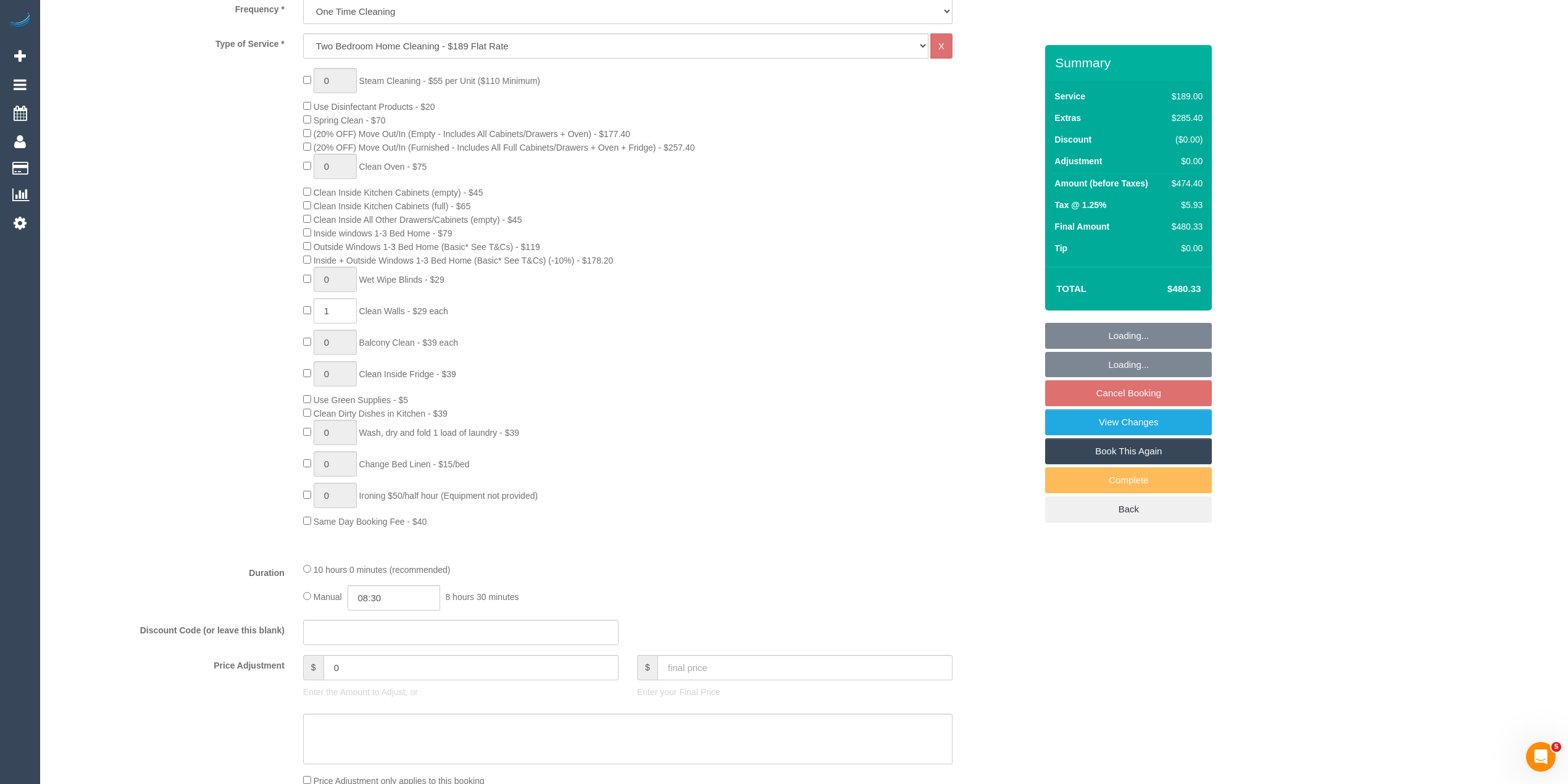
select select "object:842"
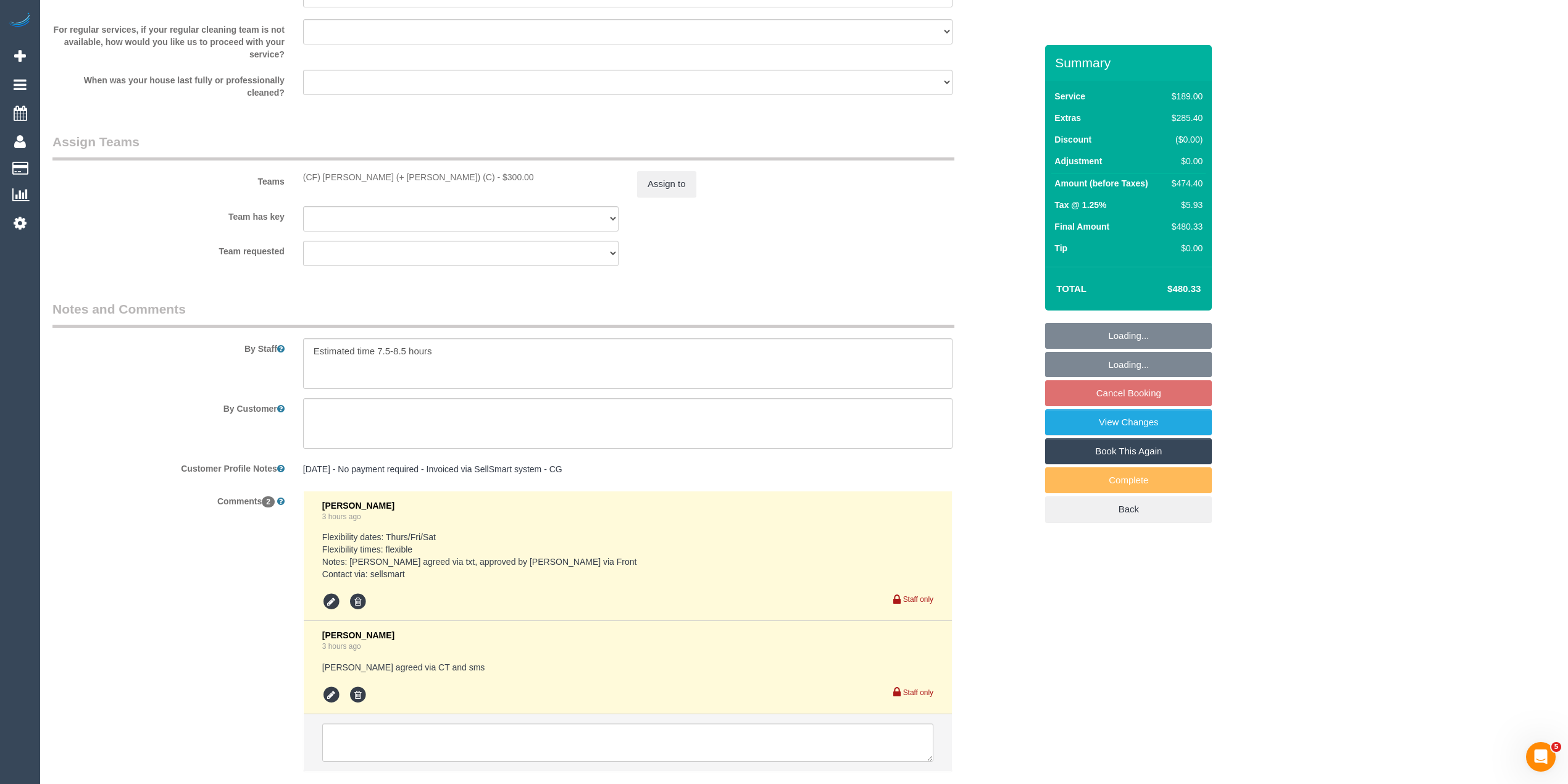
scroll to position [1893, 0]
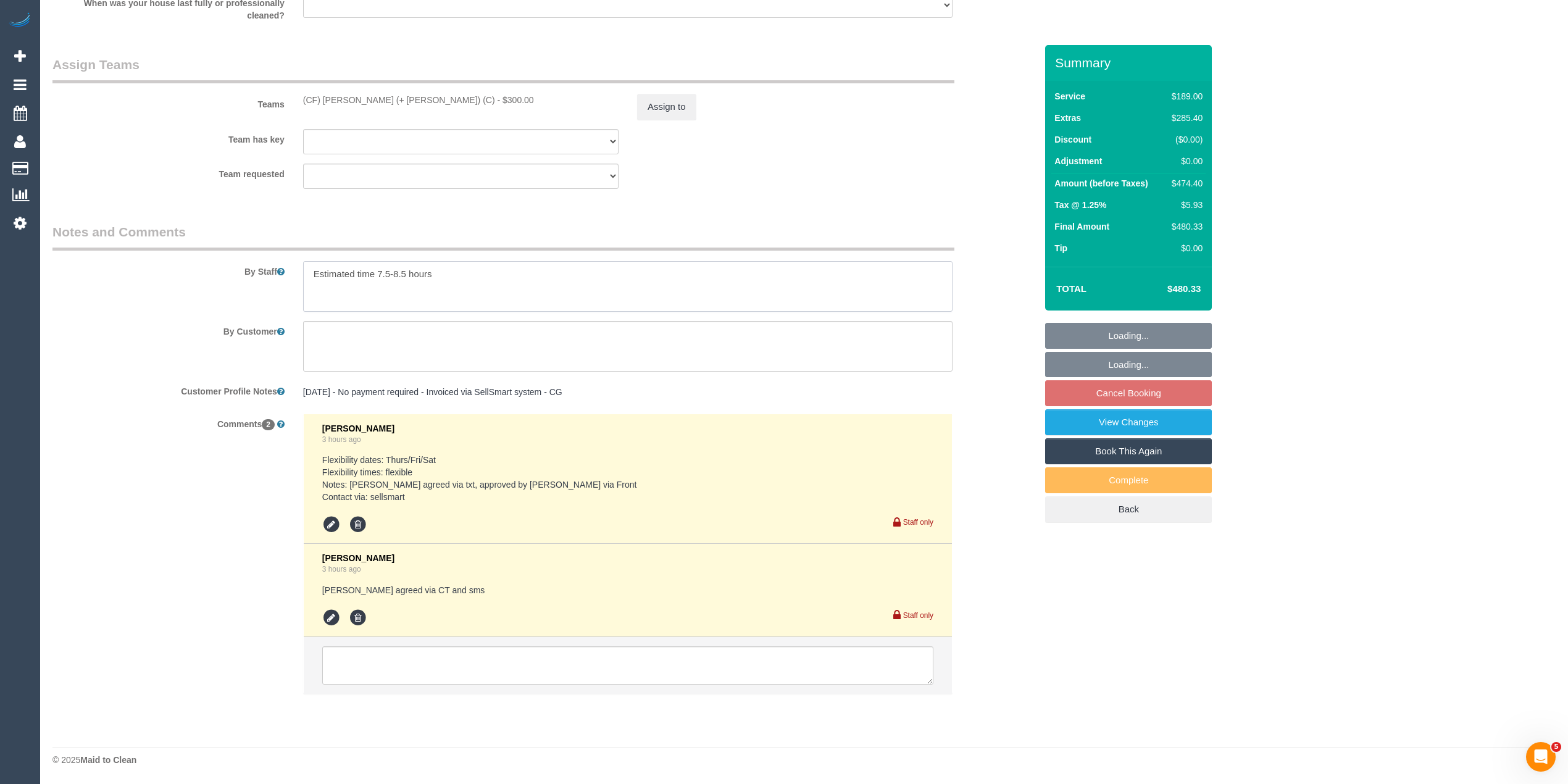
click at [451, 269] on textarea at bounding box center [627, 286] width 649 height 50
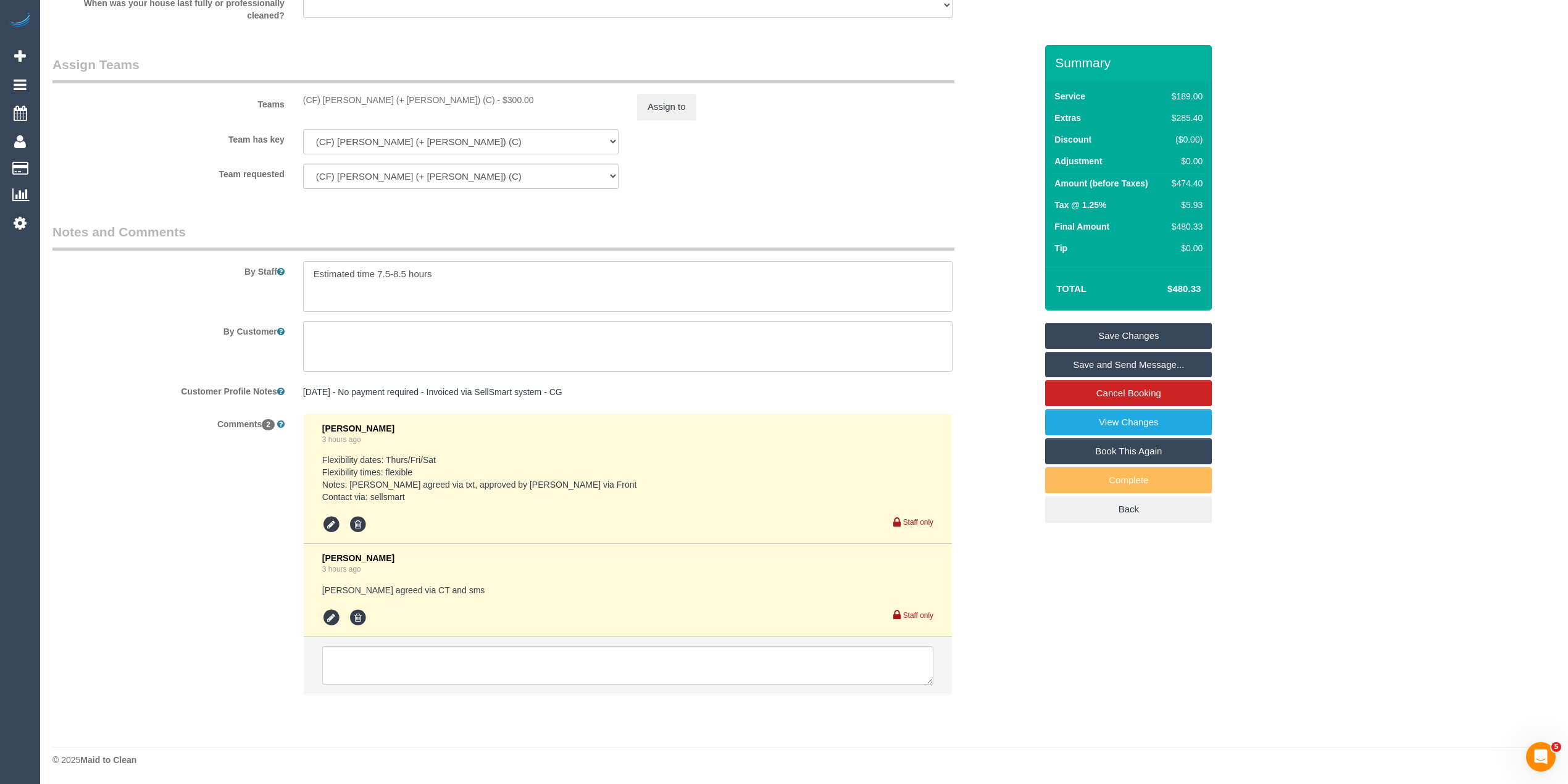
click at [451, 269] on textarea at bounding box center [627, 286] width 649 height 50
paste textarea "is a key safe which is located behind the mailbox, code is 470."
type textarea "Estimated time 7.5-8.5 hours There is a key safe which is located behind the ma…"
click at [1131, 332] on link "Save Changes" at bounding box center [1128, 336] width 167 height 26
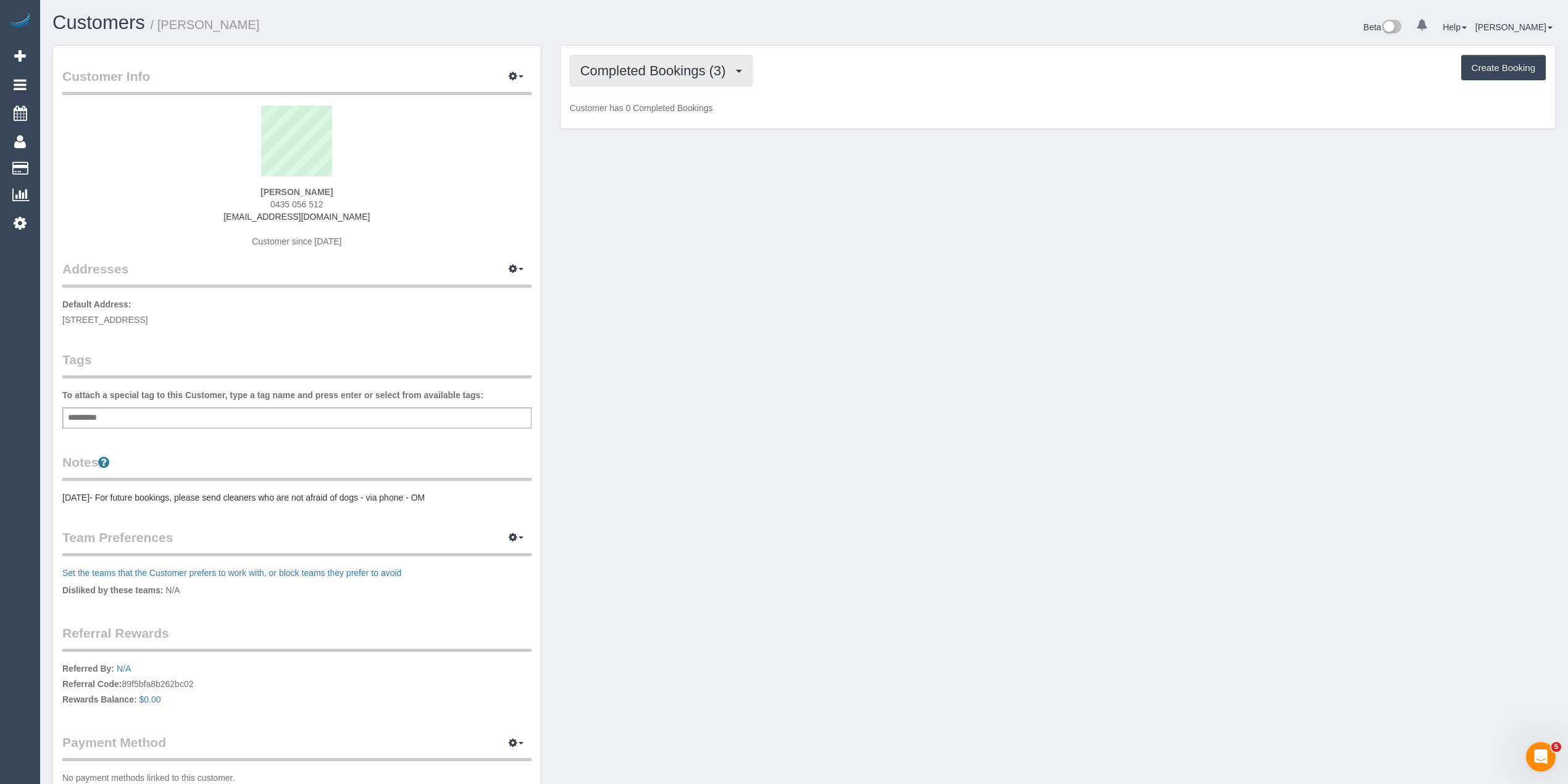
click at [610, 68] on span "Completed Bookings (3)" at bounding box center [655, 70] width 152 height 15
click at [645, 119] on link "Upcoming Bookings (1)" at bounding box center [634, 116] width 128 height 16
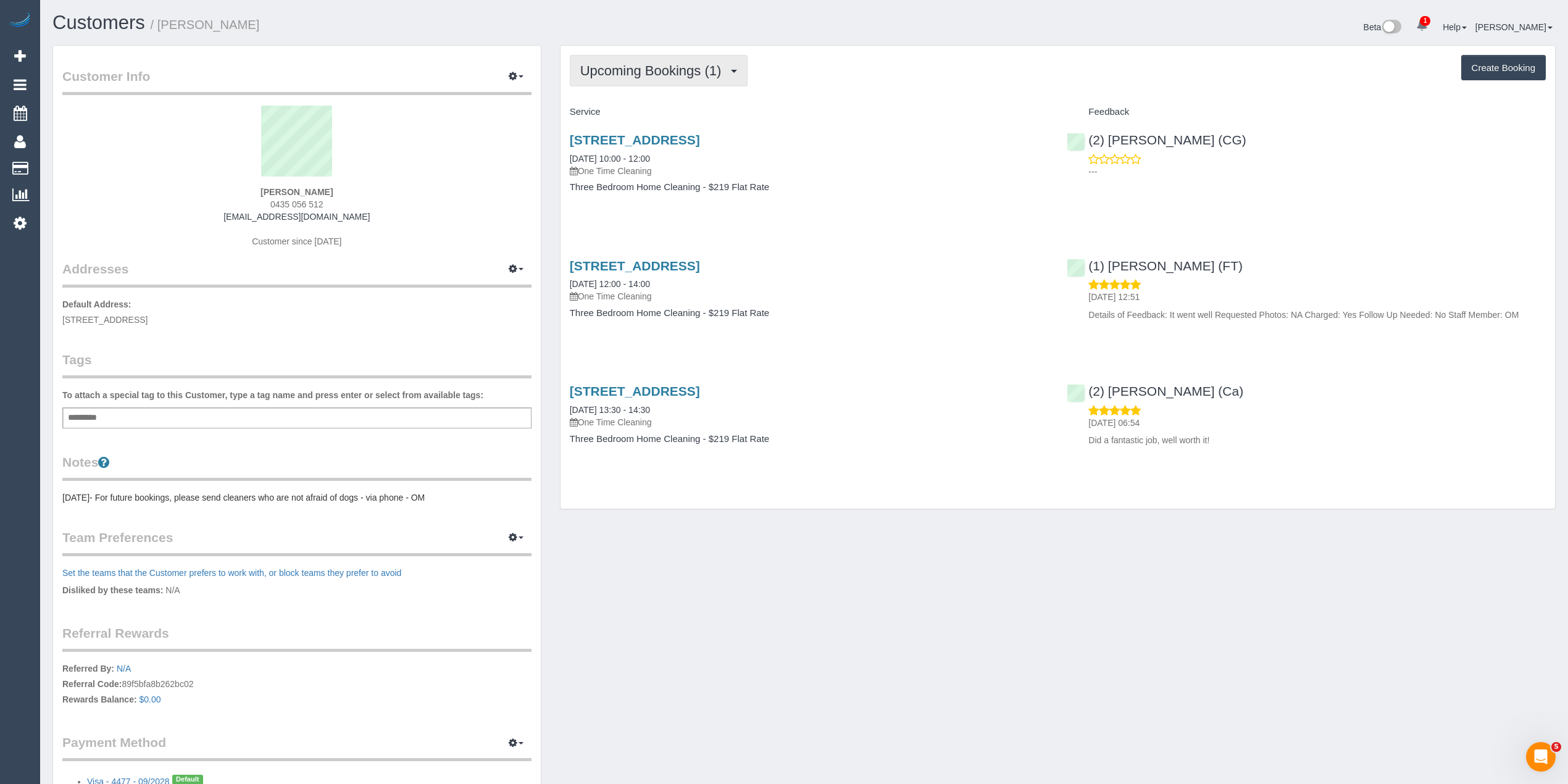
click at [661, 75] on span "Upcoming Bookings (1)" at bounding box center [653, 70] width 147 height 15
click at [692, 110] on link "Upcoming Bookings (1)" at bounding box center [634, 116] width 128 height 16
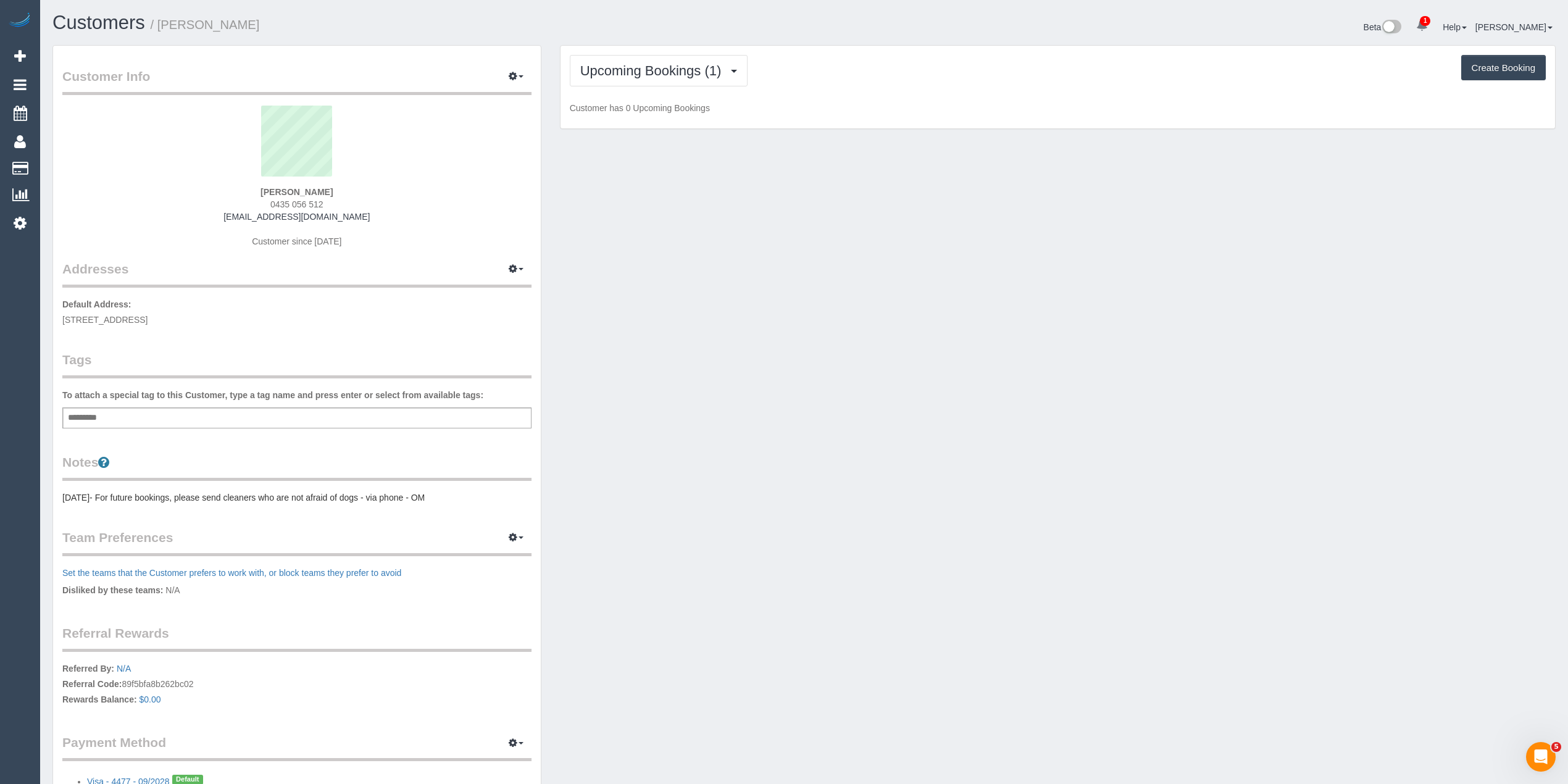
click at [1013, 46] on div "Upcoming Bookings (1) Completed Bookings (3) Upcoming Bookings (1) Cancelled Bo…" at bounding box center [1057, 87] width 994 height 84
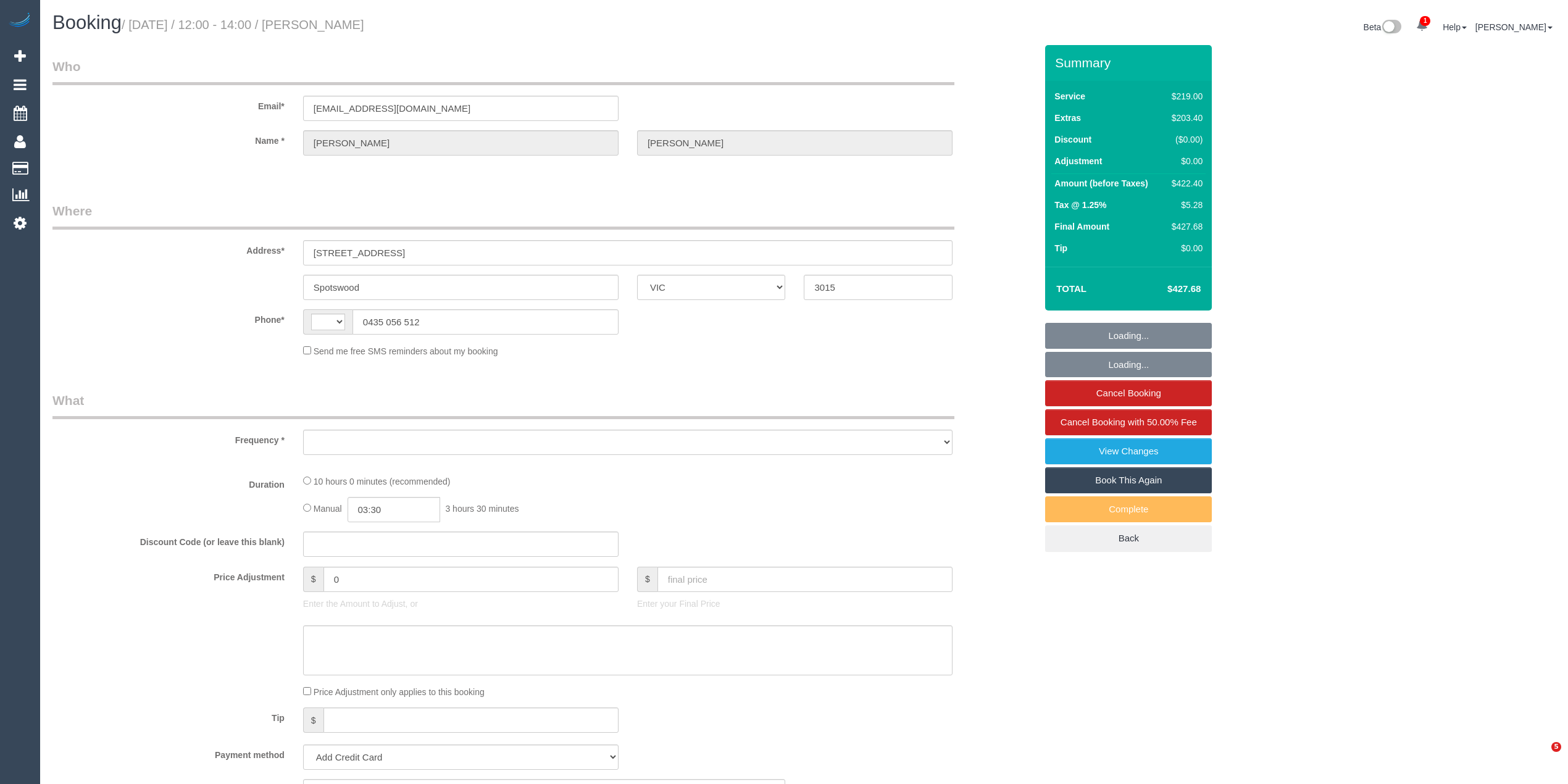
select select "VIC"
select select "object:318"
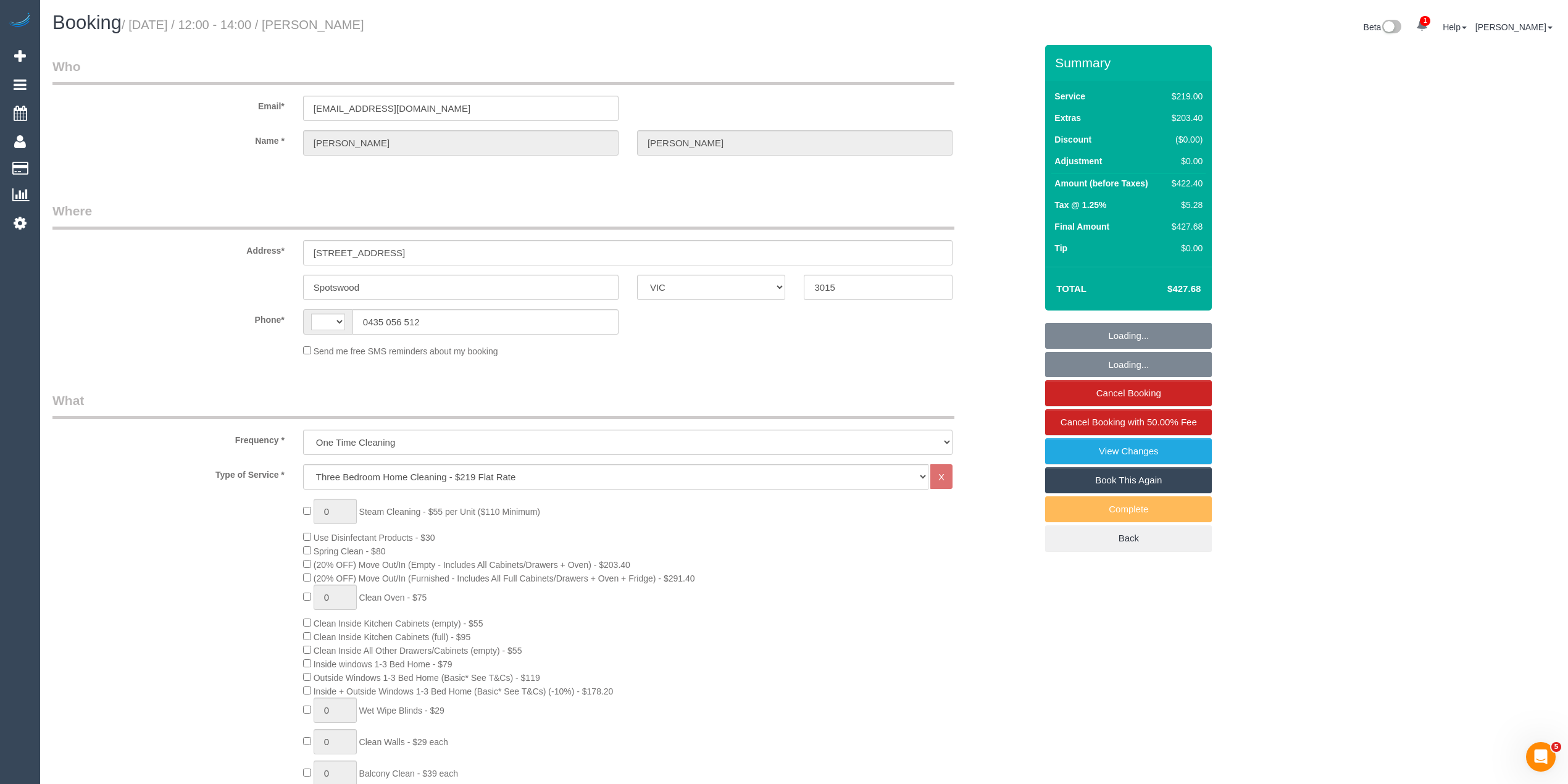
select select "string:AU"
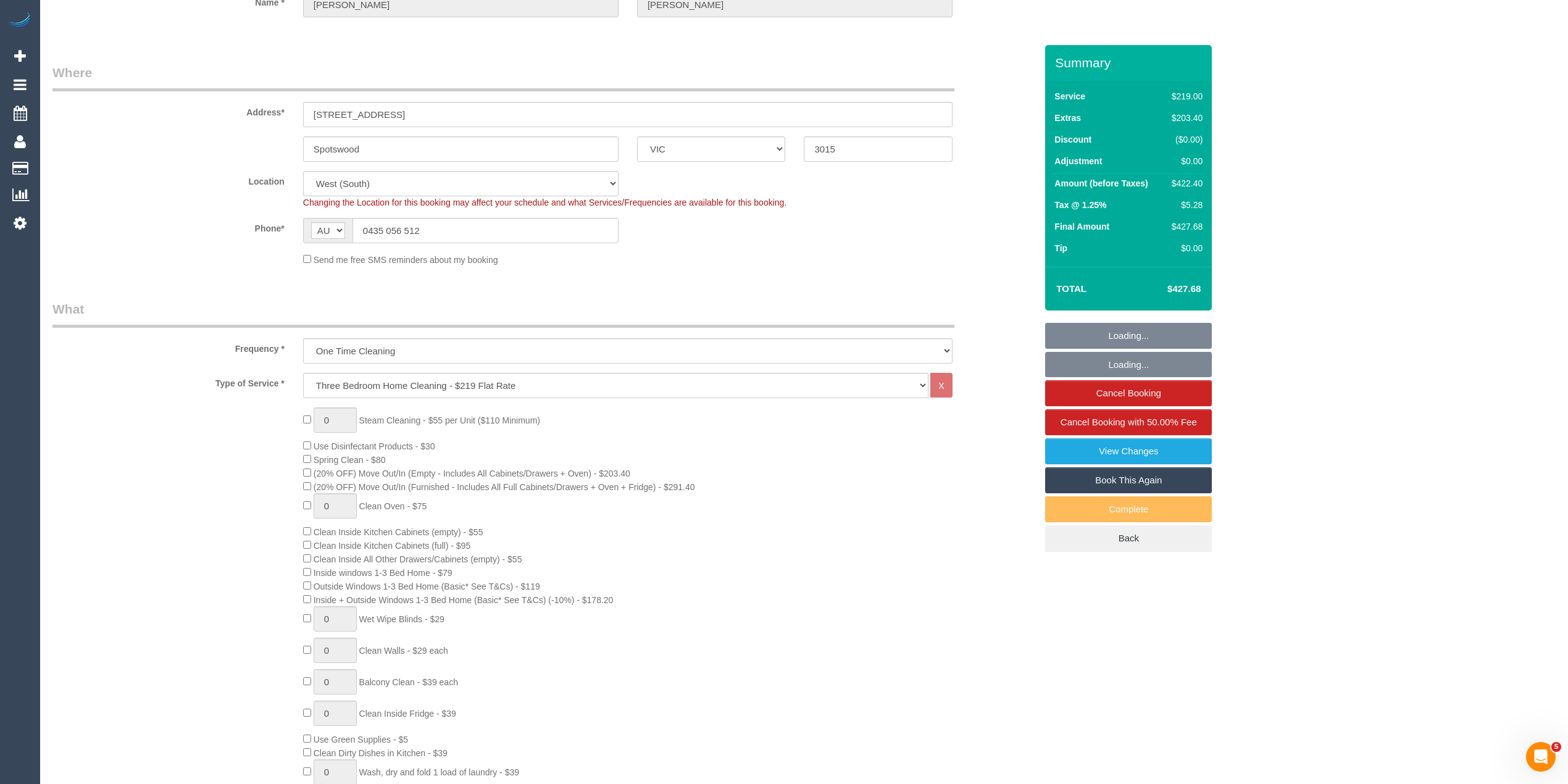
select select "string:stripe-pm_1SCVHm2GScqysDRVKNOmbO78"
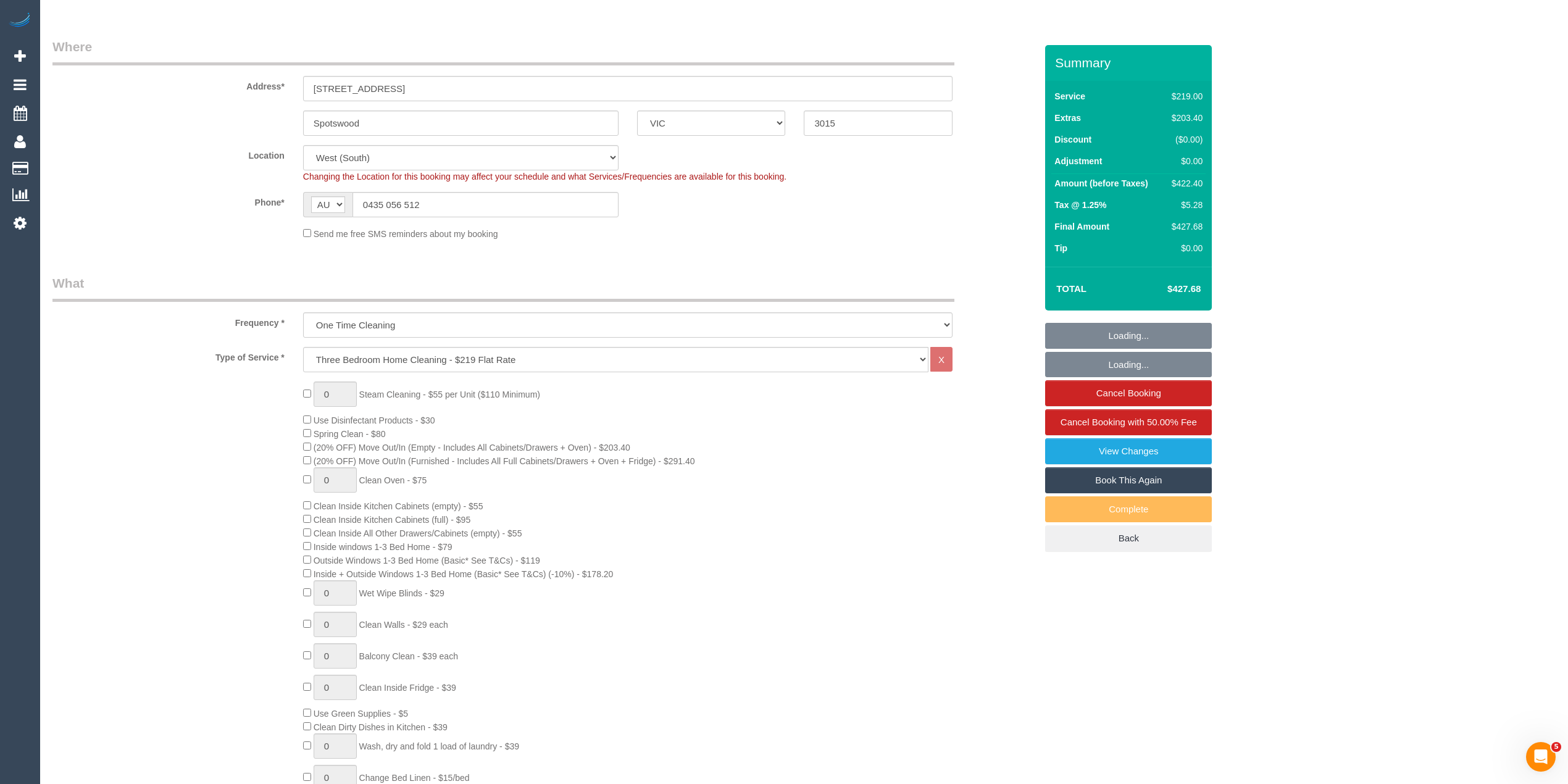
select select "number:27"
select select "number:14"
select select "number:19"
select select "number:24"
select select "number:33"
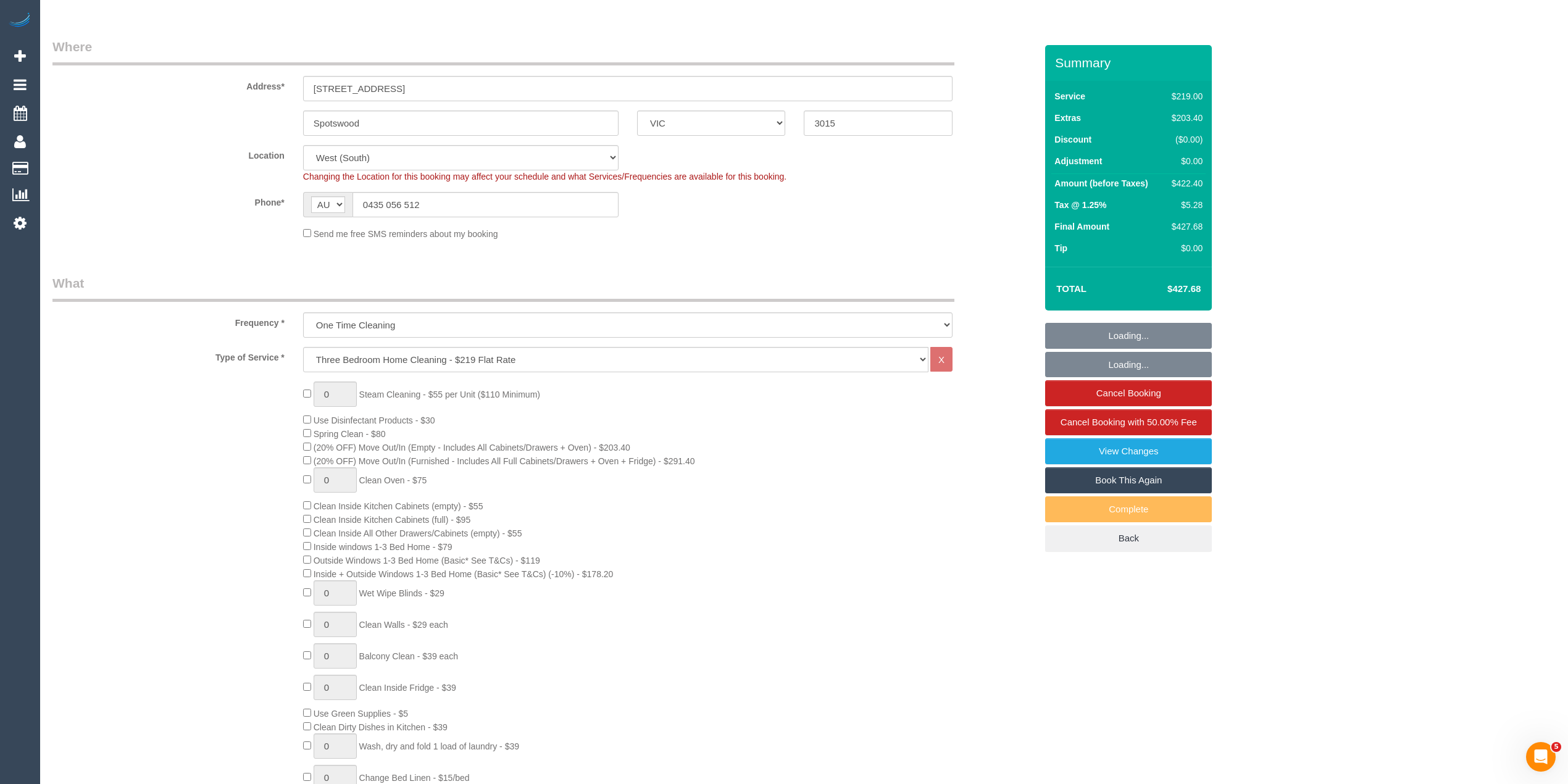
select select "number:11"
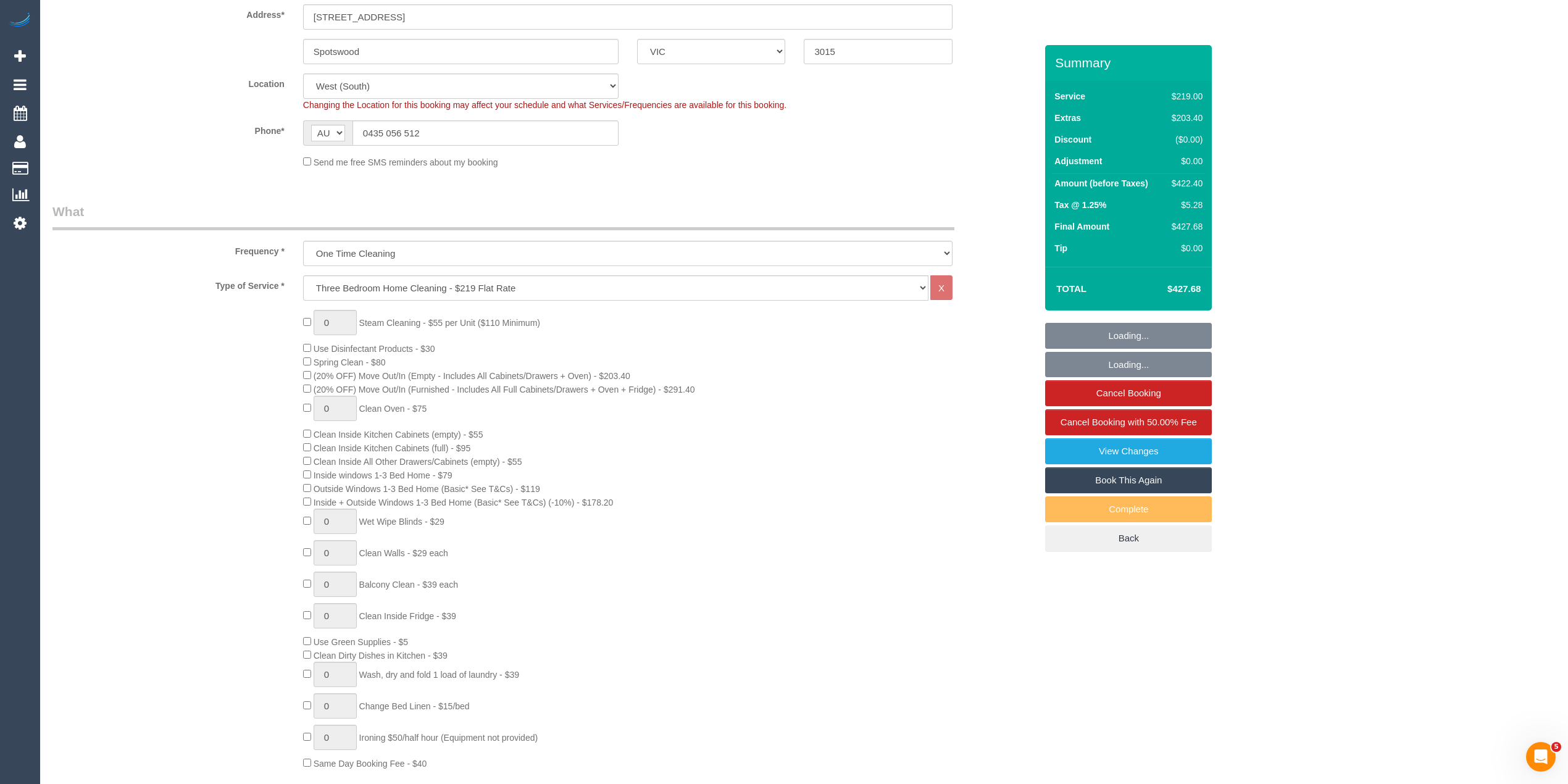
select select "object:820"
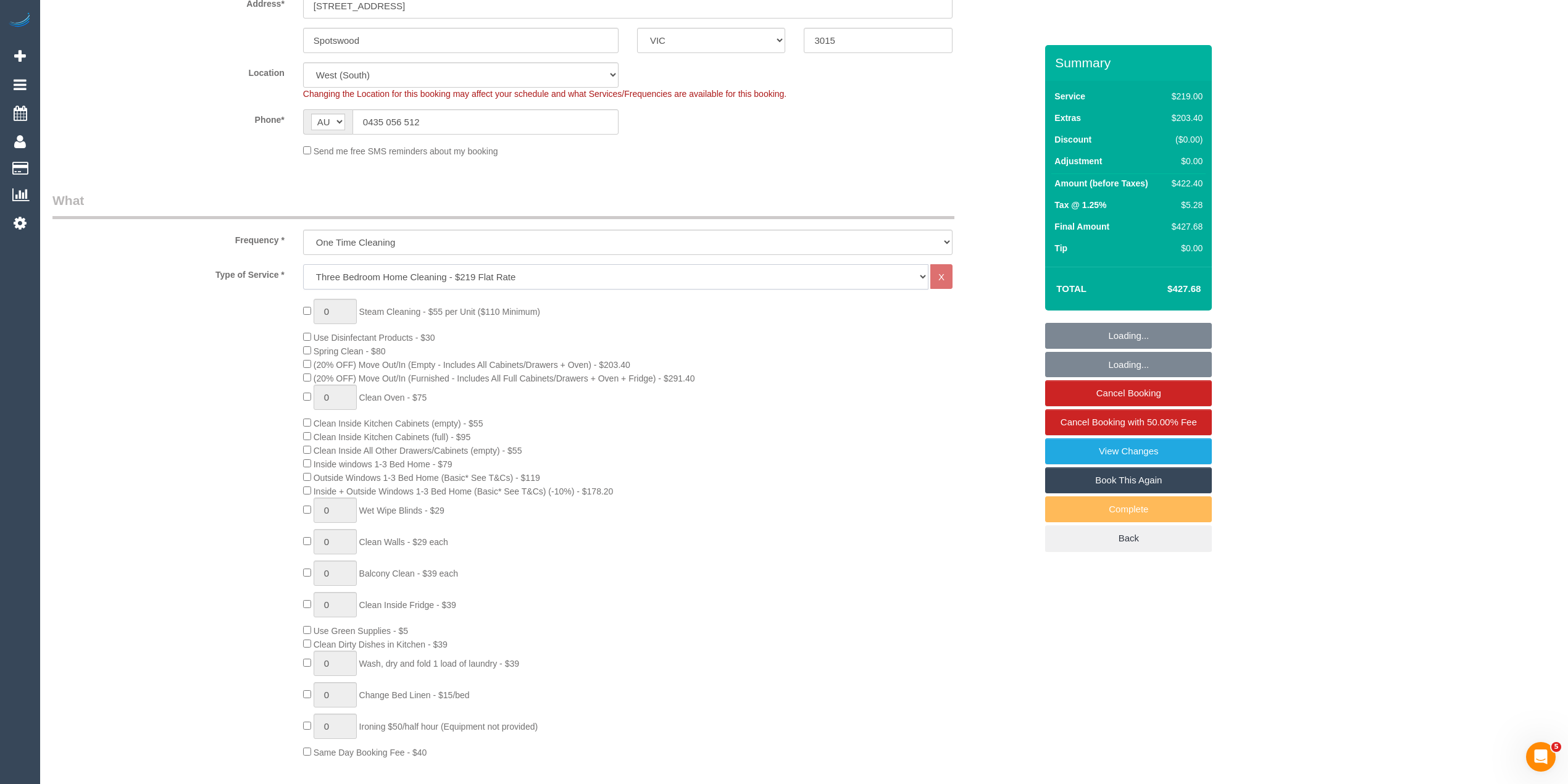
click at [362, 269] on select "Hourly Service - $70/h Hourly Service - $65/h Hourly Service - $60/h Hourly Ser…" at bounding box center [616, 277] width 626 height 25
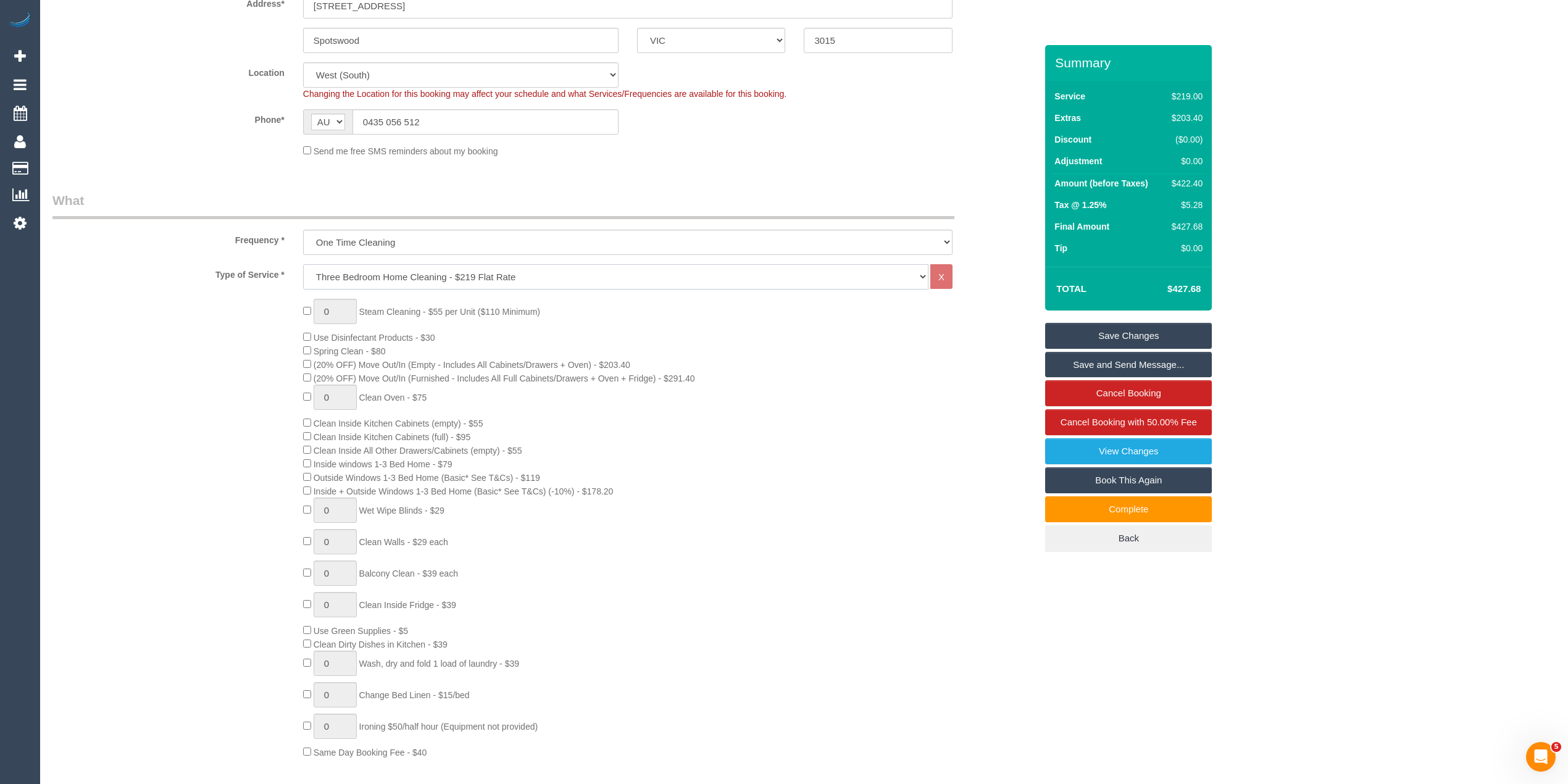
select select "213"
click at [303, 264] on select "Hourly Service - $70/h Hourly Service - $65/h Hourly Service - $60/h Hourly Ser…" at bounding box center [616, 277] width 626 height 25
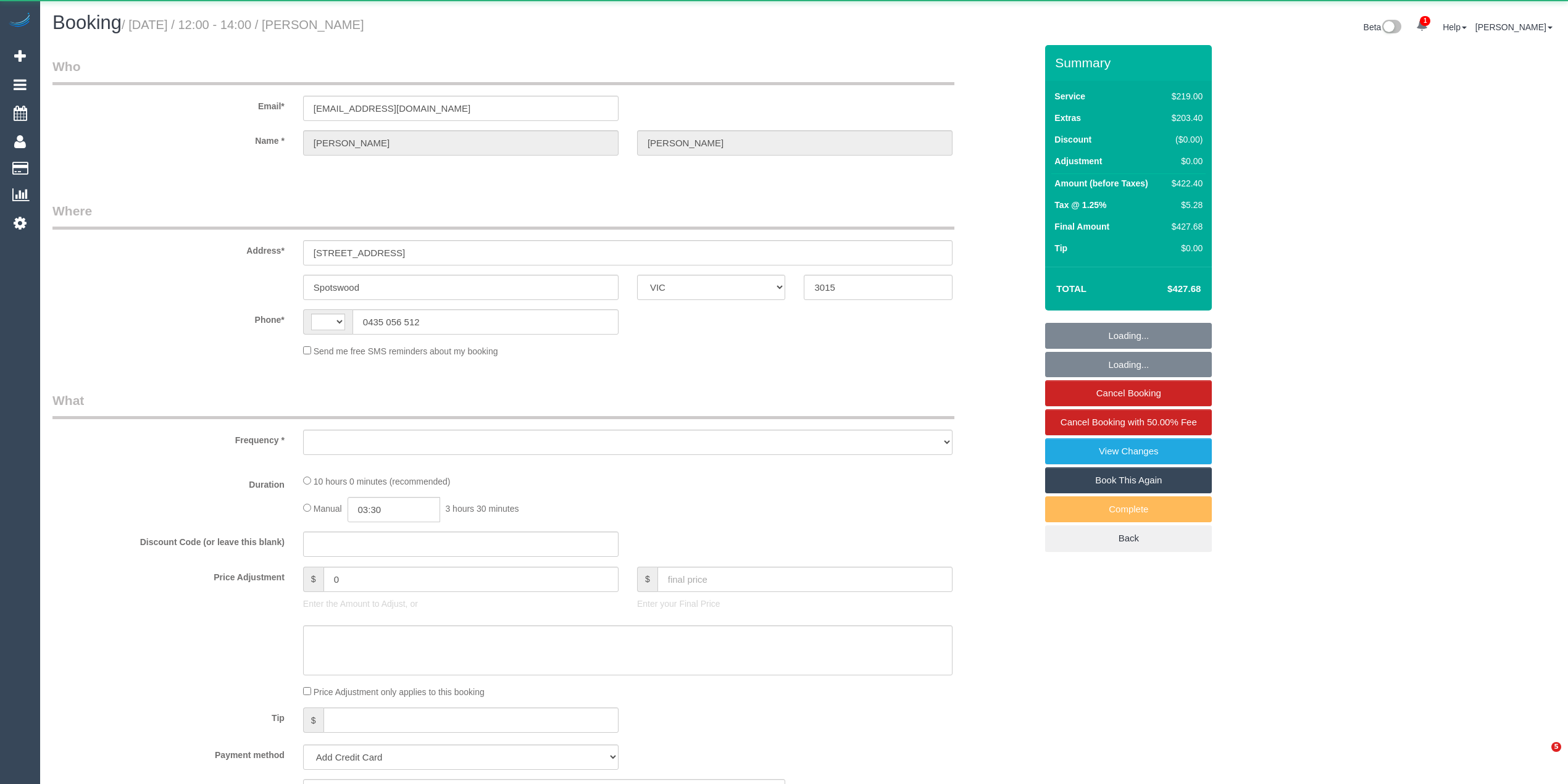
select select "VIC"
select select "object:294"
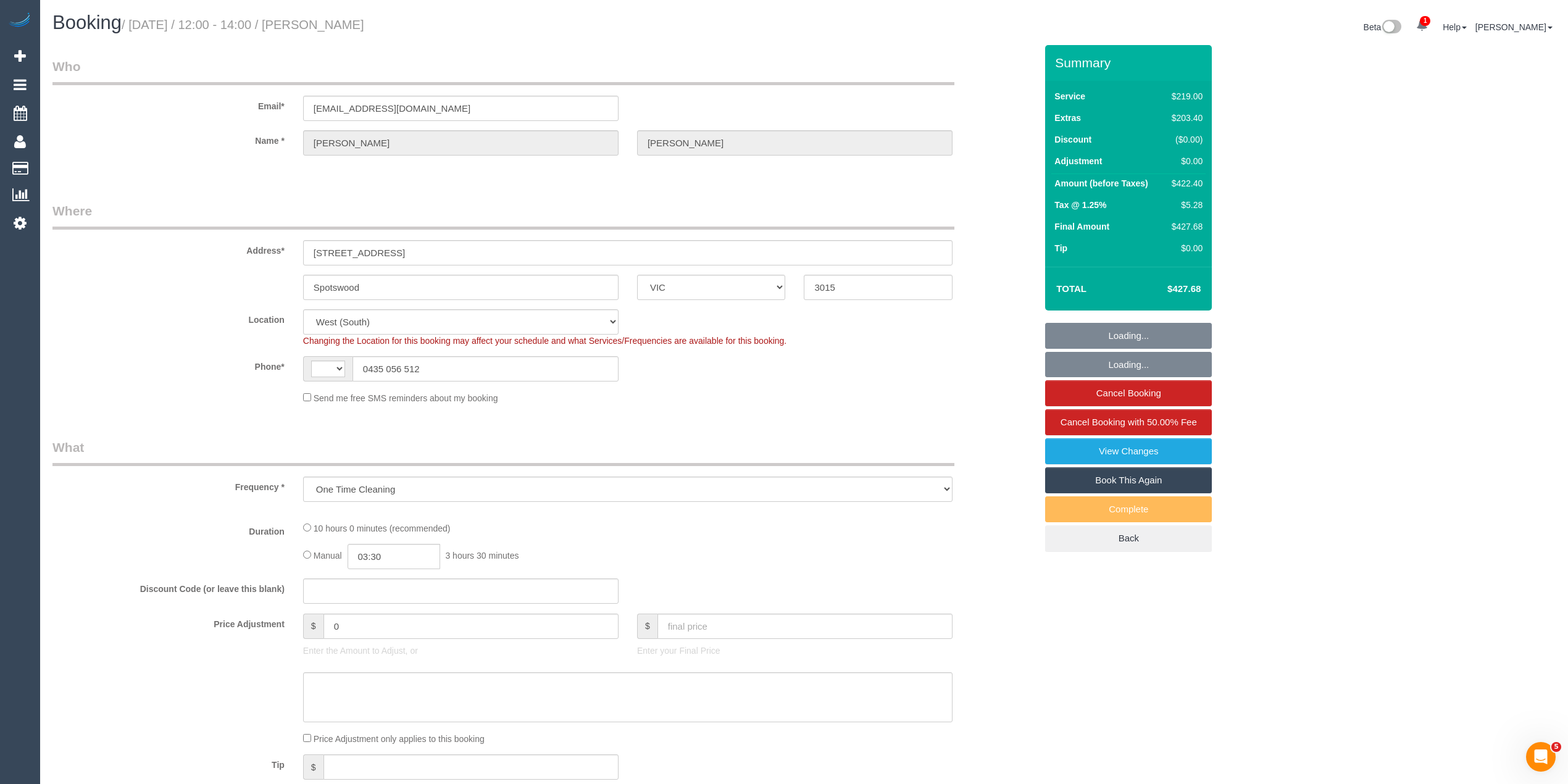
select select "number:27"
select select "number:14"
select select "number:19"
select select "number:24"
select select "number:33"
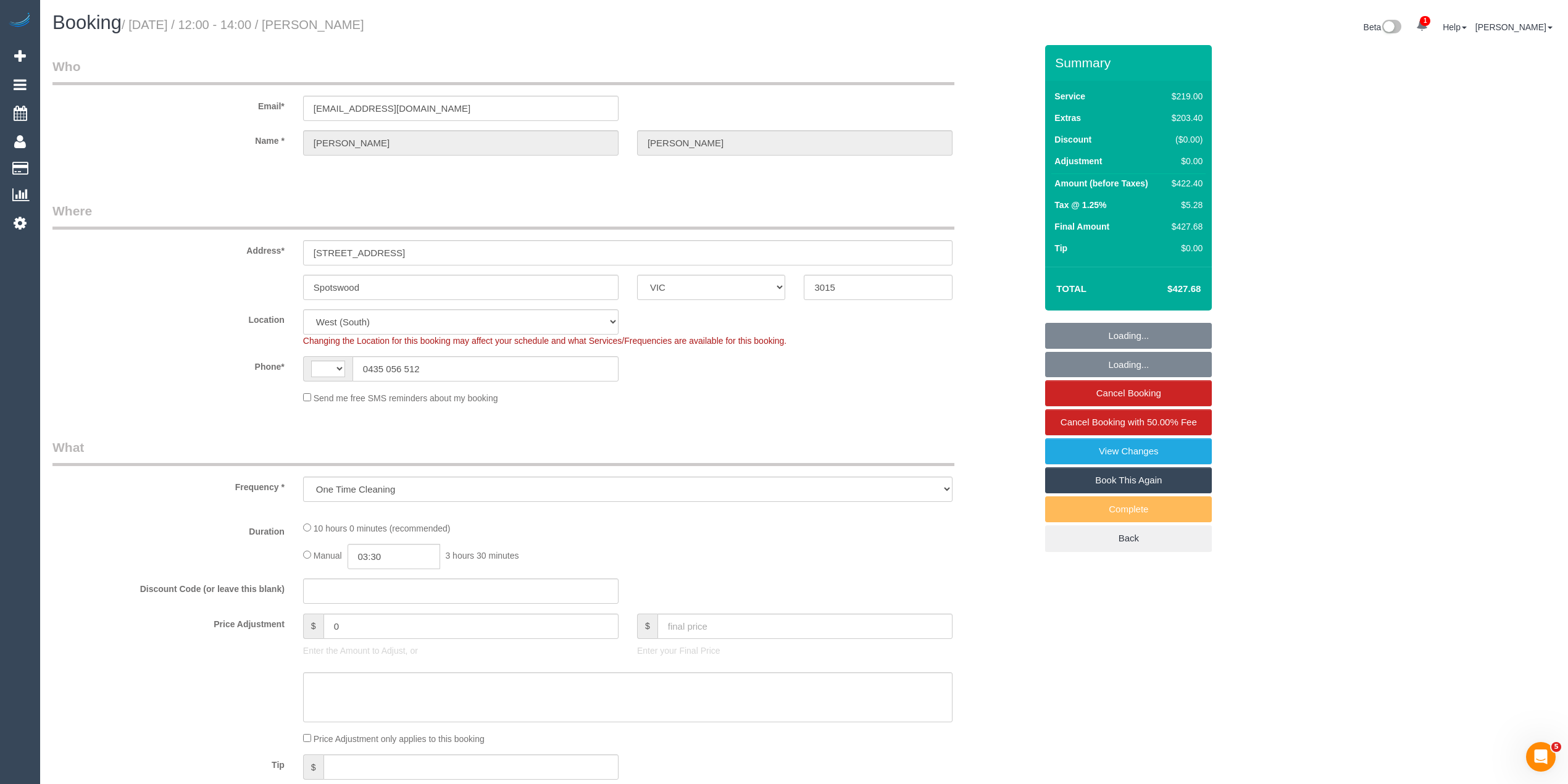
select select "number:11"
select select "string:AU"
select select "string:stripe-pm_1SCVHm2GScqysDRVKNOmbO78"
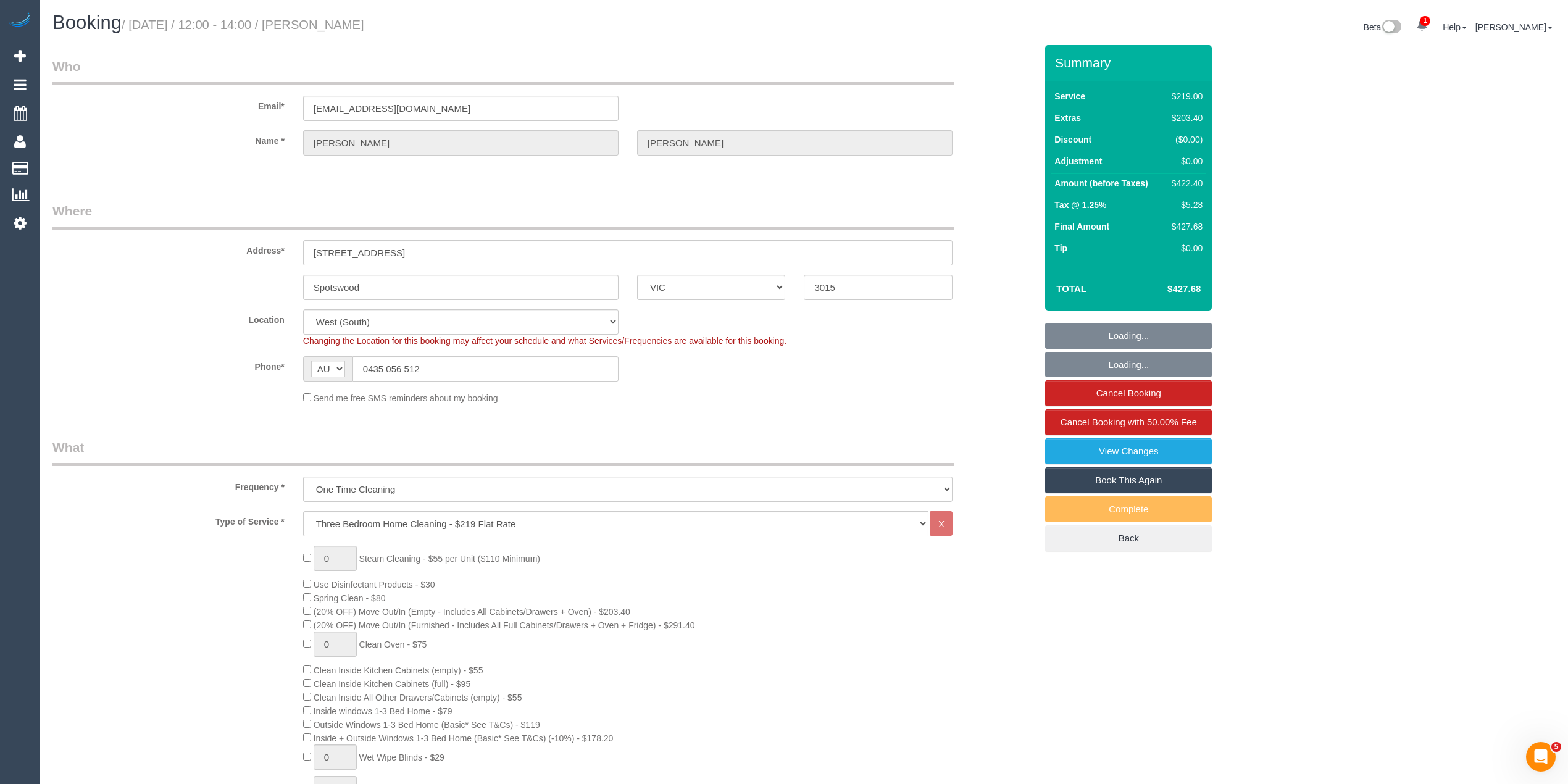
select select "object:834"
click at [376, 523] on select "Hourly Service - $70/h Hourly Service - $65/h Hourly Service - $60/h Hourly Ser…" at bounding box center [616, 524] width 626 height 25
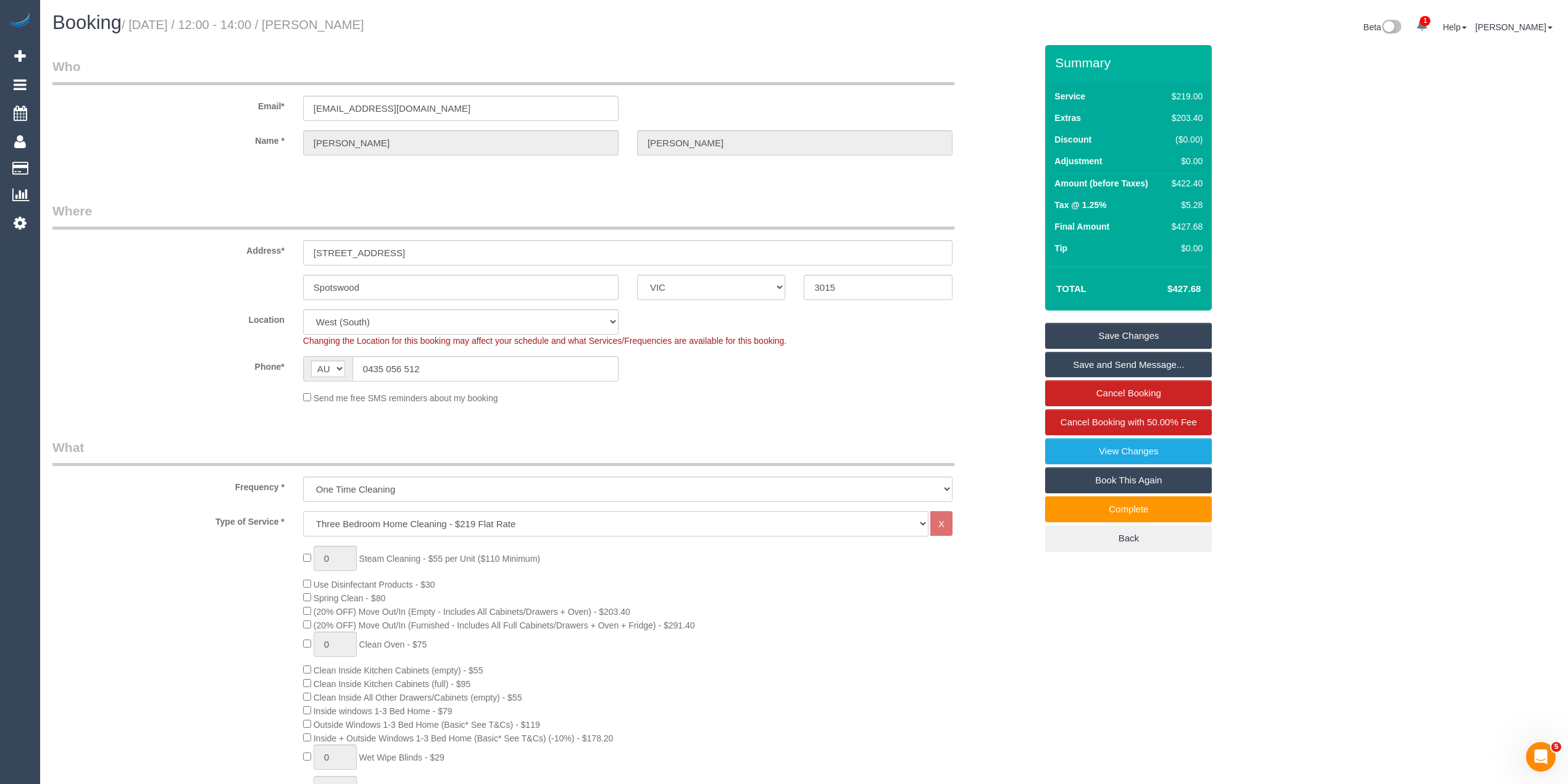
select select "213"
click at [303, 511] on select "Hourly Service - $70/h Hourly Service - $65/h Hourly Service - $60/h Hourly Ser…" at bounding box center [616, 524] width 626 height 25
